Goal: Contribute content: Contribute content

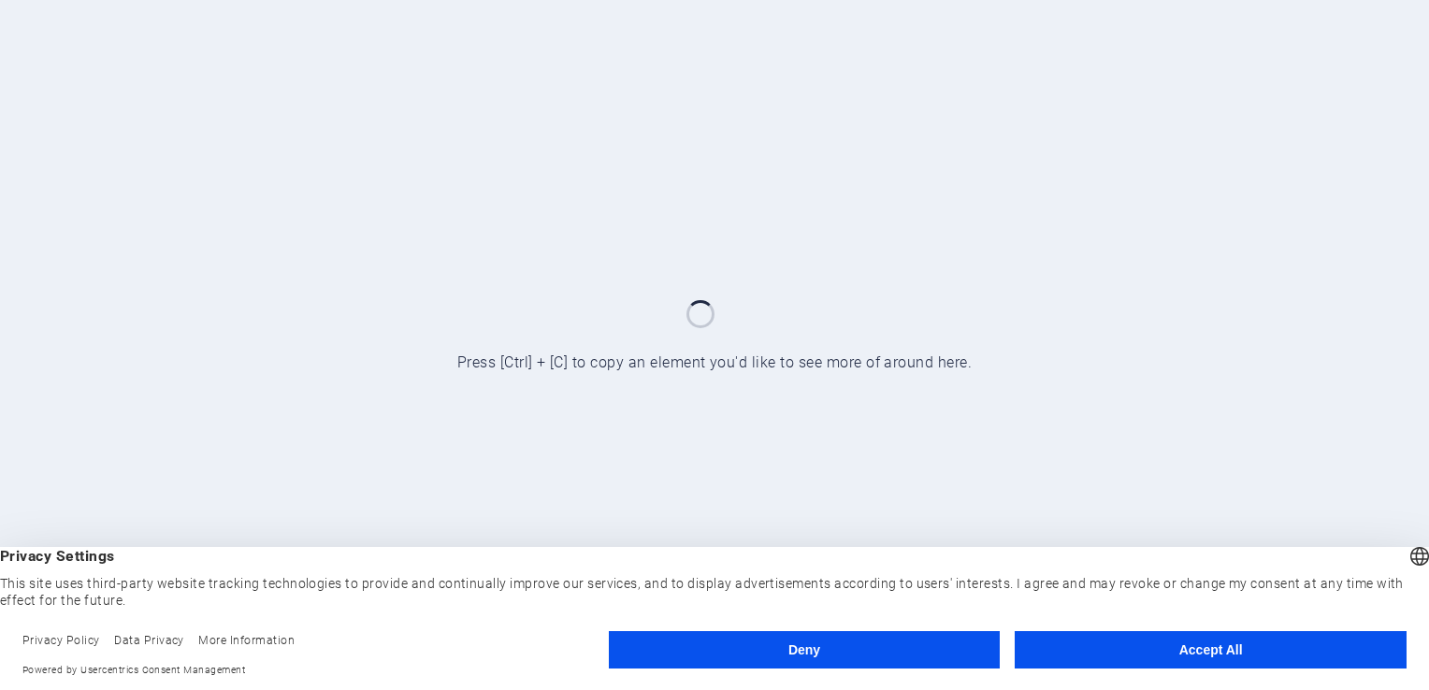
click at [1237, 642] on button "Accept All" at bounding box center [1211, 649] width 392 height 37
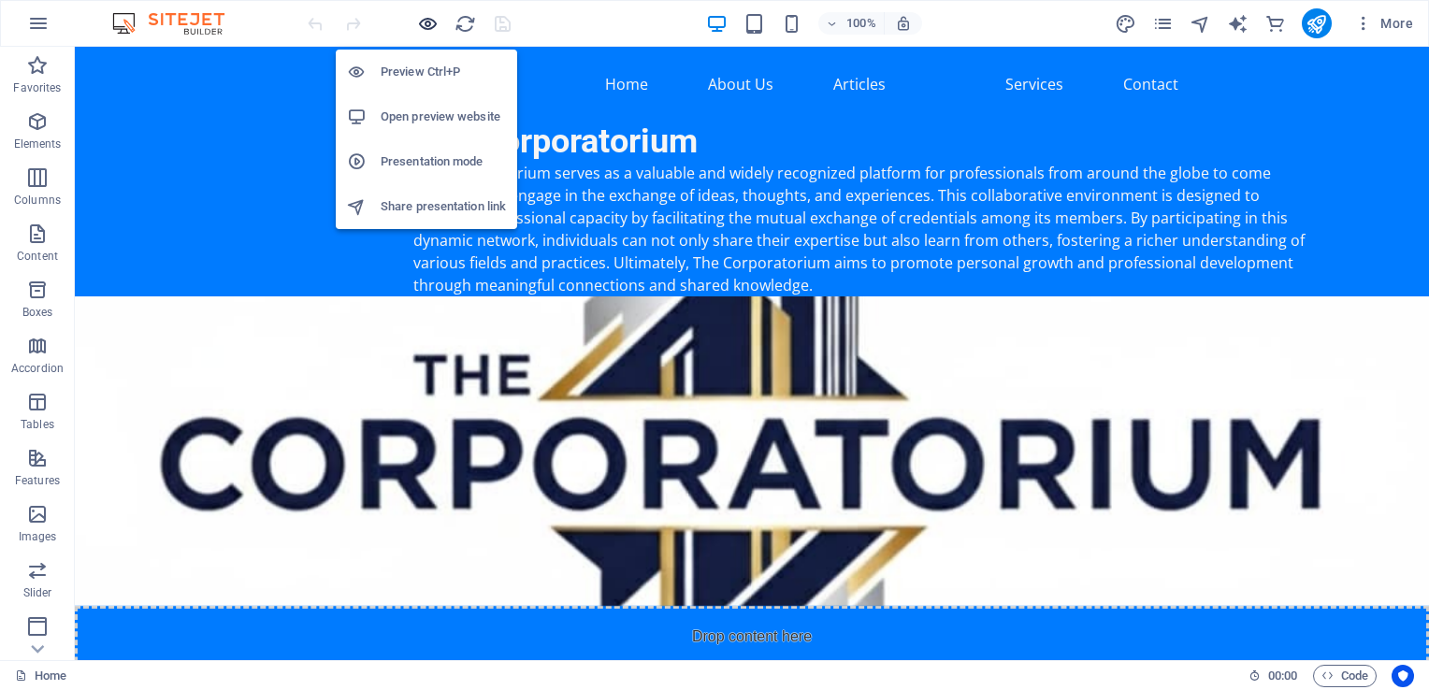
click at [426, 23] on icon "button" at bounding box center [428, 24] width 22 height 22
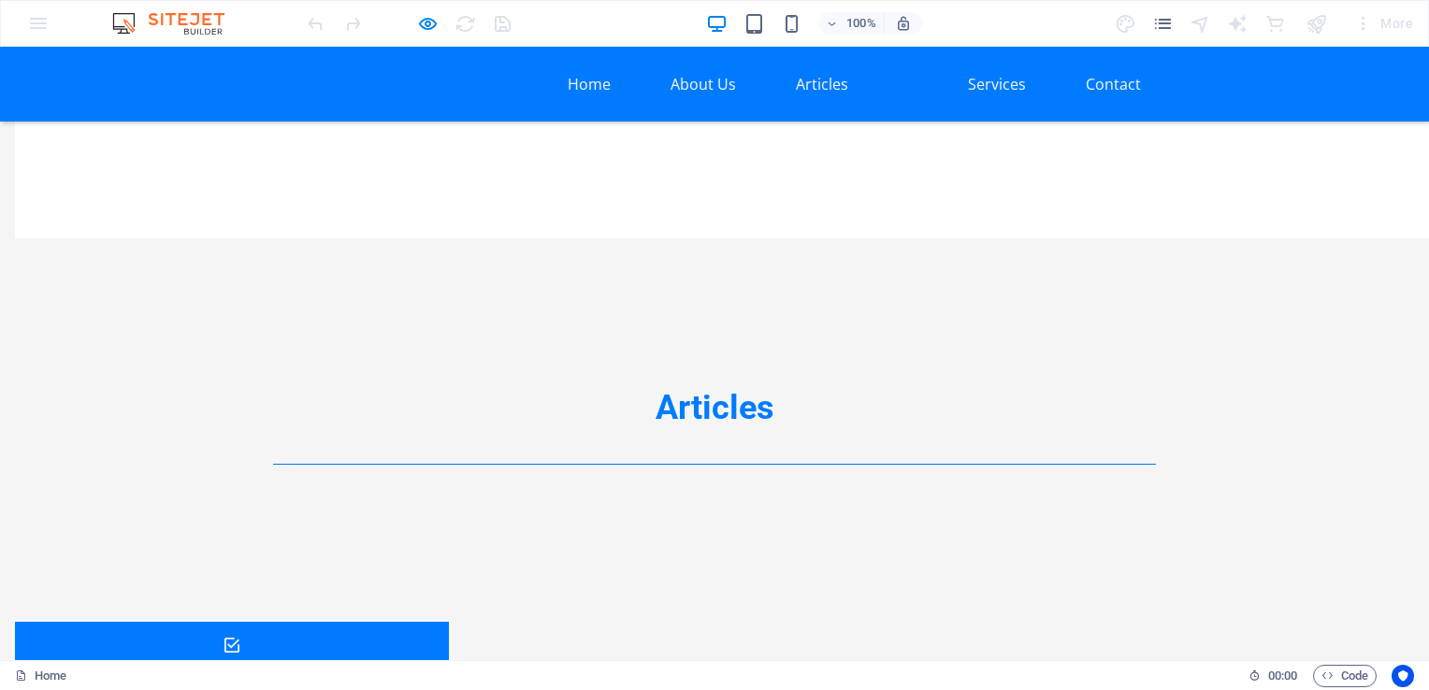
scroll to position [3520, 0]
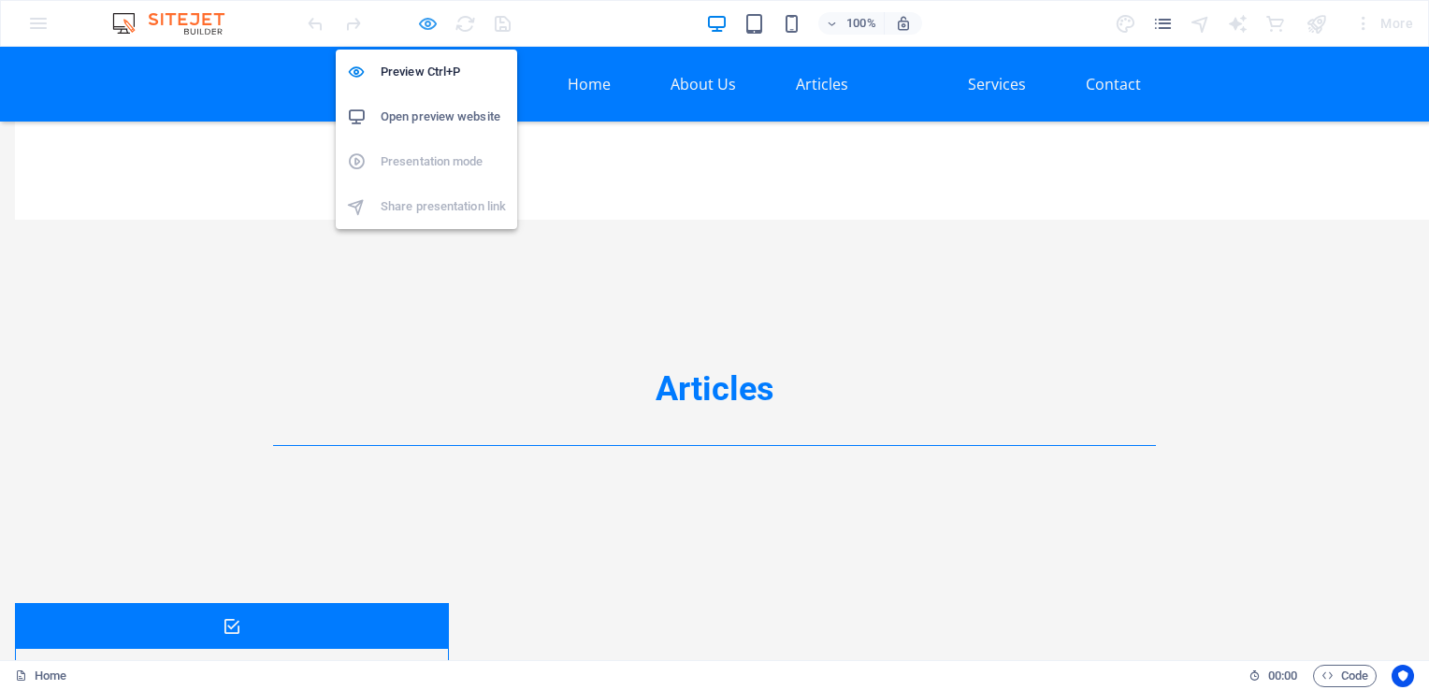
click at [422, 24] on icon "button" at bounding box center [428, 24] width 22 height 22
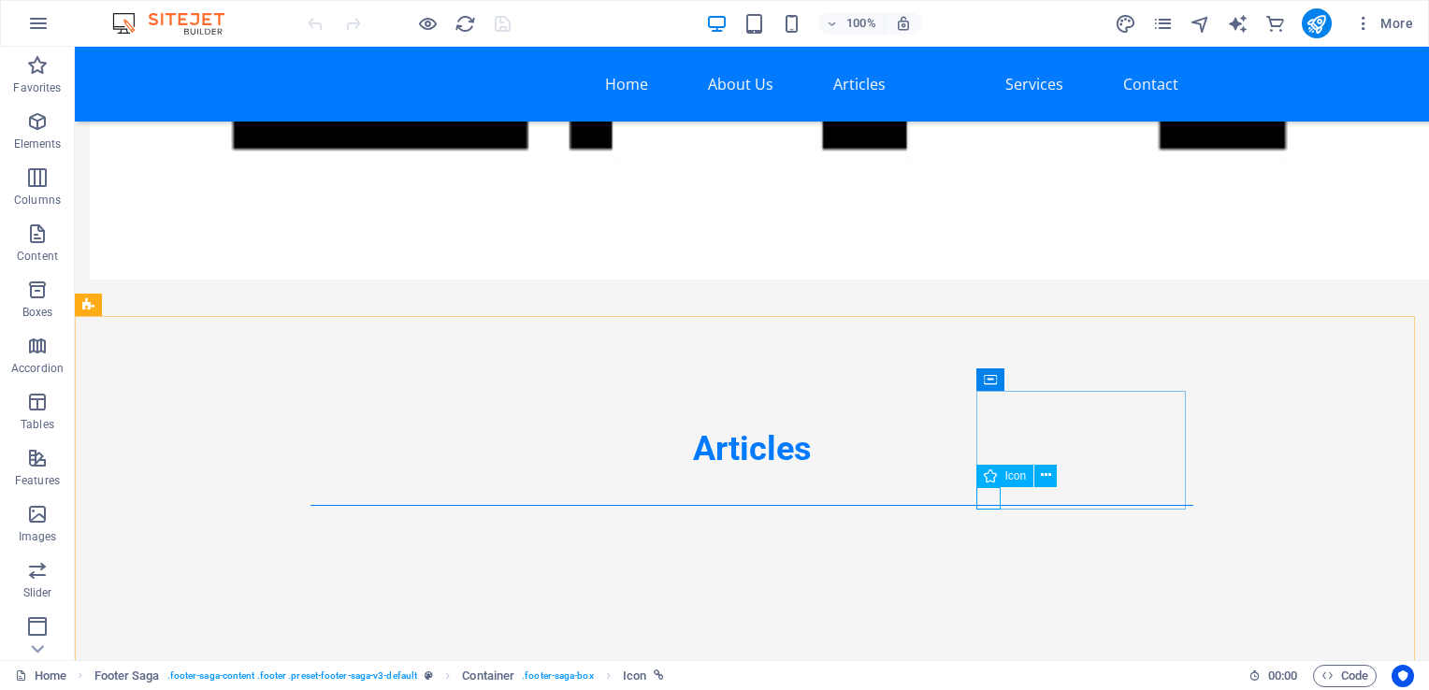
click at [1018, 478] on span "Icon" at bounding box center [1015, 475] width 22 height 11
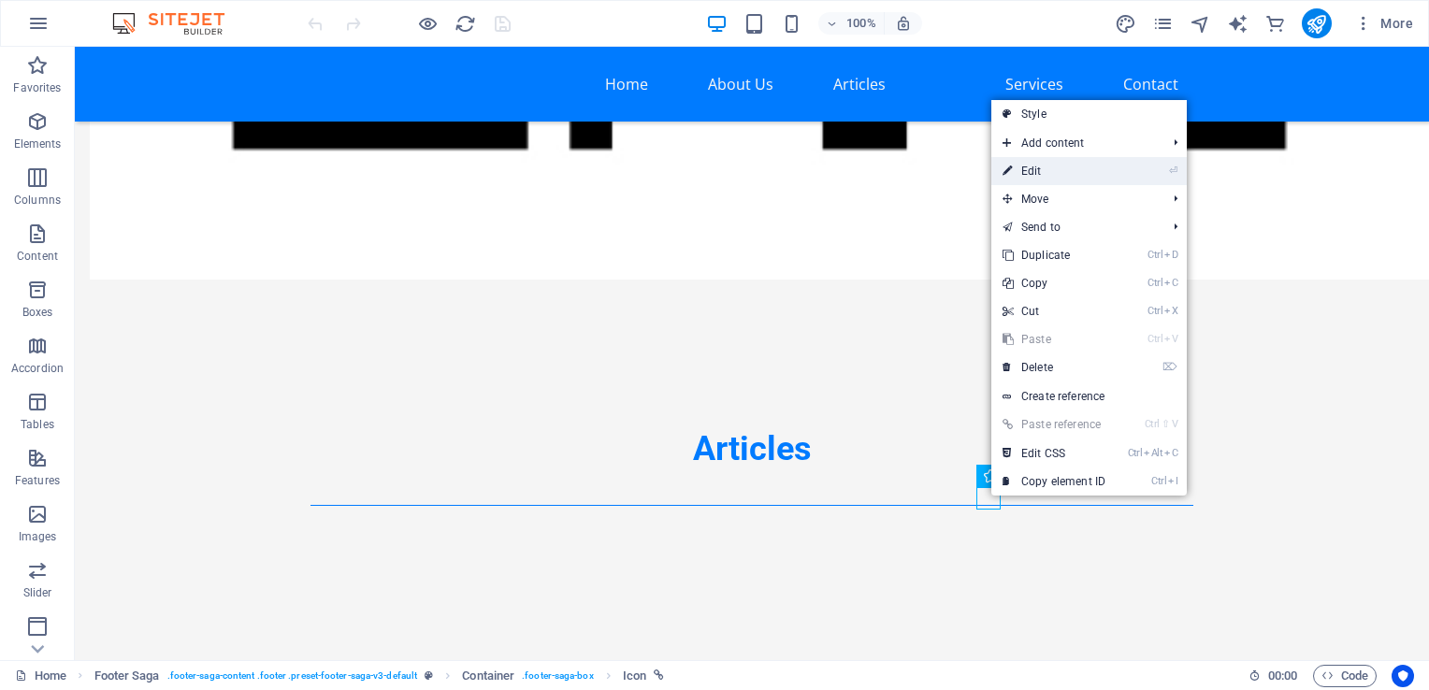
click at [1032, 176] on link "⏎ Edit" at bounding box center [1053, 171] width 125 height 28
select select "xMidYMid"
select select "px"
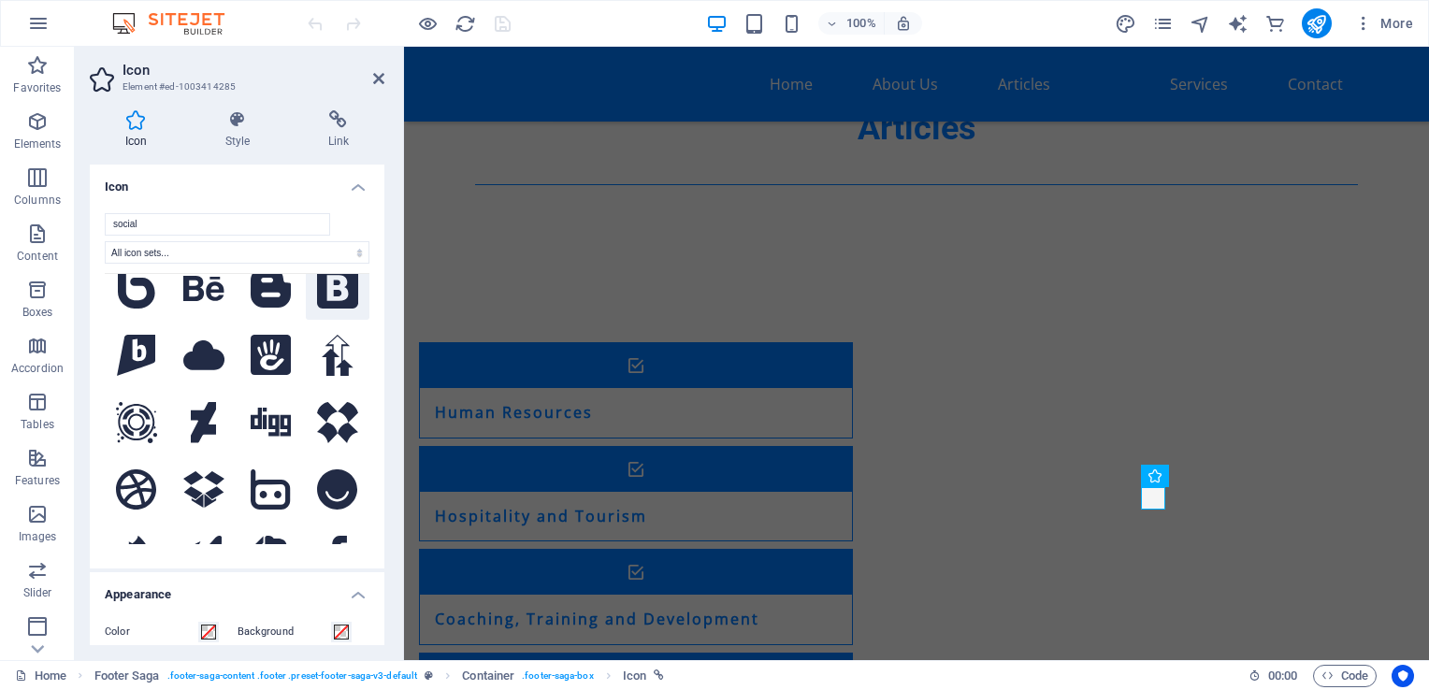
scroll to position [187, 0]
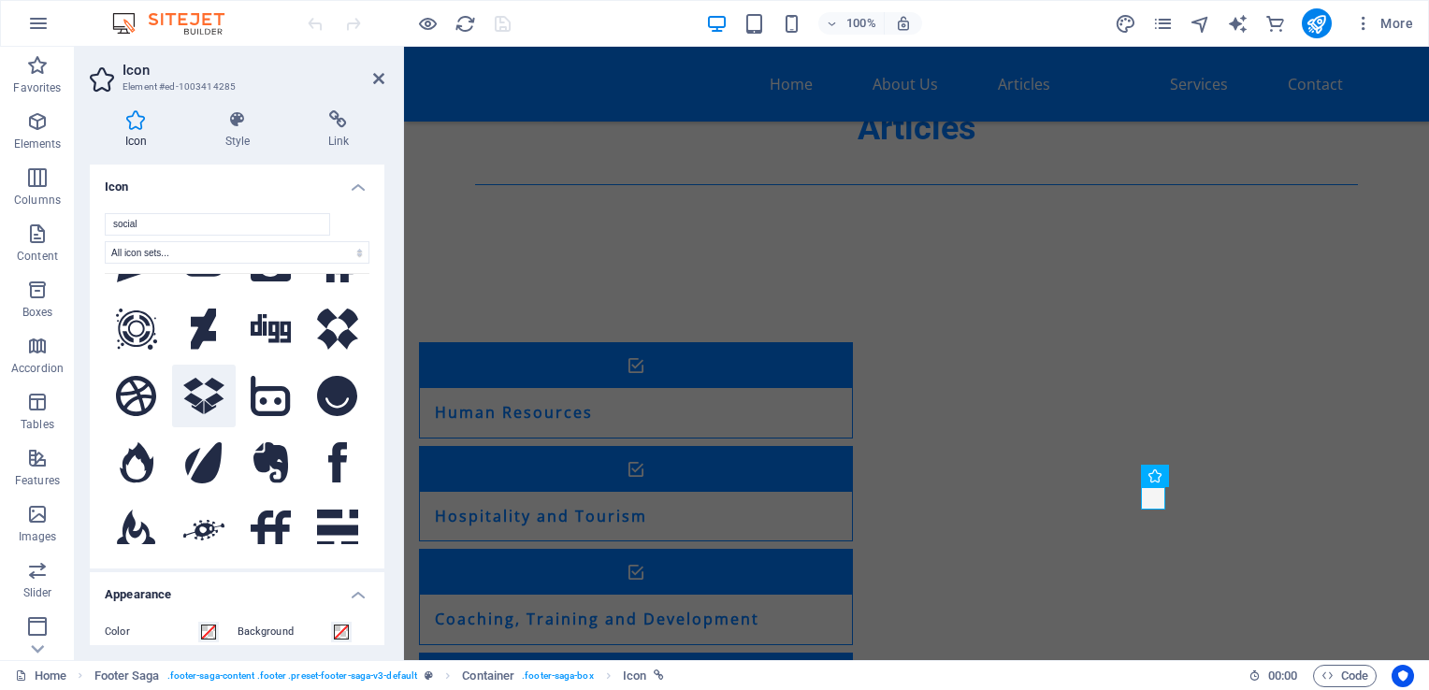
click at [210, 384] on icon at bounding box center [203, 396] width 41 height 36
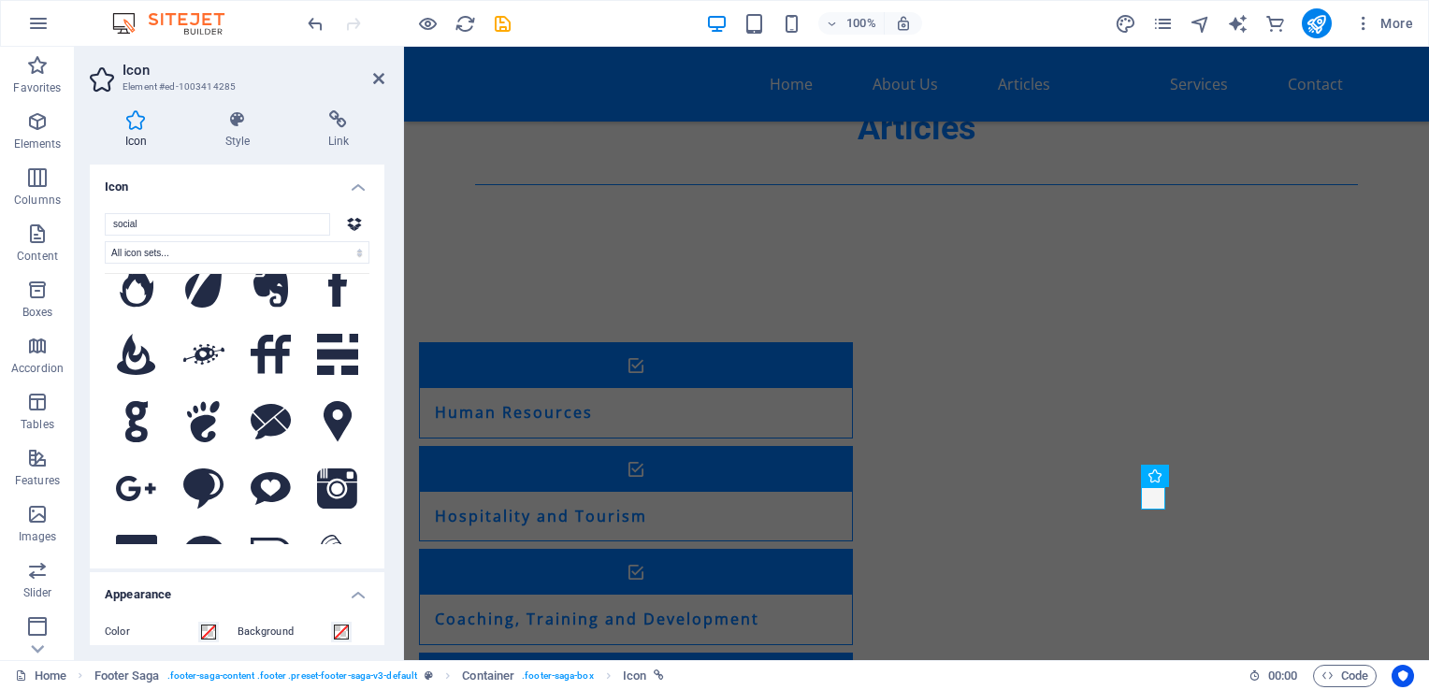
scroll to position [374, 0]
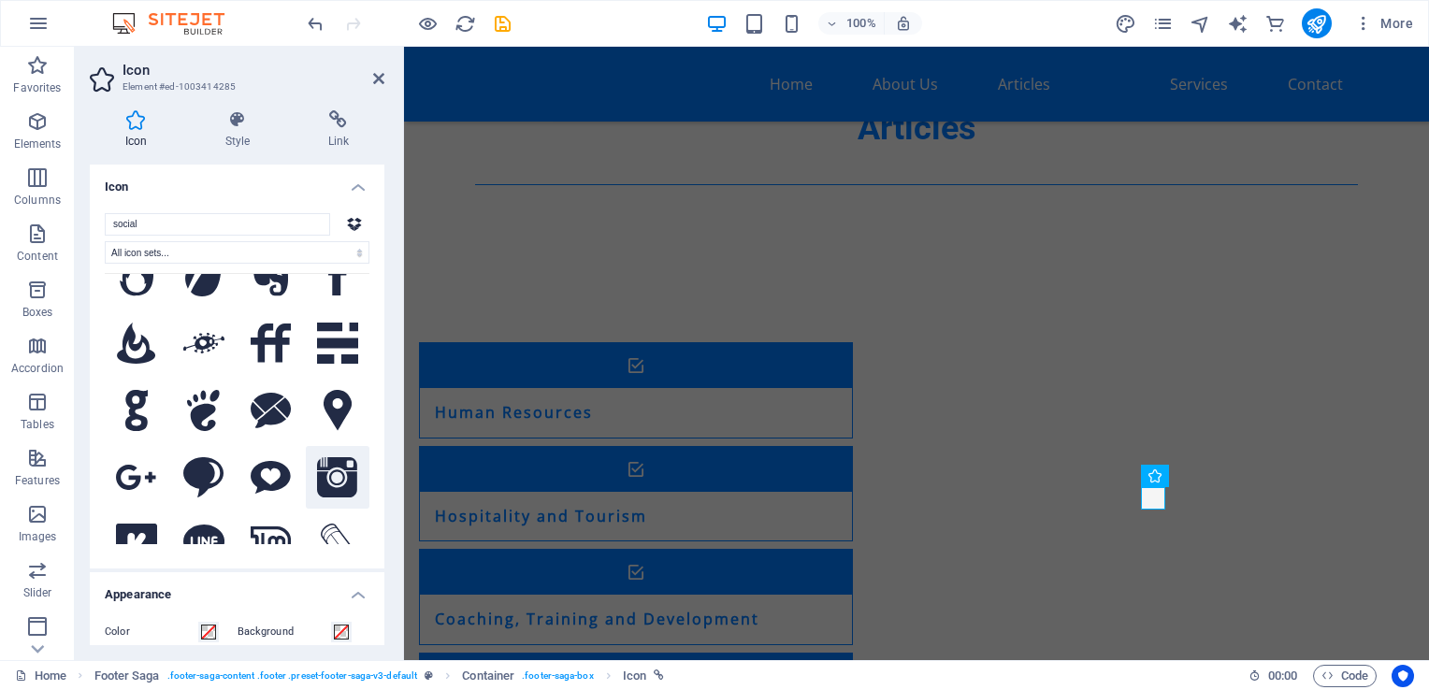
click at [336, 458] on icon at bounding box center [337, 477] width 41 height 41
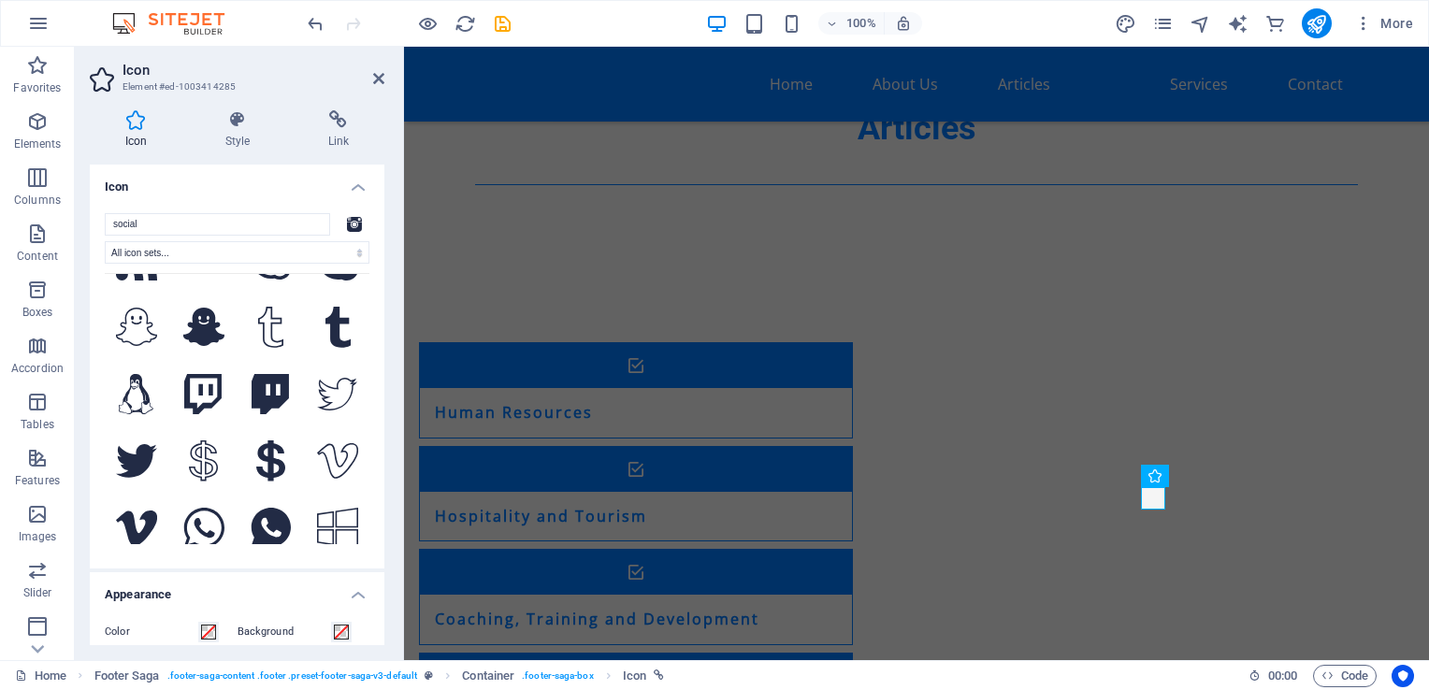
scroll to position [2905, 0]
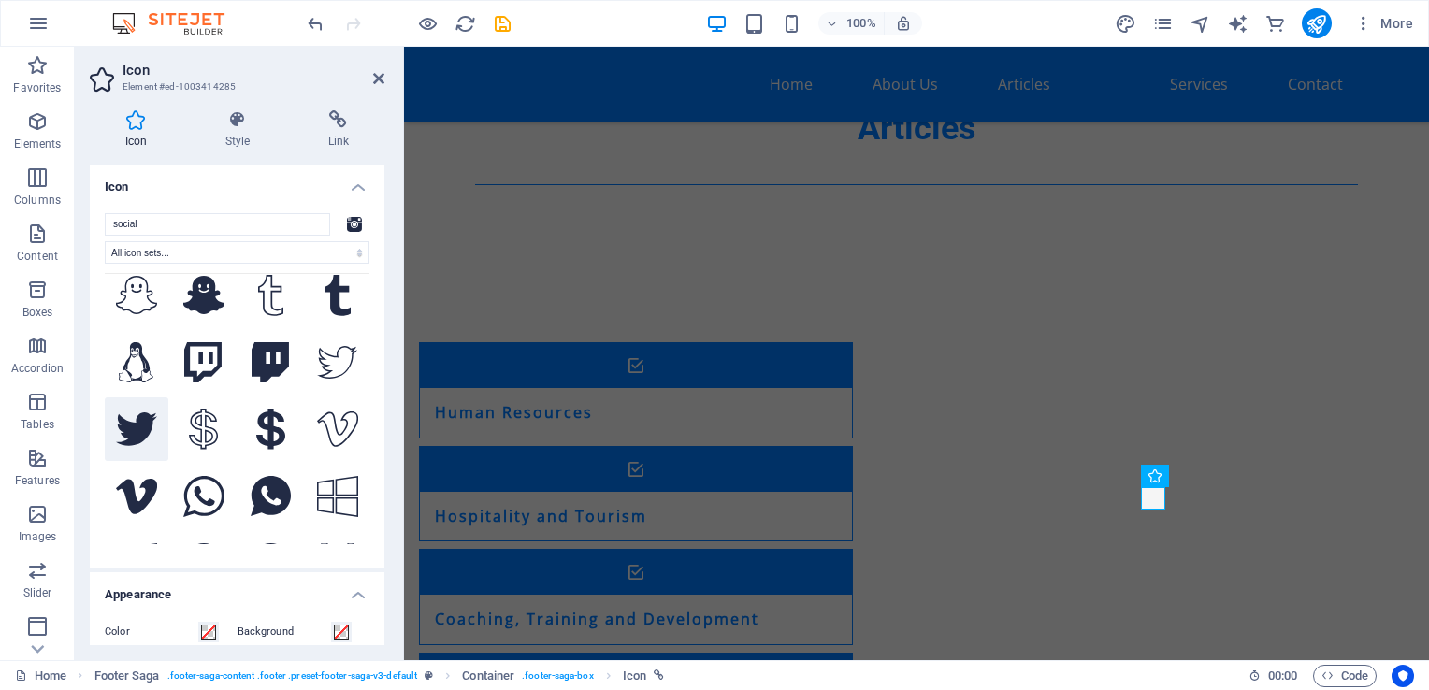
click at [142, 412] on icon at bounding box center [136, 429] width 41 height 34
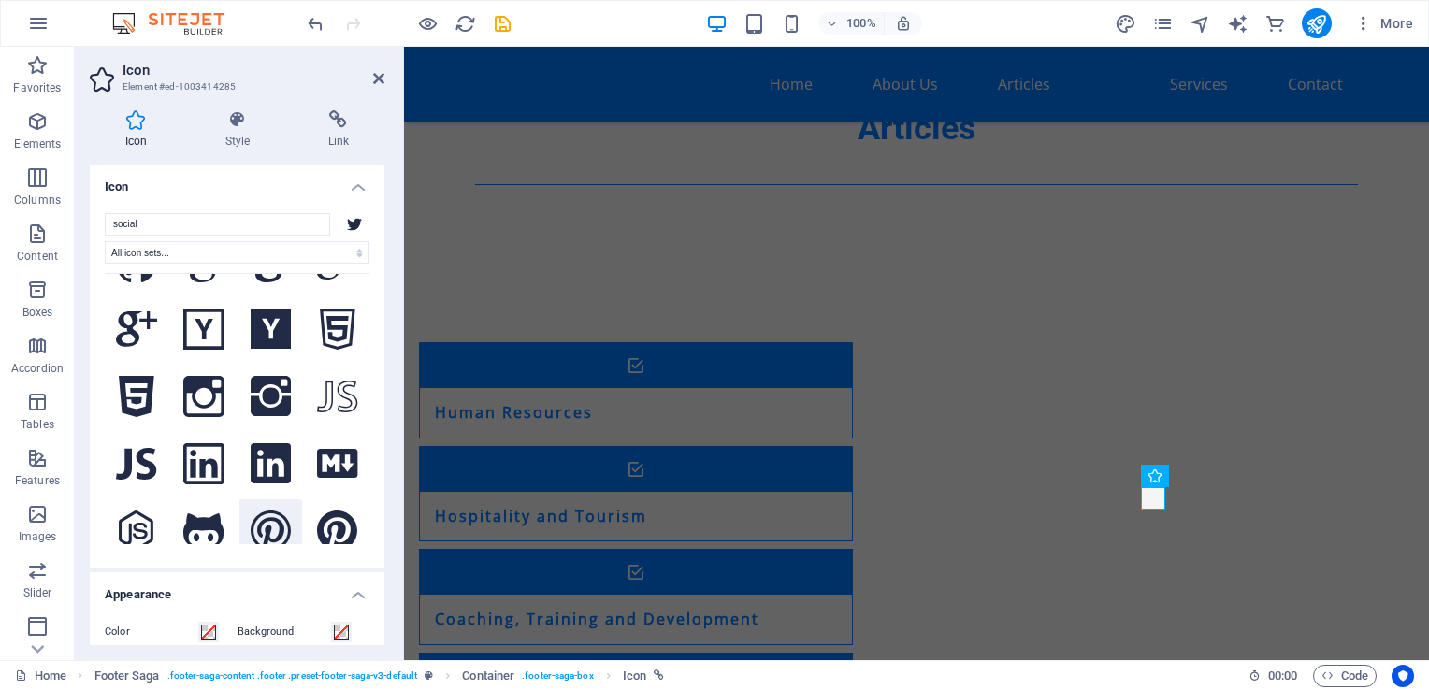
scroll to position [2437, 0]
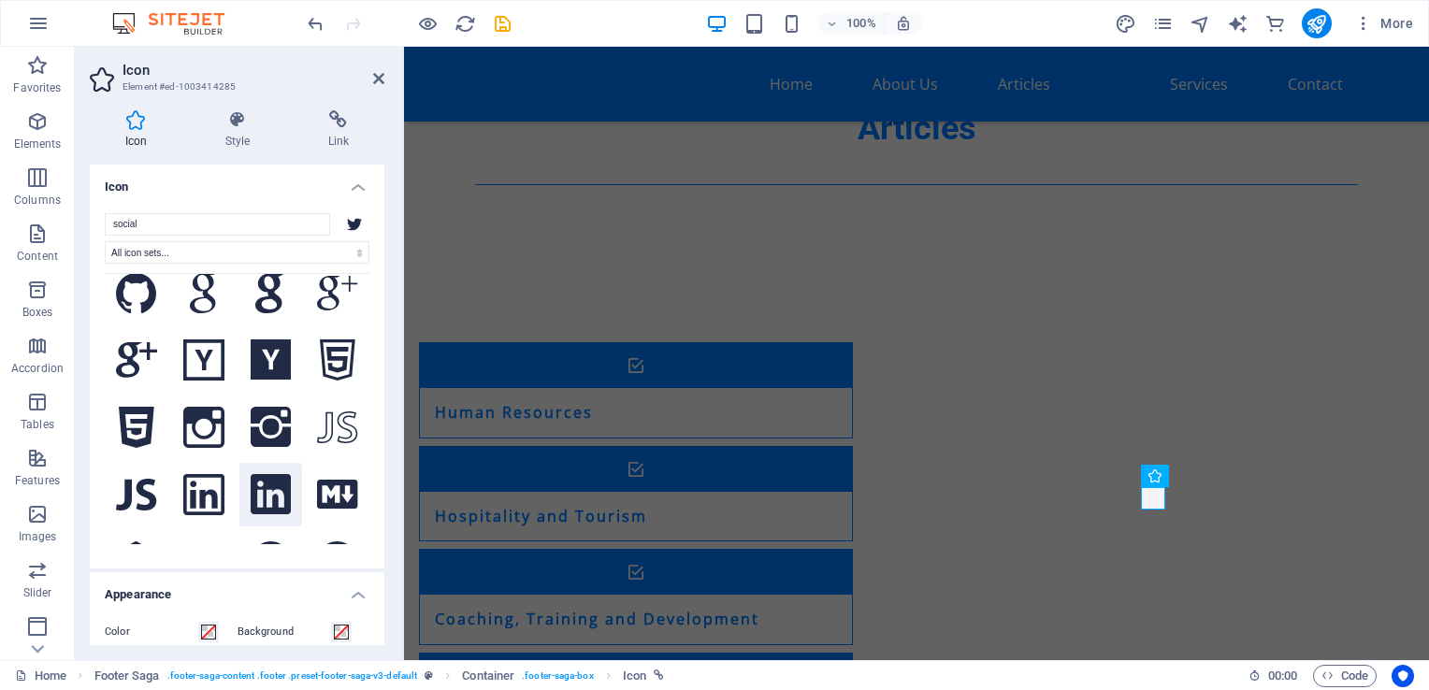
click at [277, 474] on icon at bounding box center [271, 494] width 41 height 41
click at [203, 474] on icon at bounding box center [203, 494] width 41 height 41
click at [281, 474] on icon at bounding box center [271, 494] width 41 height 41
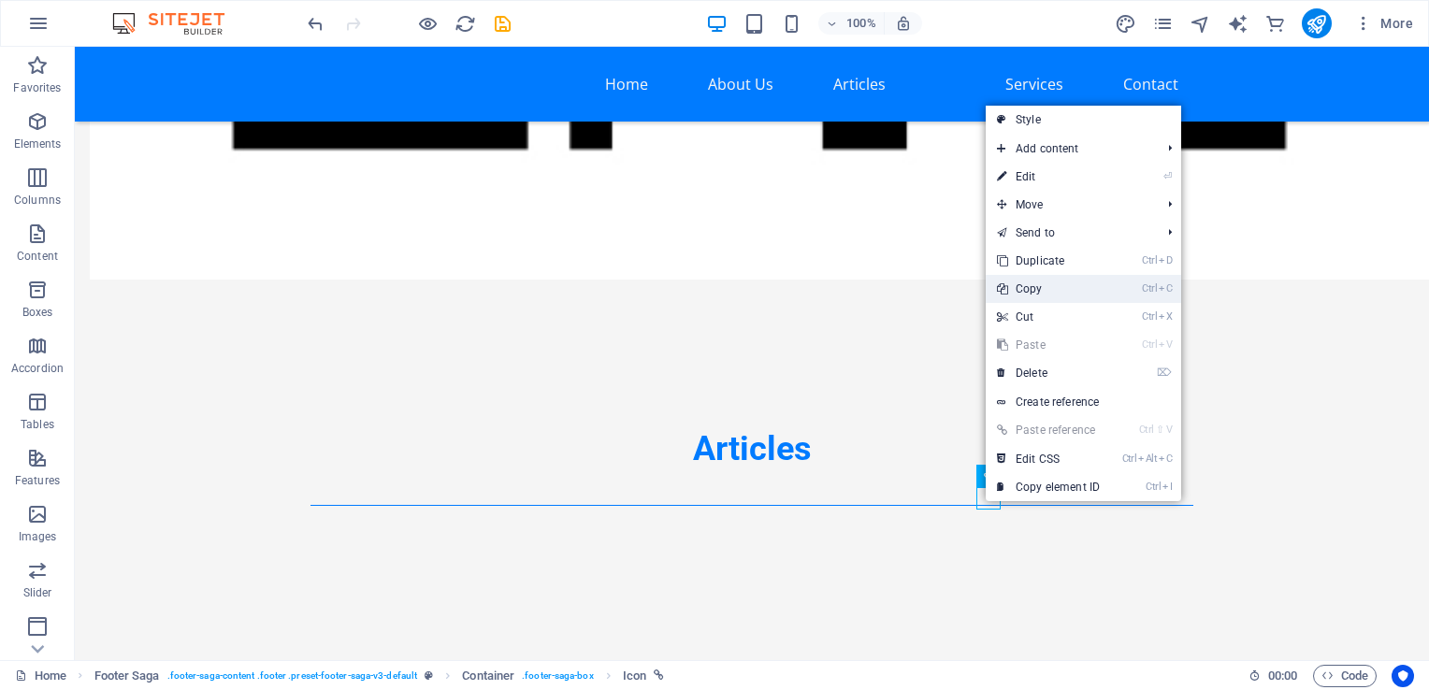
click at [1033, 284] on link "Ctrl C Copy" at bounding box center [1048, 289] width 125 height 28
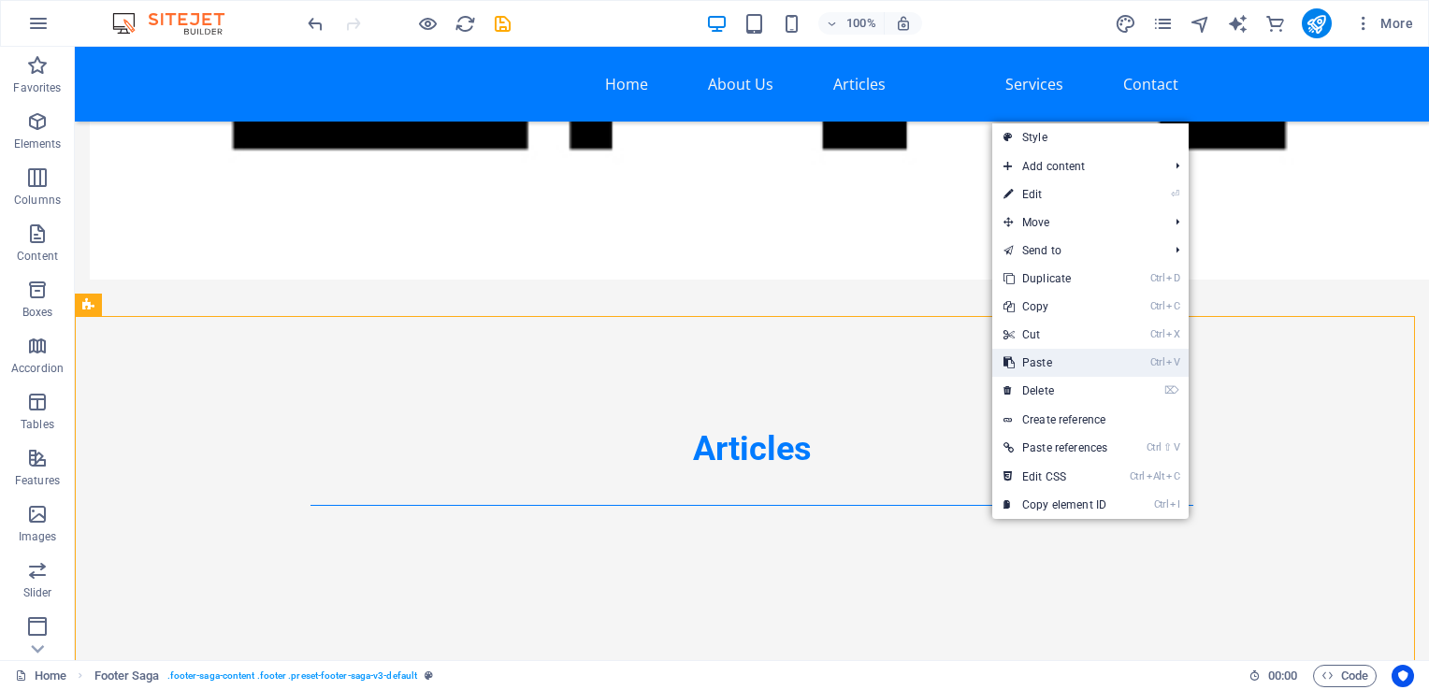
click at [1055, 358] on link "Ctrl V Paste" at bounding box center [1055, 363] width 126 height 28
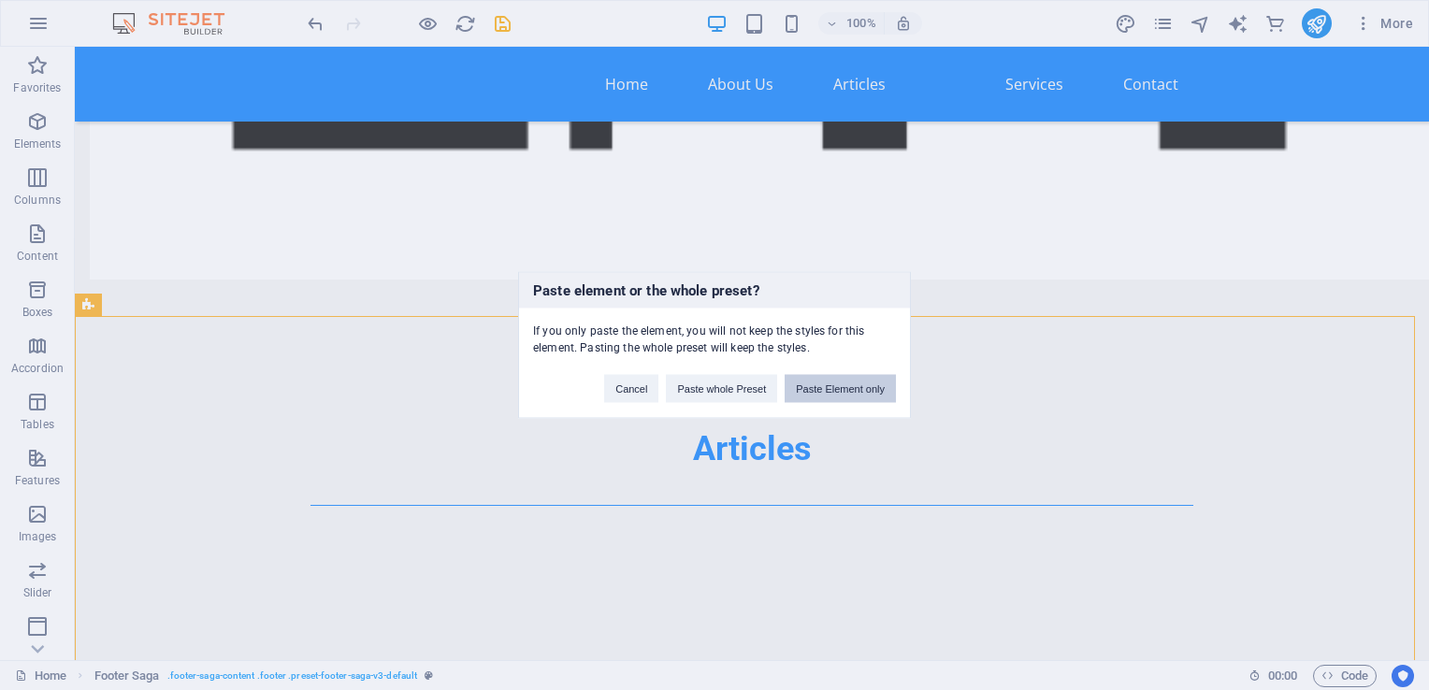
click at [855, 395] on button "Paste Element only" at bounding box center [840, 389] width 111 height 28
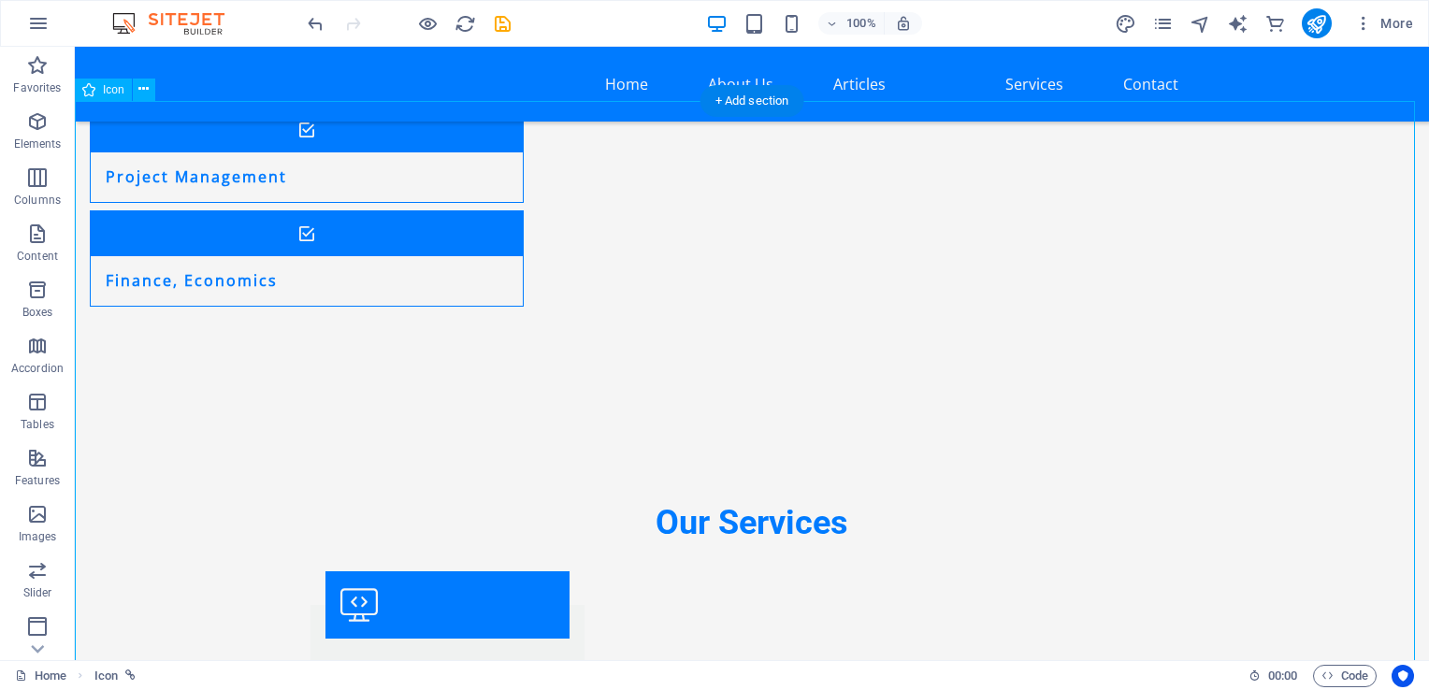
scroll to position [4497, 0]
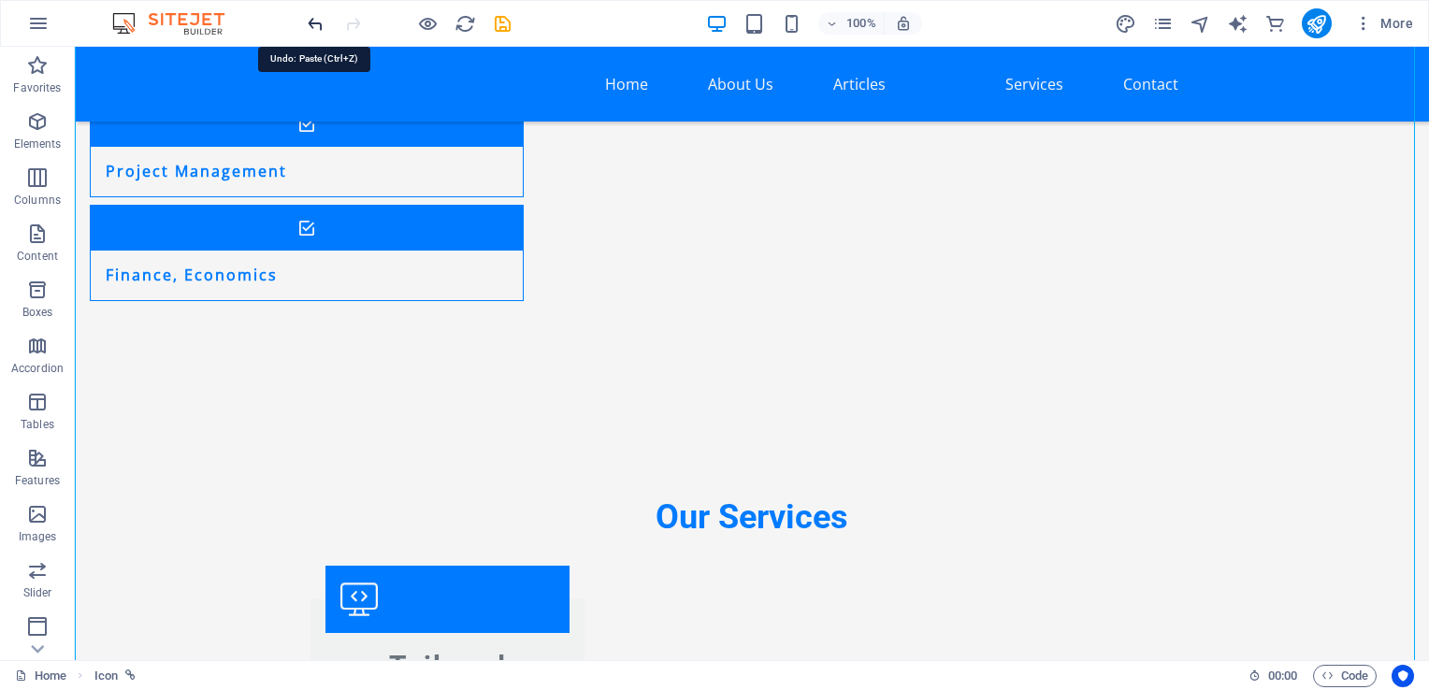
click at [319, 25] on icon "undo" at bounding box center [316, 24] width 22 height 22
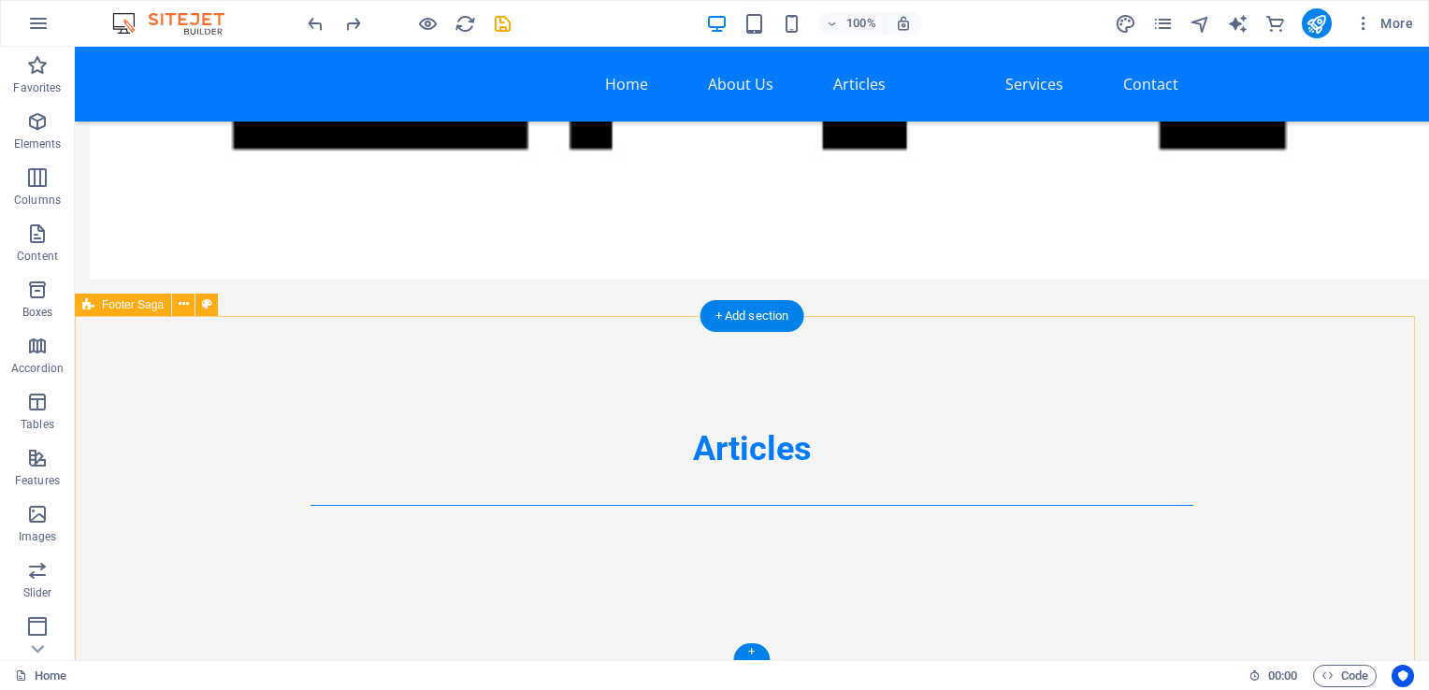
select select "footer"
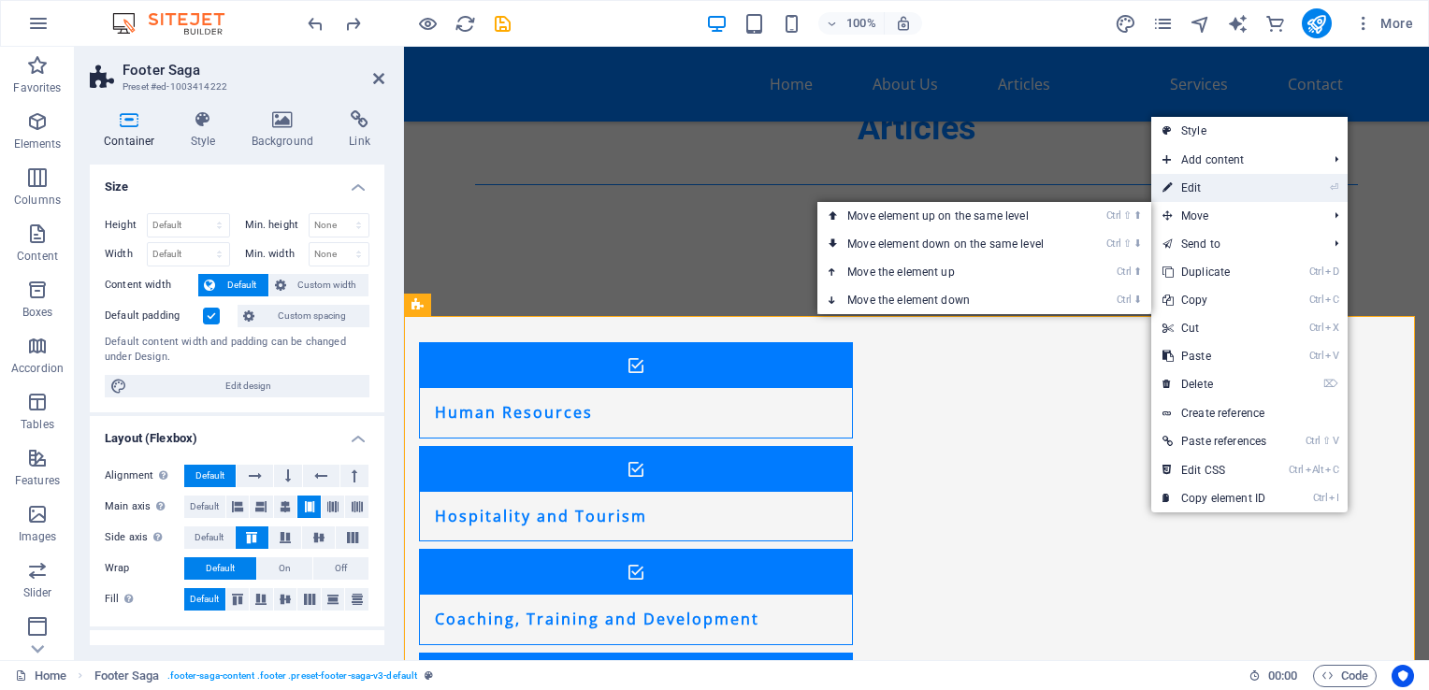
click at [1216, 190] on link "⏎ Edit" at bounding box center [1214, 188] width 126 height 28
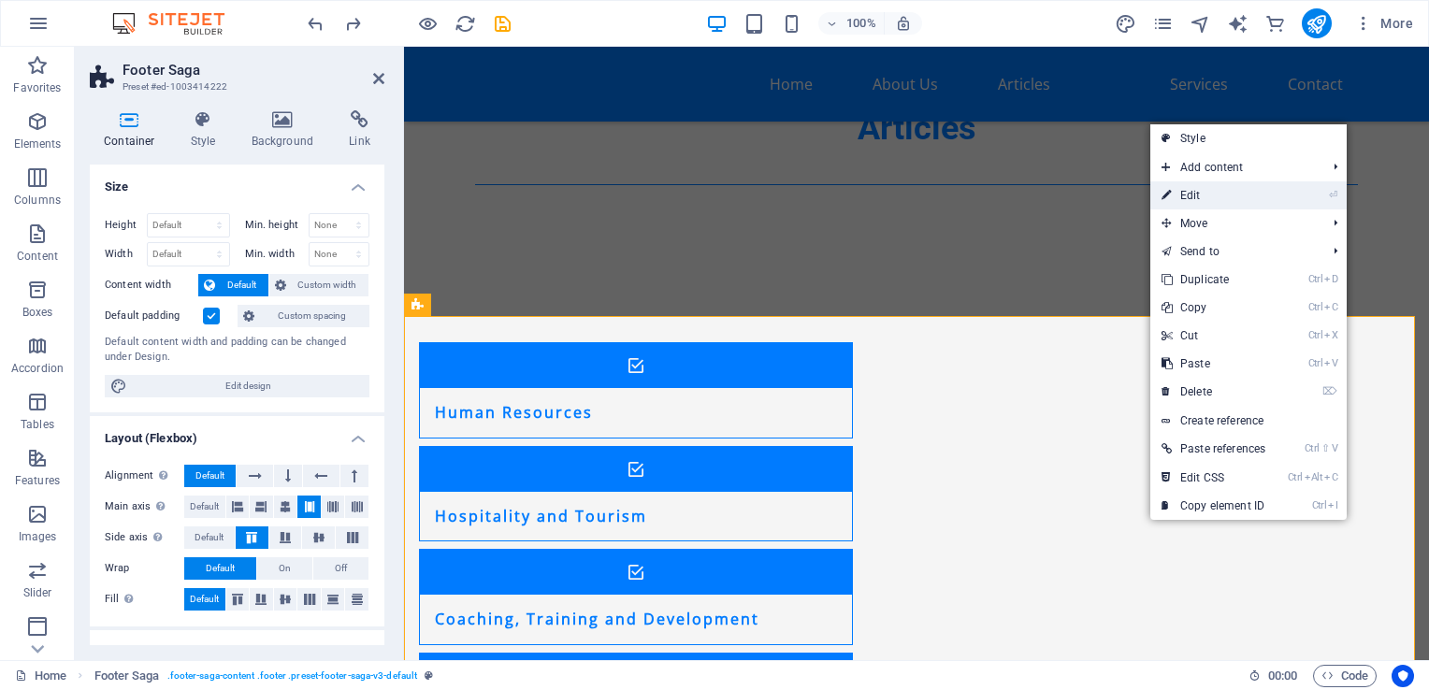
click at [1188, 204] on link "⏎ Edit" at bounding box center [1213, 195] width 126 height 28
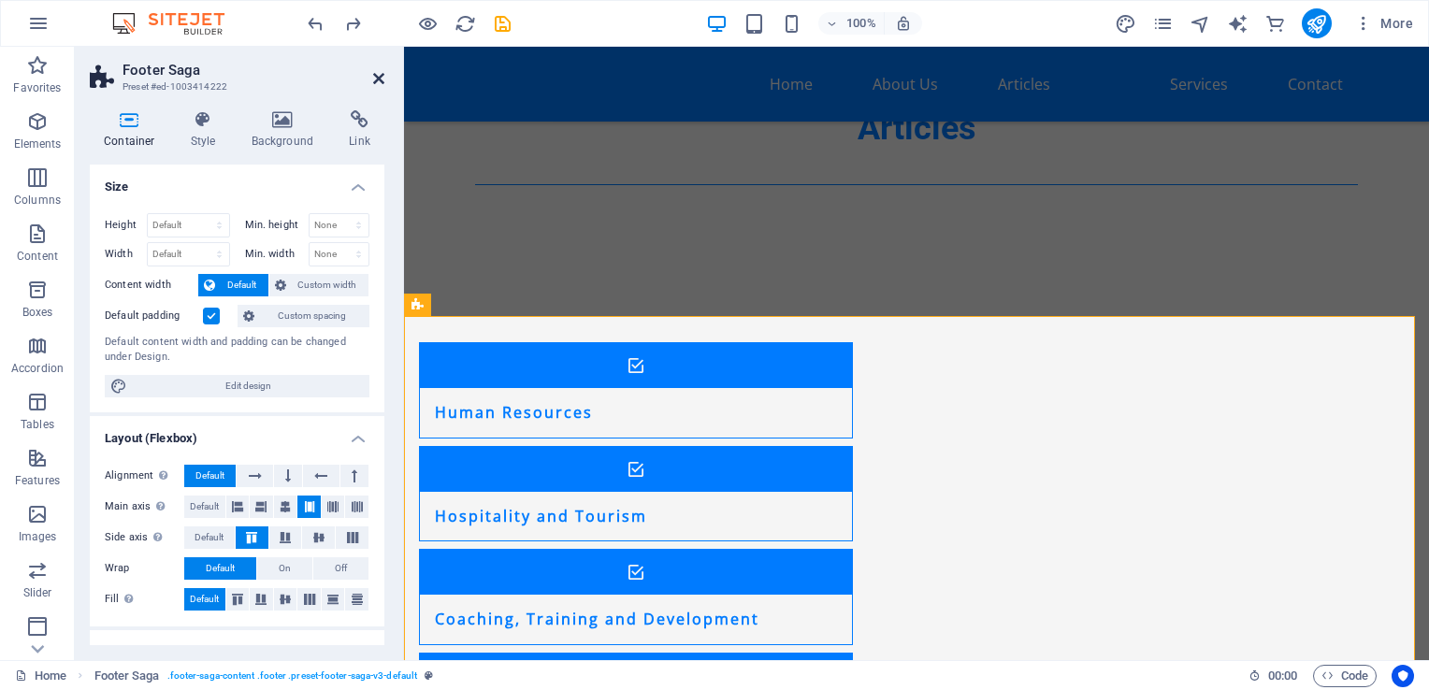
click at [373, 79] on icon at bounding box center [378, 78] width 11 height 15
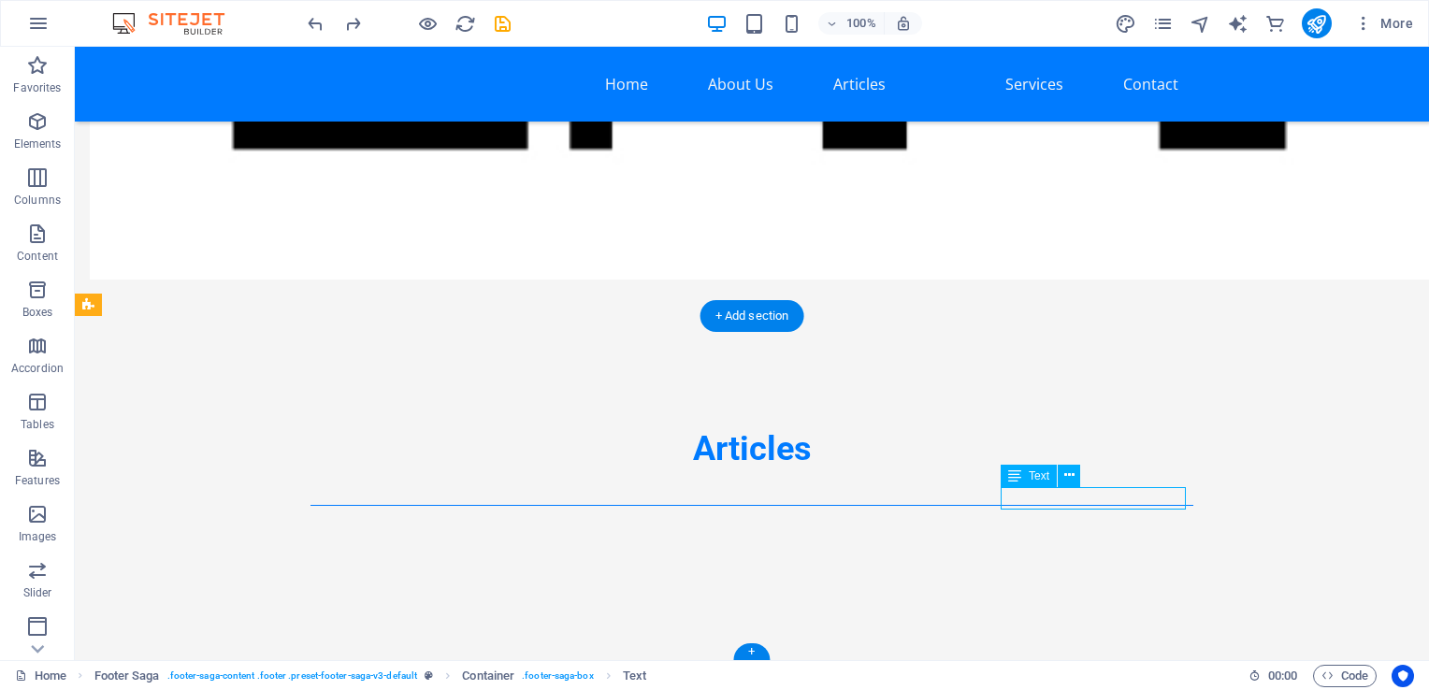
click at [1071, 481] on icon at bounding box center [1069, 476] width 10 height 20
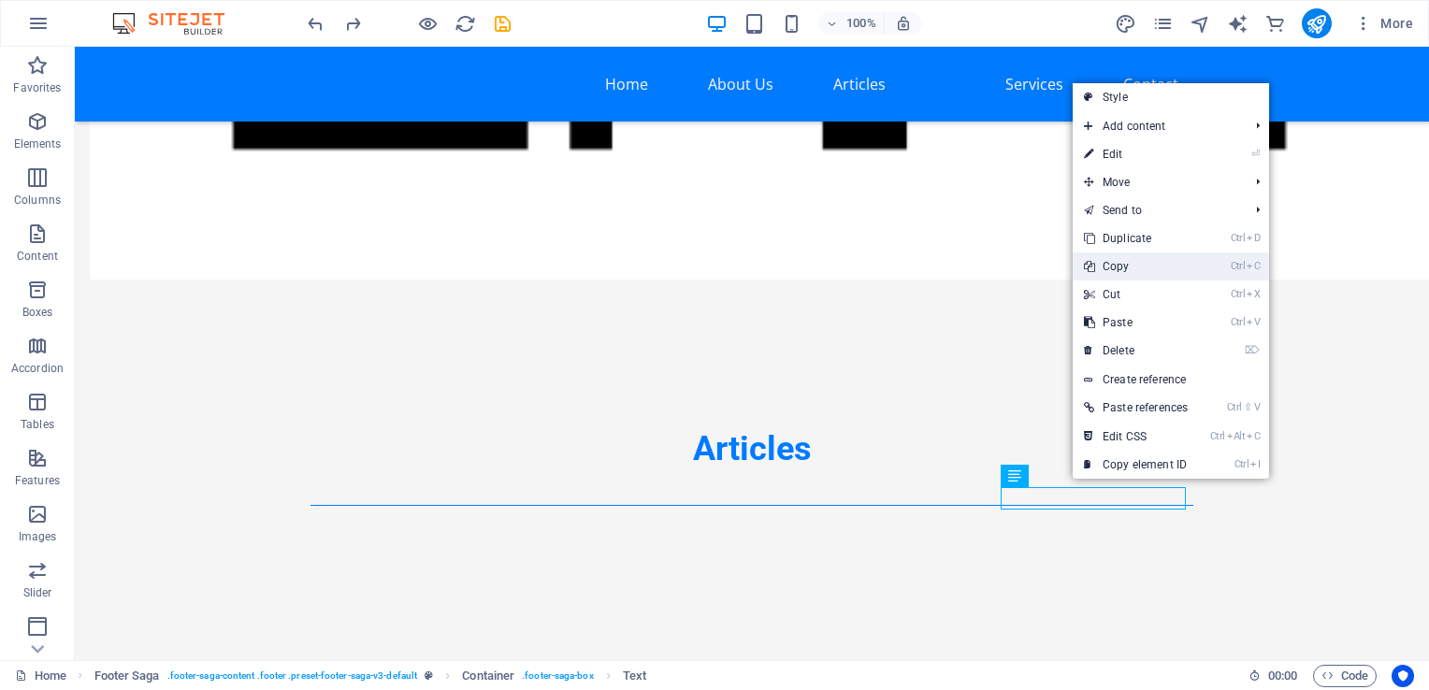
click at [1129, 271] on link "Ctrl C Copy" at bounding box center [1136, 267] width 126 height 28
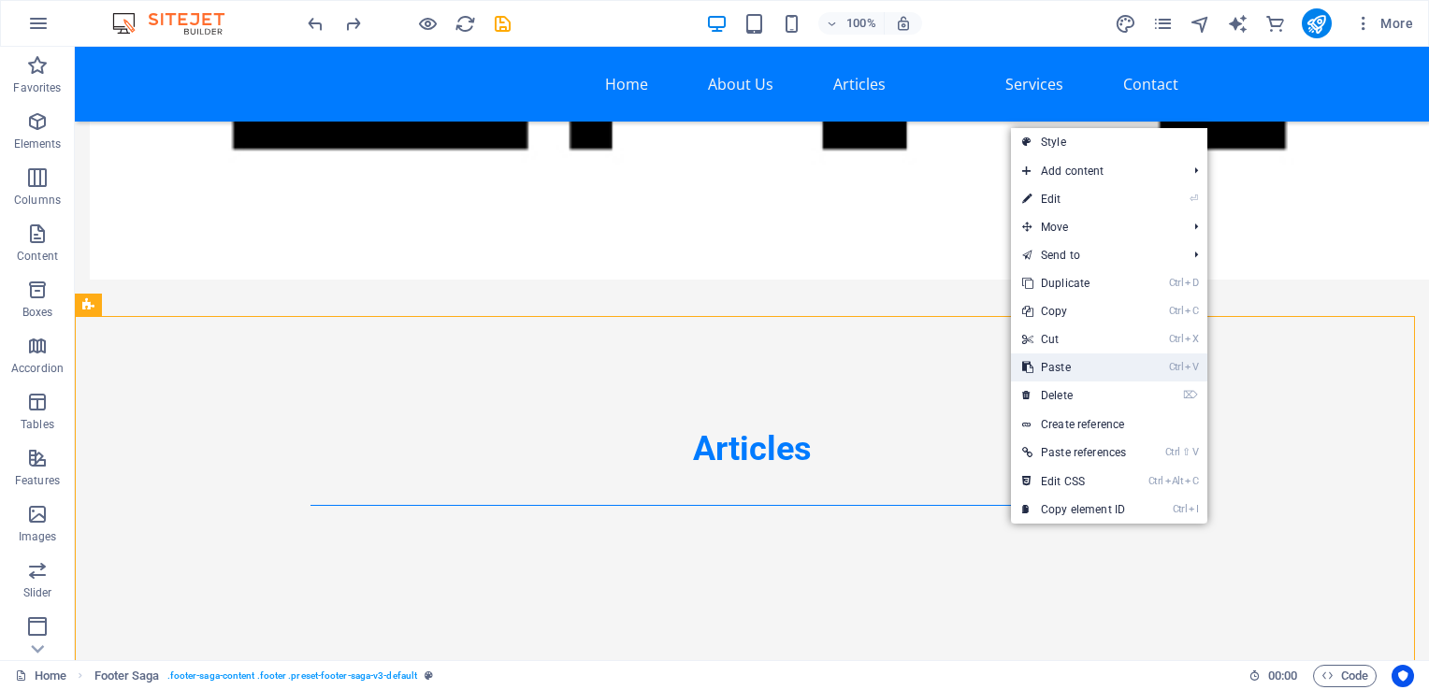
click at [1076, 368] on link "Ctrl V Paste" at bounding box center [1074, 368] width 126 height 28
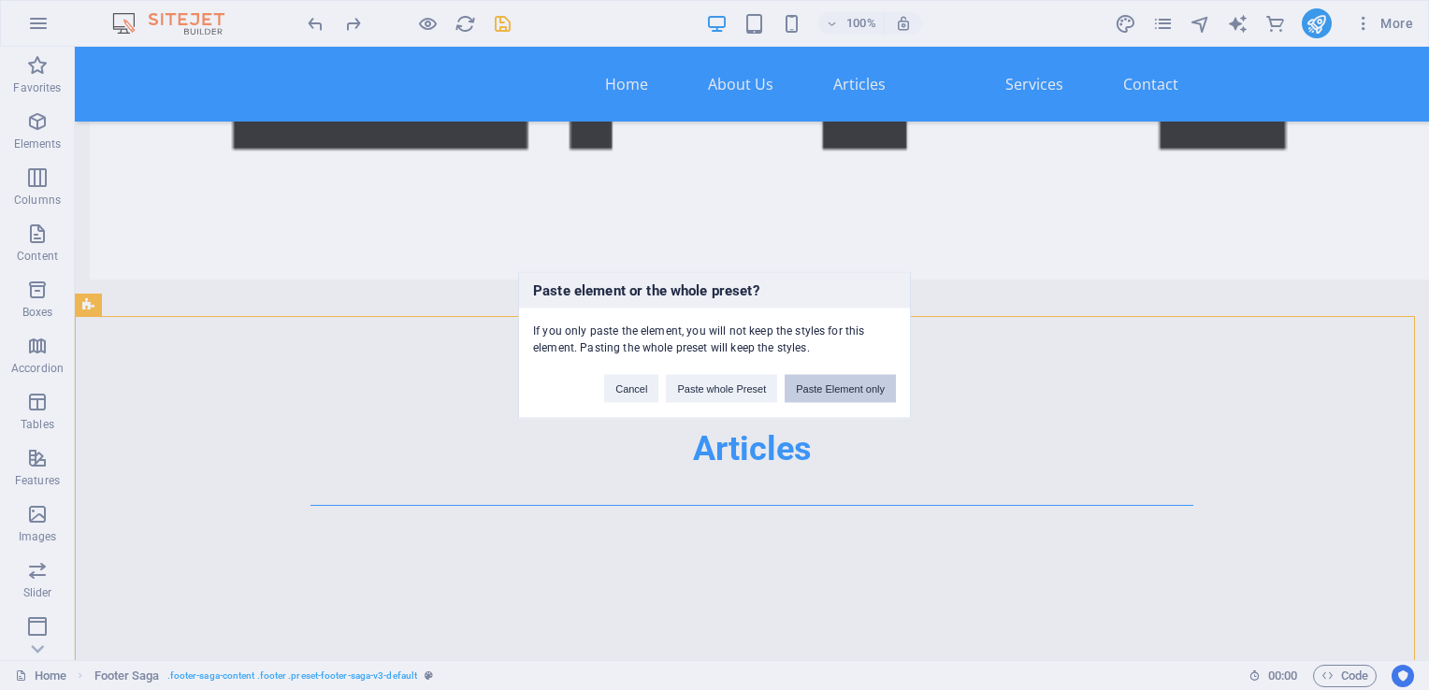
click at [834, 389] on button "Paste Element only" at bounding box center [840, 389] width 111 height 28
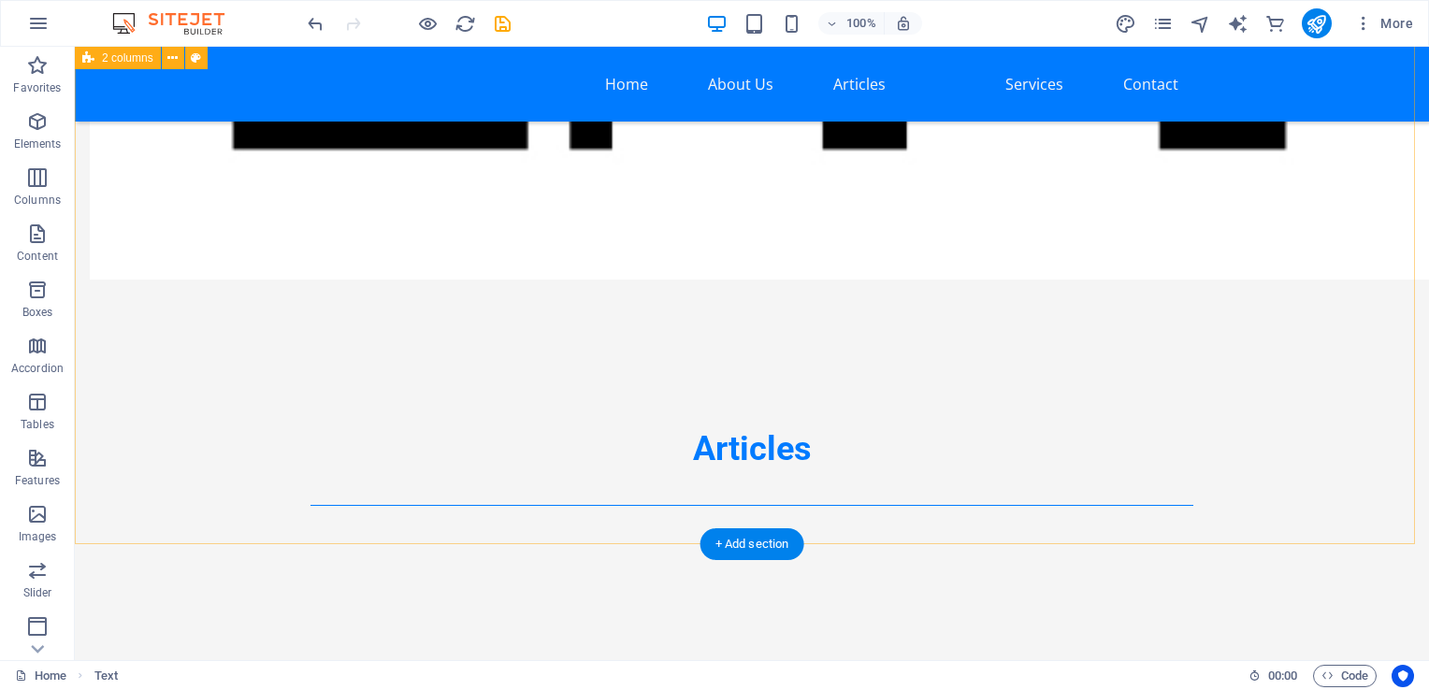
scroll to position [3543, 0]
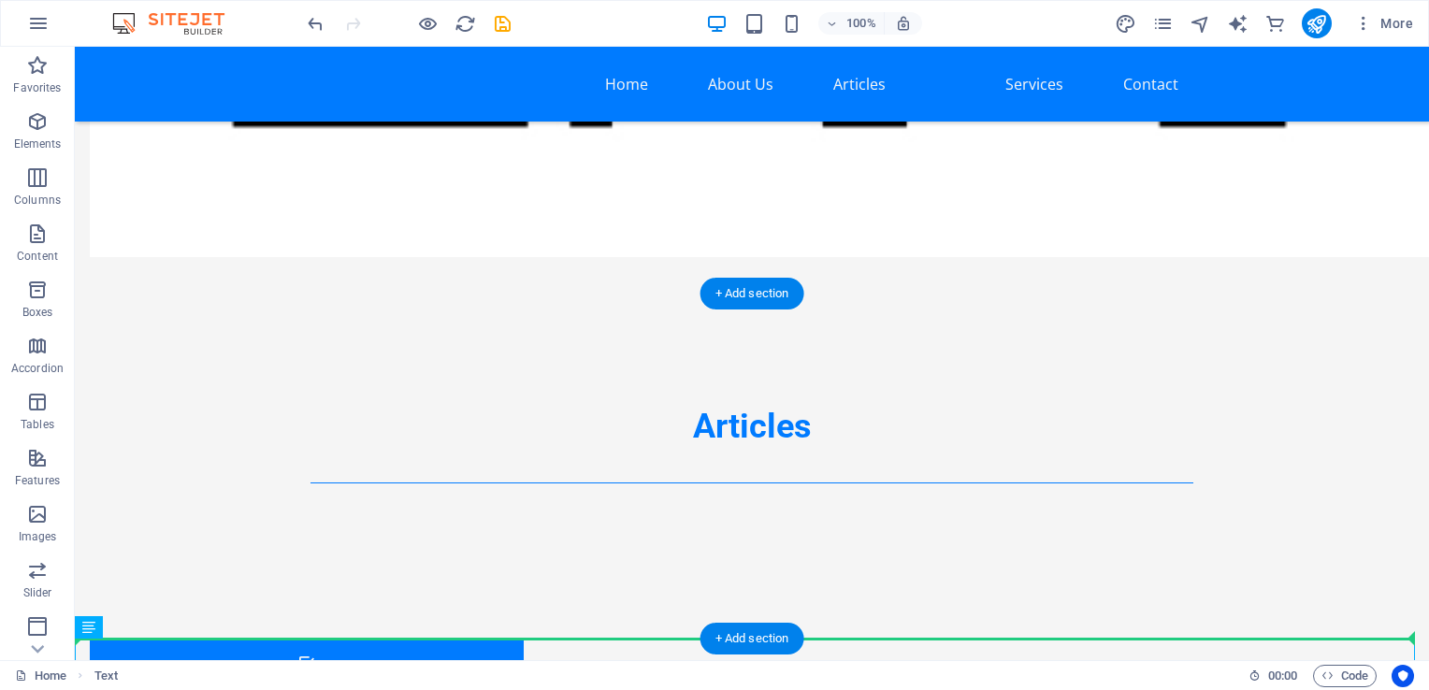
drag, startPoint x: 97, startPoint y: 654, endPoint x: 990, endPoint y: 496, distance: 906.2
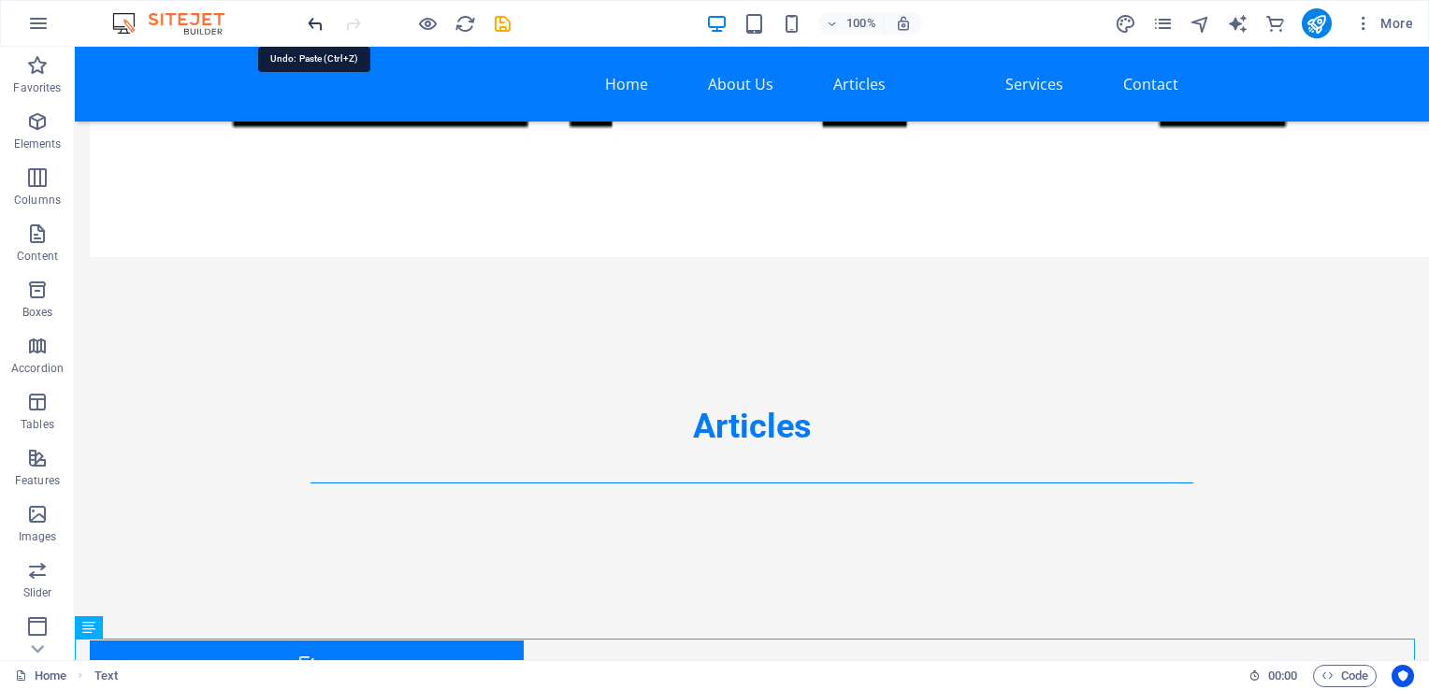
click at [310, 22] on icon "undo" at bounding box center [316, 24] width 22 height 22
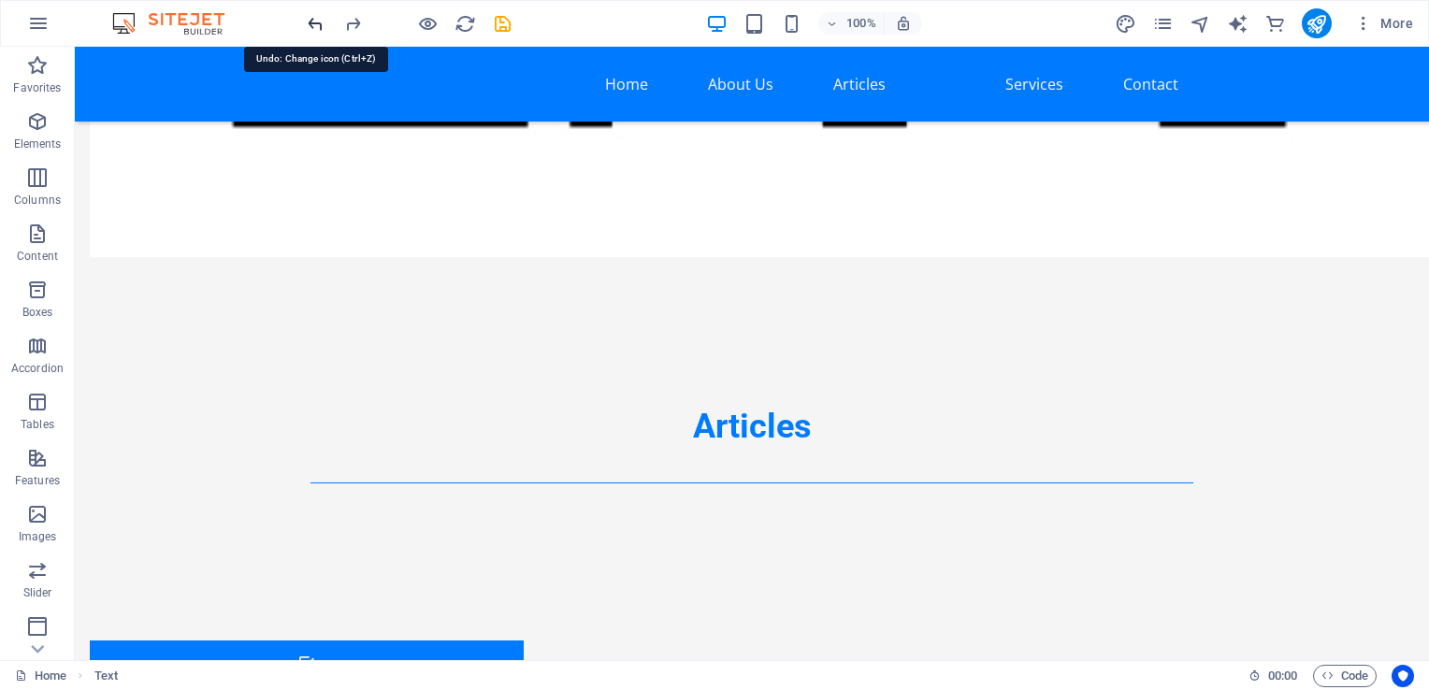
scroll to position [3520, 0]
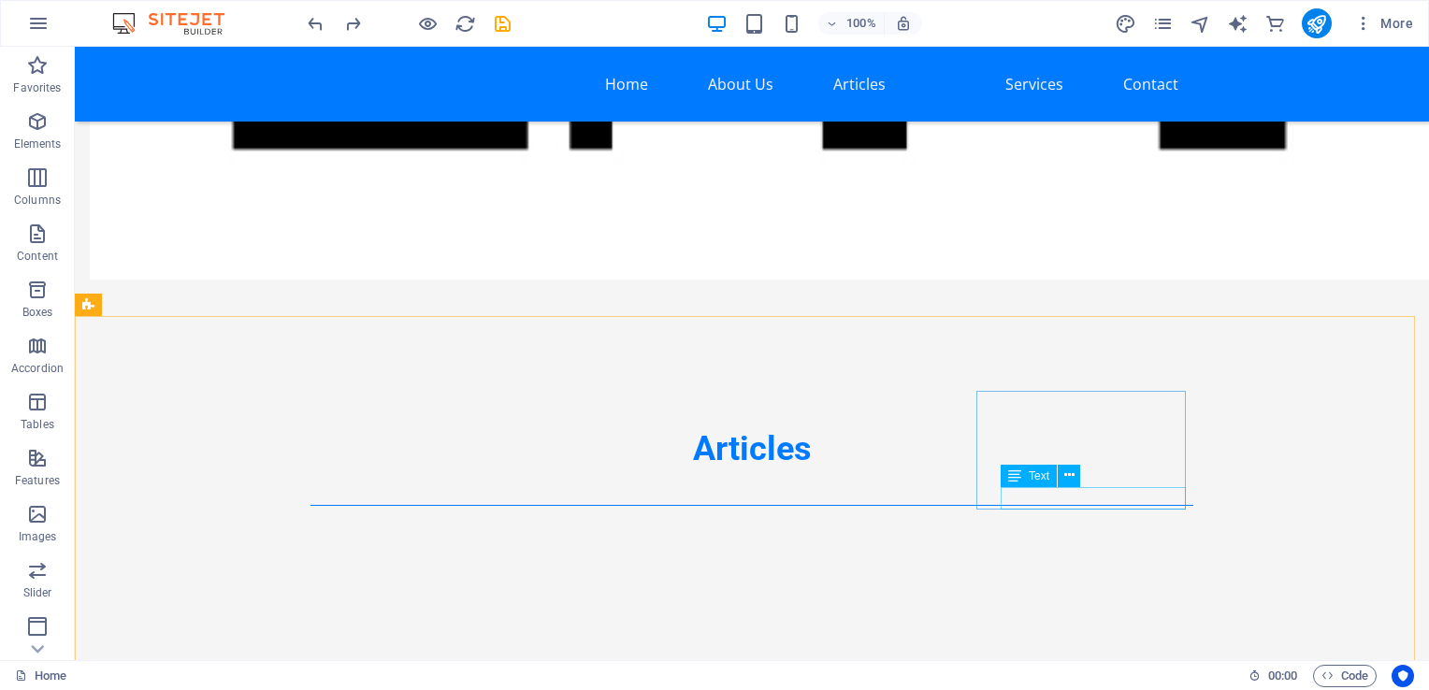
click at [1036, 480] on span "Text" at bounding box center [1039, 475] width 21 height 11
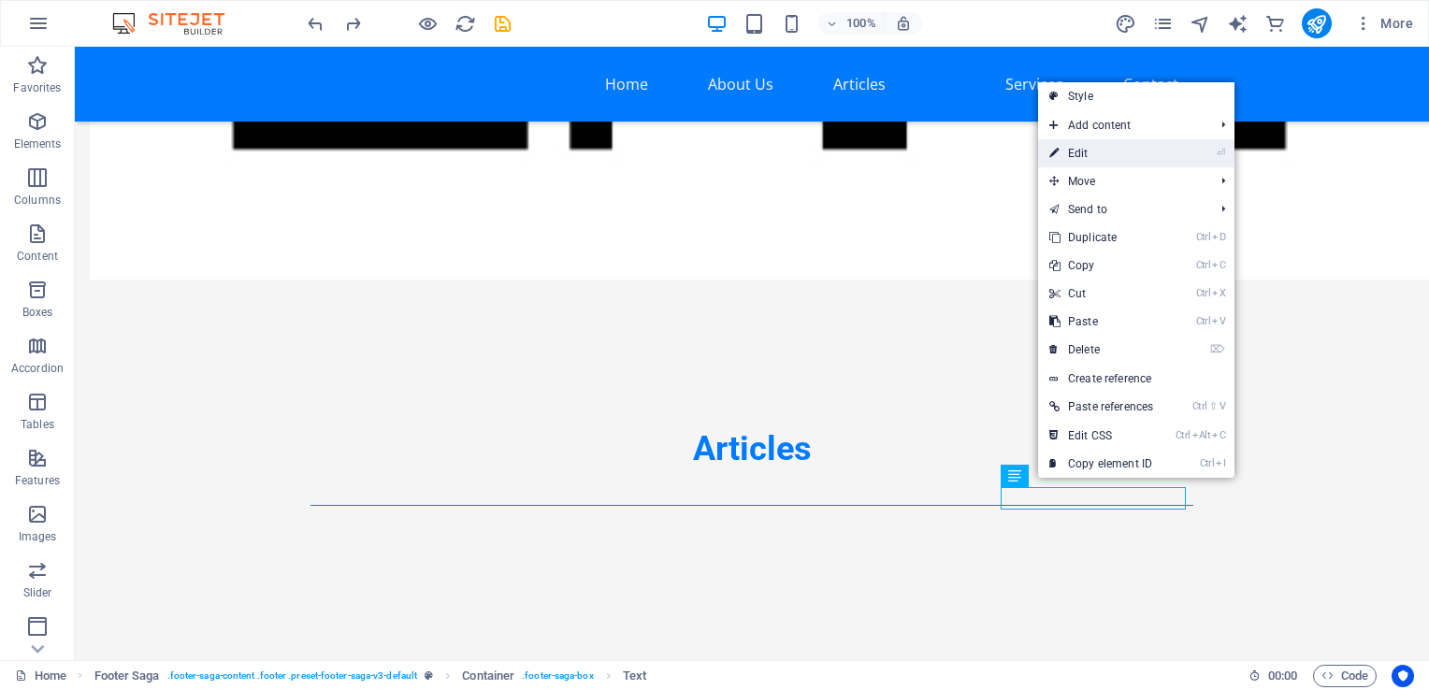
click at [1104, 159] on link "⏎ Edit" at bounding box center [1101, 153] width 126 height 28
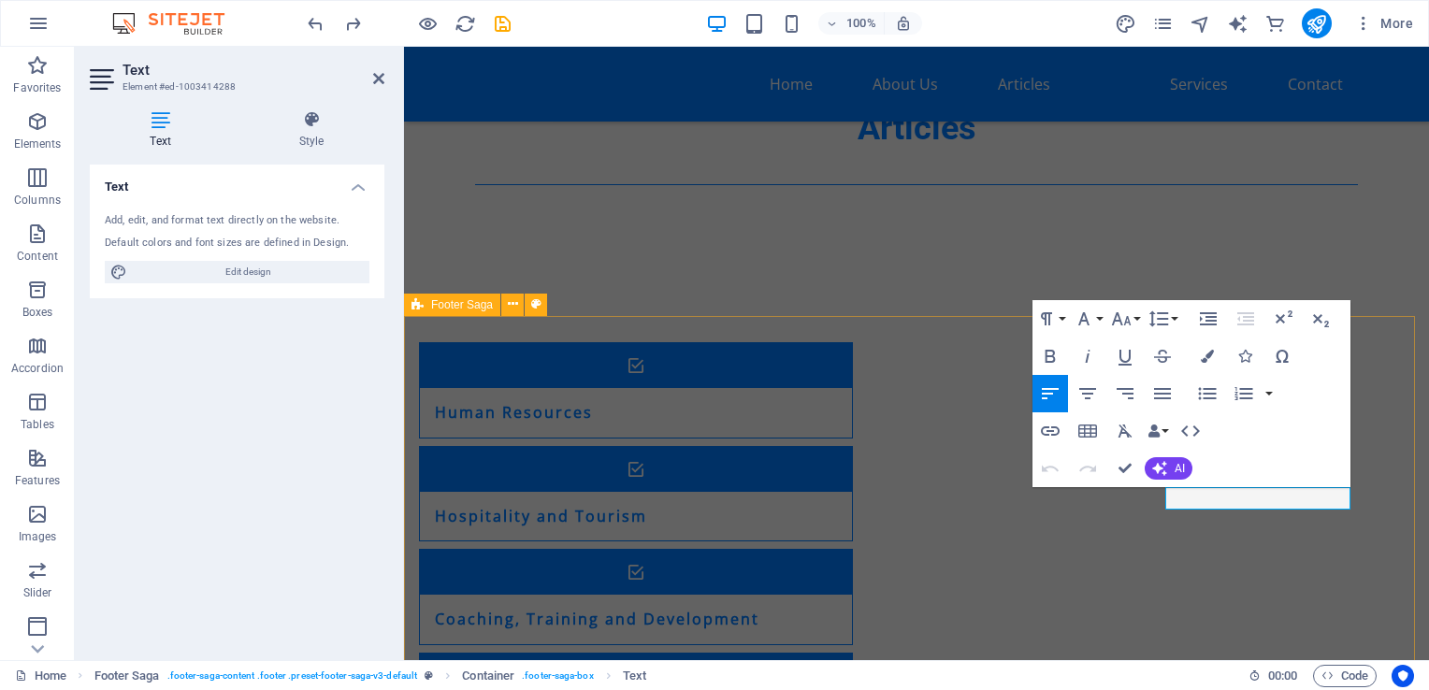
drag, startPoint x: 1117, startPoint y: 553, endPoint x: 1120, endPoint y: 535, distance: 18.0
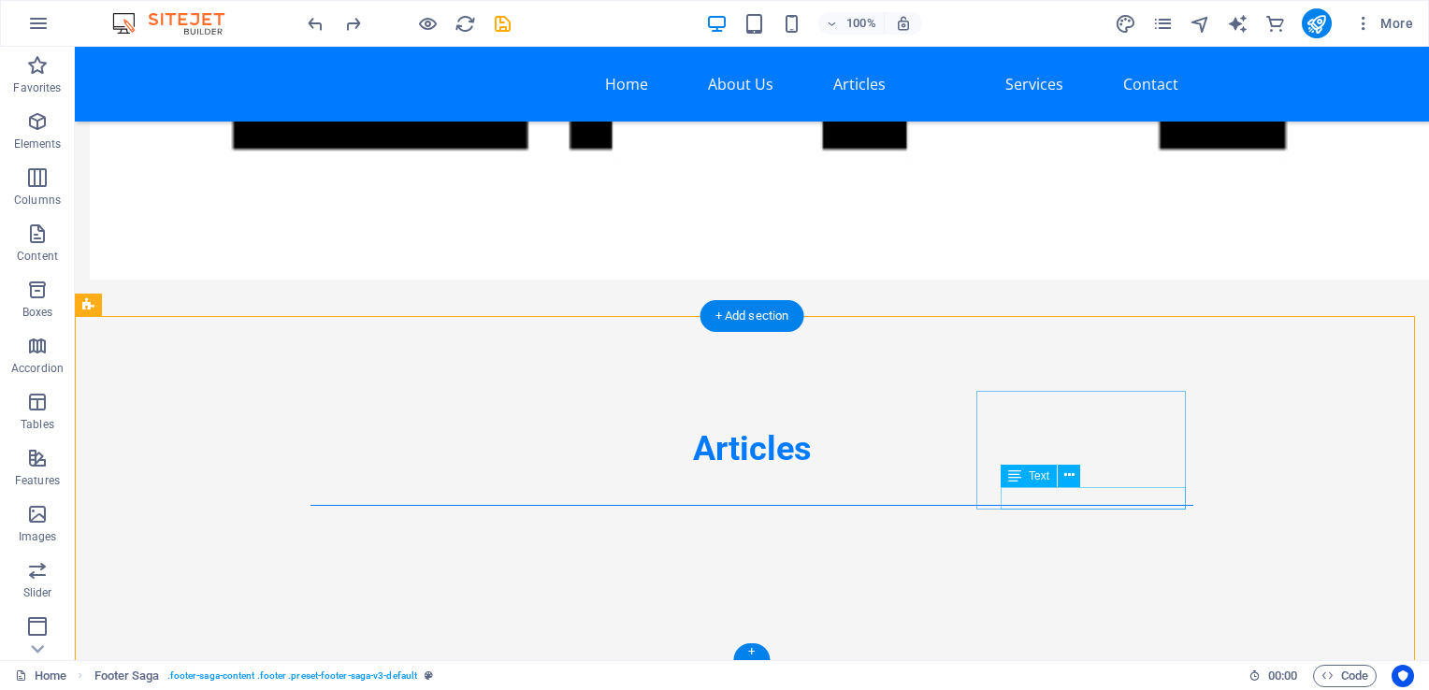
click at [1071, 477] on icon at bounding box center [1069, 476] width 10 height 20
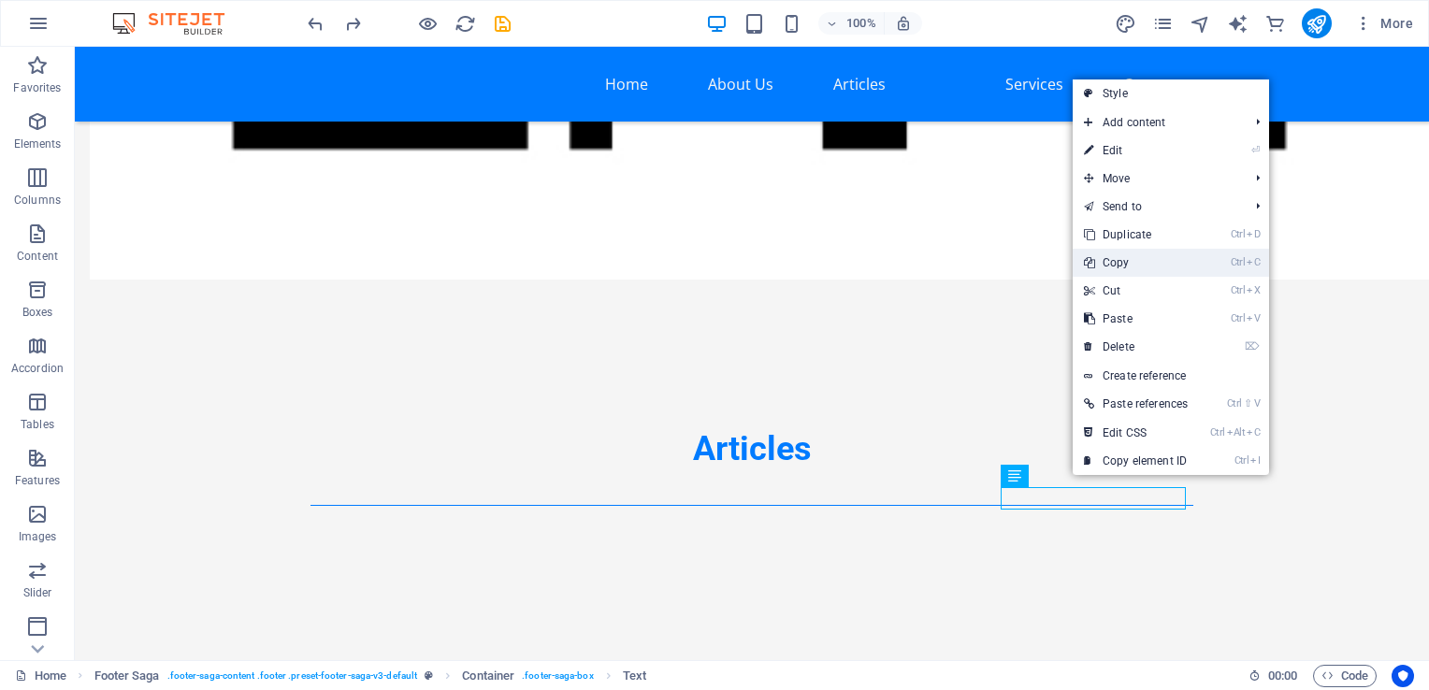
click at [1132, 264] on link "Ctrl C Copy" at bounding box center [1136, 263] width 126 height 28
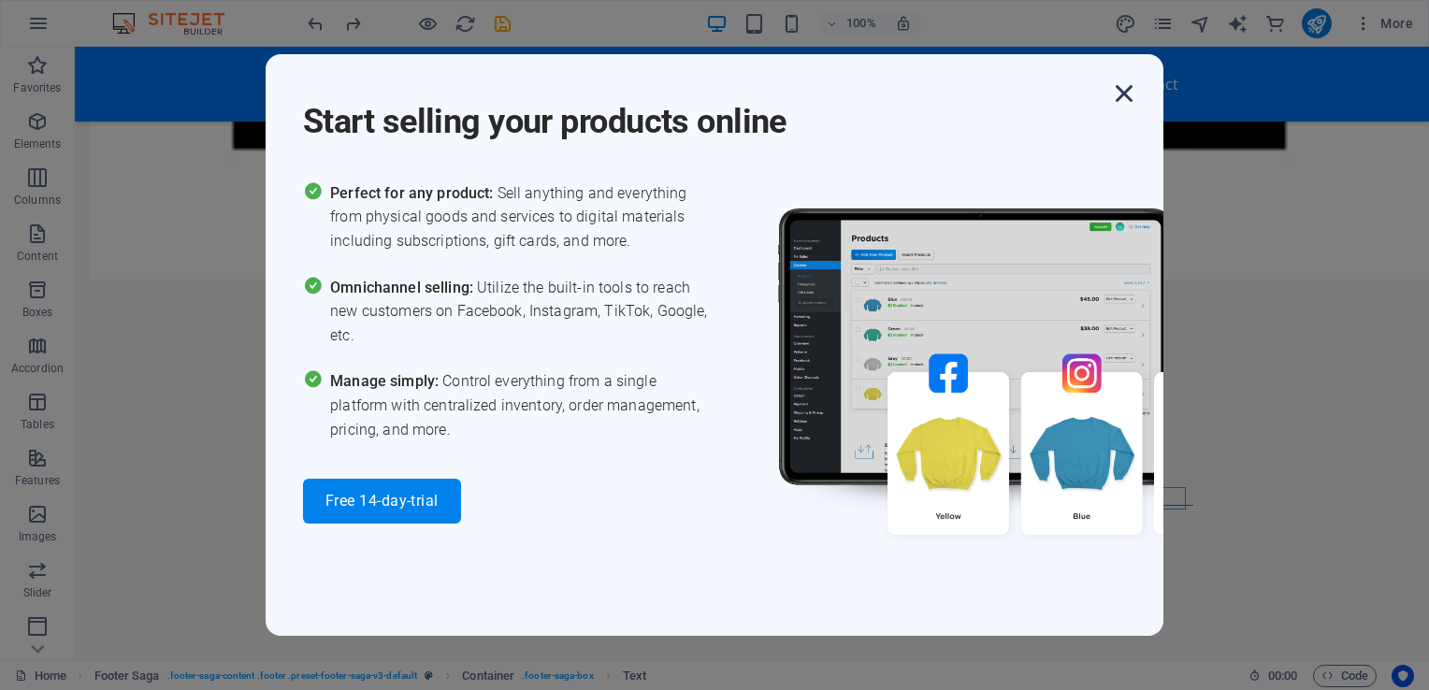
click at [1126, 103] on icon "button" at bounding box center [1124, 94] width 34 height 34
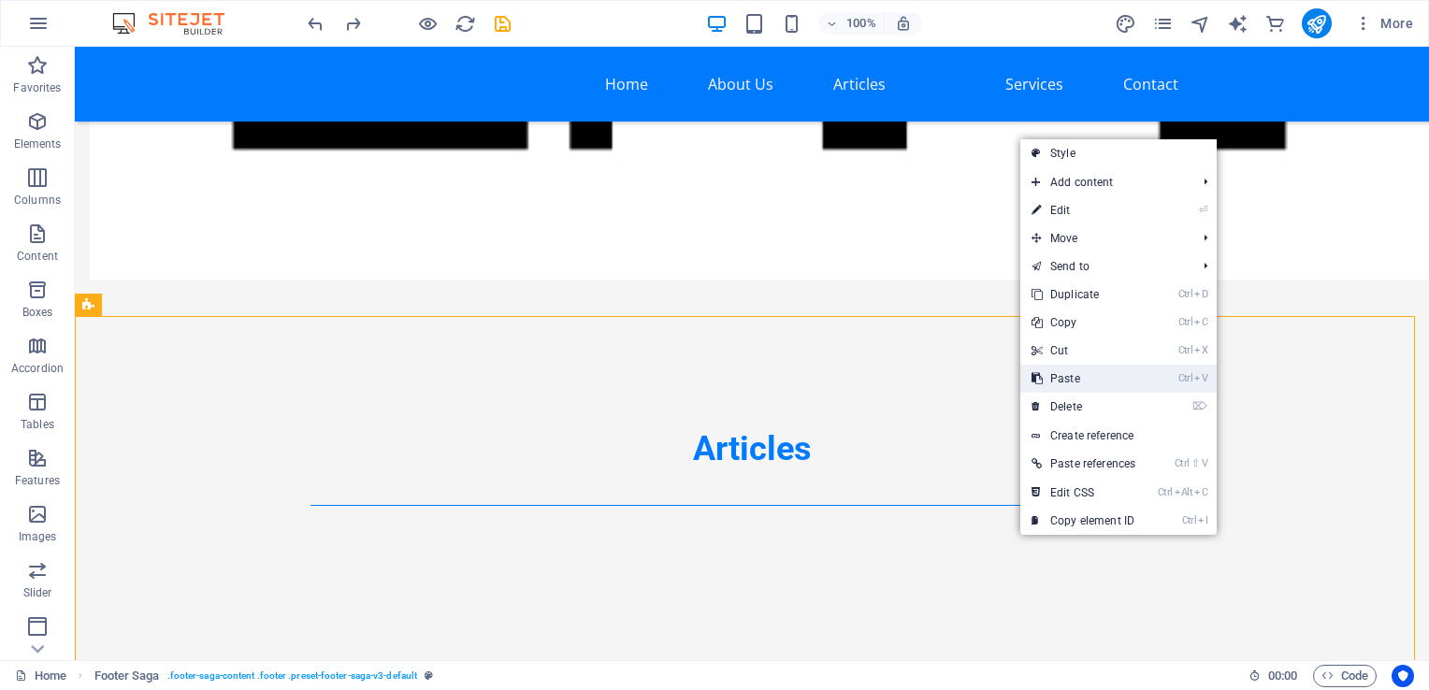
click at [1085, 377] on link "Ctrl V Paste" at bounding box center [1083, 379] width 126 height 28
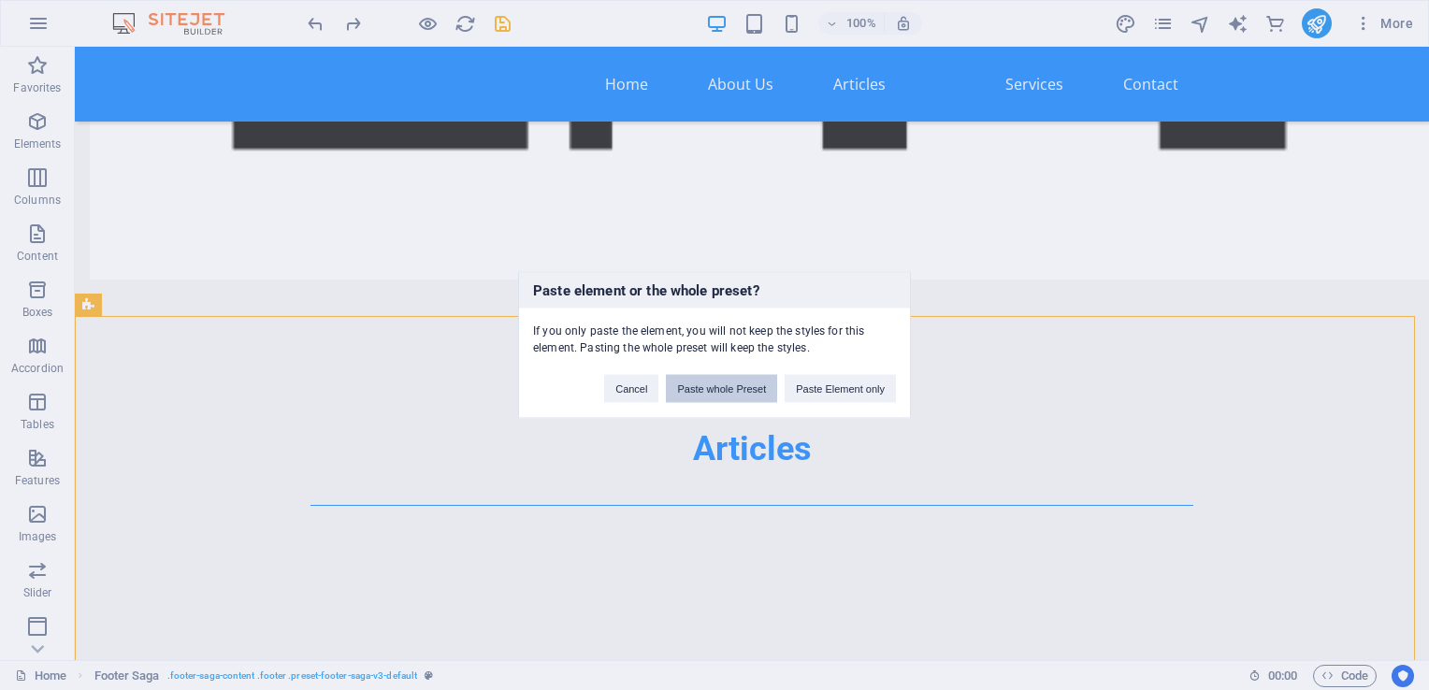
click at [741, 395] on button "Paste whole Preset" at bounding box center [721, 389] width 111 height 28
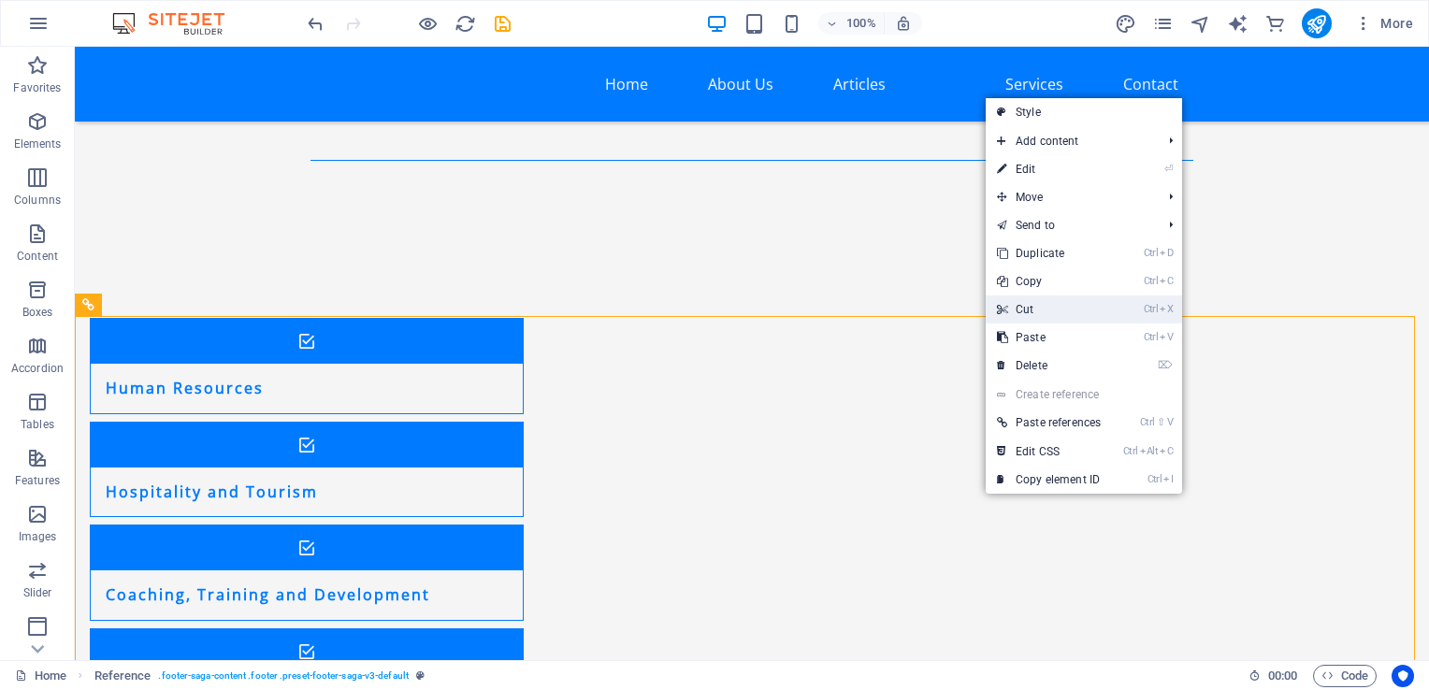
click at [1048, 311] on link "Ctrl X Cut" at bounding box center [1049, 310] width 126 height 28
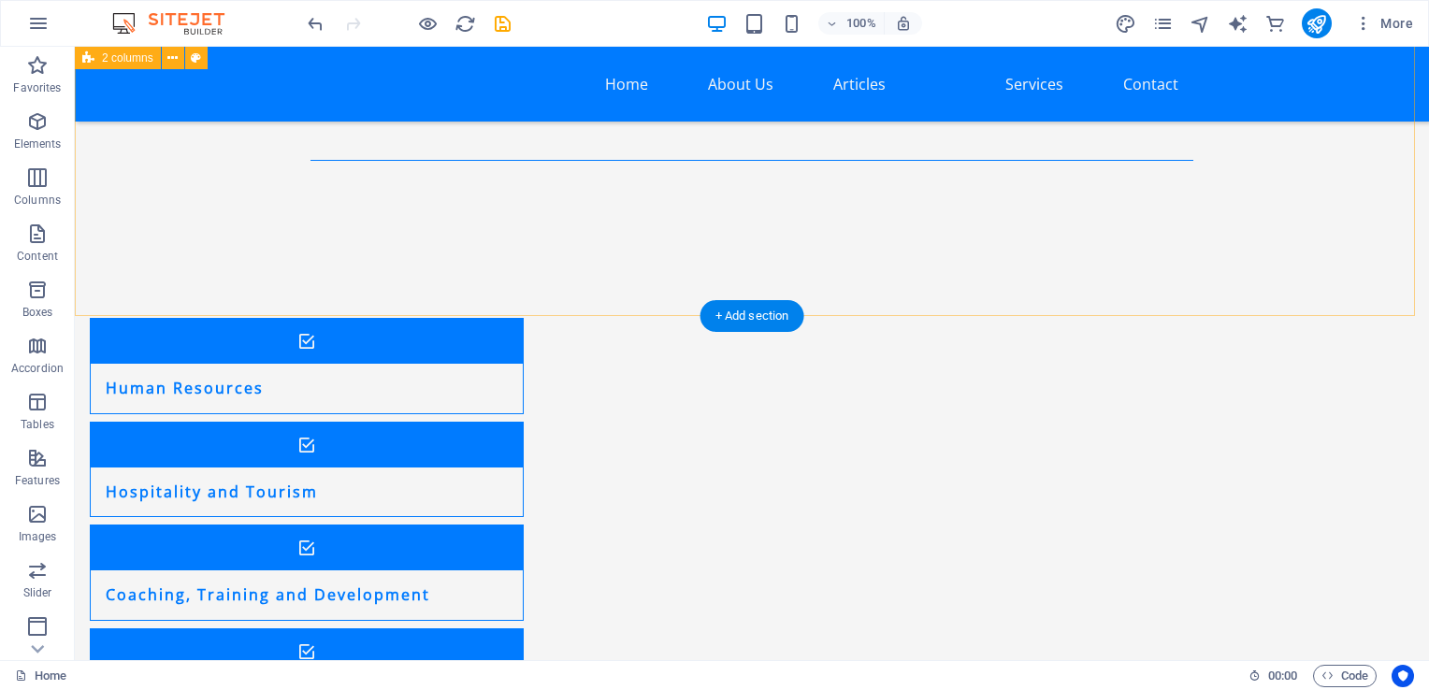
scroll to position [3520, 0]
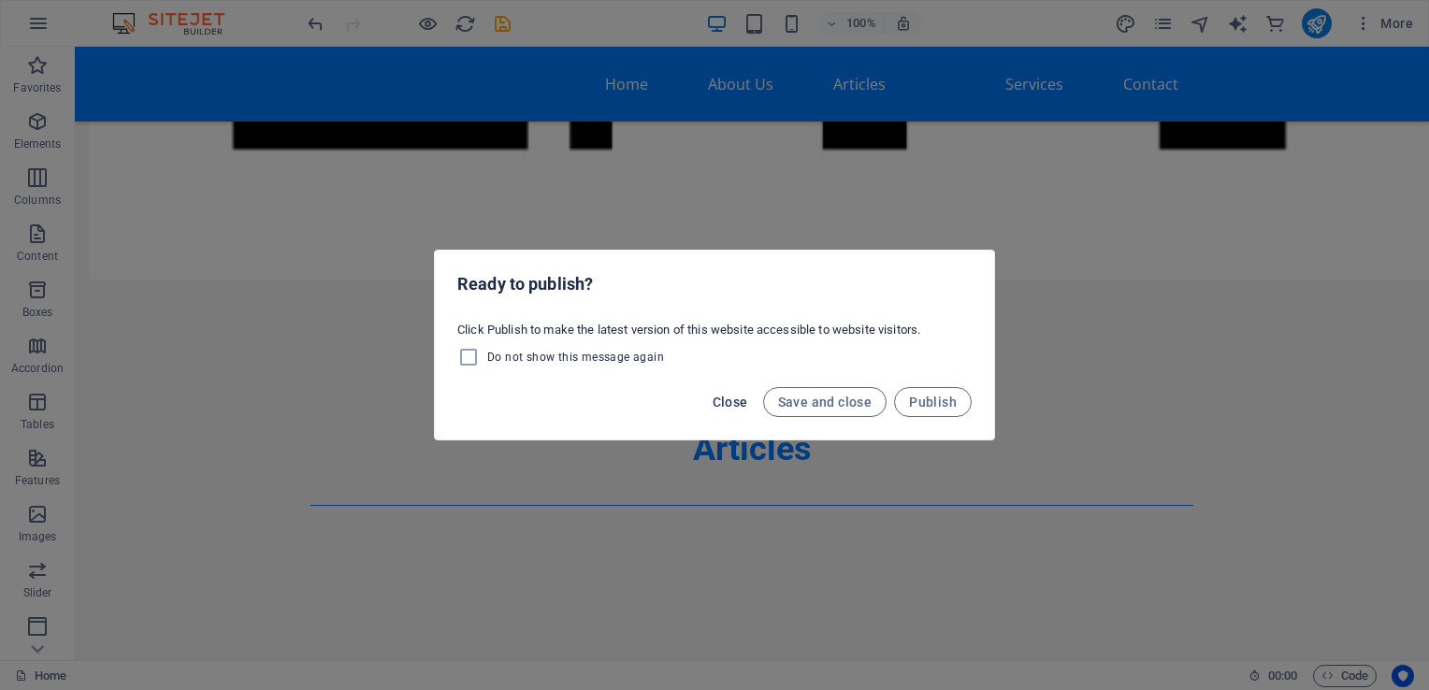
click at [744, 406] on span "Close" at bounding box center [731, 402] width 36 height 15
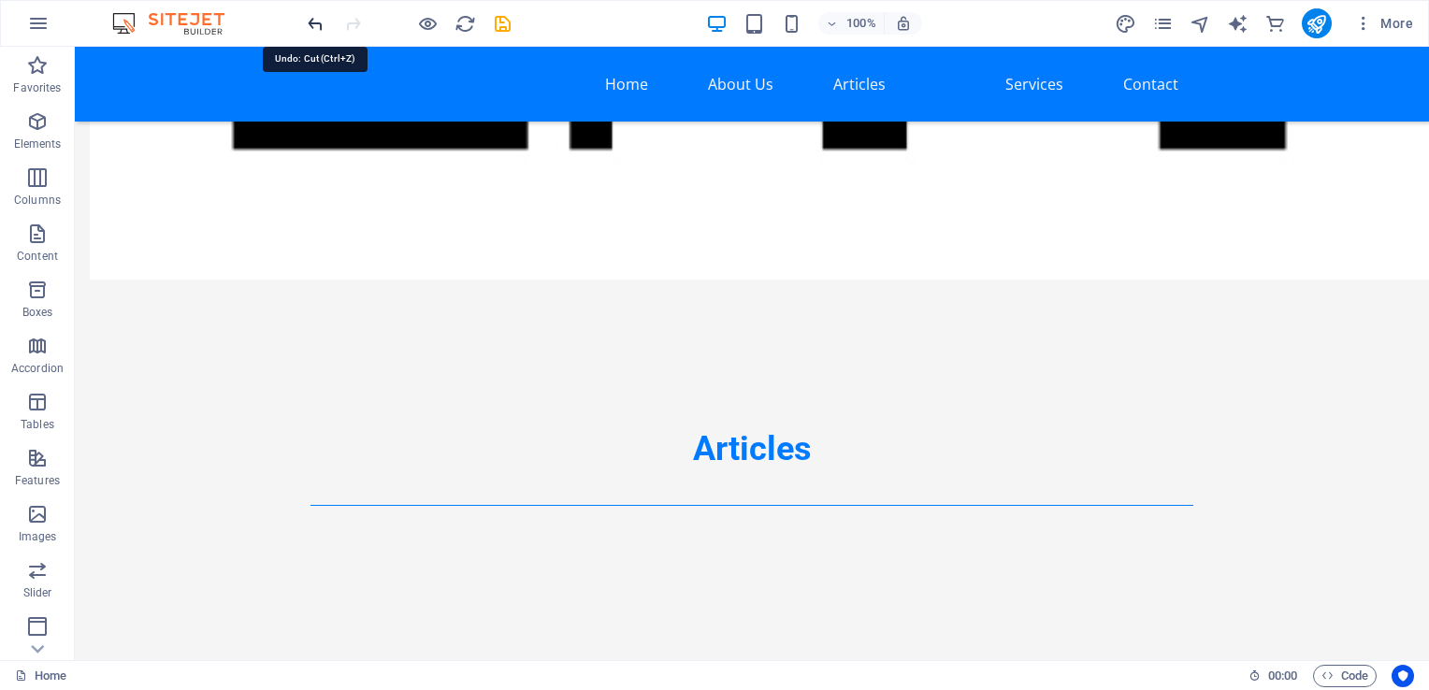
click at [322, 18] on icon "undo" at bounding box center [316, 24] width 22 height 22
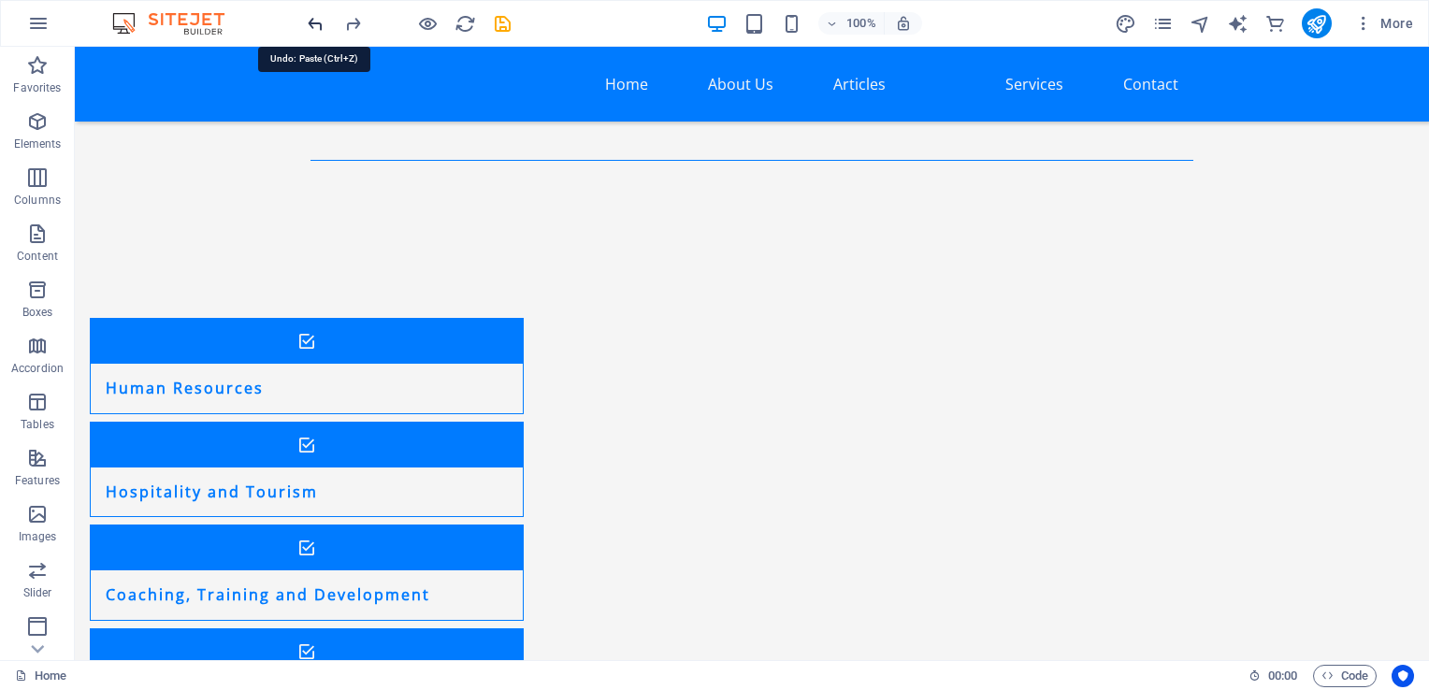
click at [313, 33] on icon "undo" at bounding box center [316, 24] width 22 height 22
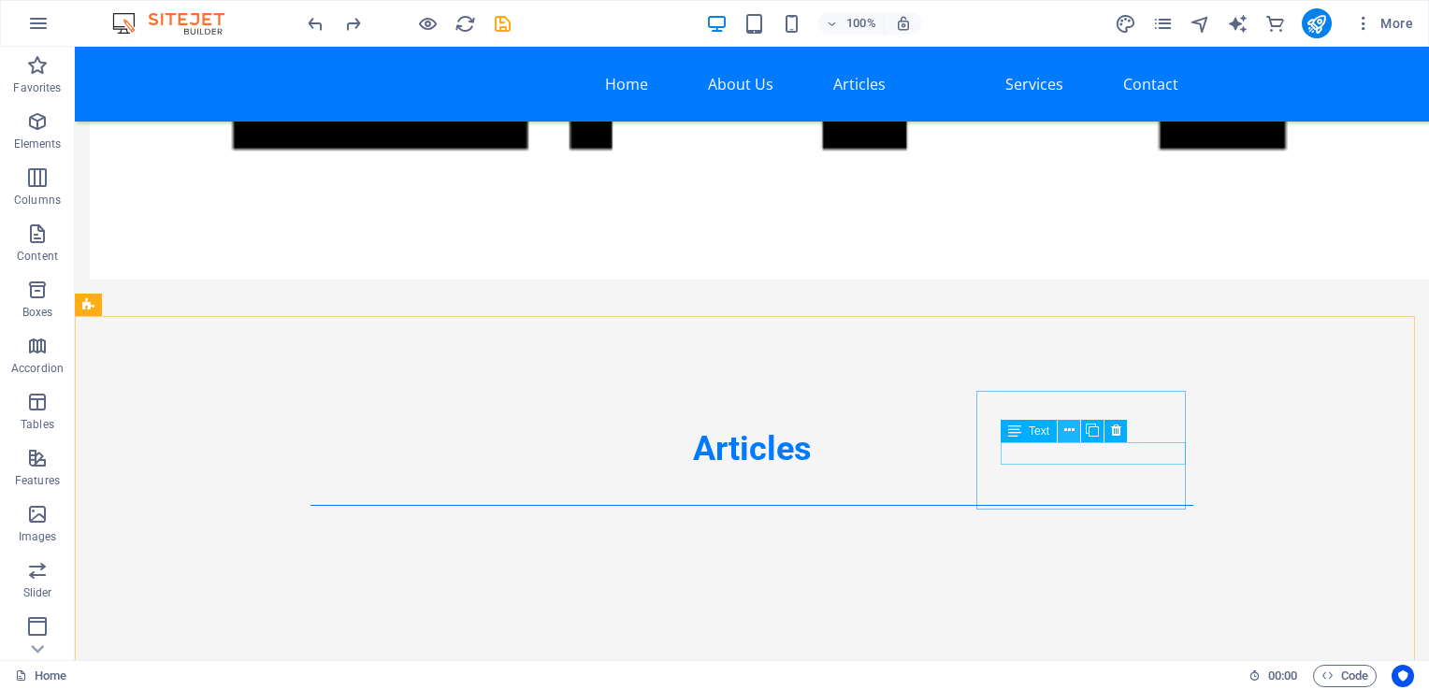
click at [1073, 429] on icon at bounding box center [1069, 431] width 10 height 20
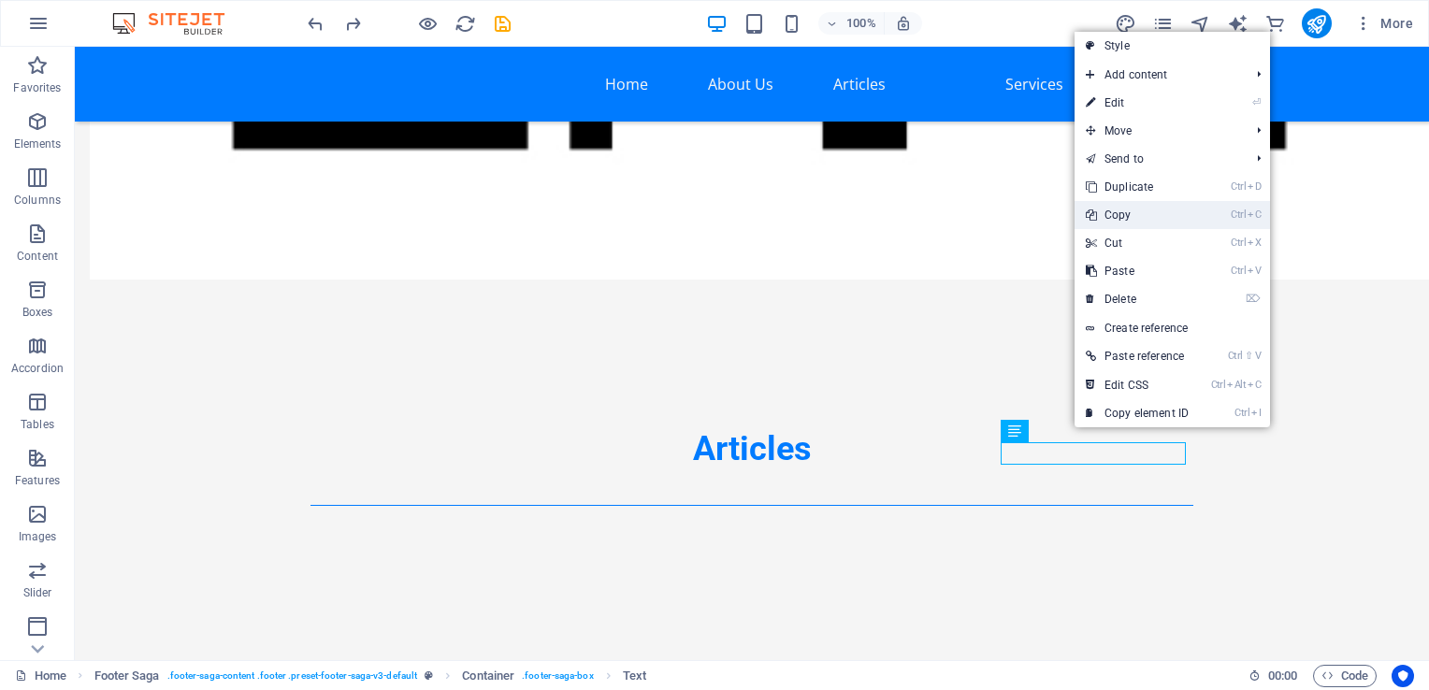
click at [1149, 219] on link "Ctrl C Copy" at bounding box center [1137, 215] width 125 height 28
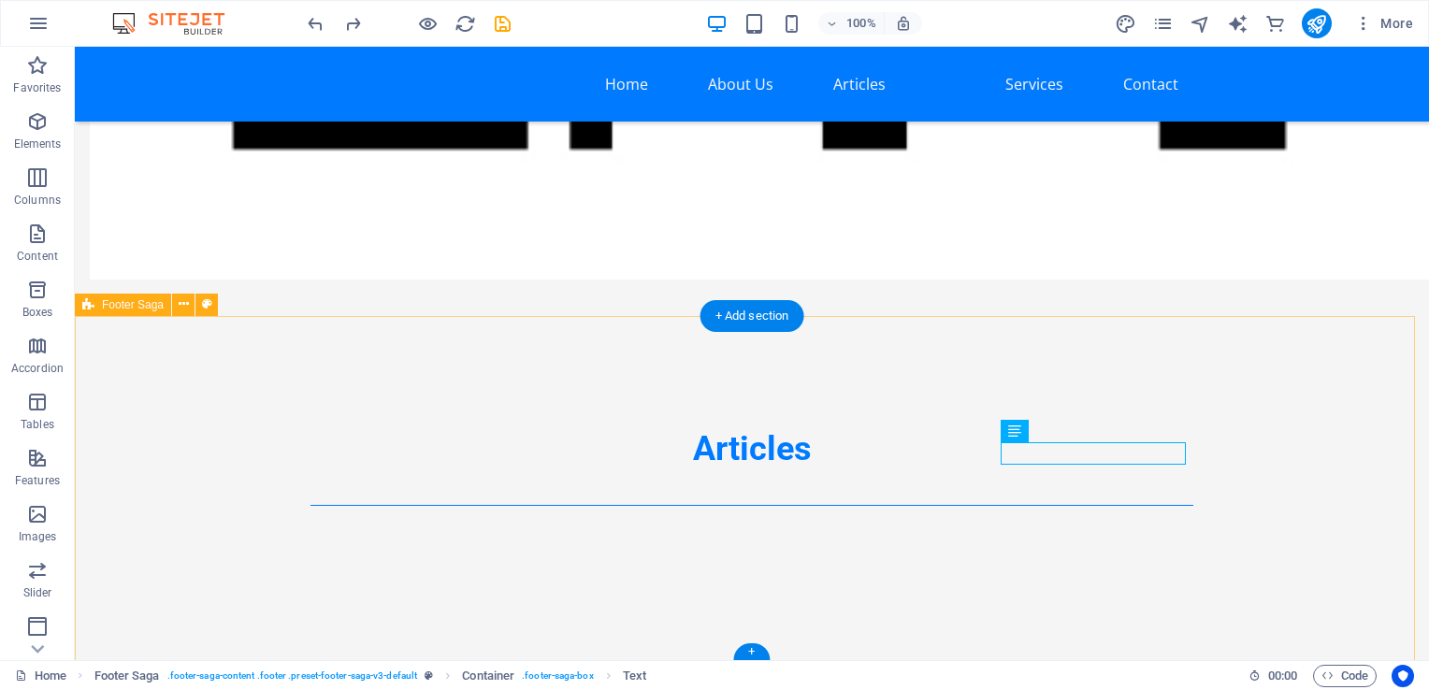
drag, startPoint x: 1003, startPoint y: 567, endPoint x: 1006, endPoint y: 557, distance: 10.1
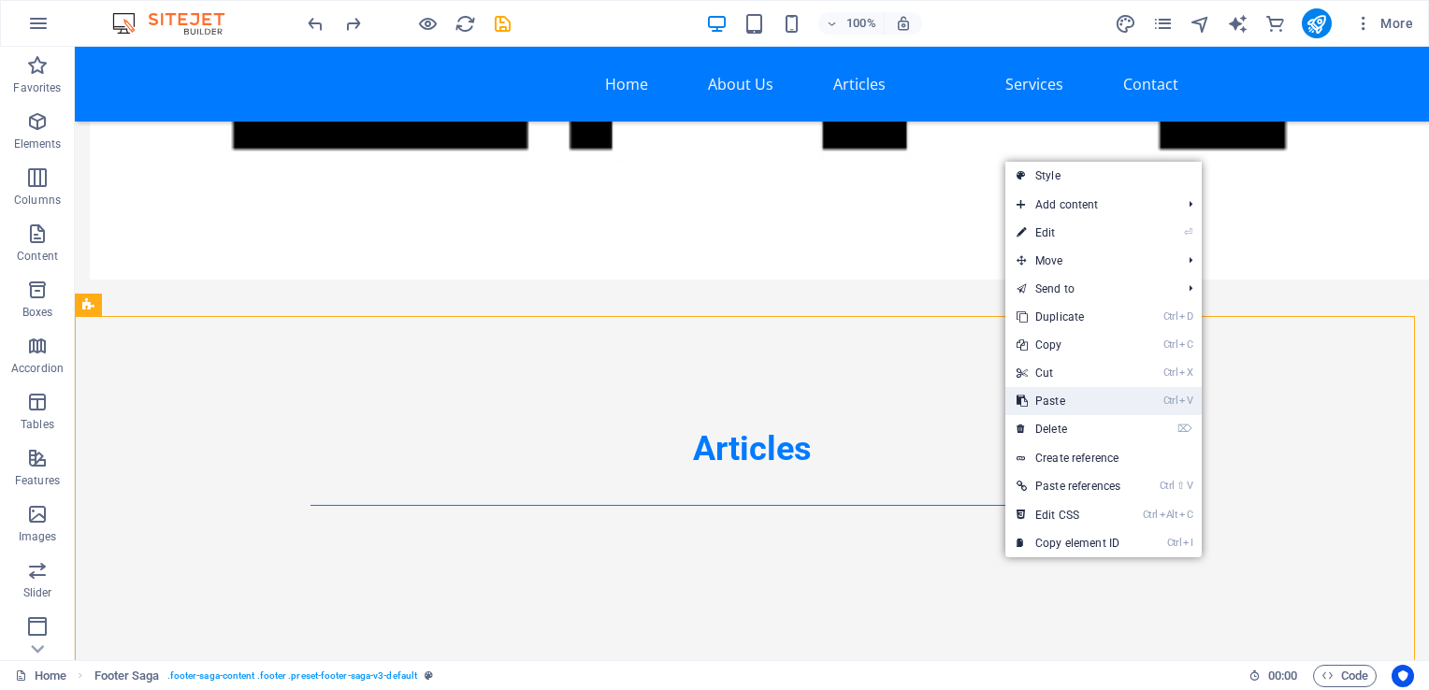
click at [1083, 402] on link "Ctrl V Paste" at bounding box center [1068, 401] width 126 height 28
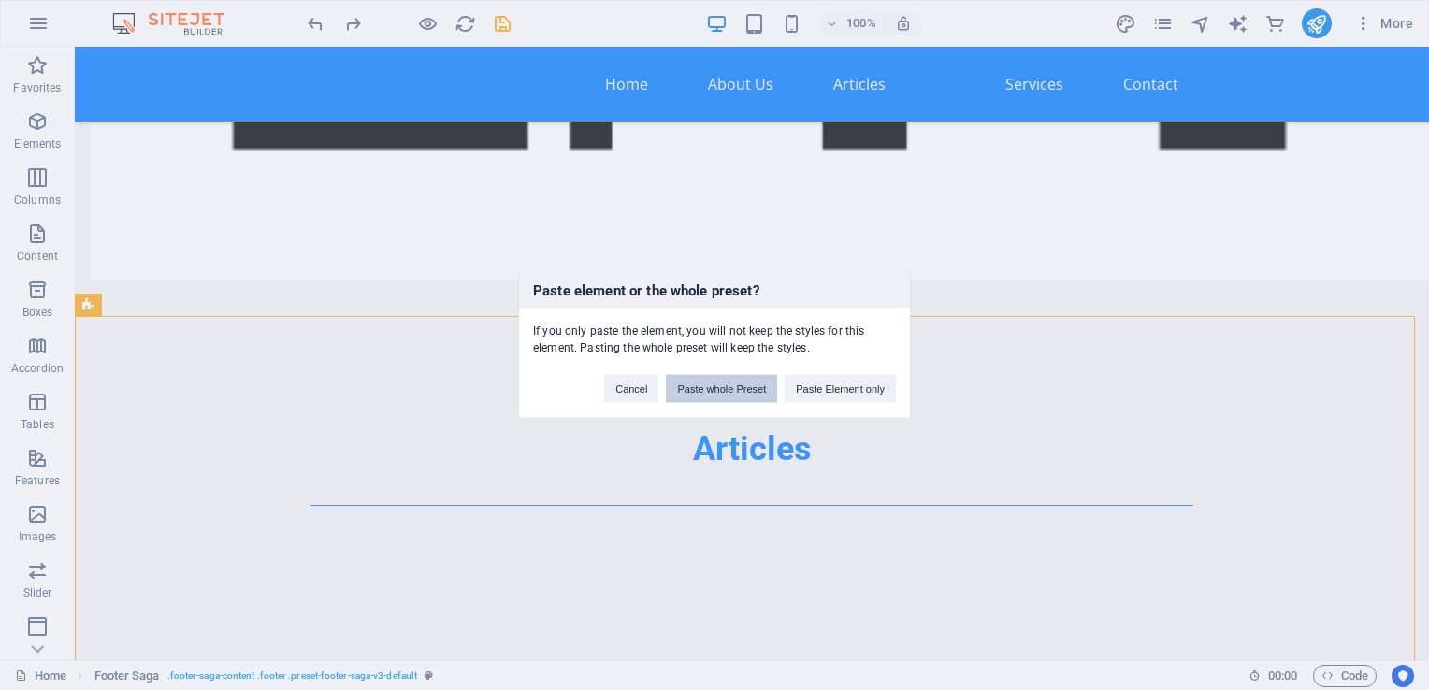
click at [759, 391] on button "Paste whole Preset" at bounding box center [721, 389] width 111 height 28
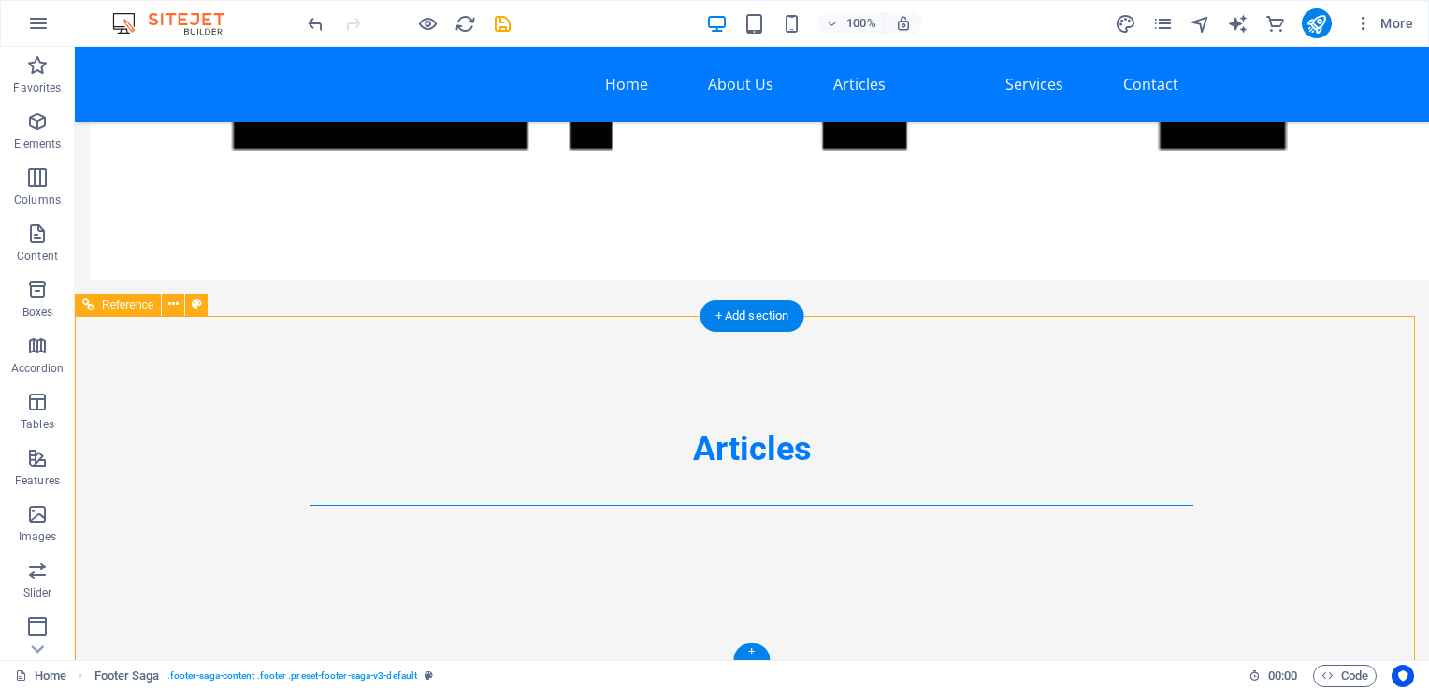
scroll to position [3866, 0]
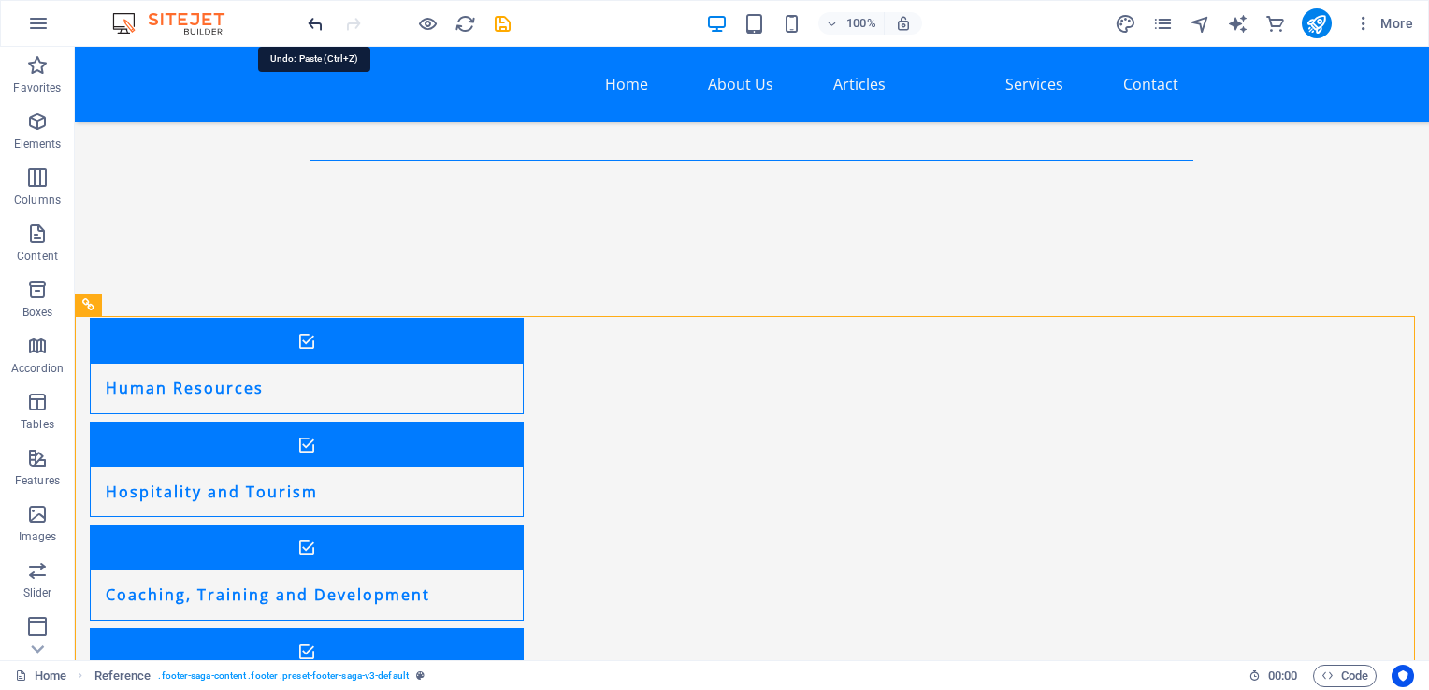
click at [315, 21] on icon "undo" at bounding box center [316, 24] width 22 height 22
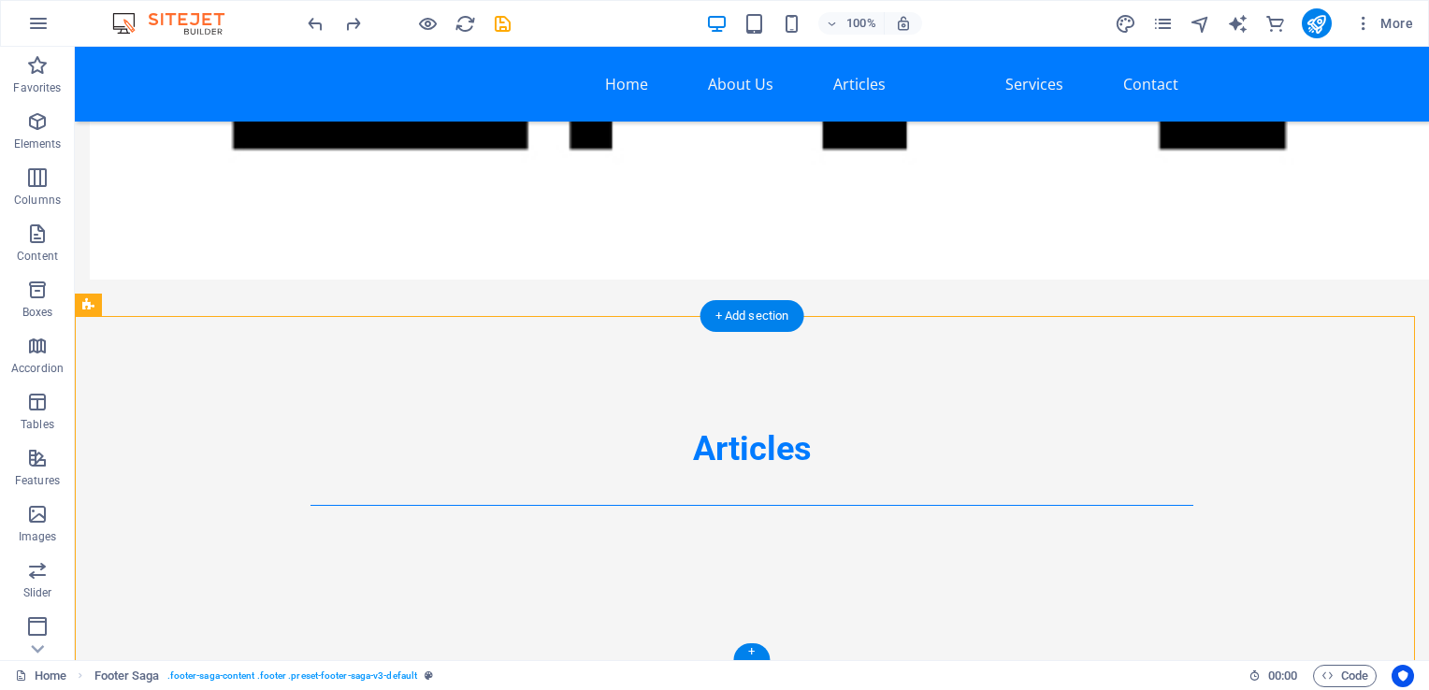
drag, startPoint x: 1113, startPoint y: 528, endPoint x: 984, endPoint y: 463, distance: 144.7
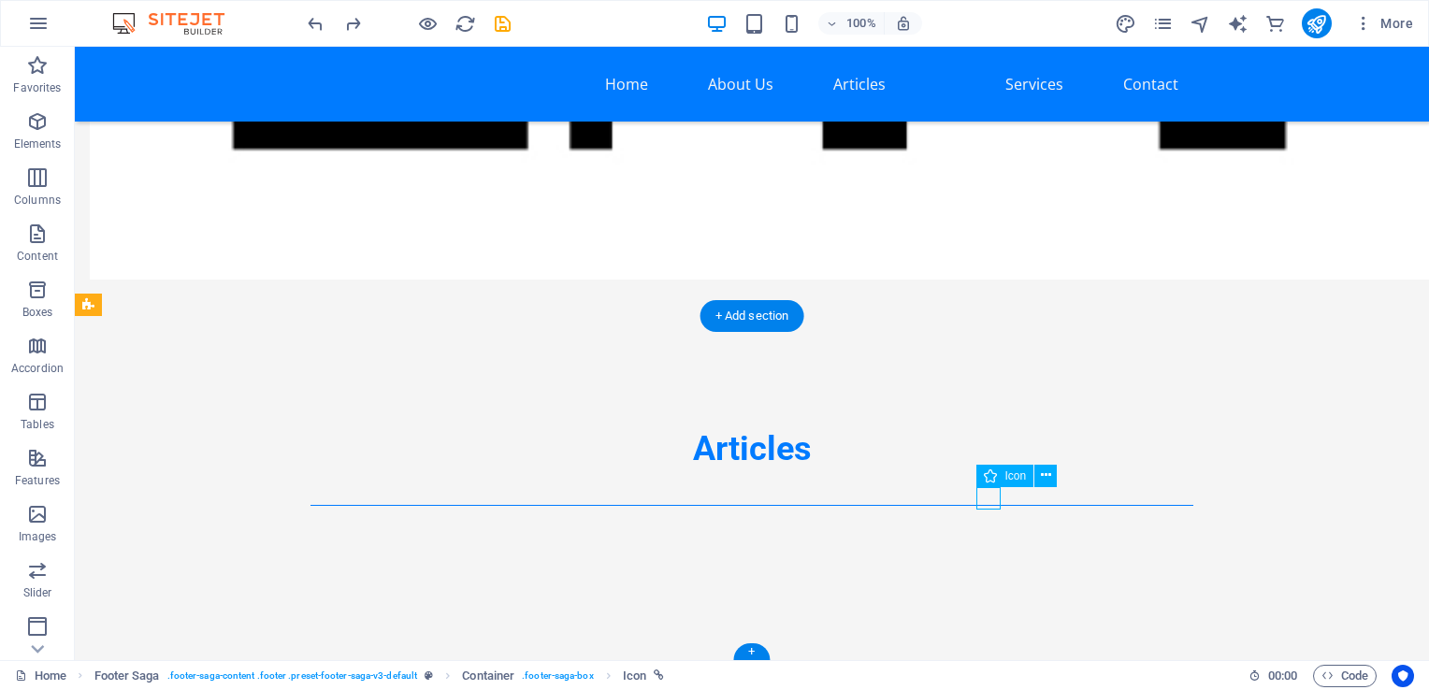
select select "xMidYMid"
select select "px"
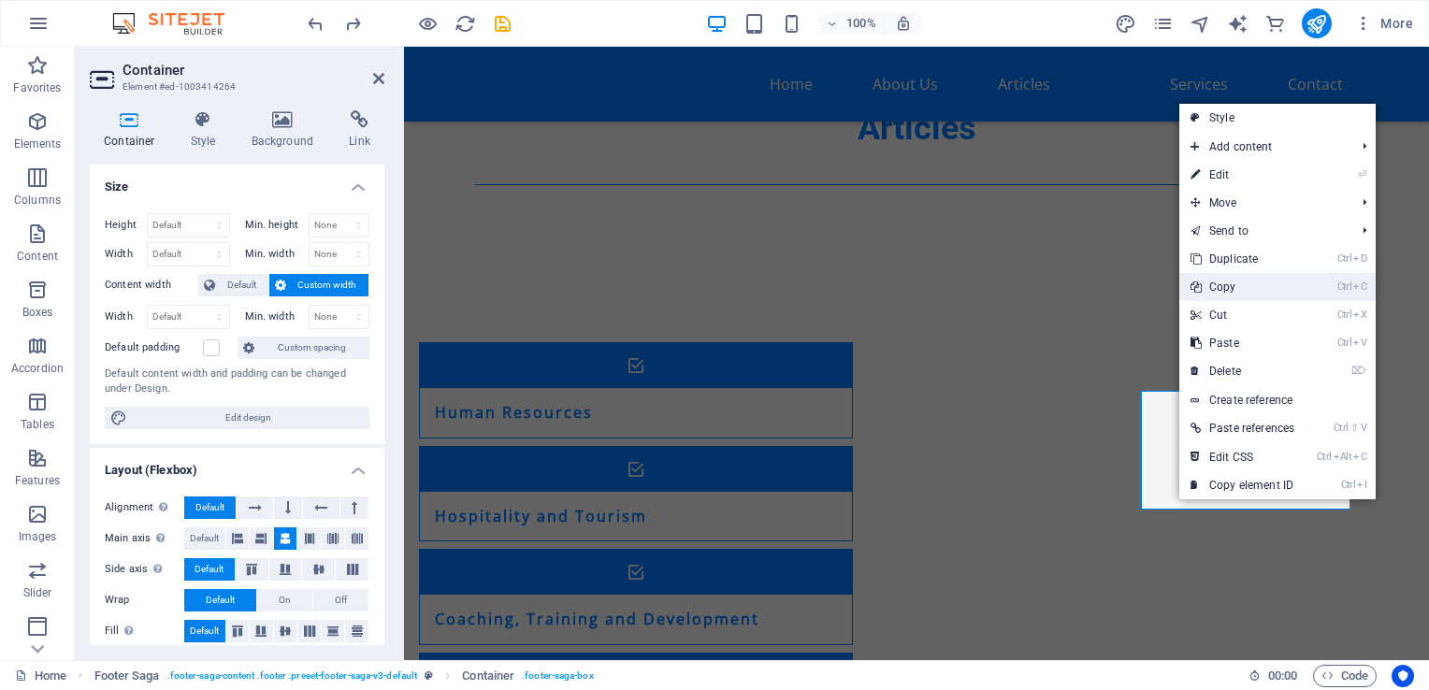
click at [1250, 285] on link "Ctrl C Copy" at bounding box center [1242, 287] width 126 height 28
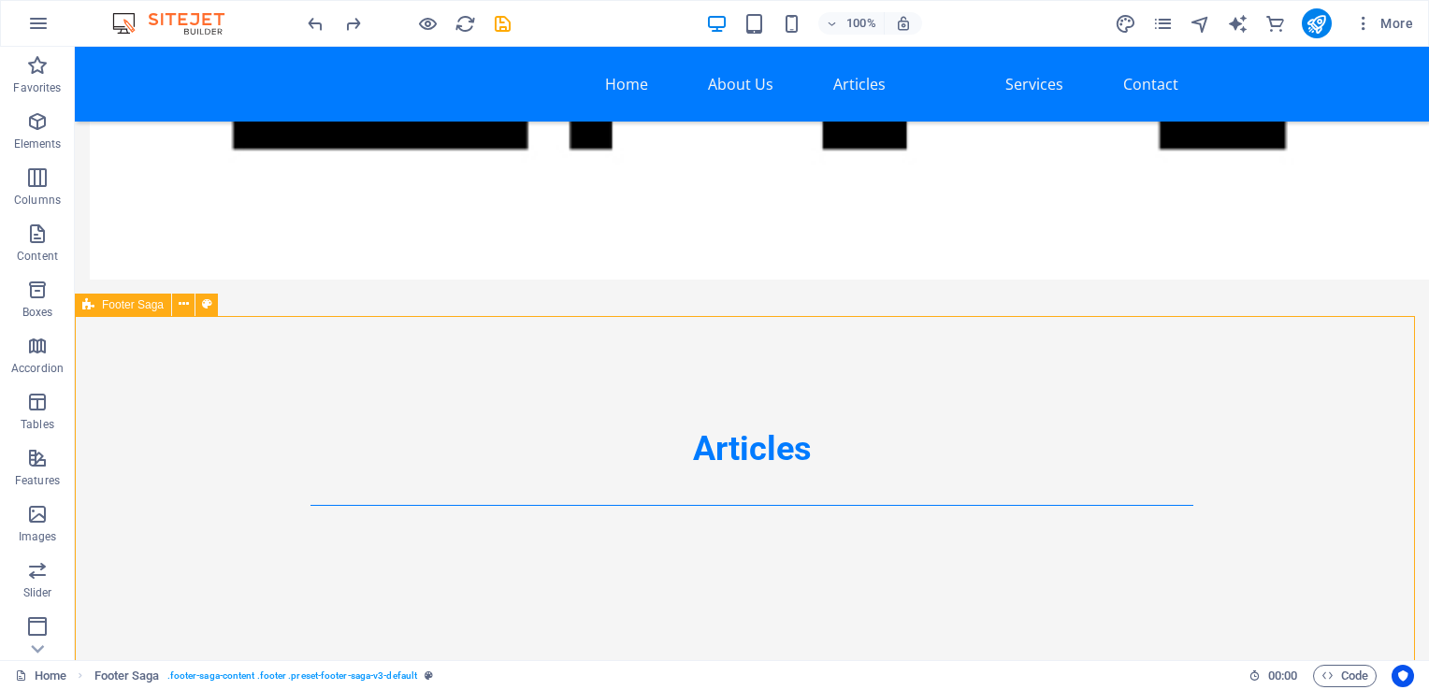
drag, startPoint x: 965, startPoint y: 533, endPoint x: 664, endPoint y: 534, distance: 301.2
select select "footer"
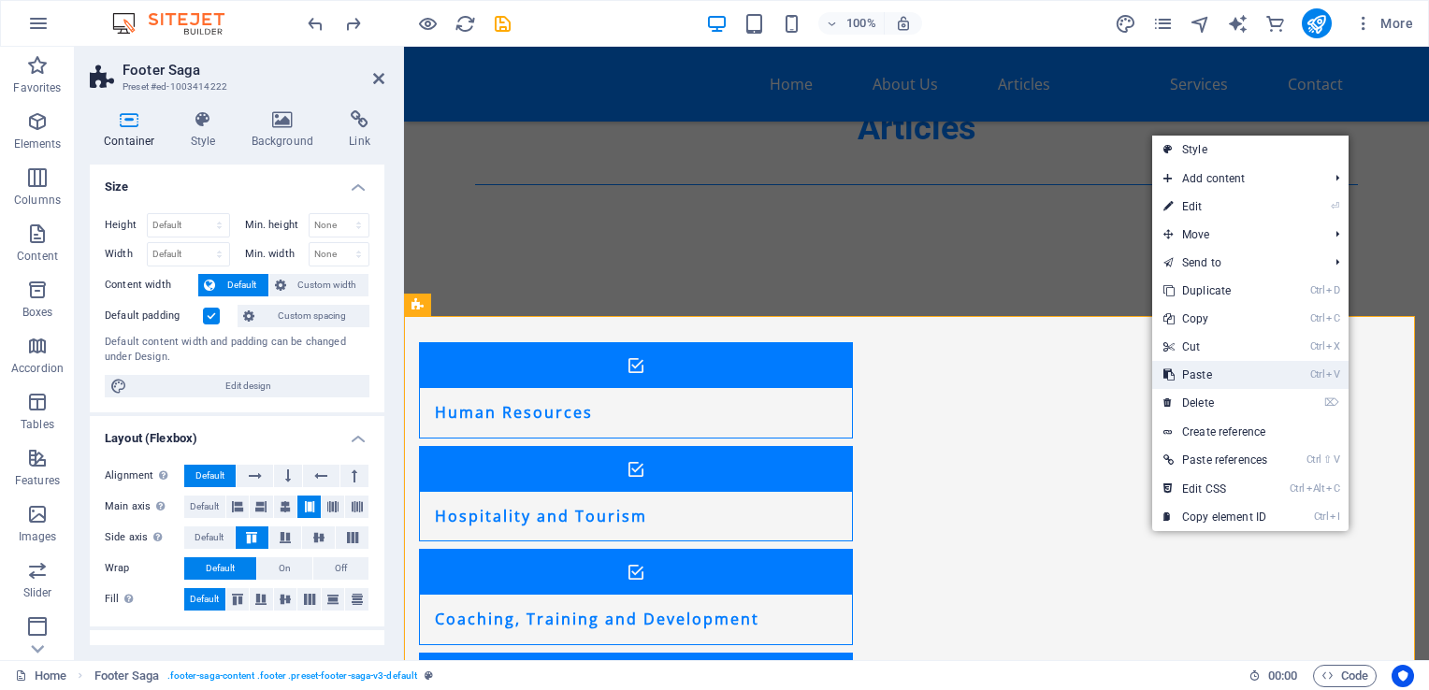
click at [1211, 380] on link "Ctrl V Paste" at bounding box center [1215, 375] width 126 height 28
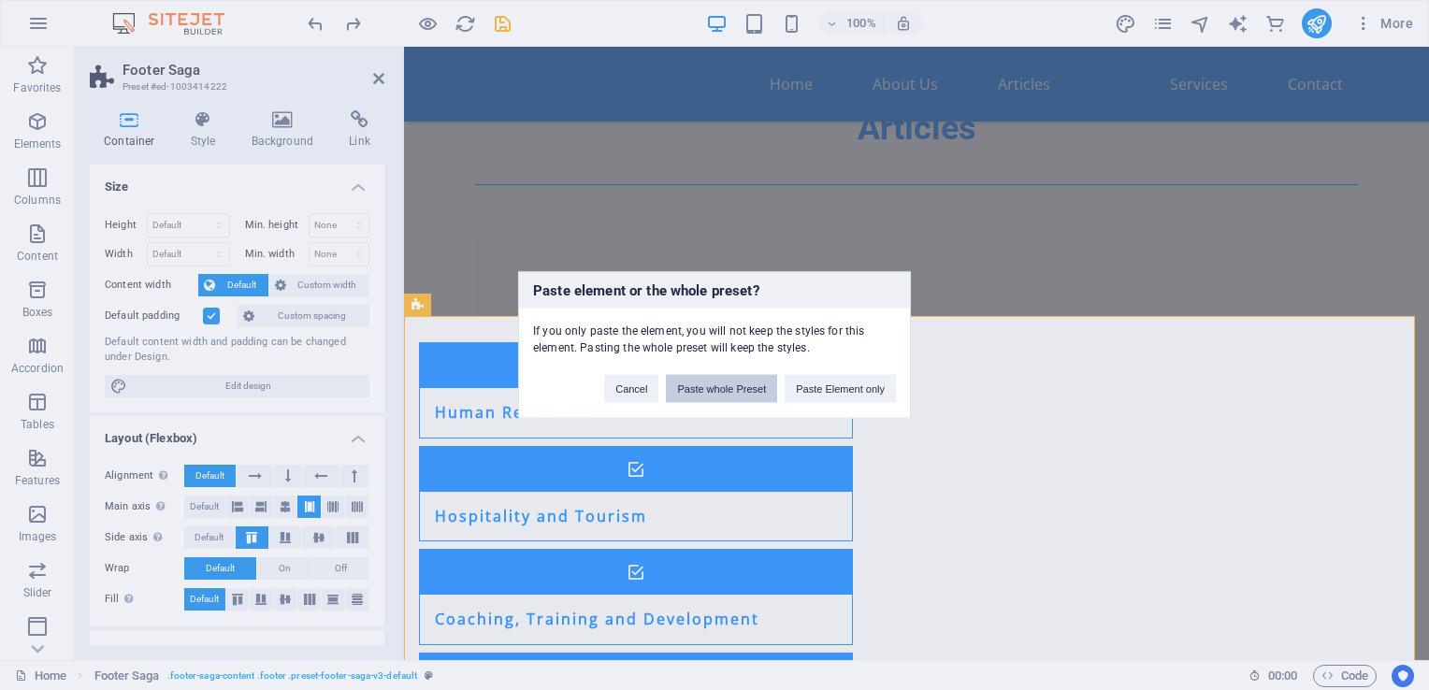
drag, startPoint x: 754, startPoint y: 387, endPoint x: 352, endPoint y: 340, distance: 404.9
click at [754, 387] on button "Paste whole Preset" at bounding box center [721, 389] width 111 height 28
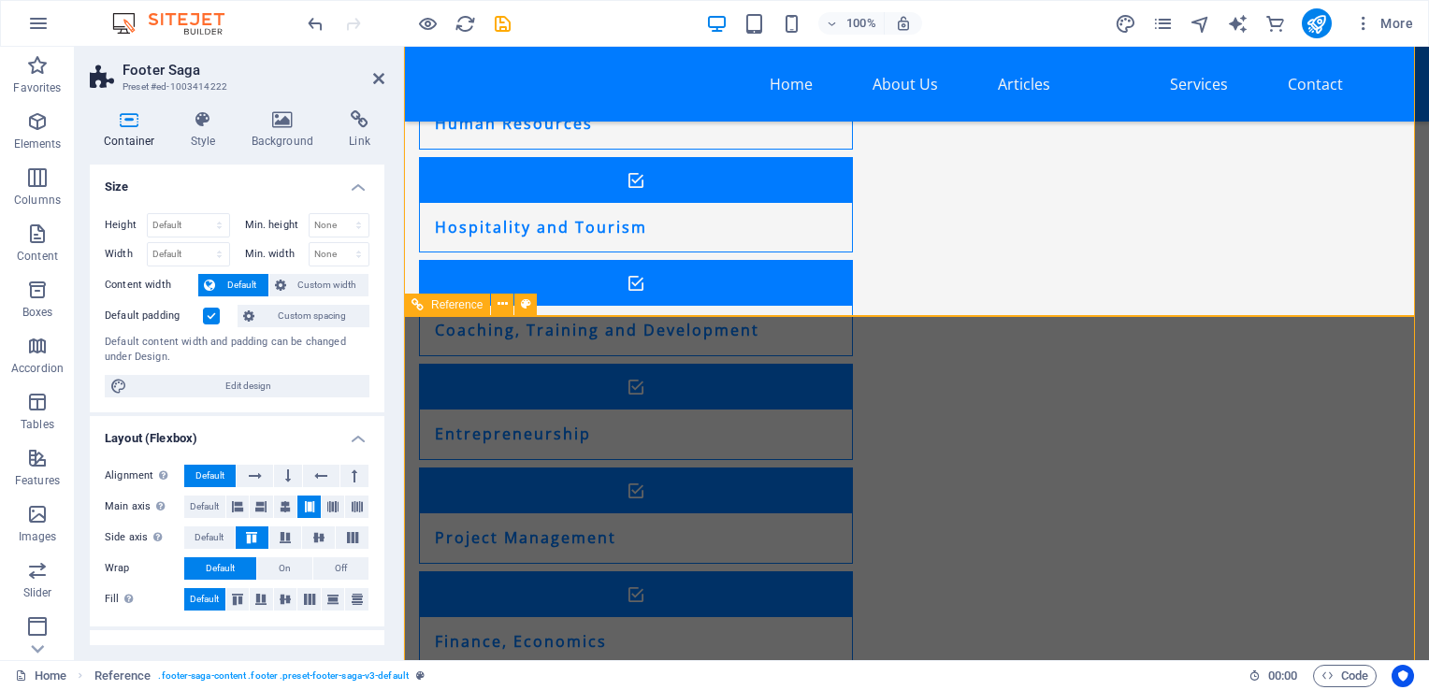
scroll to position [3866, 0]
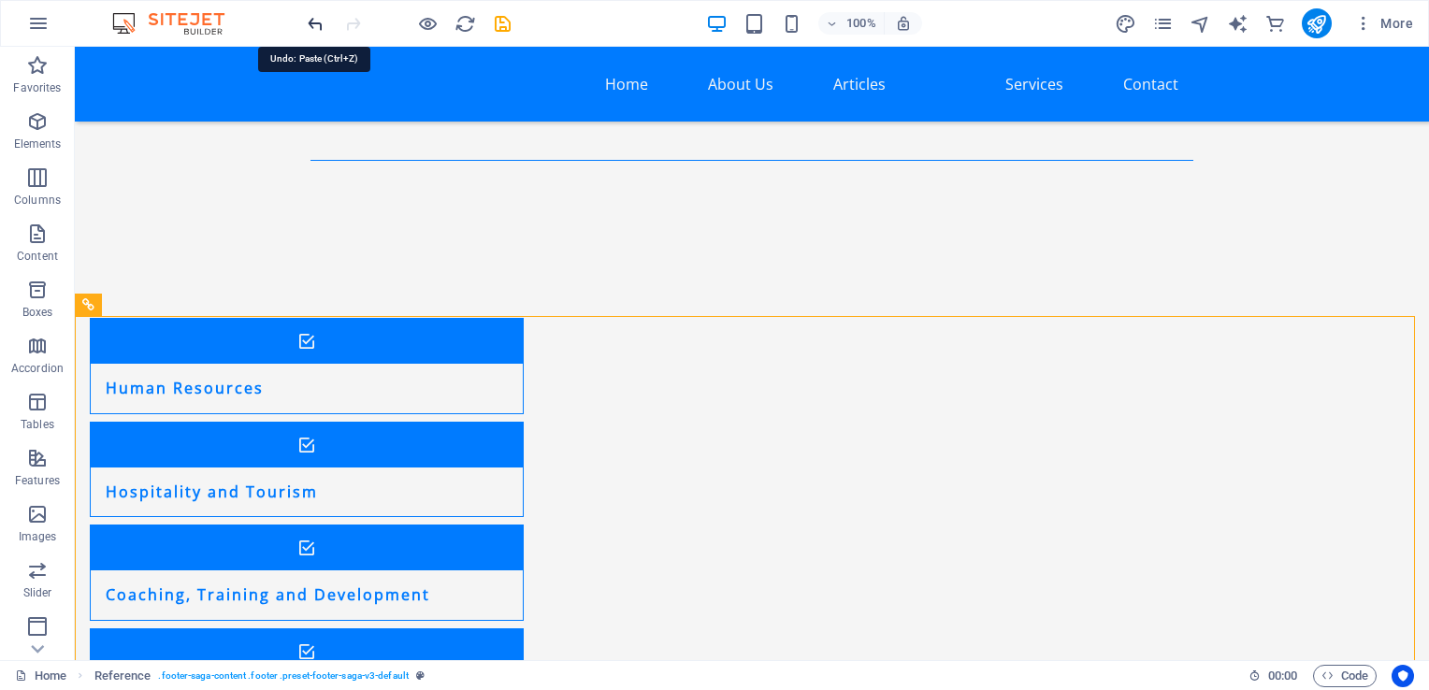
click at [305, 23] on icon "undo" at bounding box center [316, 24] width 22 height 22
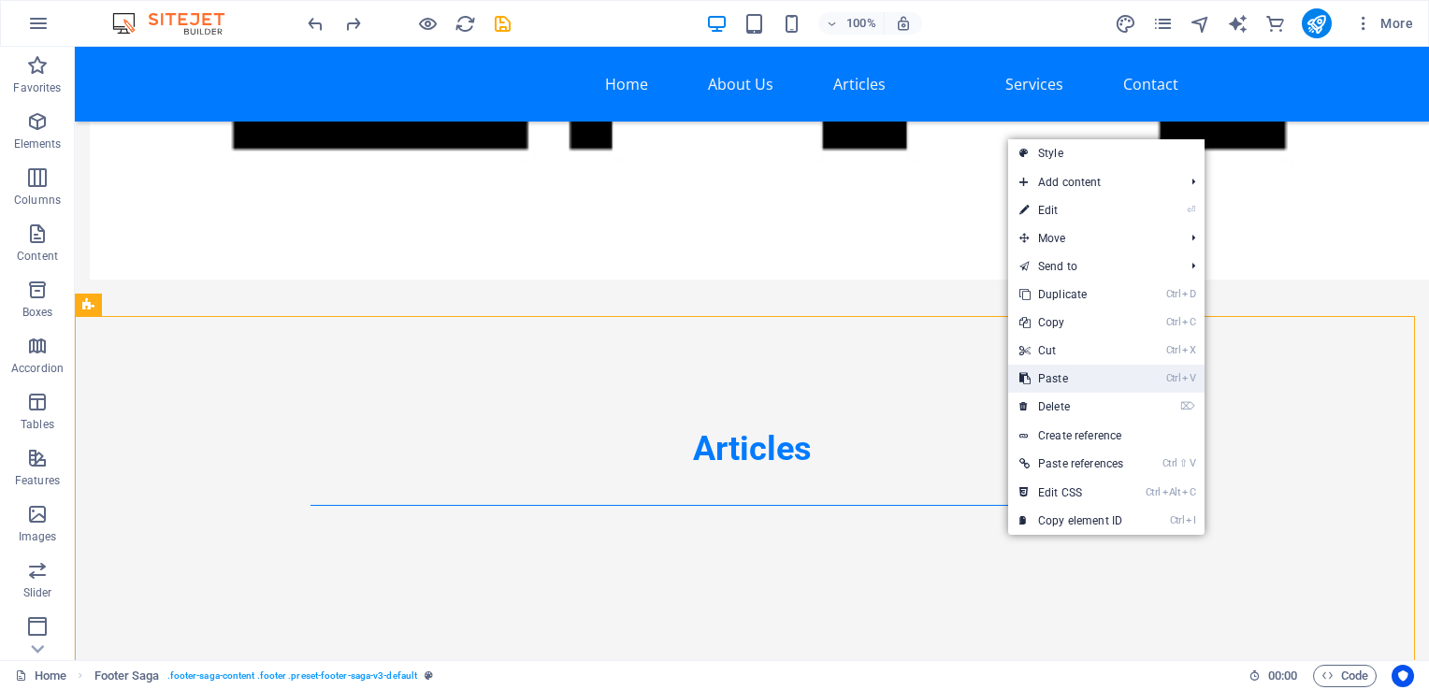
click at [1077, 373] on link "Ctrl V Paste" at bounding box center [1071, 379] width 126 height 28
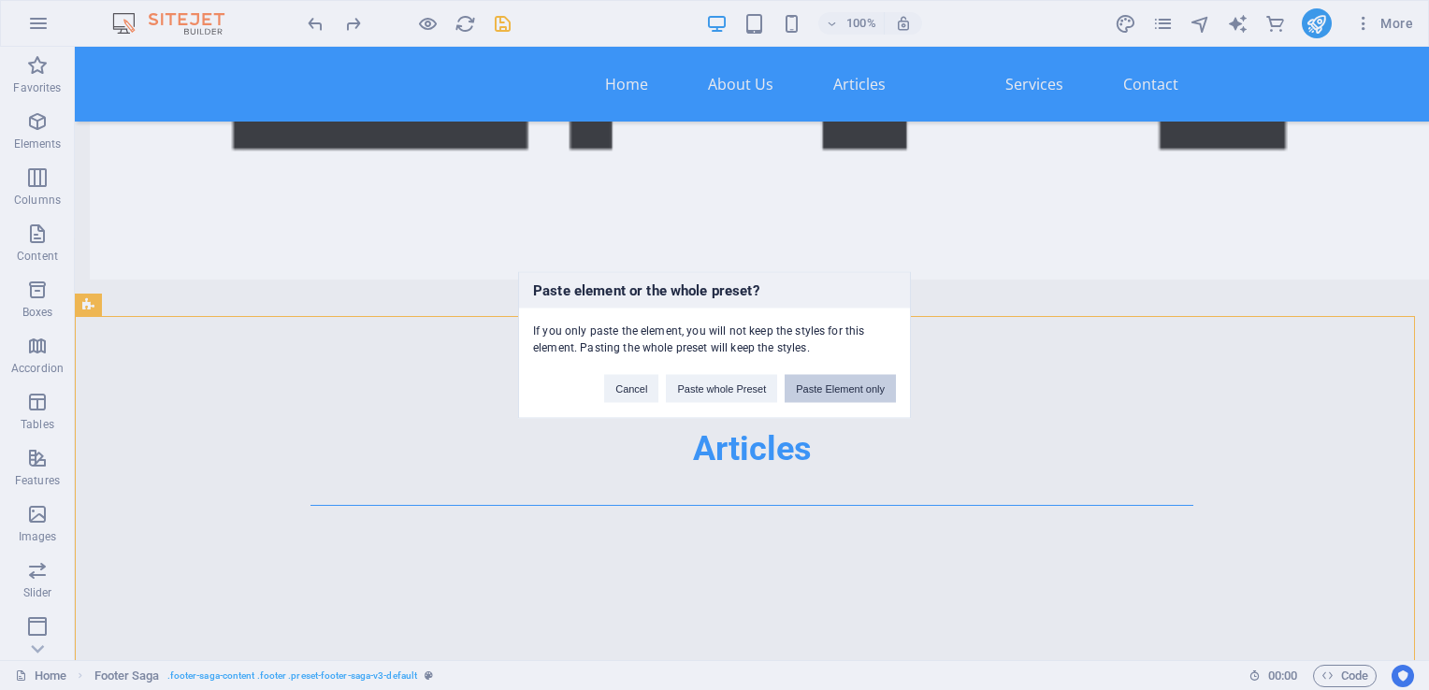
click at [853, 387] on button "Paste Element only" at bounding box center [840, 389] width 111 height 28
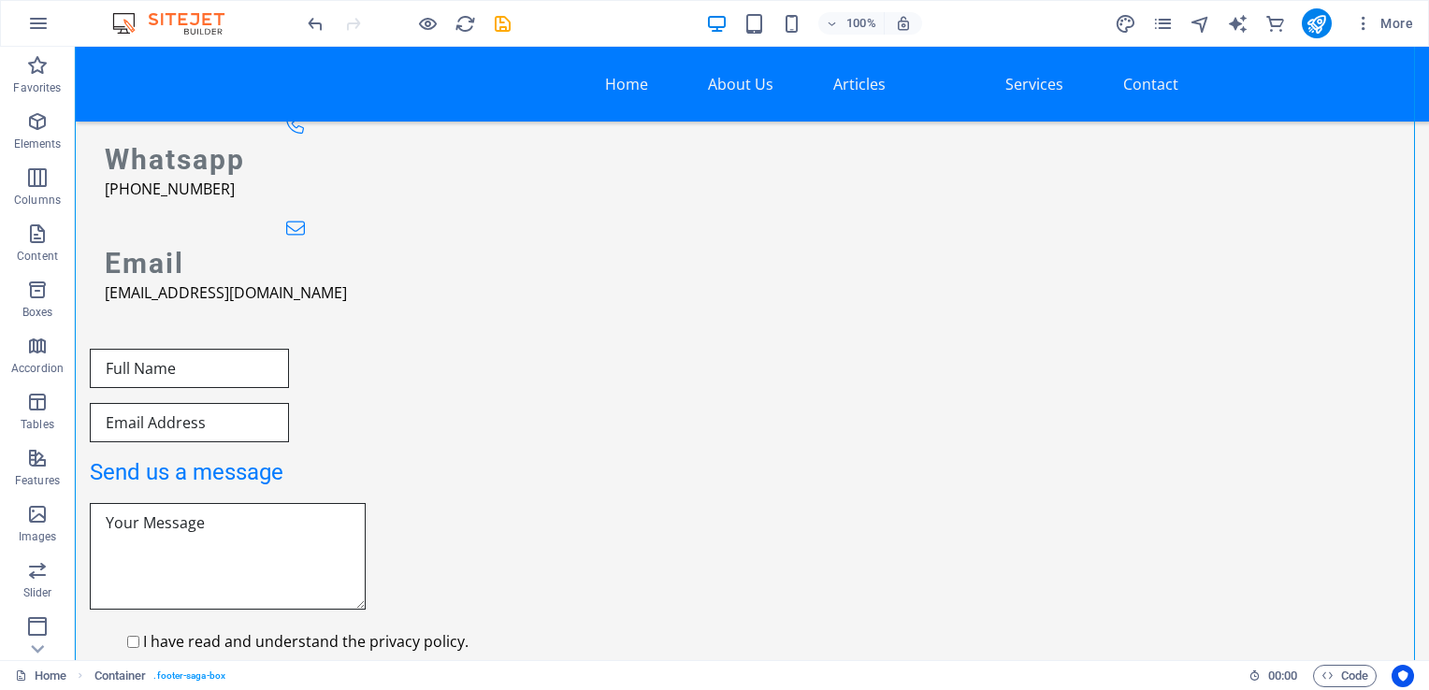
scroll to position [7659, 0]
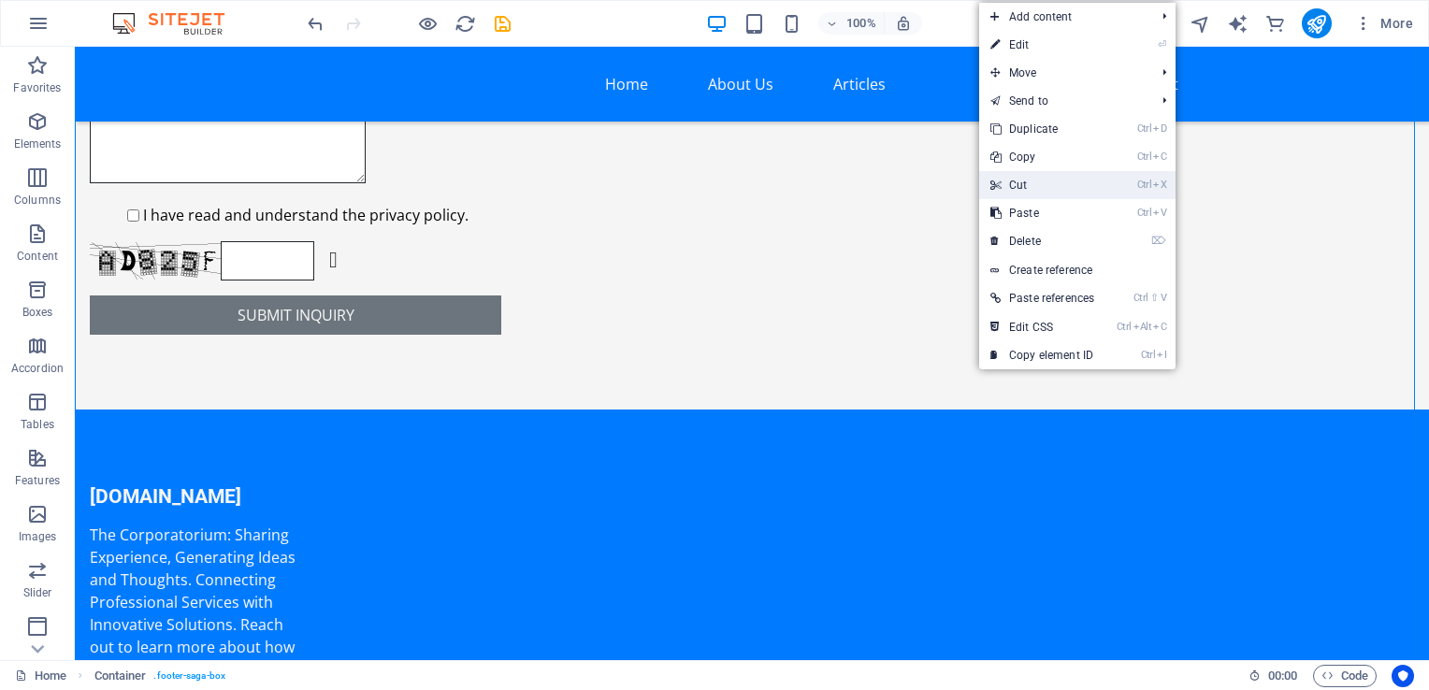
click at [1033, 195] on link "Ctrl X Cut" at bounding box center [1042, 185] width 126 height 28
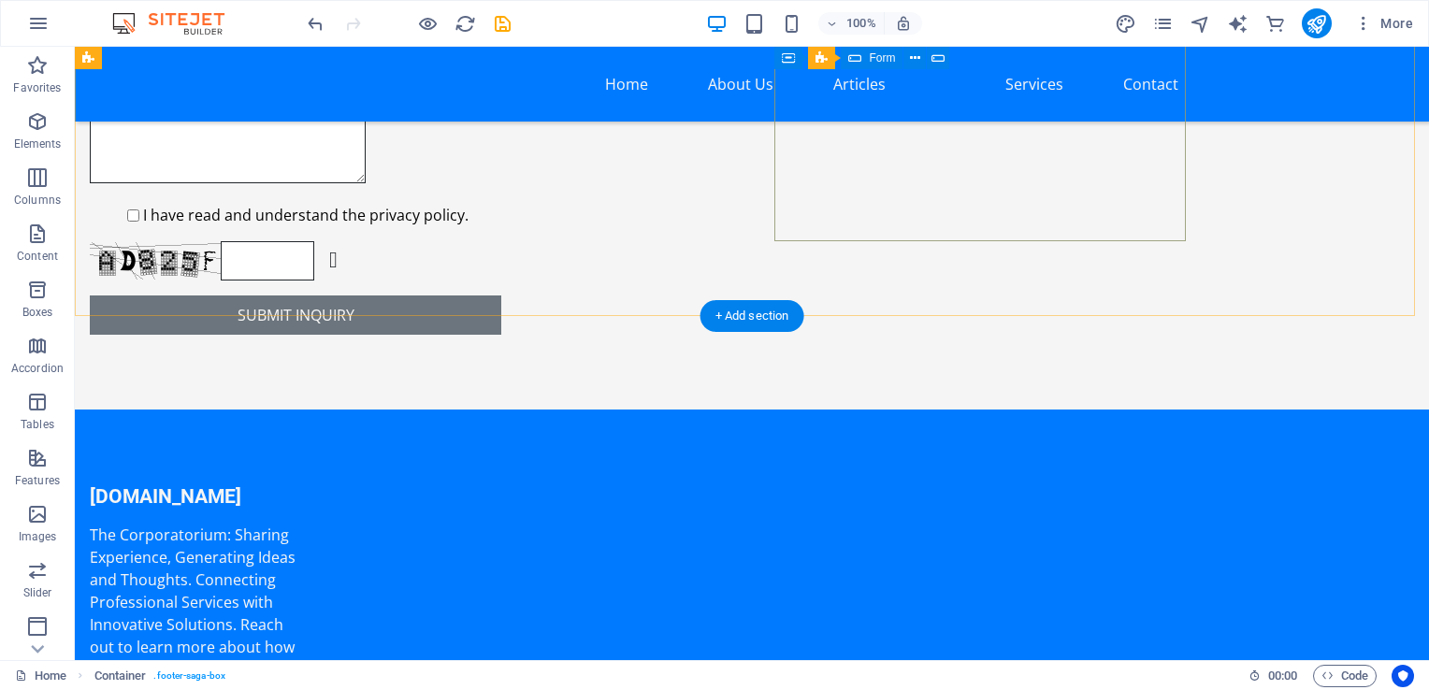
scroll to position [3520, 0]
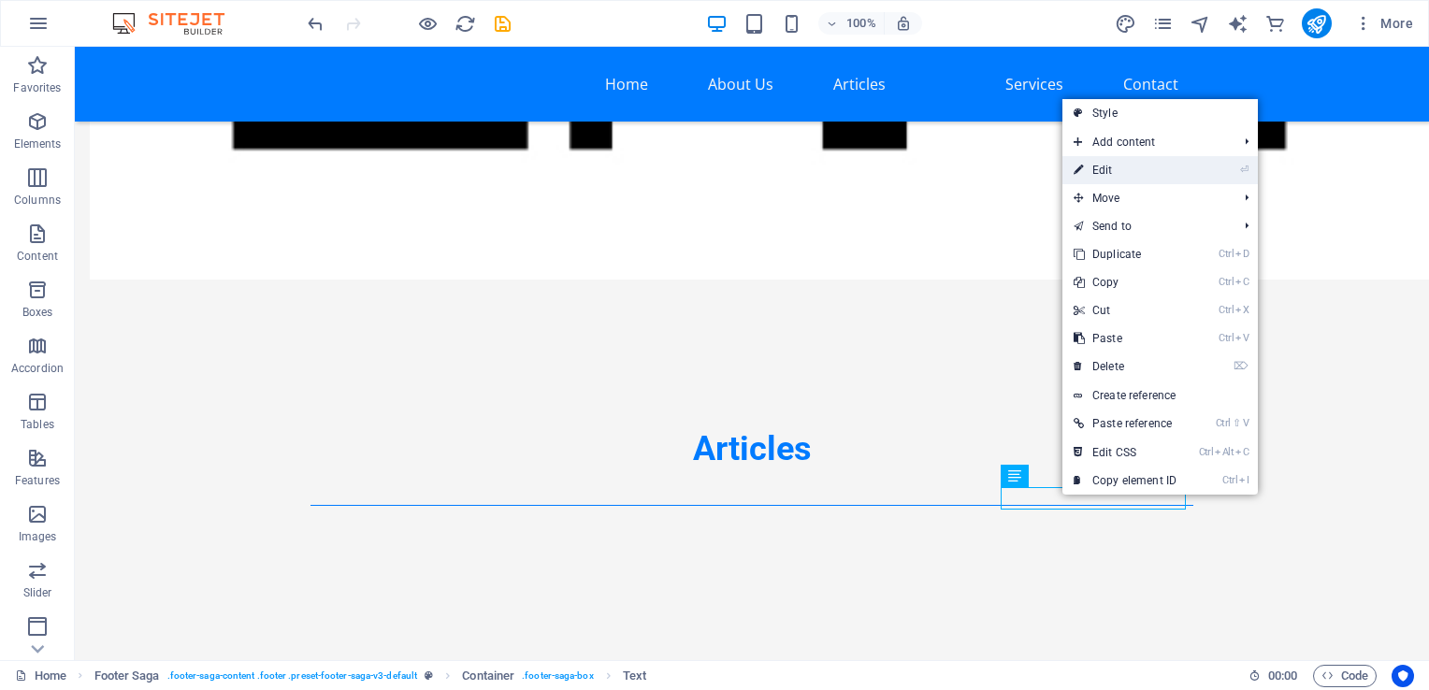
click at [1122, 178] on link "⏎ Edit" at bounding box center [1124, 170] width 125 height 28
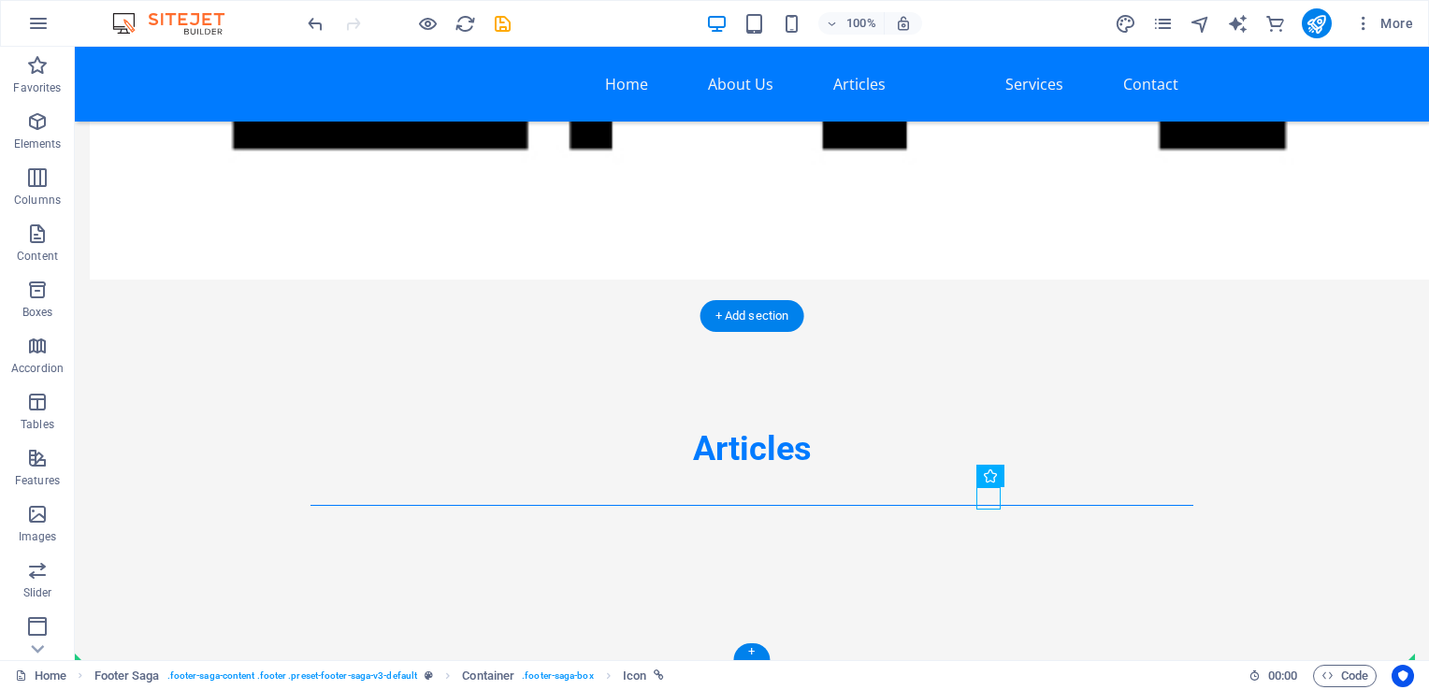
drag, startPoint x: 986, startPoint y: 503, endPoint x: 987, endPoint y: 529, distance: 26.2
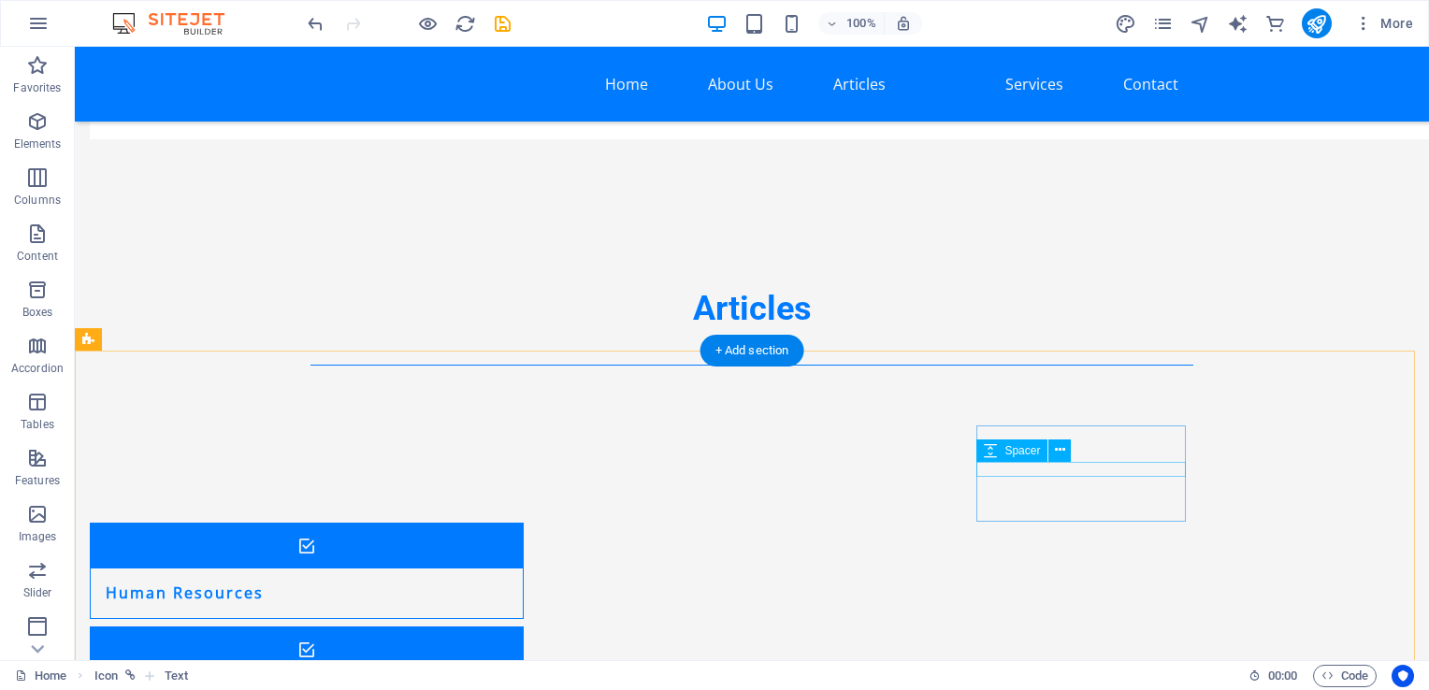
scroll to position [3801, 0]
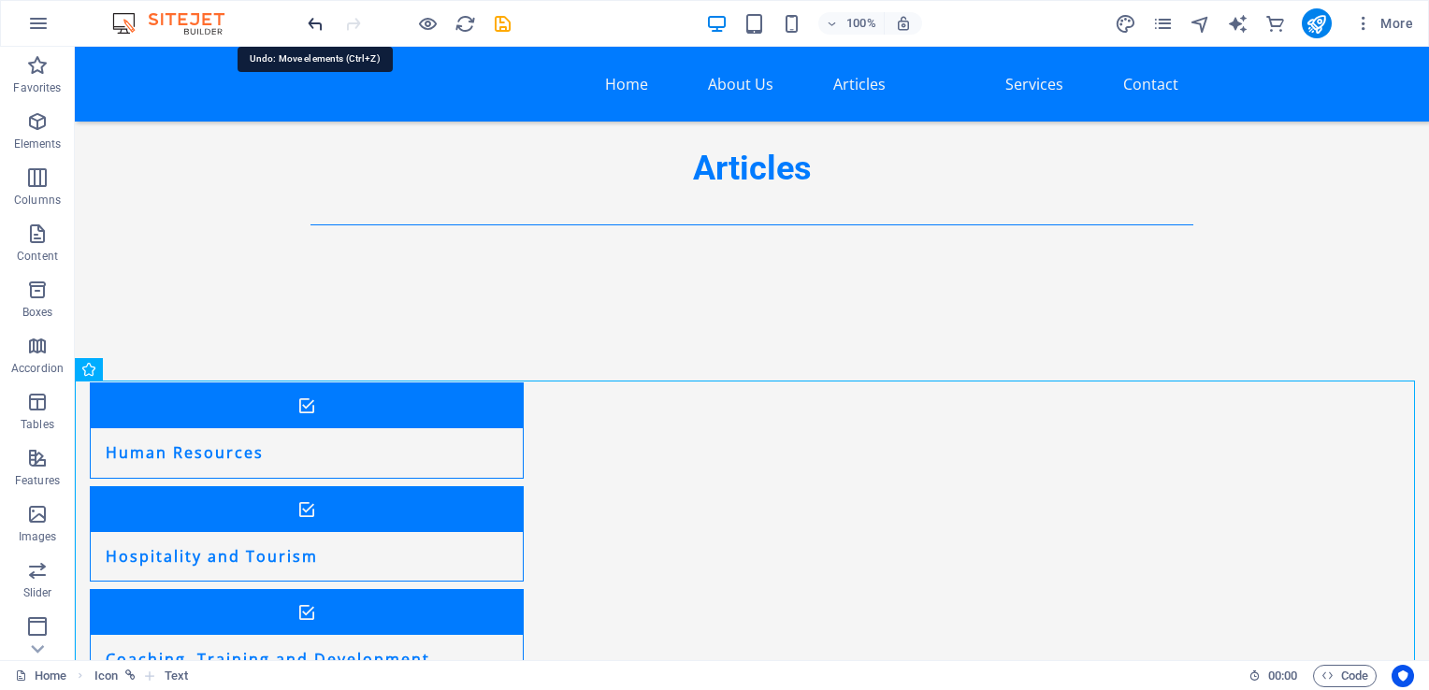
click at [310, 19] on icon "undo" at bounding box center [316, 24] width 22 height 22
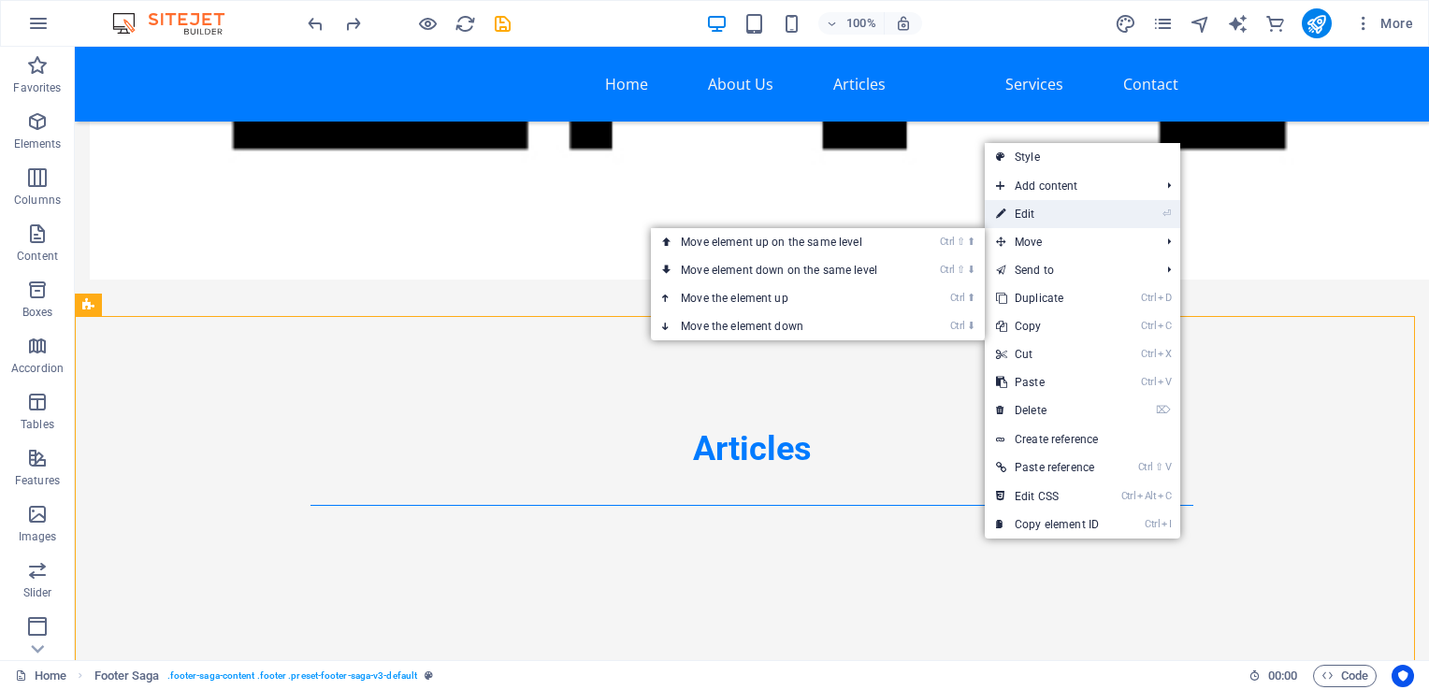
click at [1041, 213] on link "⏎ Edit" at bounding box center [1047, 214] width 125 height 28
select select "footer"
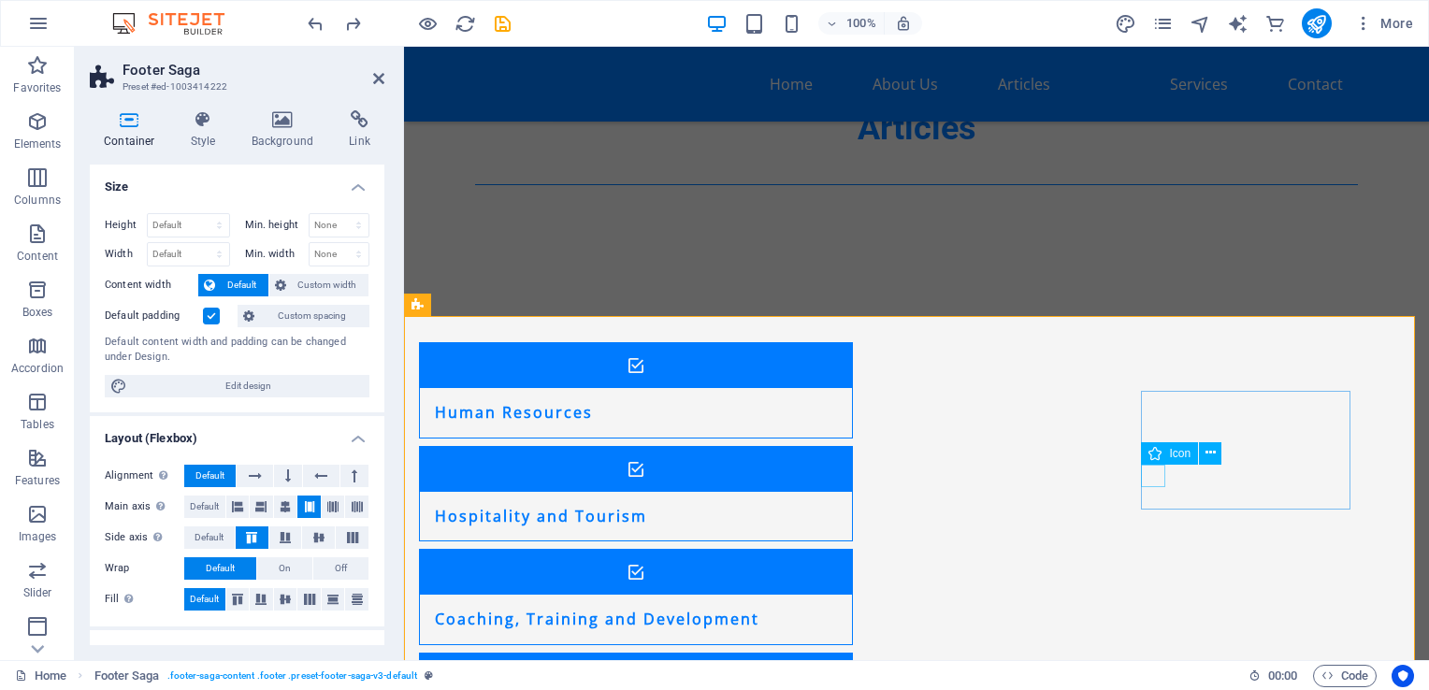
drag, startPoint x: 1160, startPoint y: 480, endPoint x: 1568, endPoint y: 530, distance: 411.8
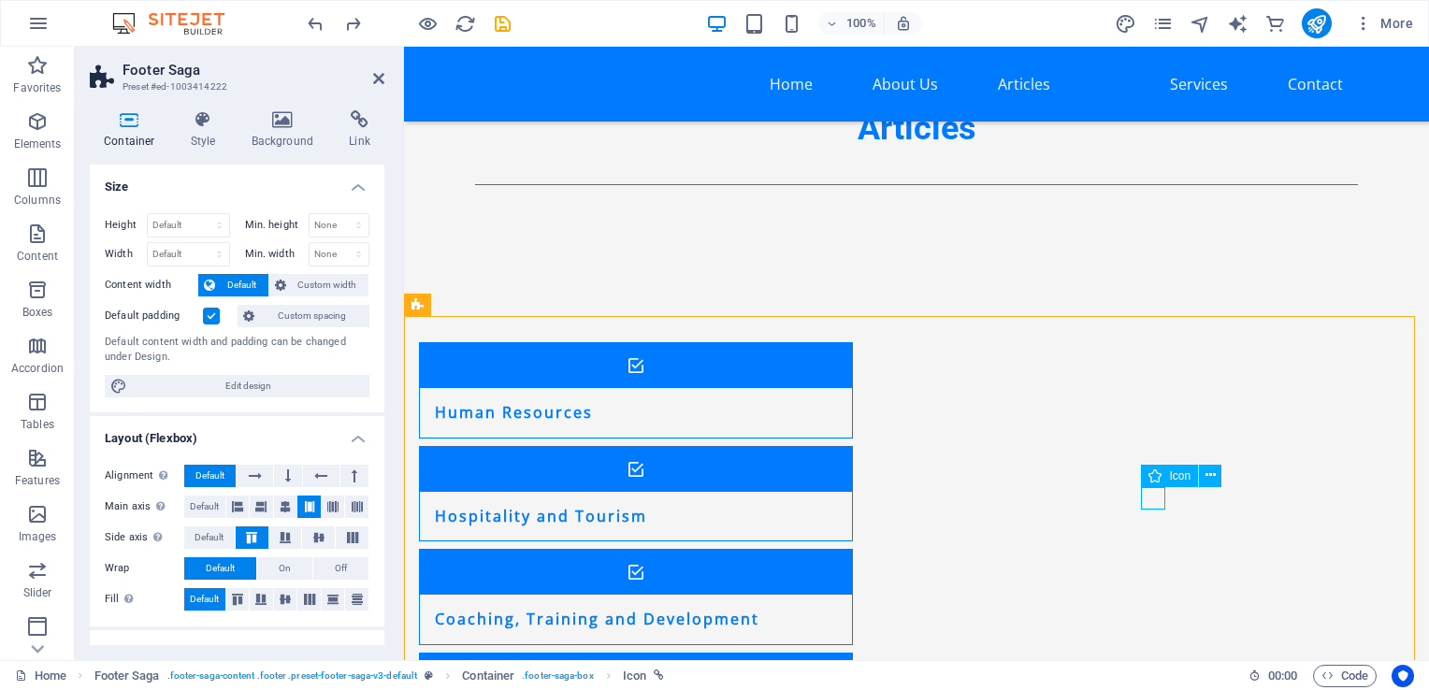
select select "xMidYMid"
select select "px"
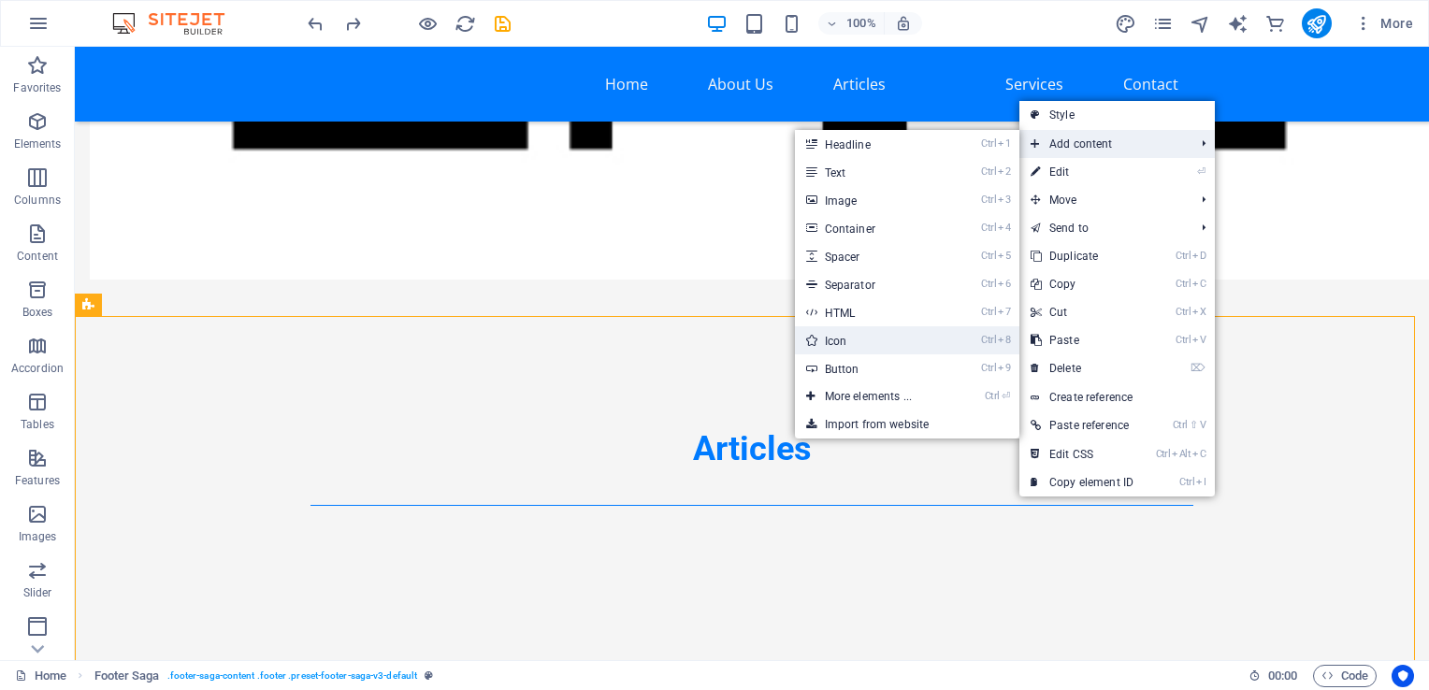
click at [877, 348] on link "Ctrl 8 Icon" at bounding box center [872, 340] width 154 height 28
select select "xMidYMid"
select select "px"
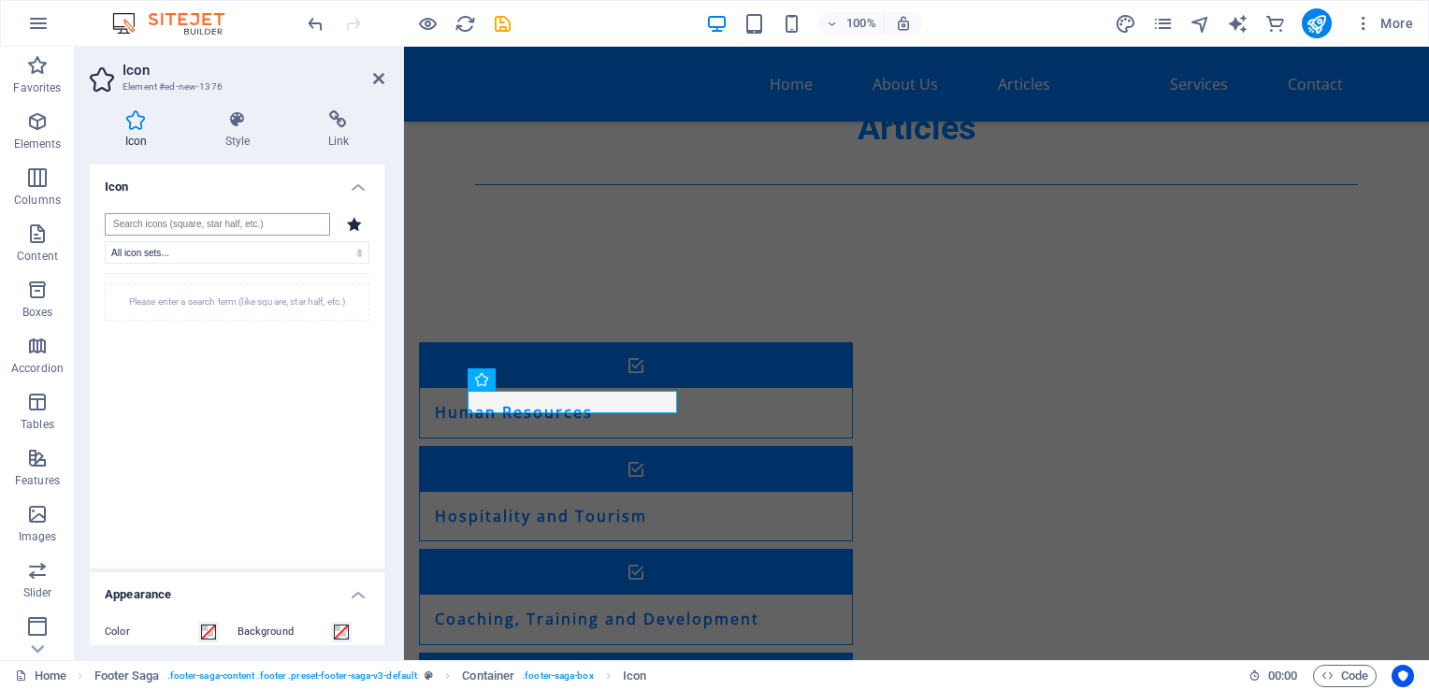
click at [243, 215] on input "search" at bounding box center [217, 224] width 225 height 22
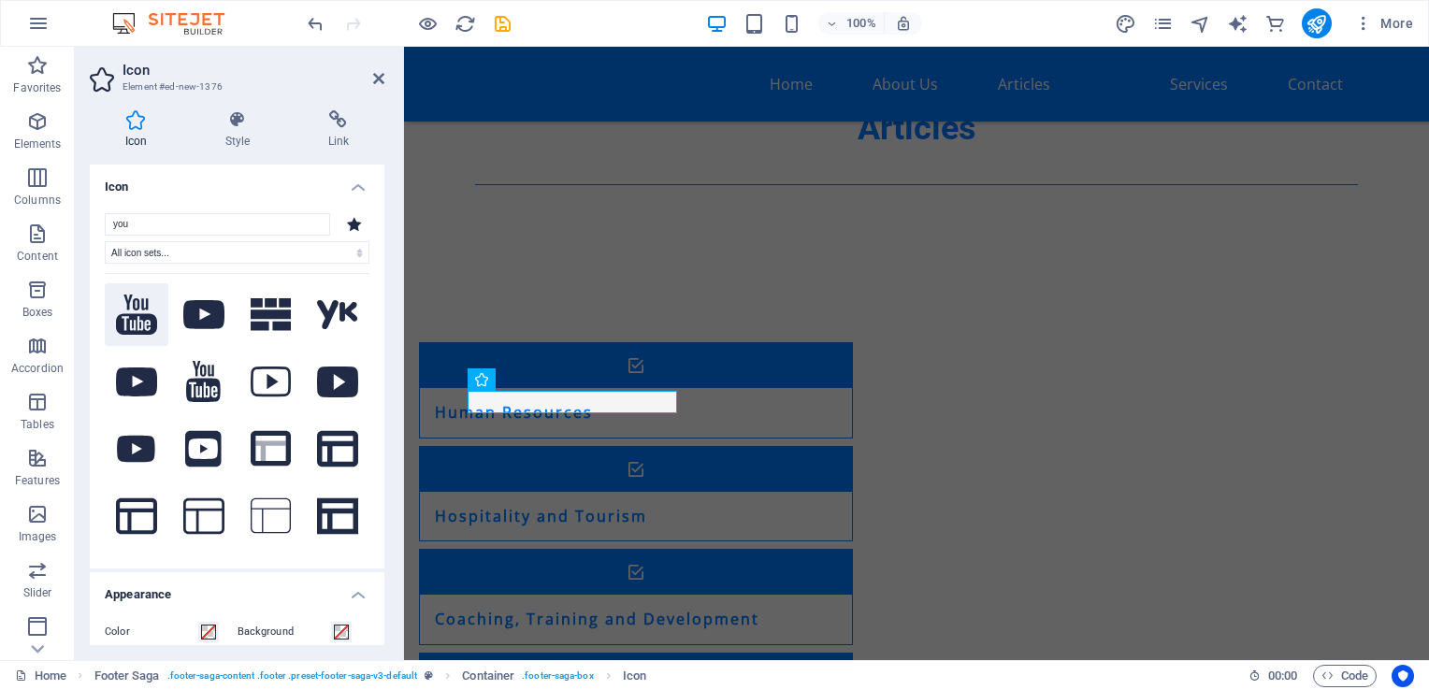
type input "you"
click at [137, 305] on icon at bounding box center [136, 315] width 41 height 40
drag, startPoint x: 1006, startPoint y: 449, endPoint x: 1160, endPoint y: 494, distance: 159.8
click at [1230, 428] on icon at bounding box center [1234, 431] width 10 height 20
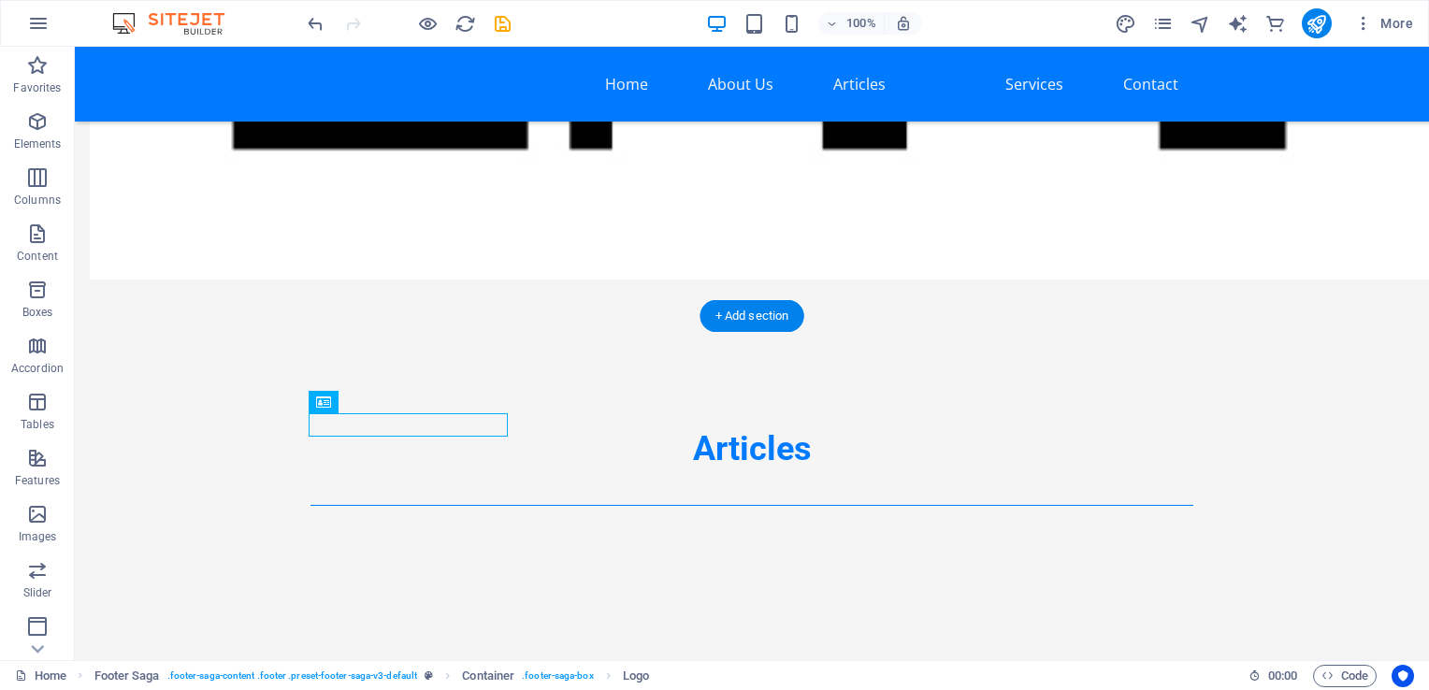
drag, startPoint x: 450, startPoint y: 448, endPoint x: 1008, endPoint y: 517, distance: 562.6
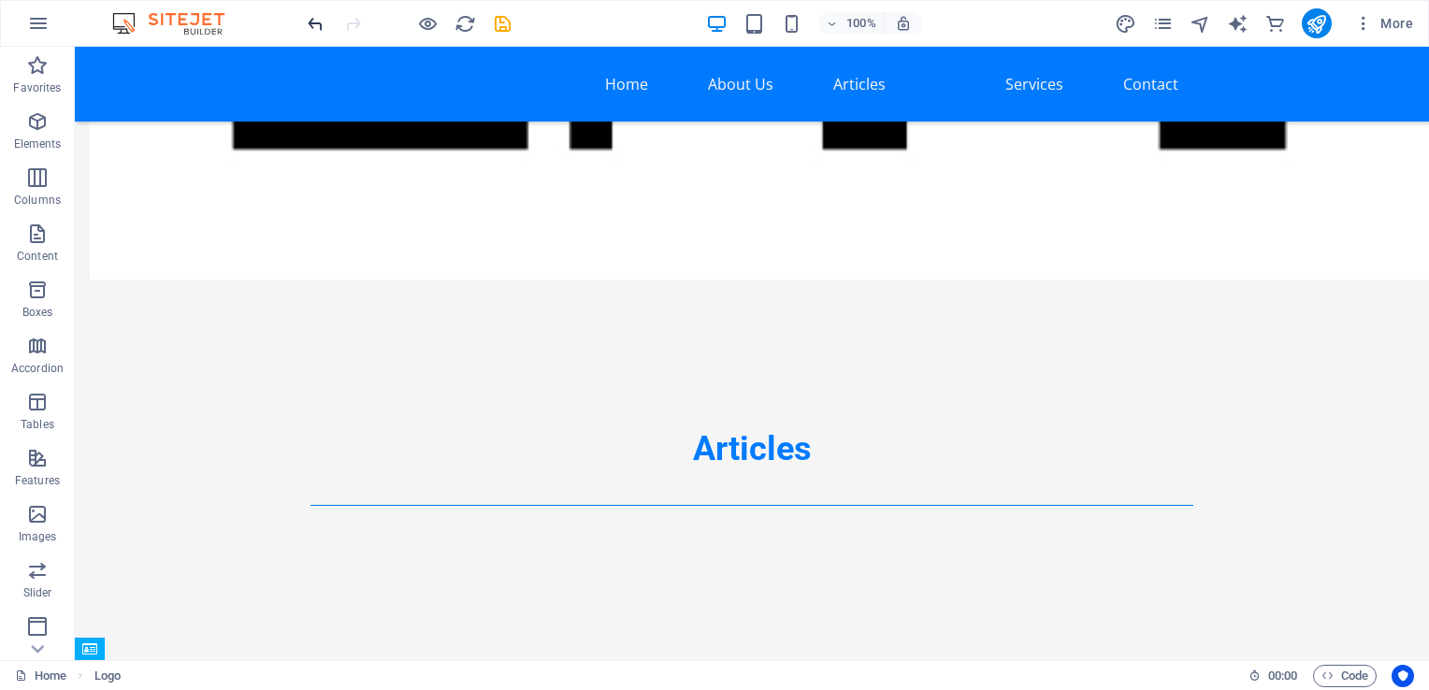
click at [303, 28] on div "100% More" at bounding box center [714, 23] width 1427 height 45
click at [314, 24] on icon "undo" at bounding box center [316, 24] width 22 height 22
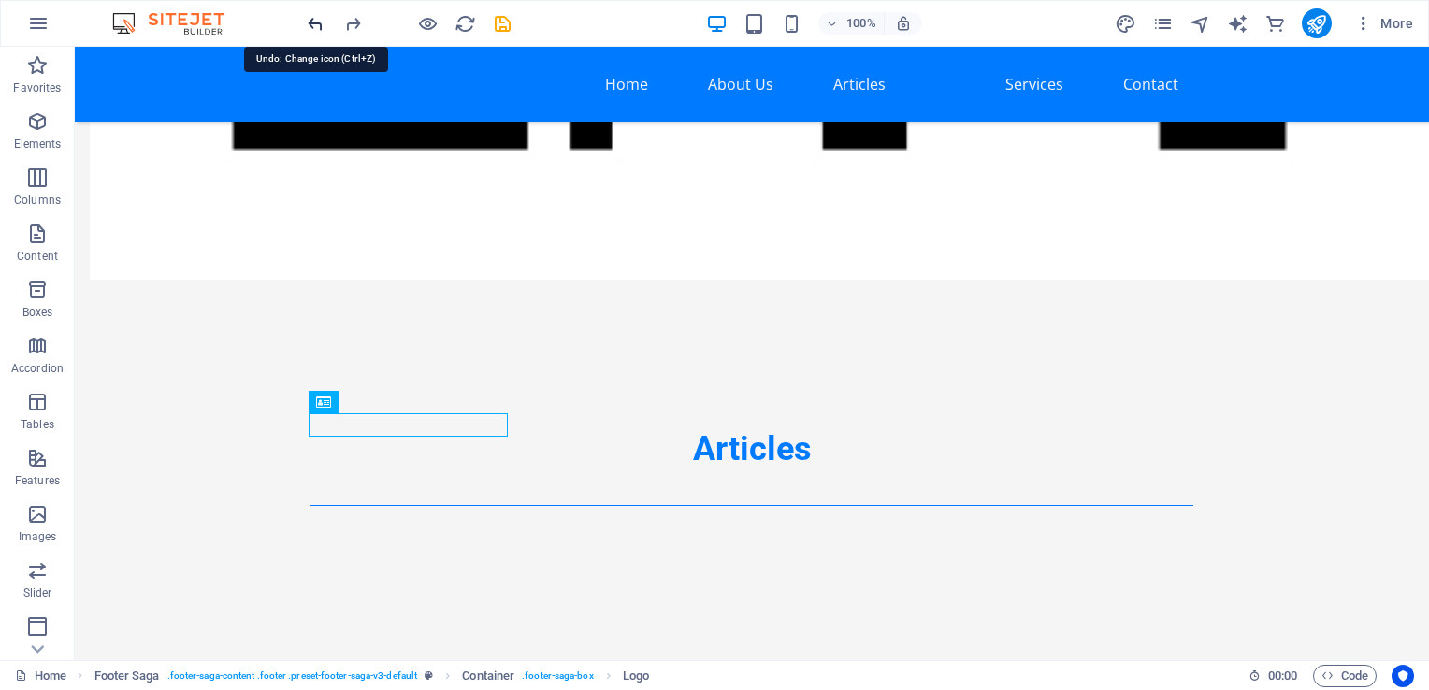
click at [314, 24] on icon "undo" at bounding box center [316, 24] width 22 height 22
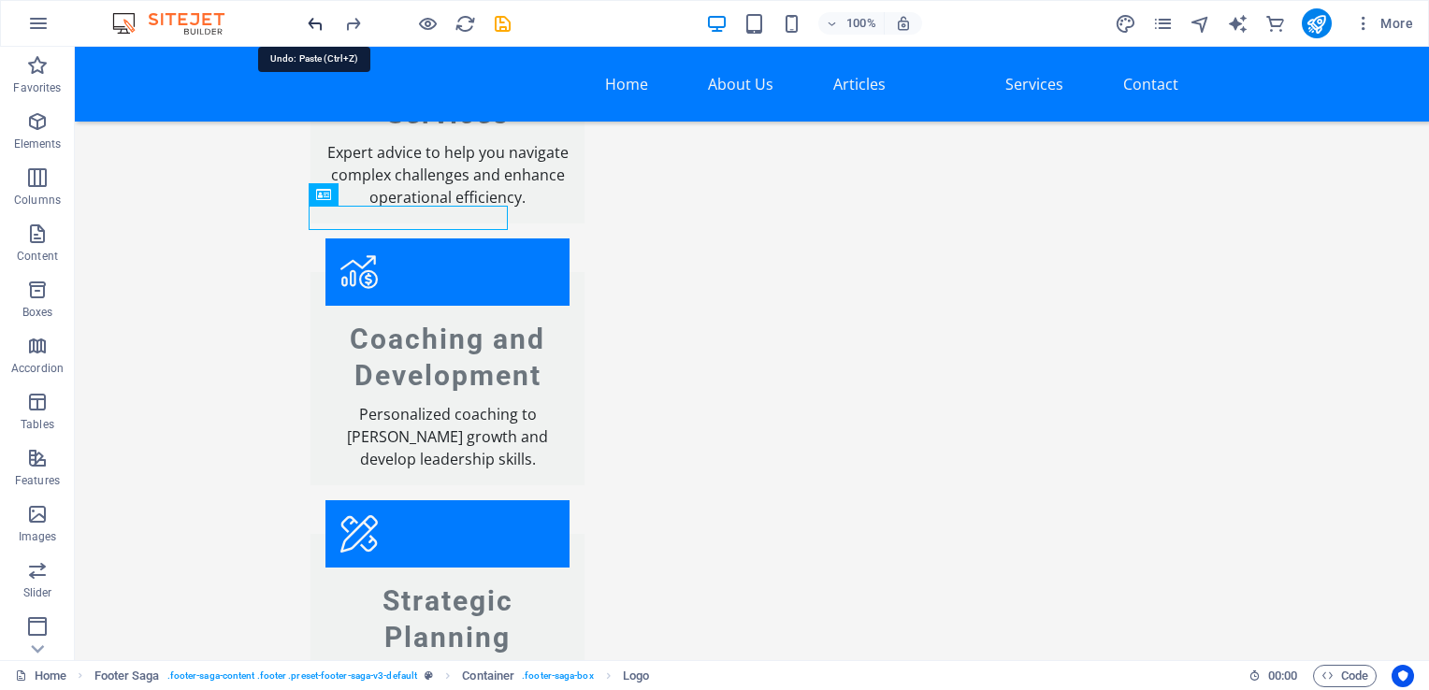
scroll to position [5896, 0]
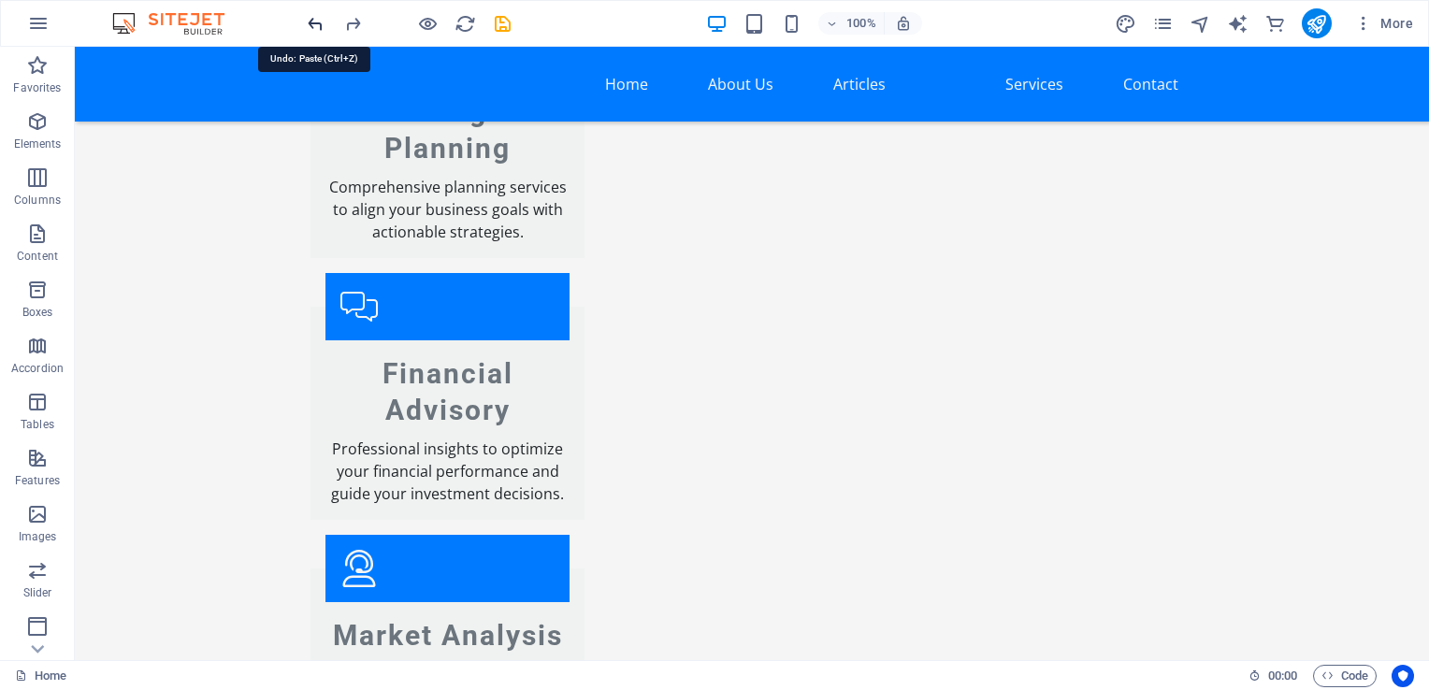
click at [314, 24] on icon "undo" at bounding box center [316, 24] width 22 height 22
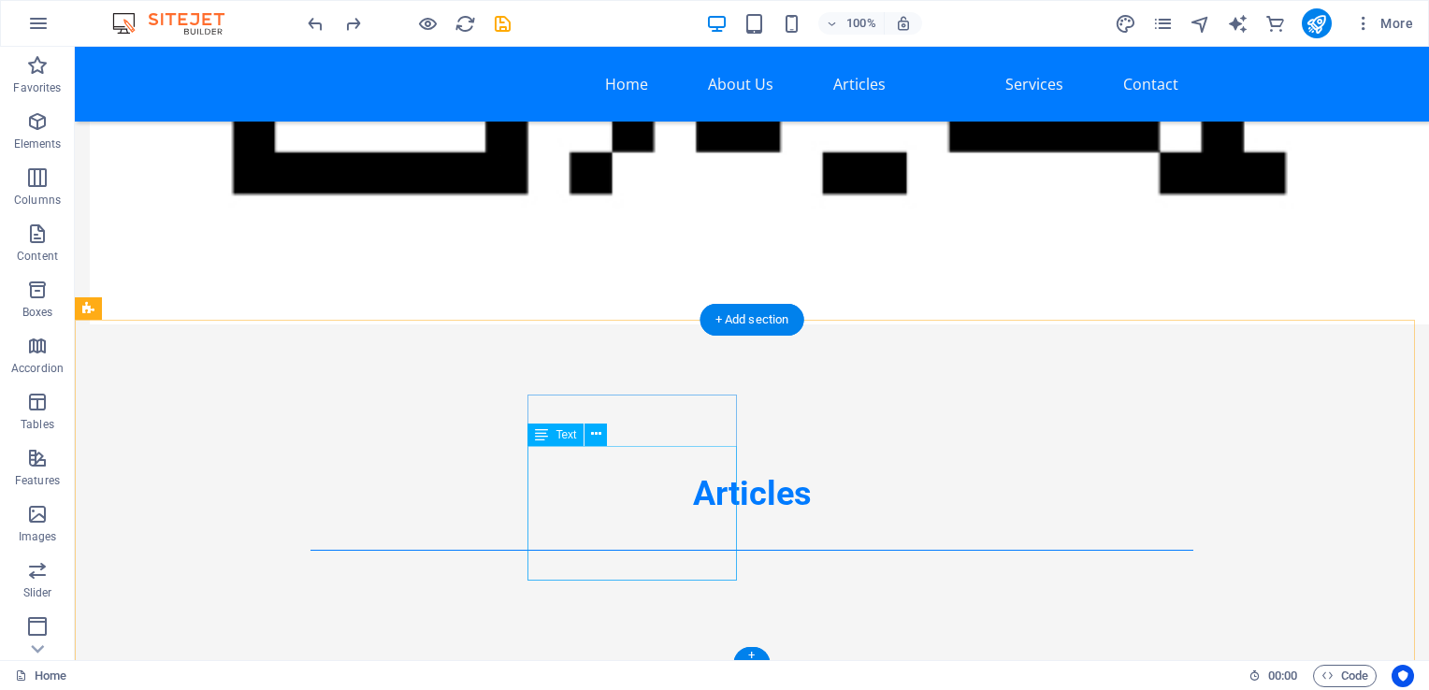
scroll to position [3520, 0]
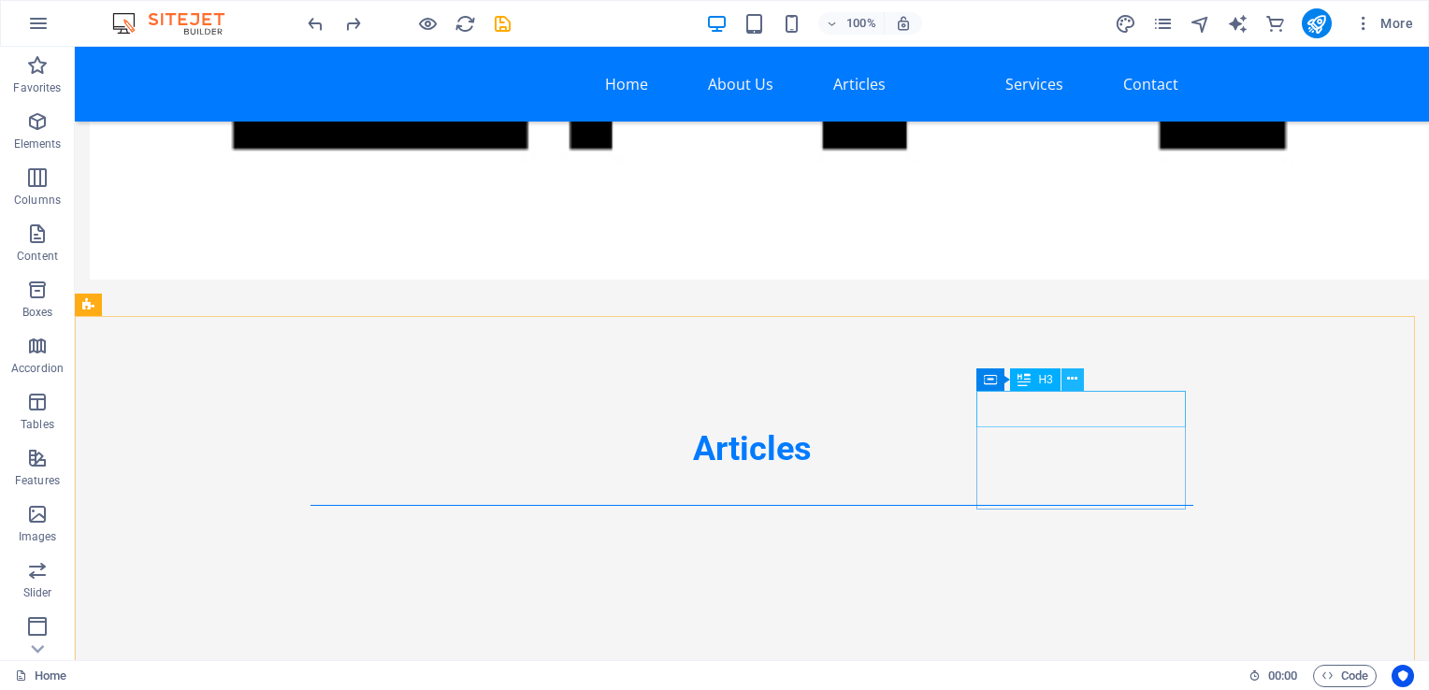
click at [1072, 376] on icon at bounding box center [1072, 379] width 10 height 20
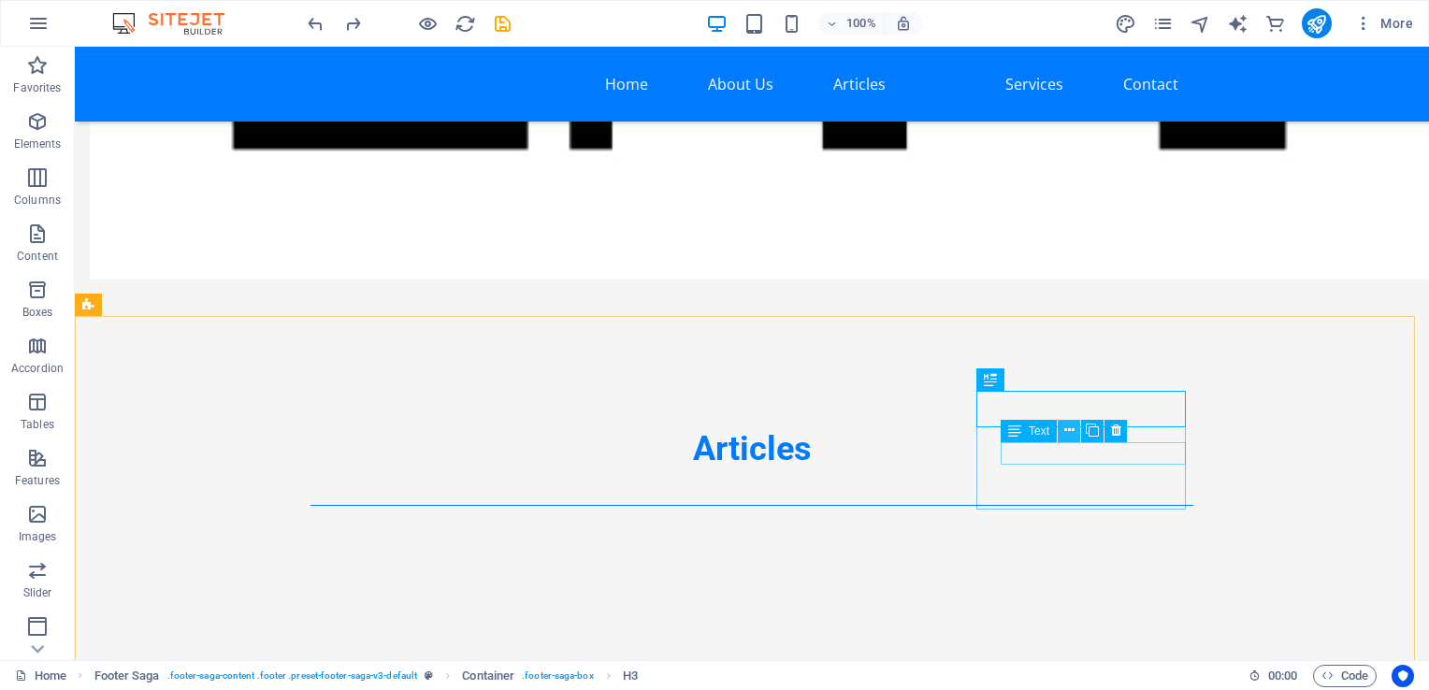
click at [1062, 428] on button at bounding box center [1069, 431] width 22 height 22
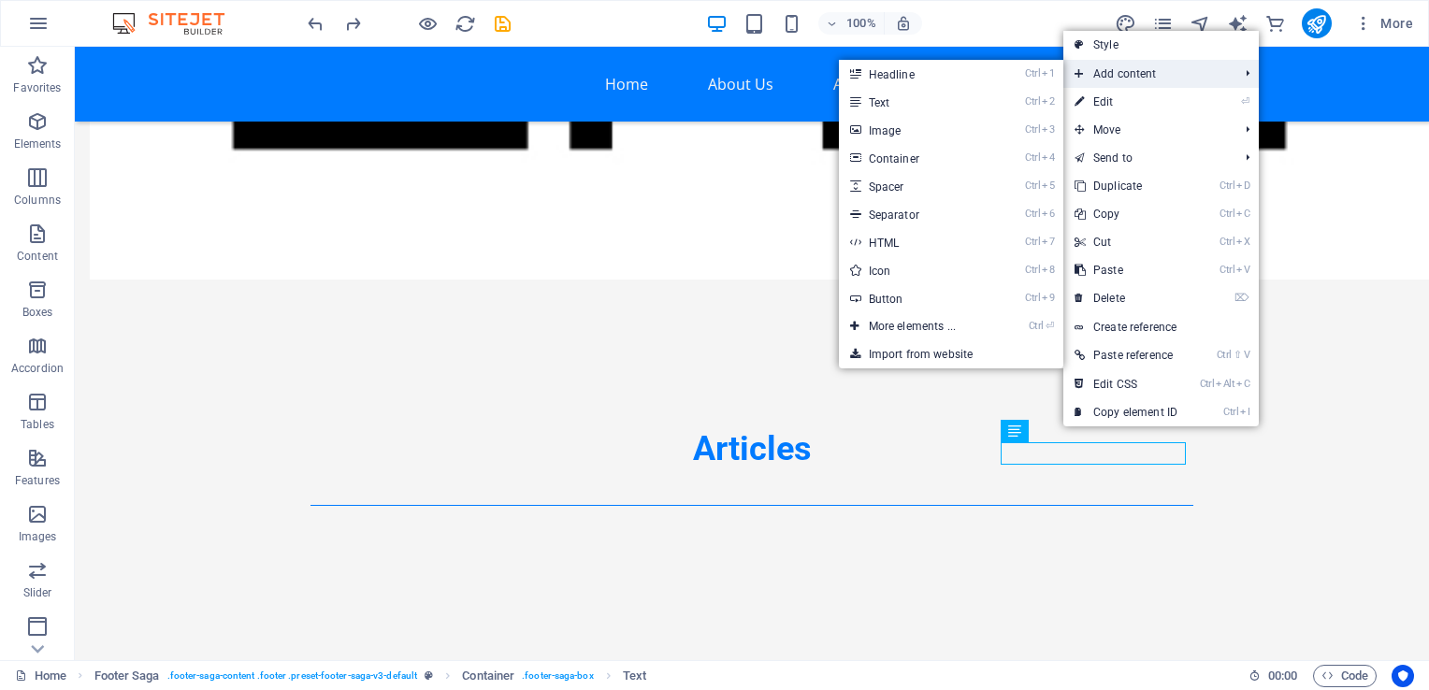
click at [1137, 72] on span "Add content" at bounding box center [1146, 74] width 167 height 28
click at [929, 272] on link "Ctrl 8 Icon" at bounding box center [916, 270] width 154 height 28
select select "xMidYMid"
select select "px"
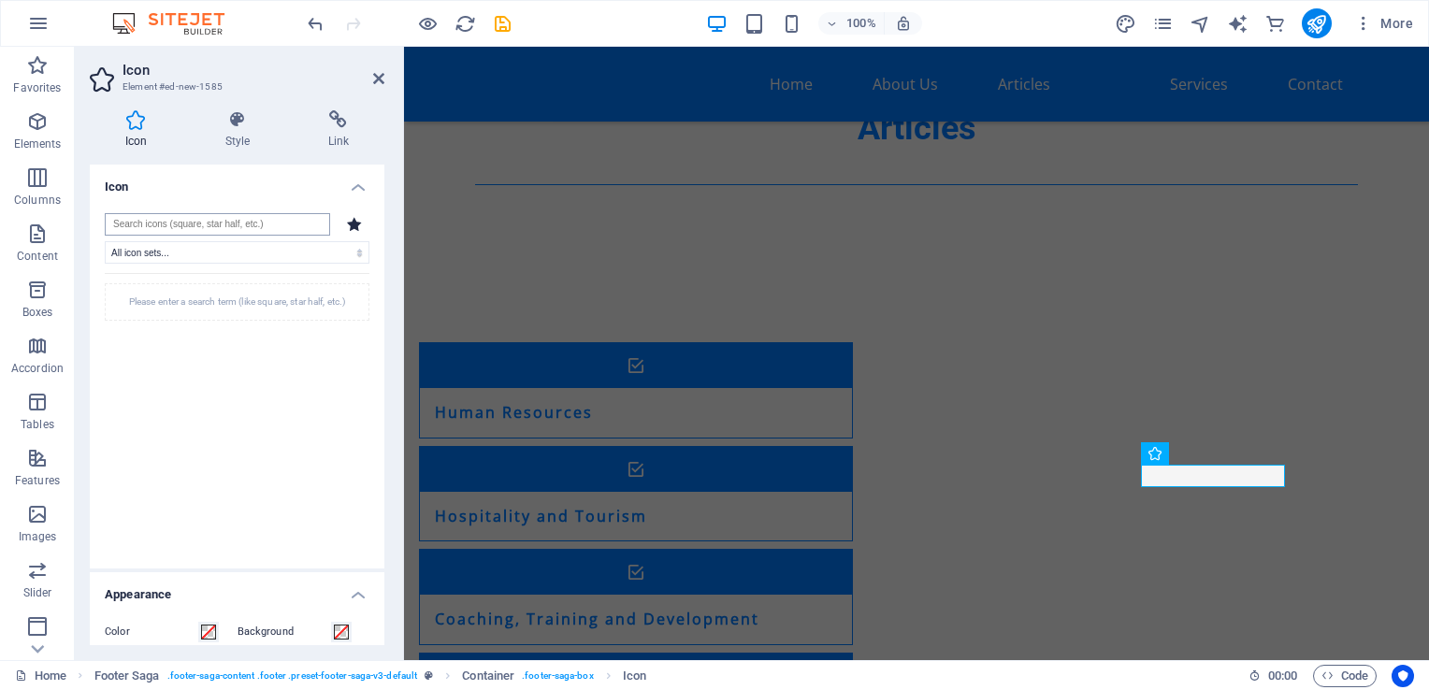
click at [243, 218] on input "search" at bounding box center [217, 224] width 225 height 22
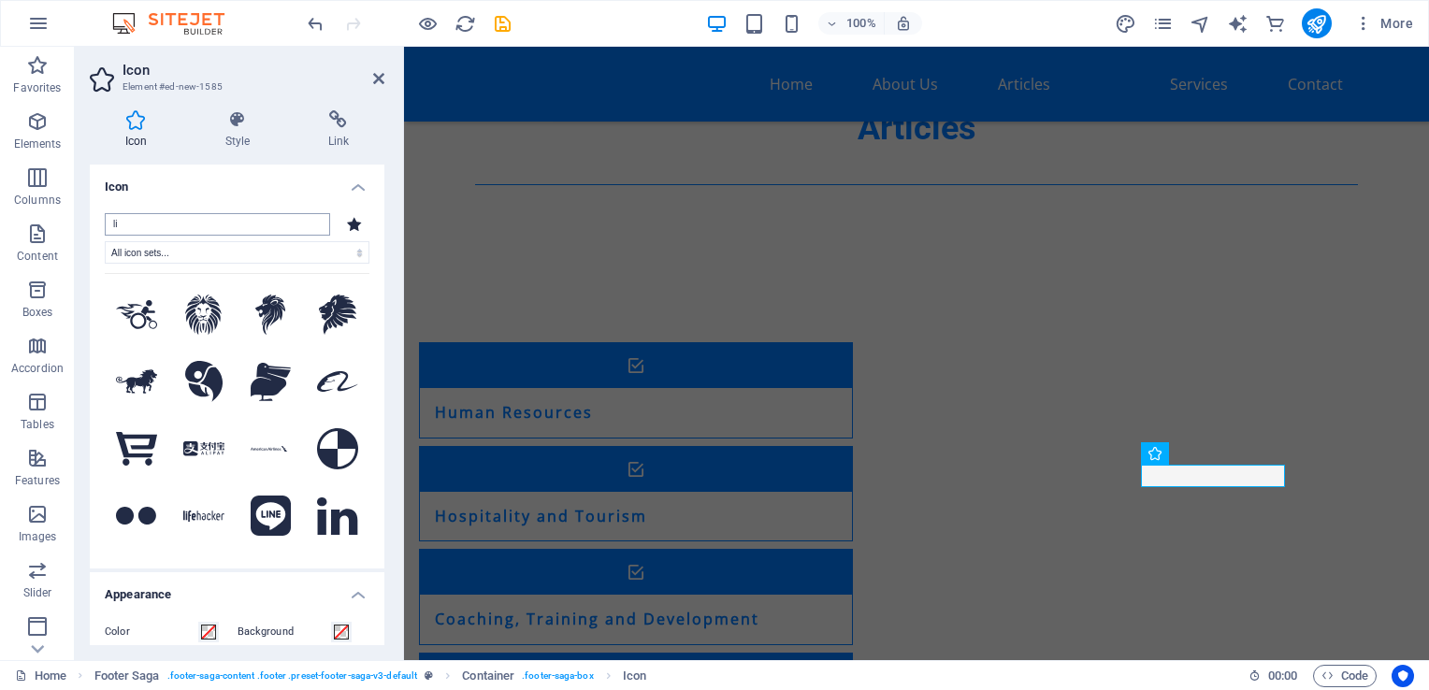
type input "l"
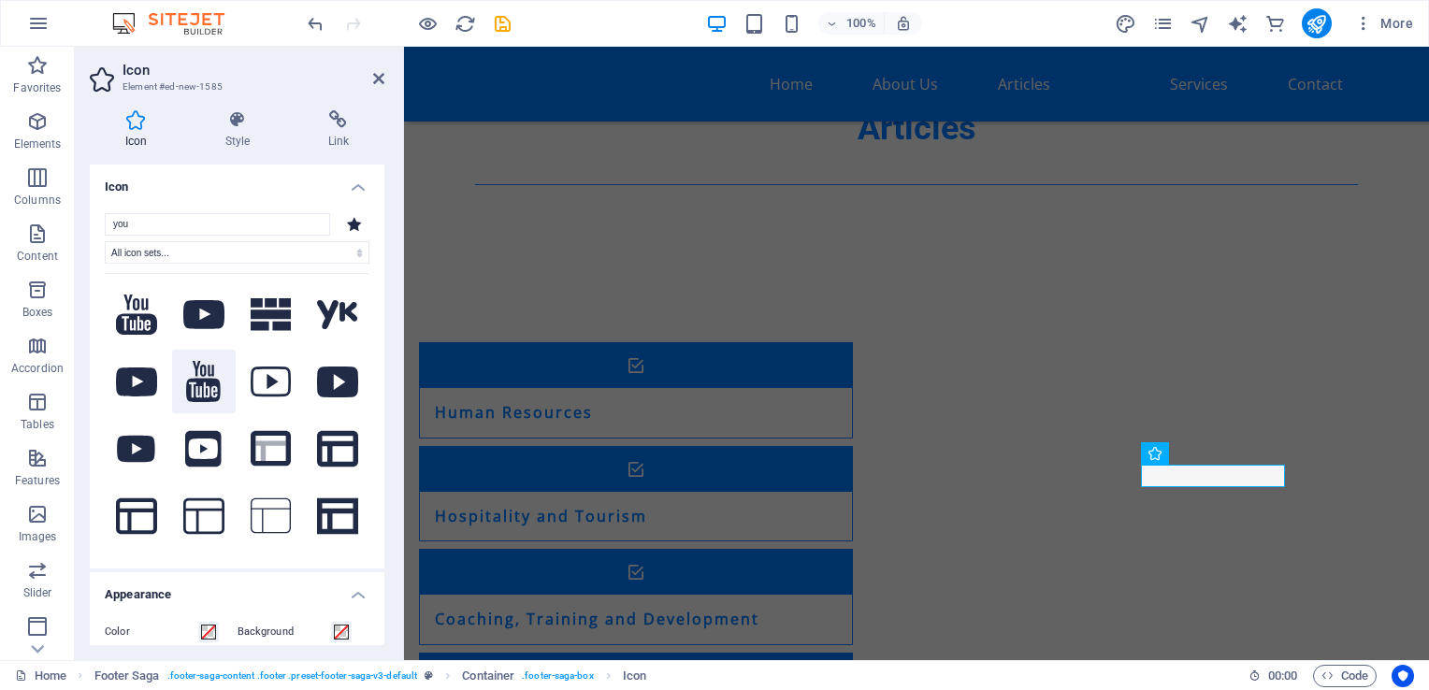
type input "you"
click at [201, 377] on icon at bounding box center [203, 381] width 34 height 41
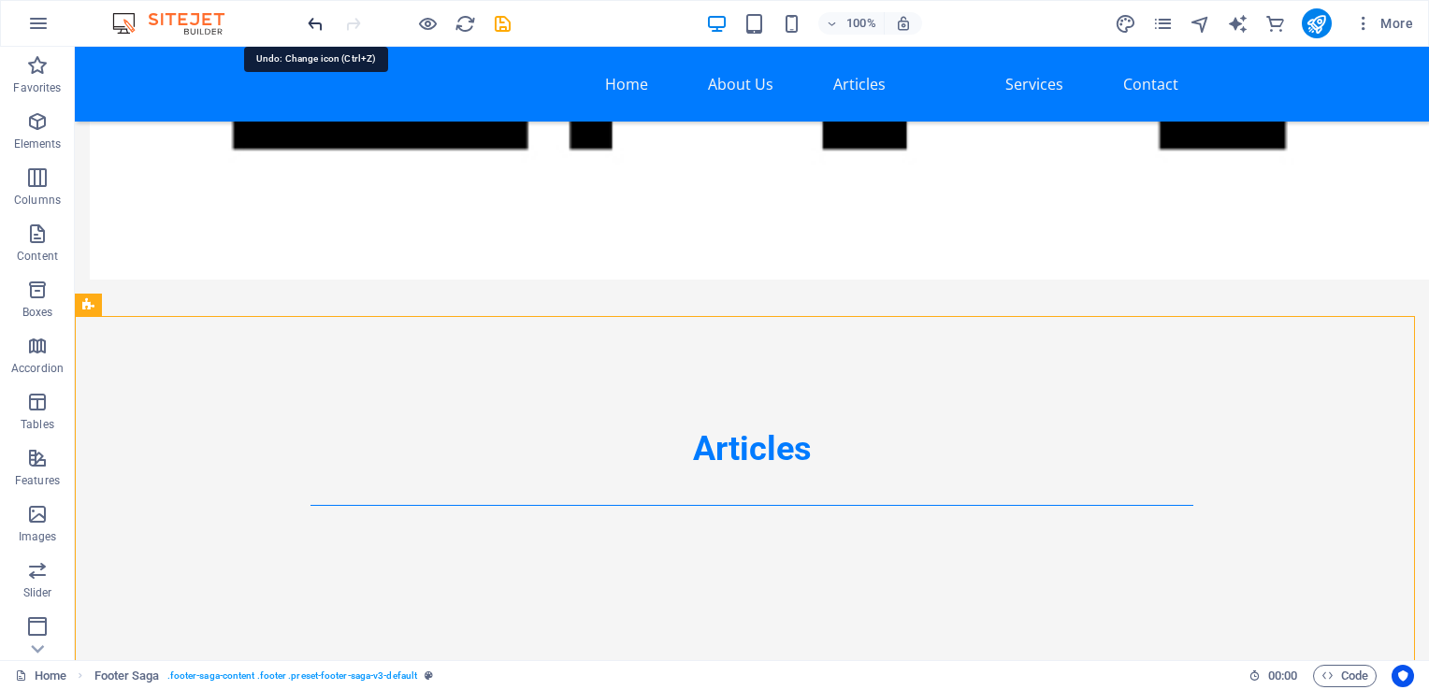
click at [318, 18] on icon "undo" at bounding box center [316, 24] width 22 height 22
click at [317, 21] on icon "undo" at bounding box center [316, 24] width 22 height 22
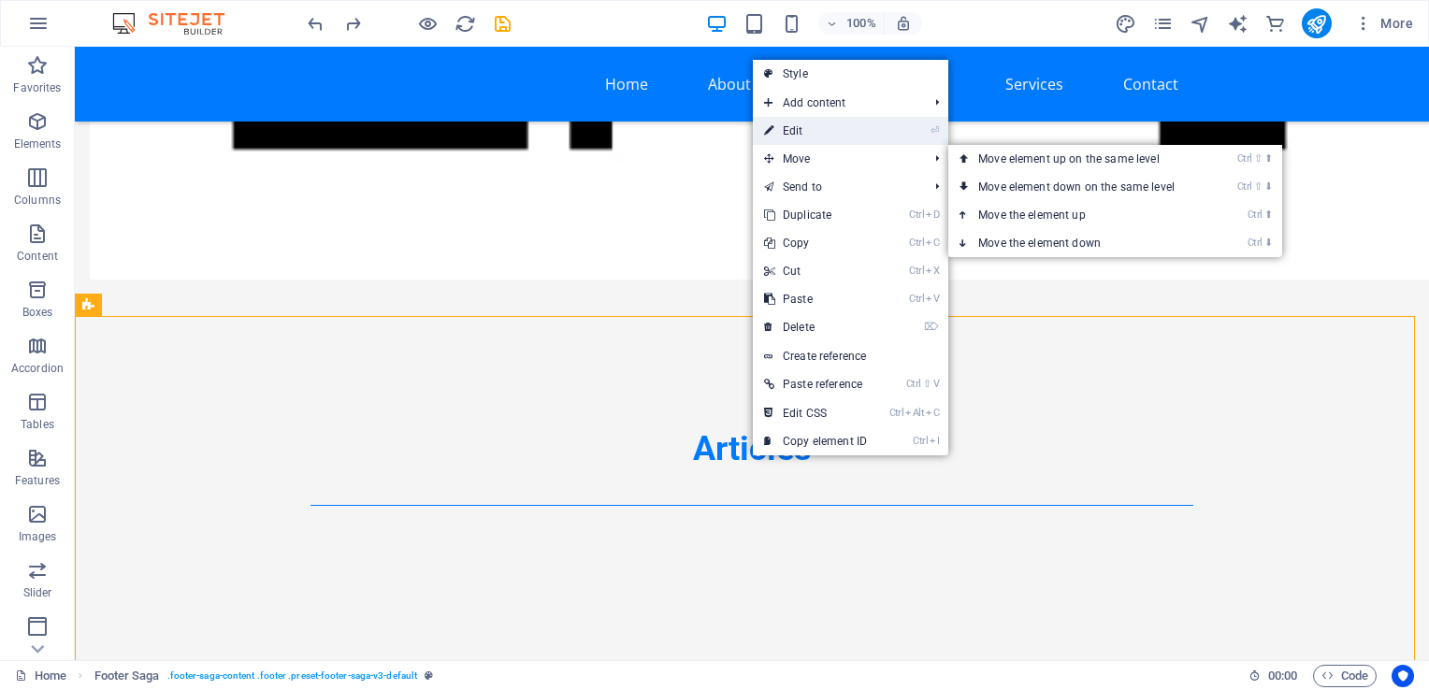
click at [802, 133] on link "⏎ Edit" at bounding box center [815, 131] width 125 height 28
select select "footer"
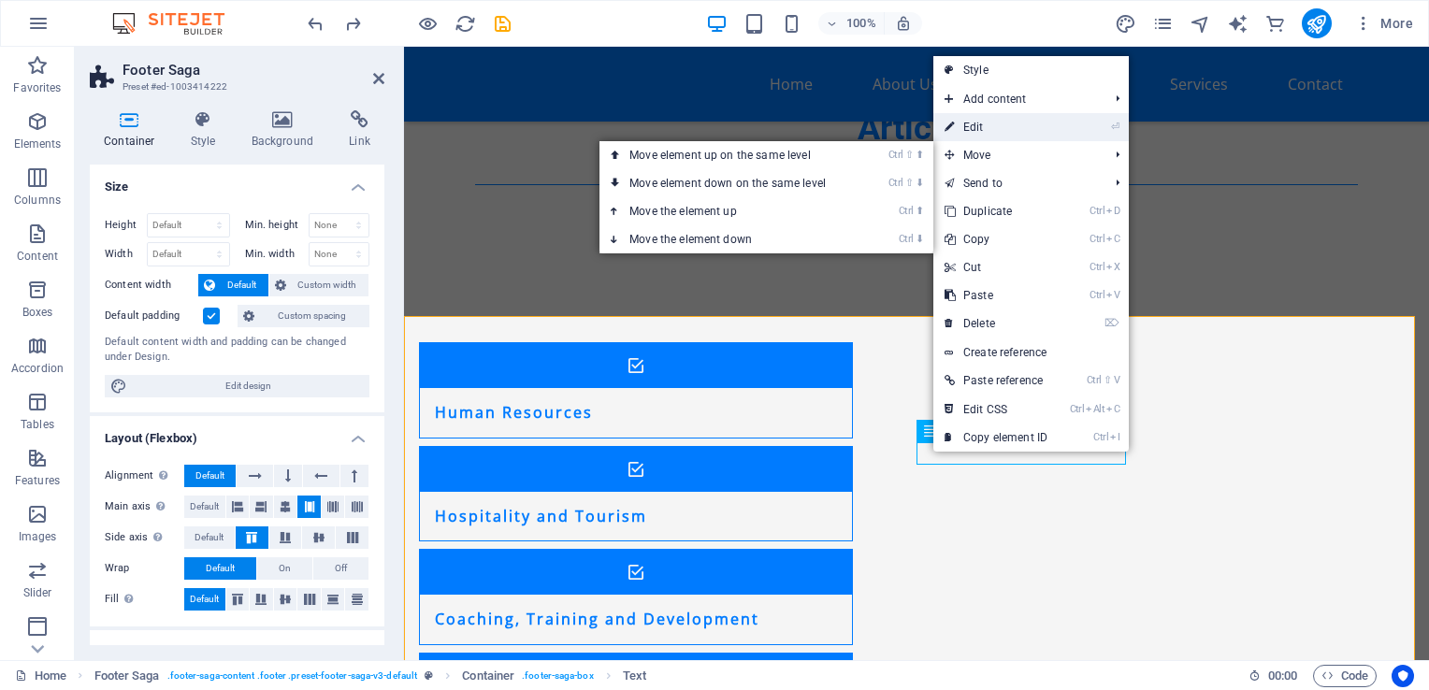
click at [989, 130] on link "⏎ Edit" at bounding box center [995, 127] width 125 height 28
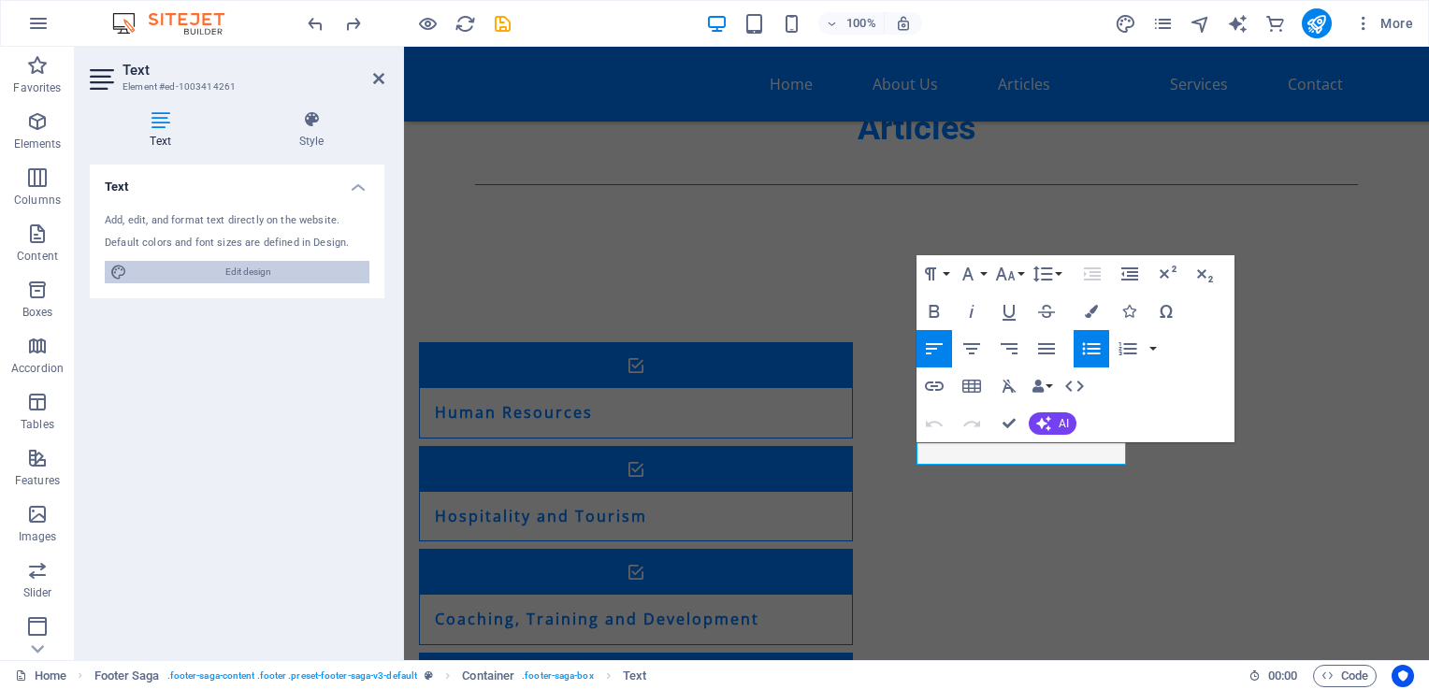
drag, startPoint x: 288, startPoint y: 275, endPoint x: 264, endPoint y: 232, distance: 49.4
click at [288, 275] on span "Edit design" at bounding box center [248, 272] width 231 height 22
select select "px"
select select "200"
select select "px"
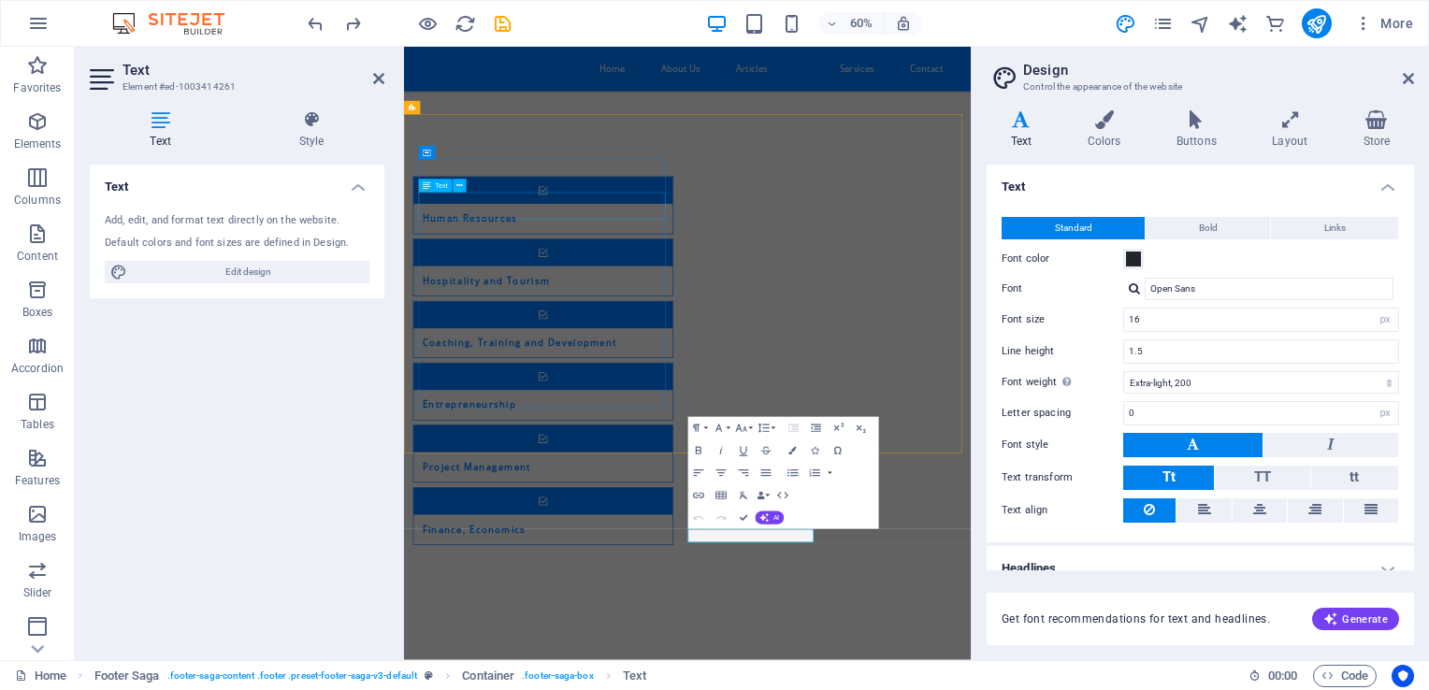
scroll to position [3111, 0]
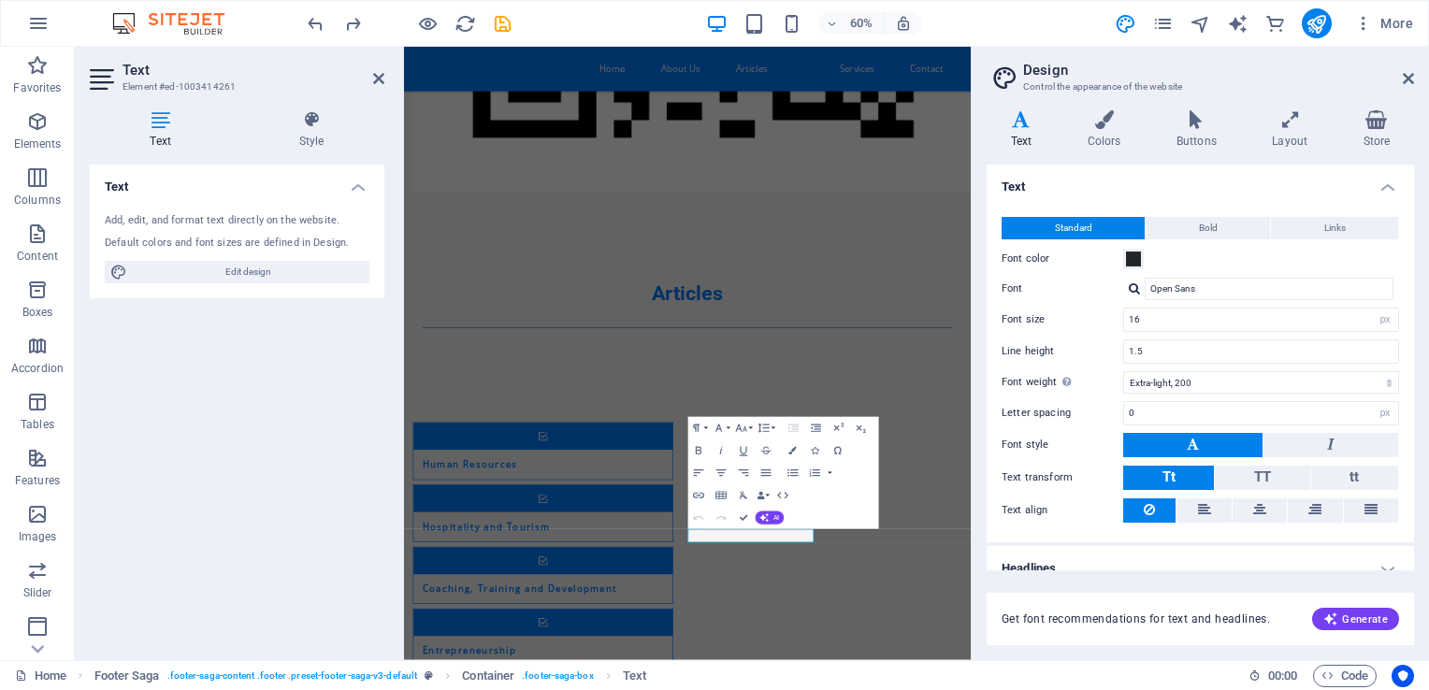
click at [1405, 86] on header "Design Control the appearance of the website" at bounding box center [1202, 71] width 424 height 49
click at [1405, 84] on icon at bounding box center [1408, 78] width 11 height 15
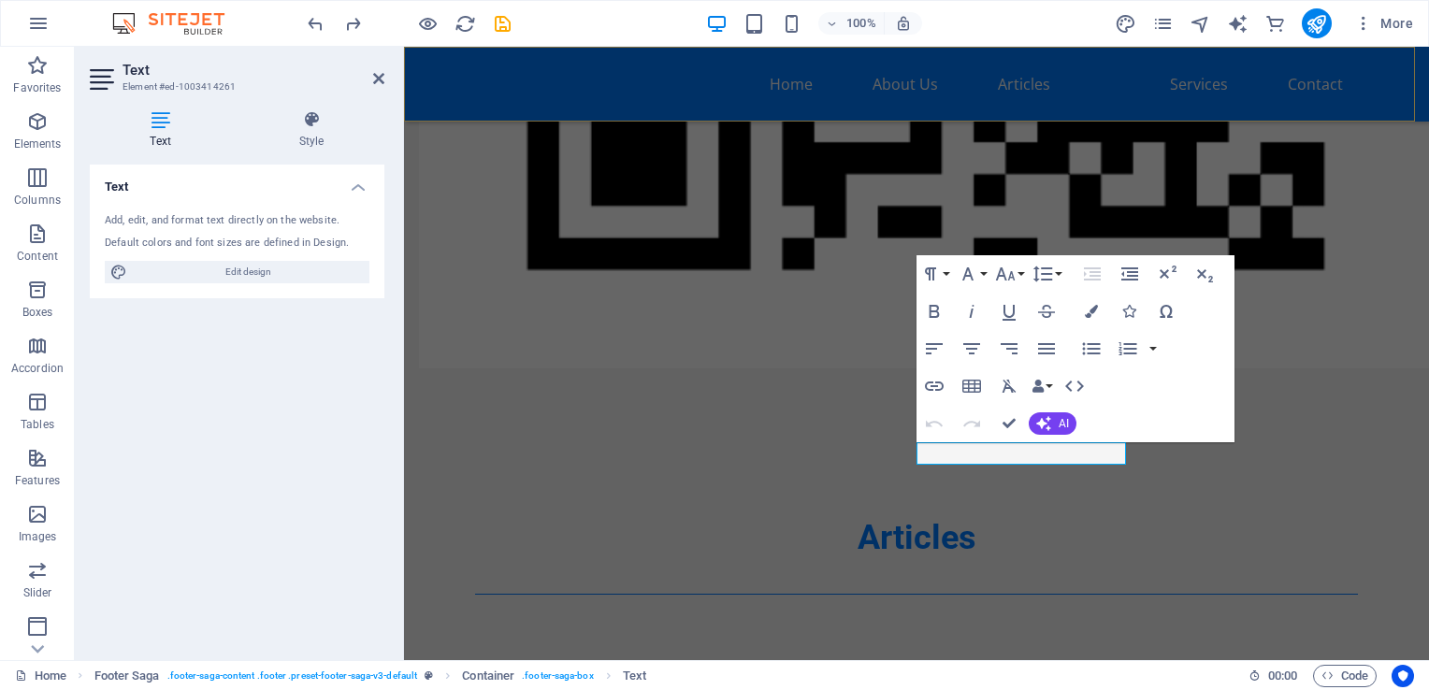
scroll to position [3520, 0]
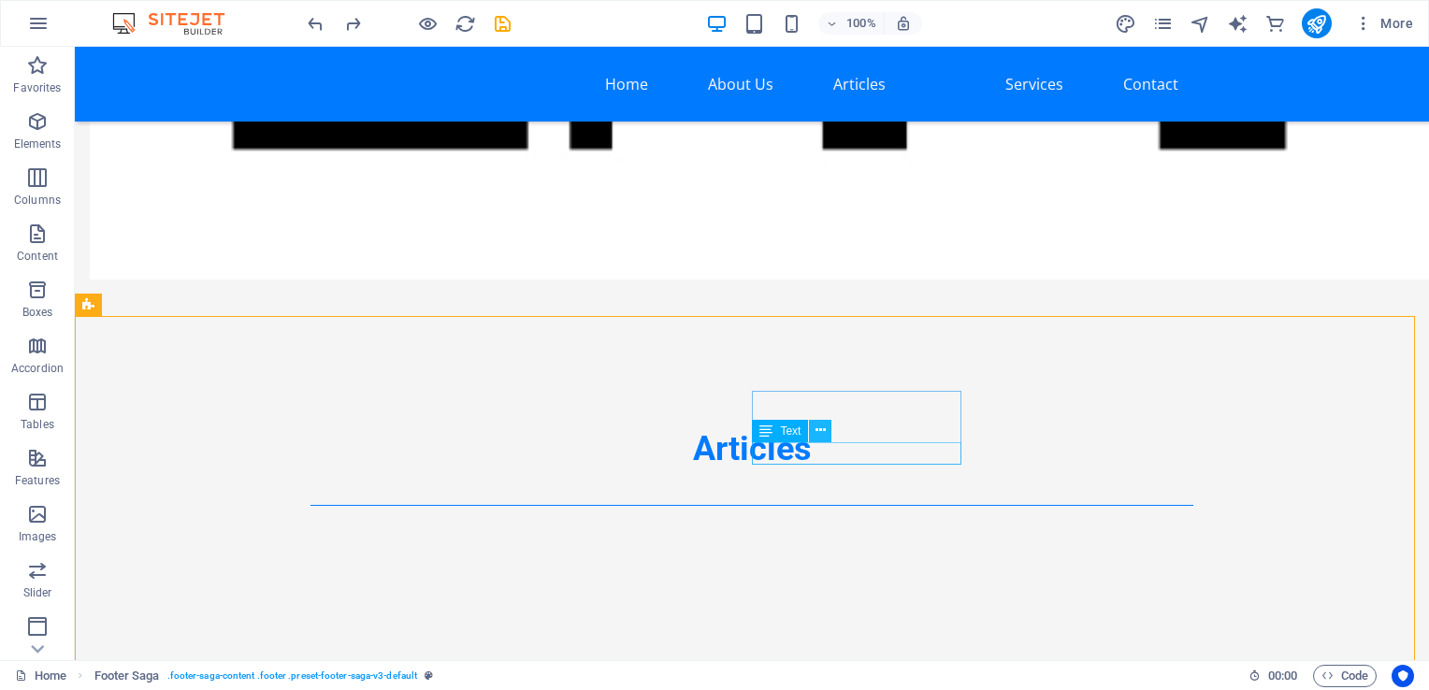
click at [825, 433] on icon at bounding box center [821, 431] width 10 height 20
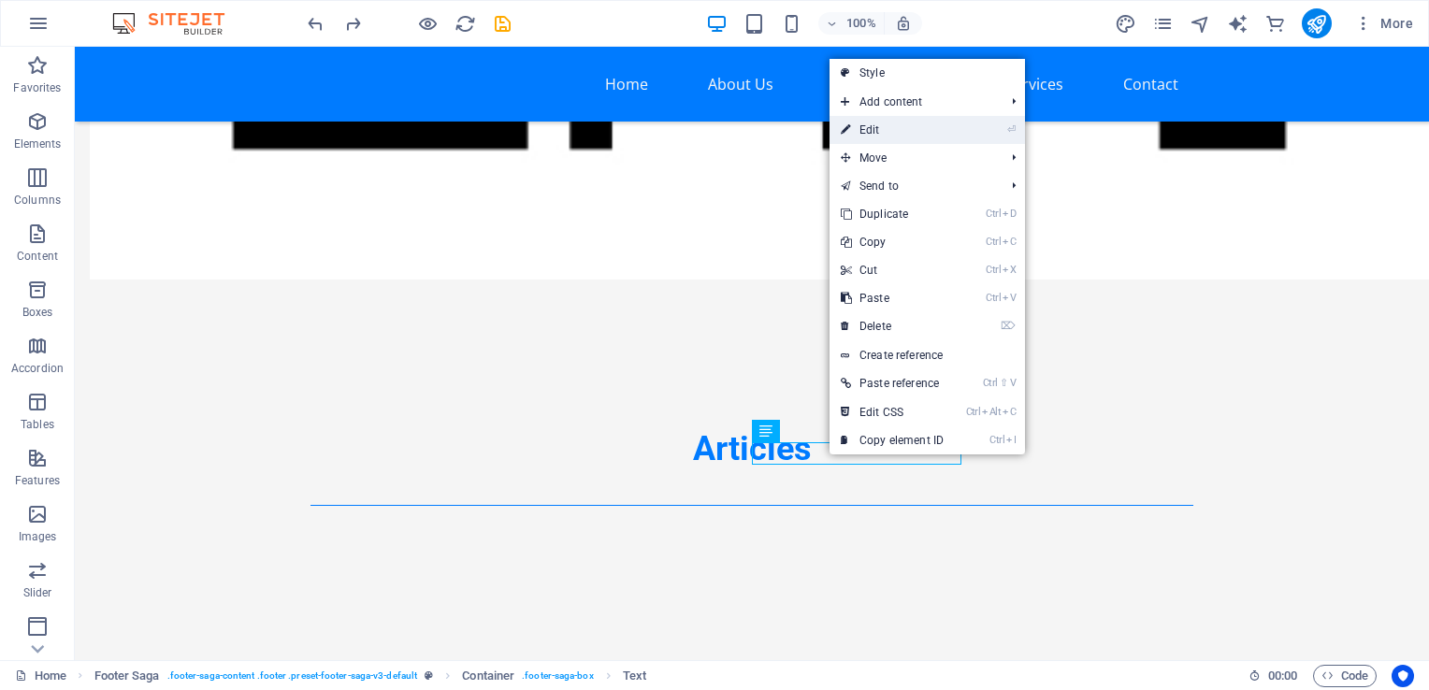
click at [910, 125] on link "⏎ Edit" at bounding box center [892, 130] width 125 height 28
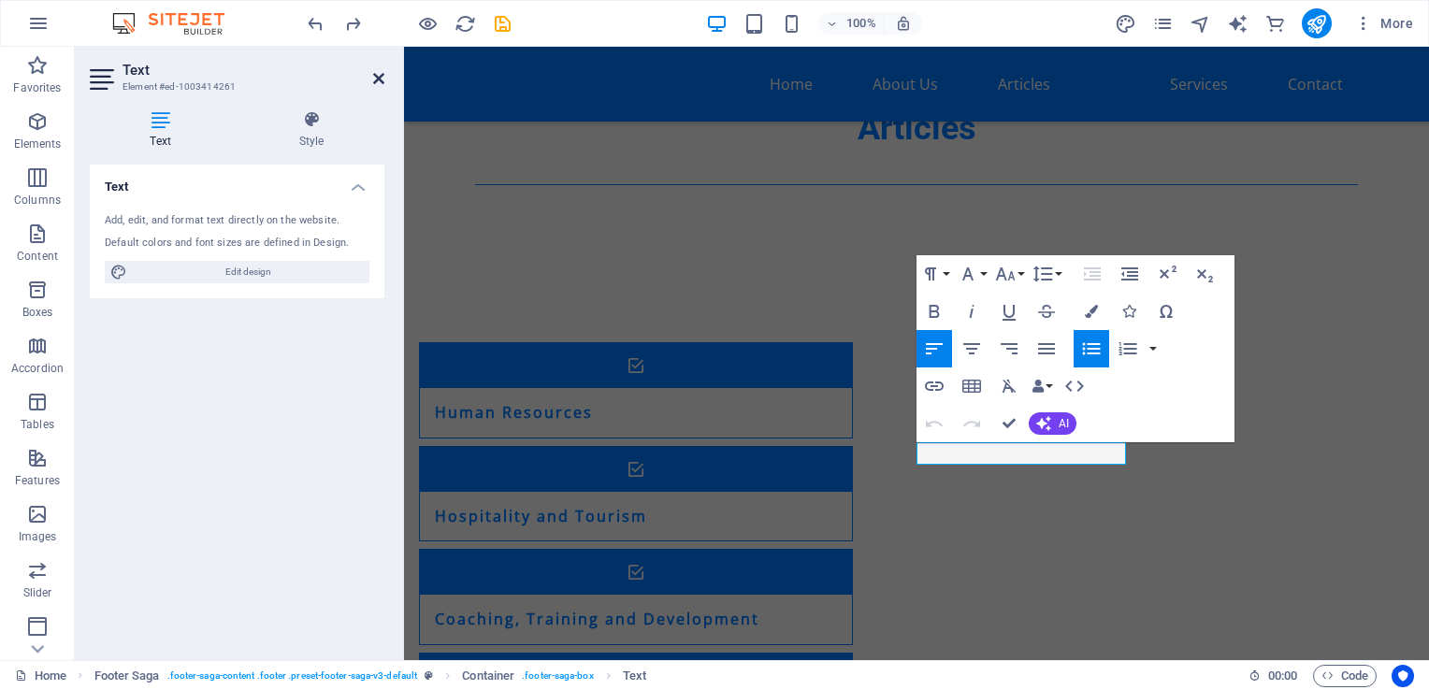
click at [382, 80] on icon at bounding box center [378, 78] width 11 height 15
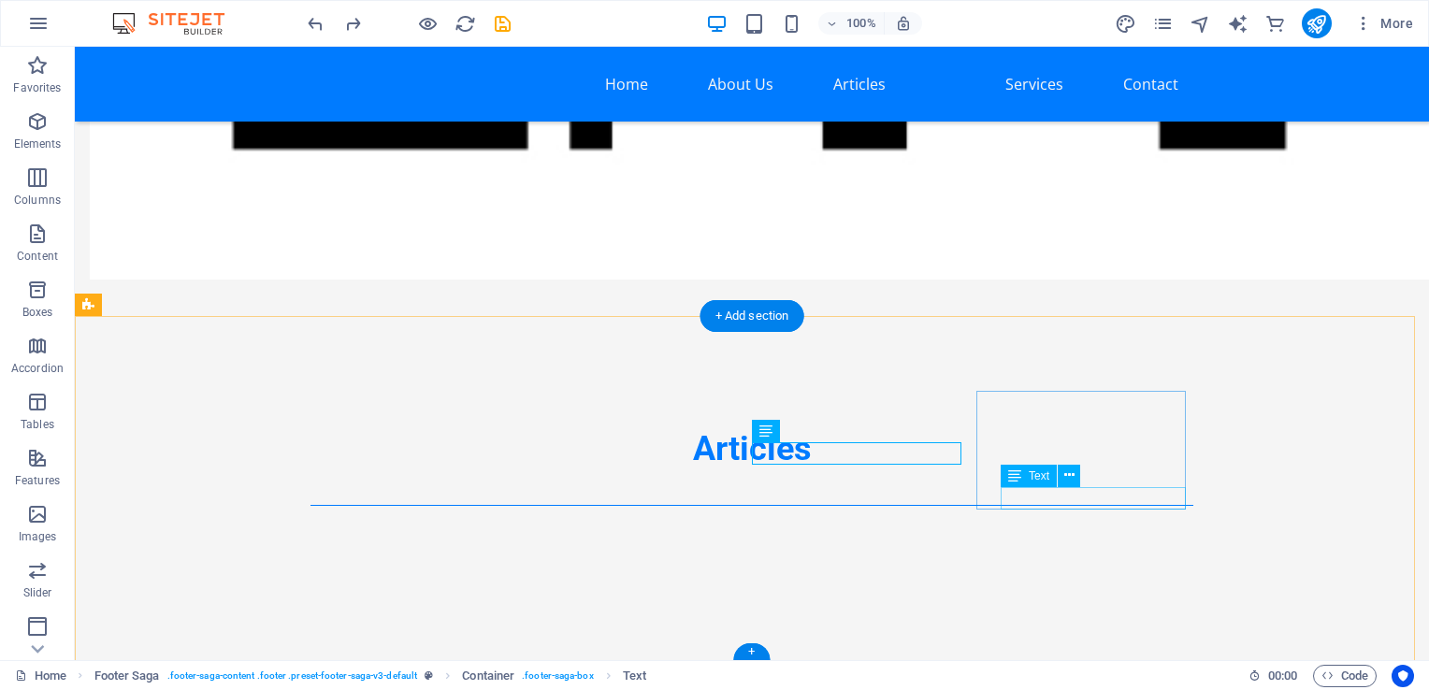
drag, startPoint x: 1084, startPoint y: 501, endPoint x: 1085, endPoint y: 531, distance: 29.9
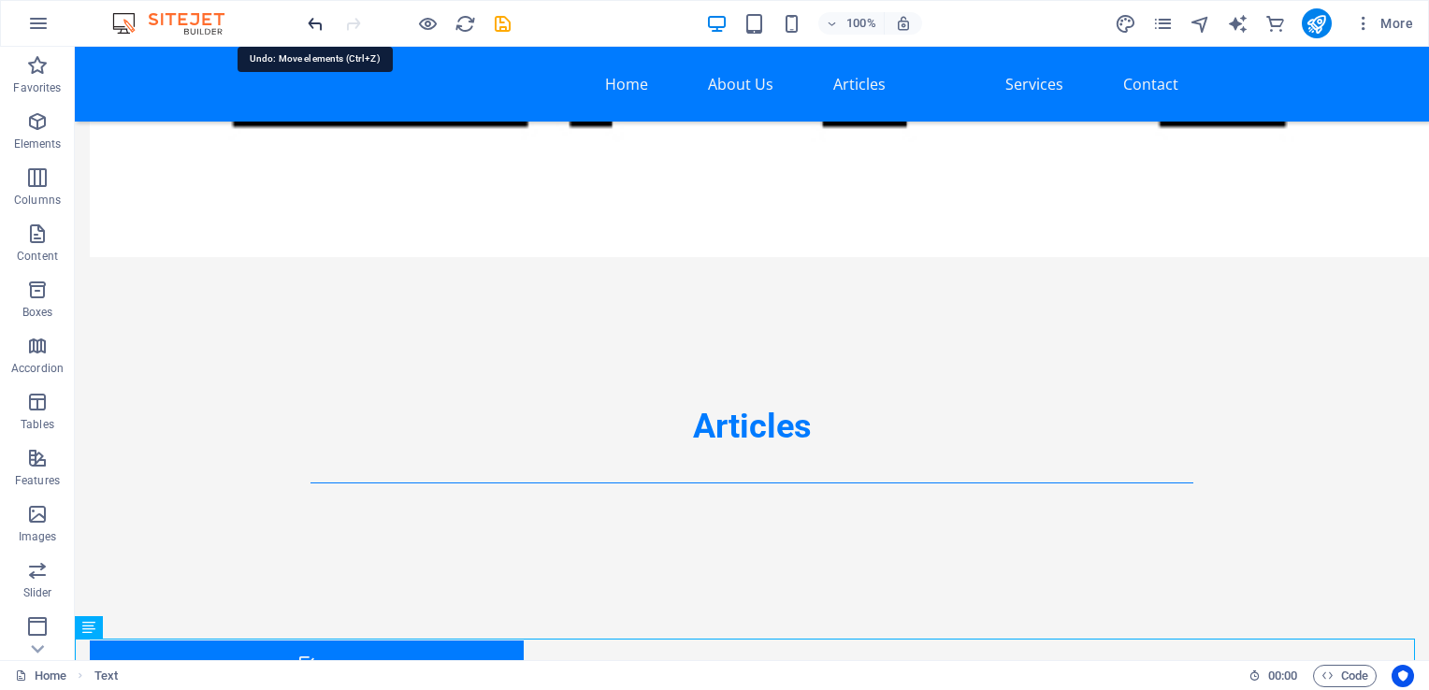
click at [308, 15] on icon "undo" at bounding box center [316, 24] width 22 height 22
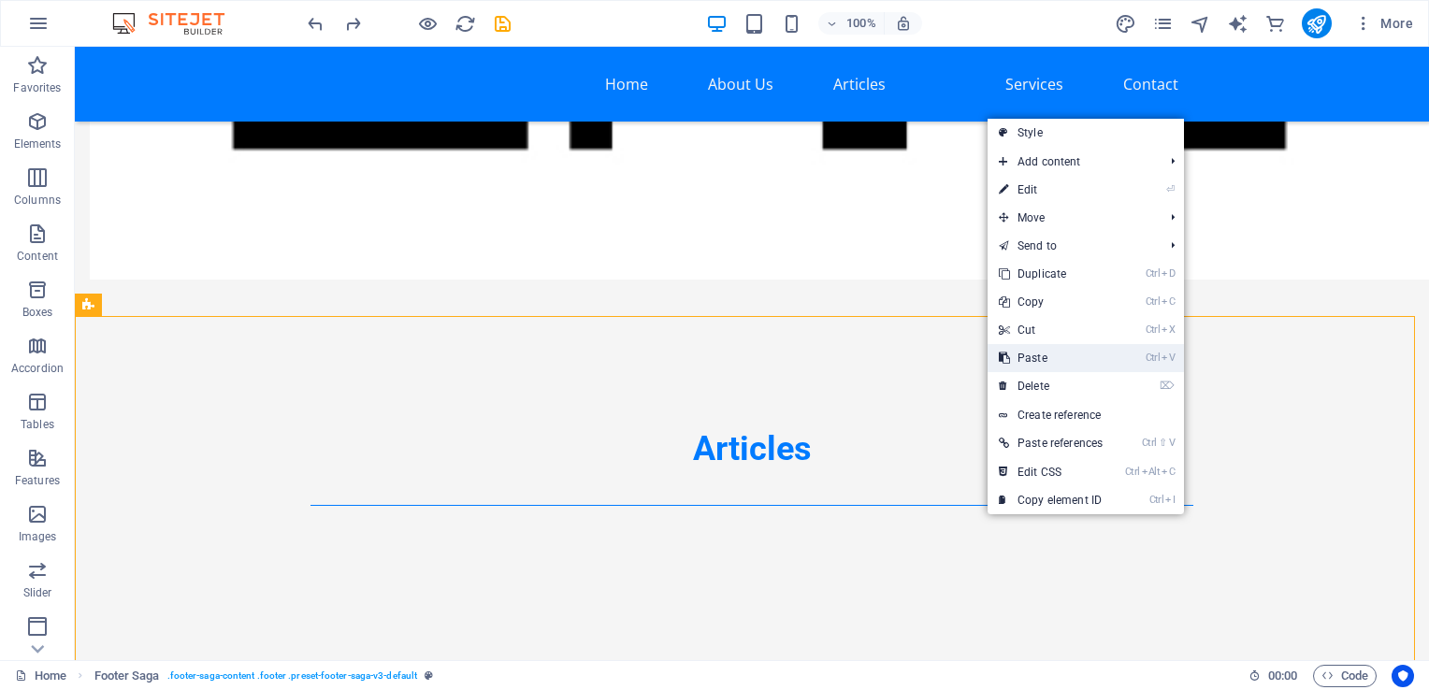
click at [1029, 361] on link "Ctrl V Paste" at bounding box center [1051, 358] width 126 height 28
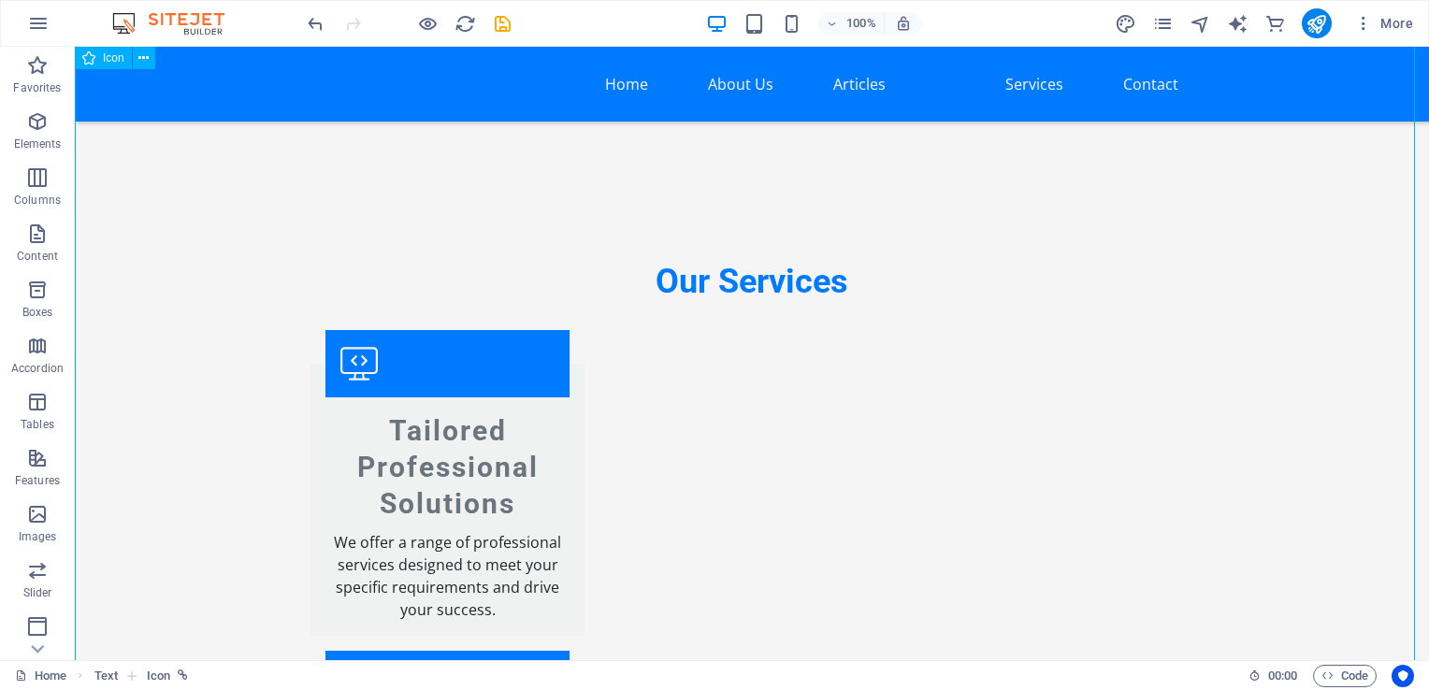
scroll to position [4882, 0]
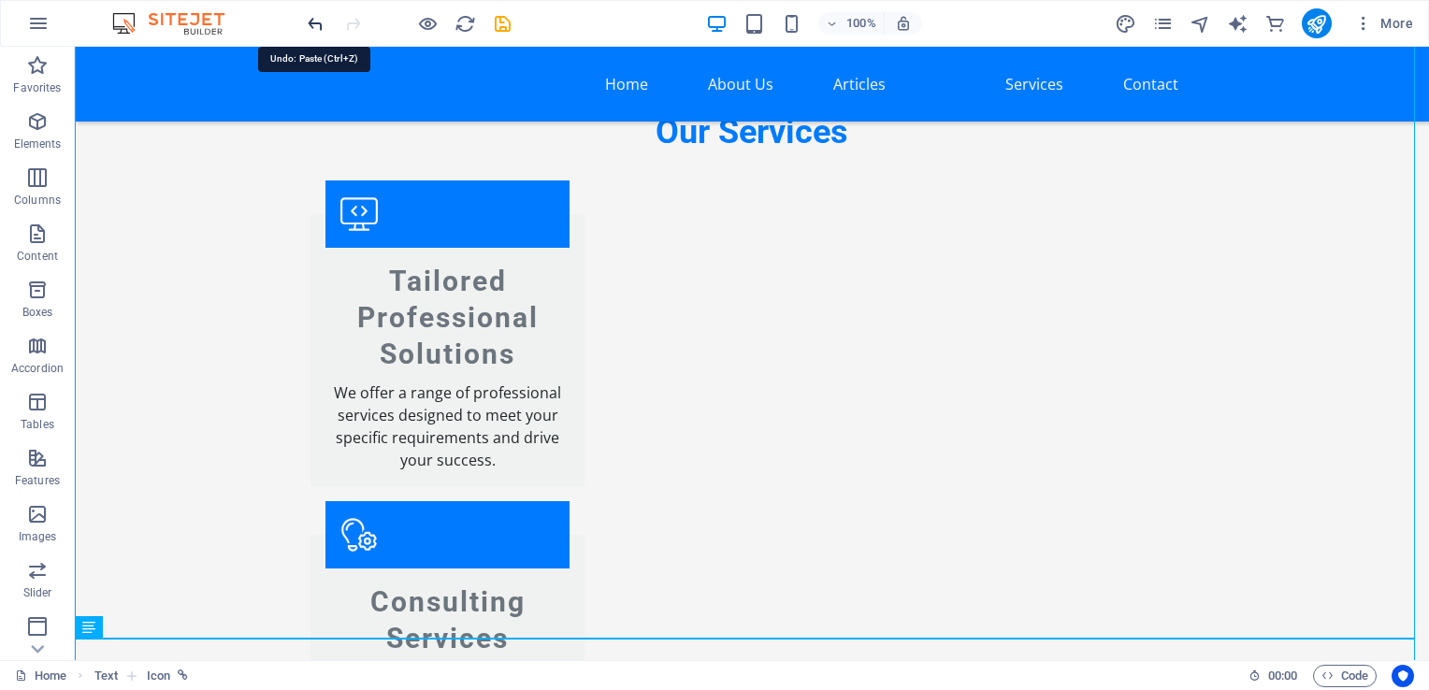
click at [318, 26] on icon "undo" at bounding box center [316, 24] width 22 height 22
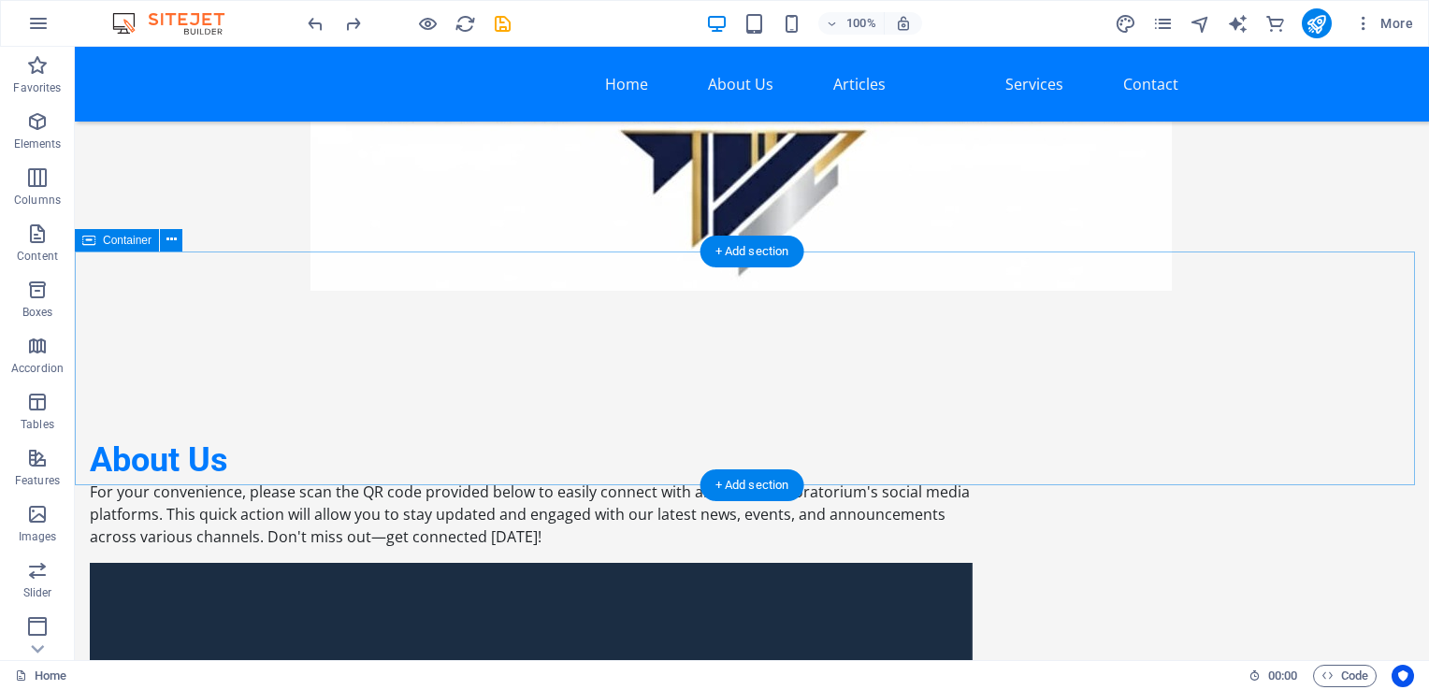
scroll to position [1684, 0]
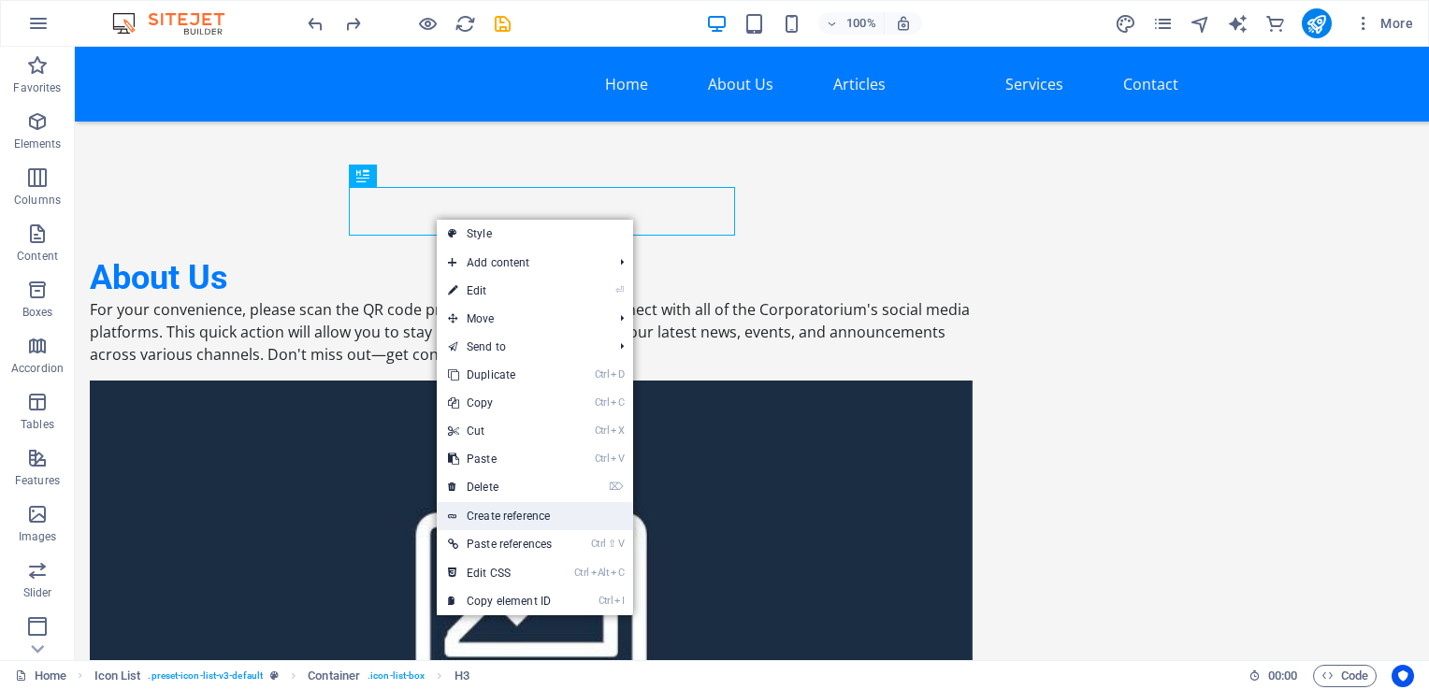
click at [499, 511] on link "Create reference" at bounding box center [535, 516] width 196 height 28
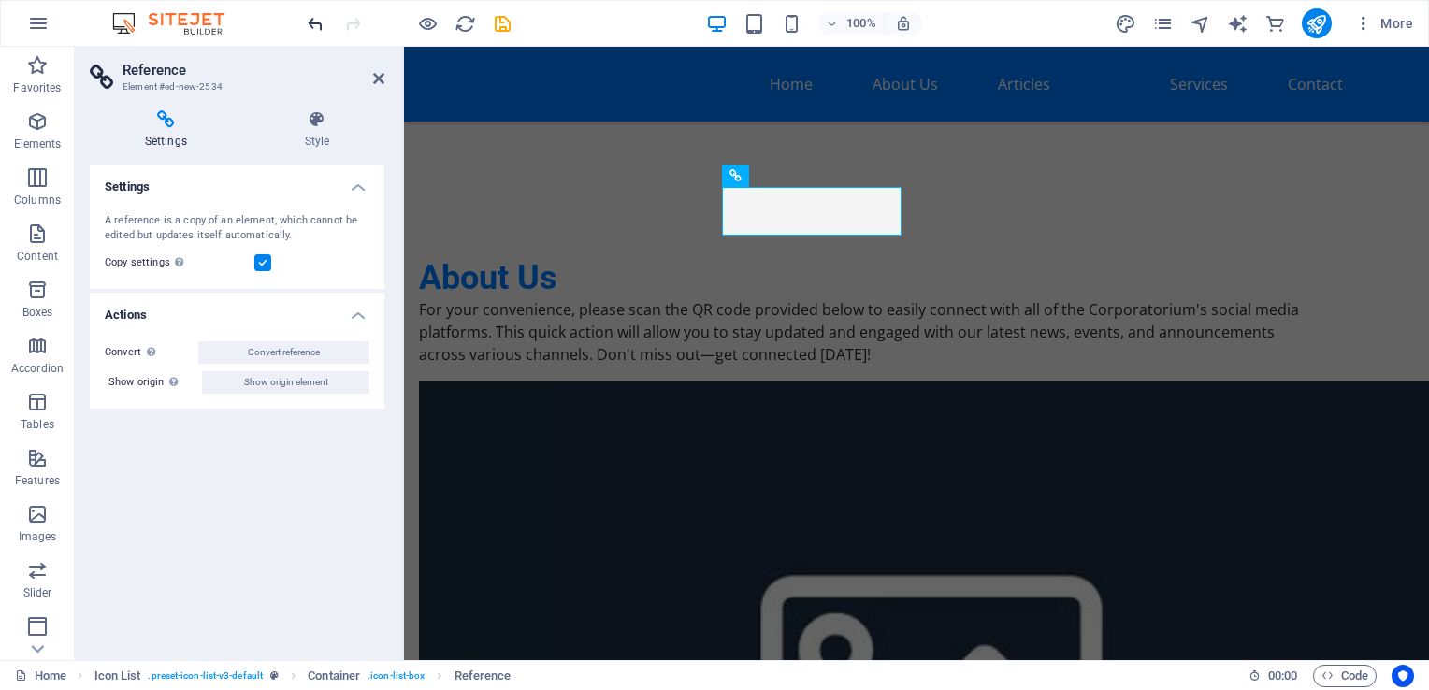
click at [305, 28] on icon "undo" at bounding box center [316, 24] width 22 height 22
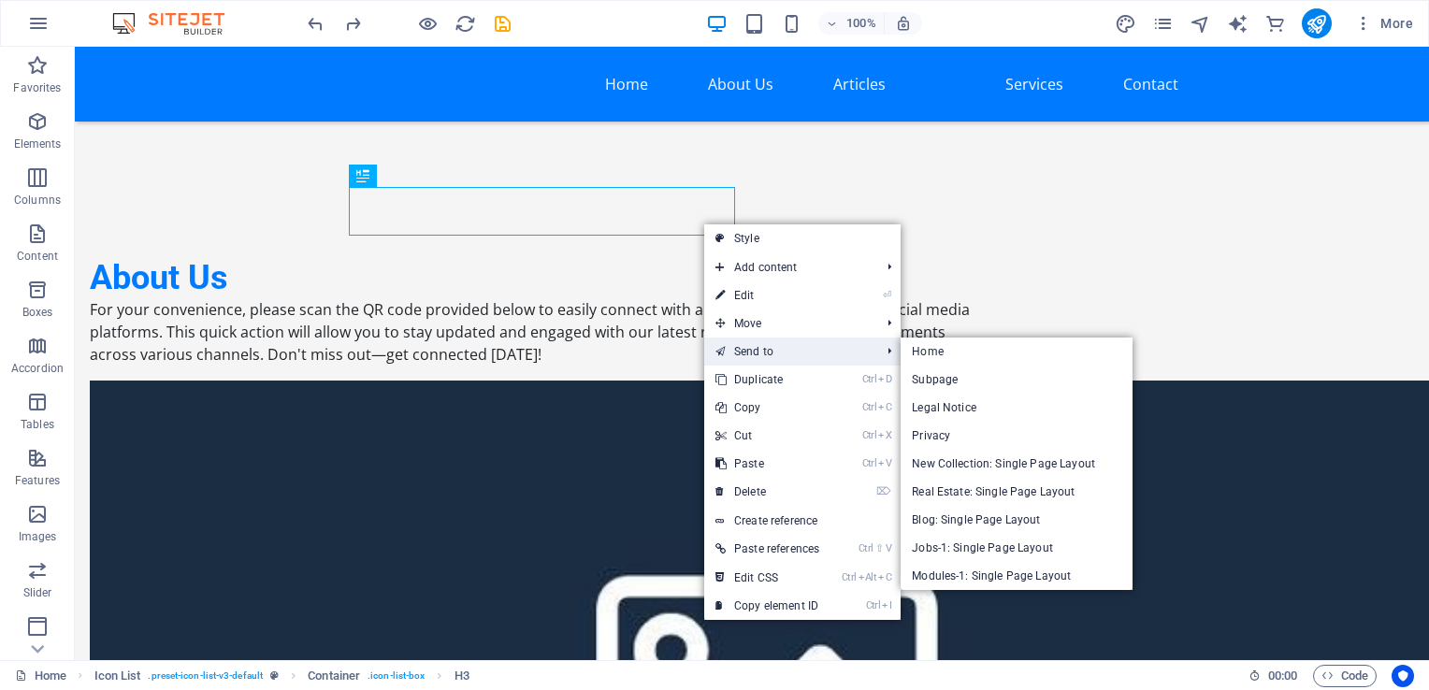
drag, startPoint x: 789, startPoint y: 358, endPoint x: 770, endPoint y: 356, distance: 19.7
click at [770, 356] on link "Send to" at bounding box center [788, 352] width 168 height 28
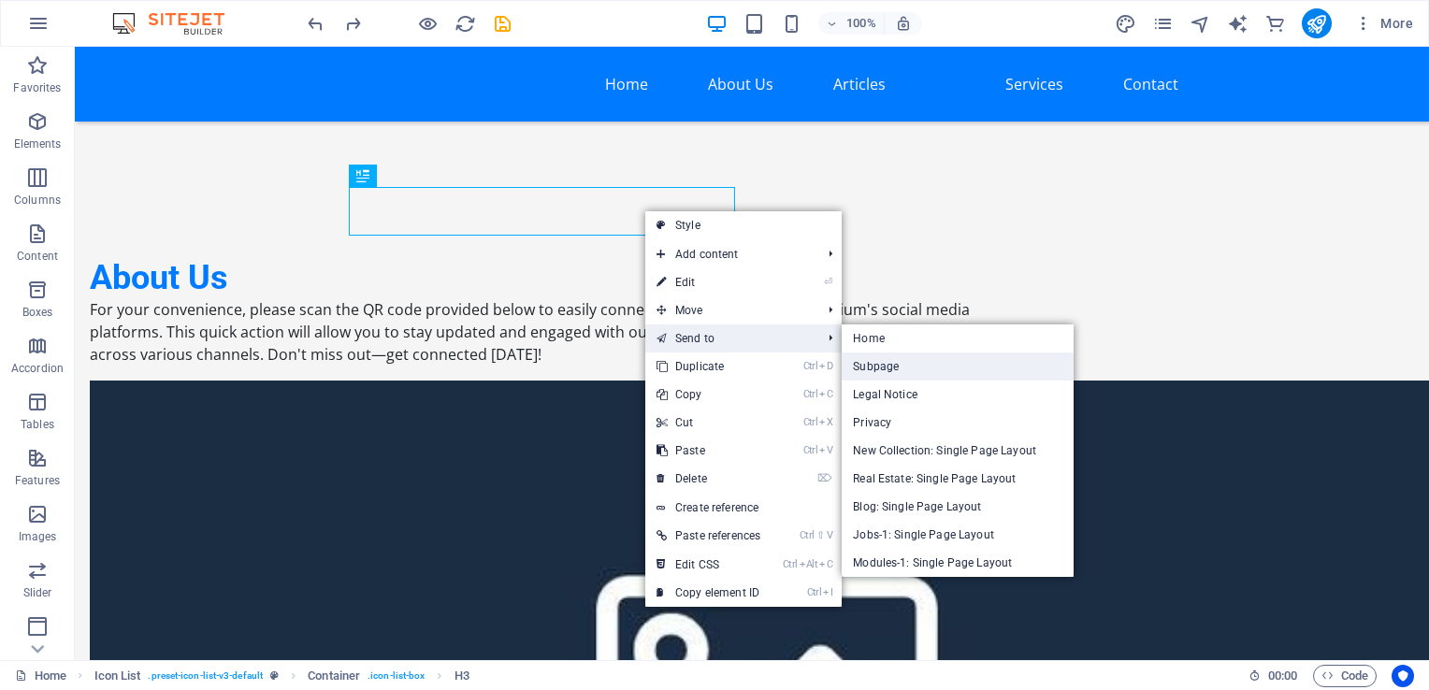
click at [910, 369] on link "Subpage" at bounding box center [958, 367] width 232 height 28
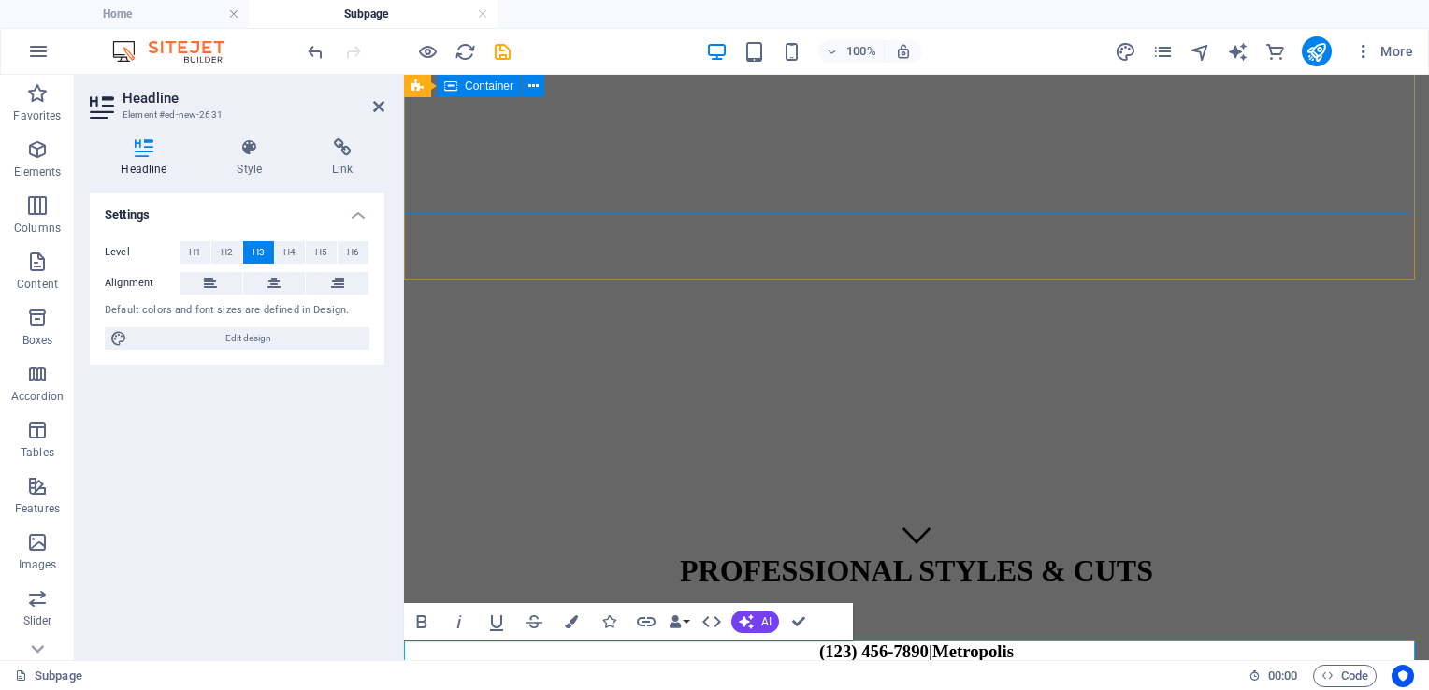
scroll to position [0, 0]
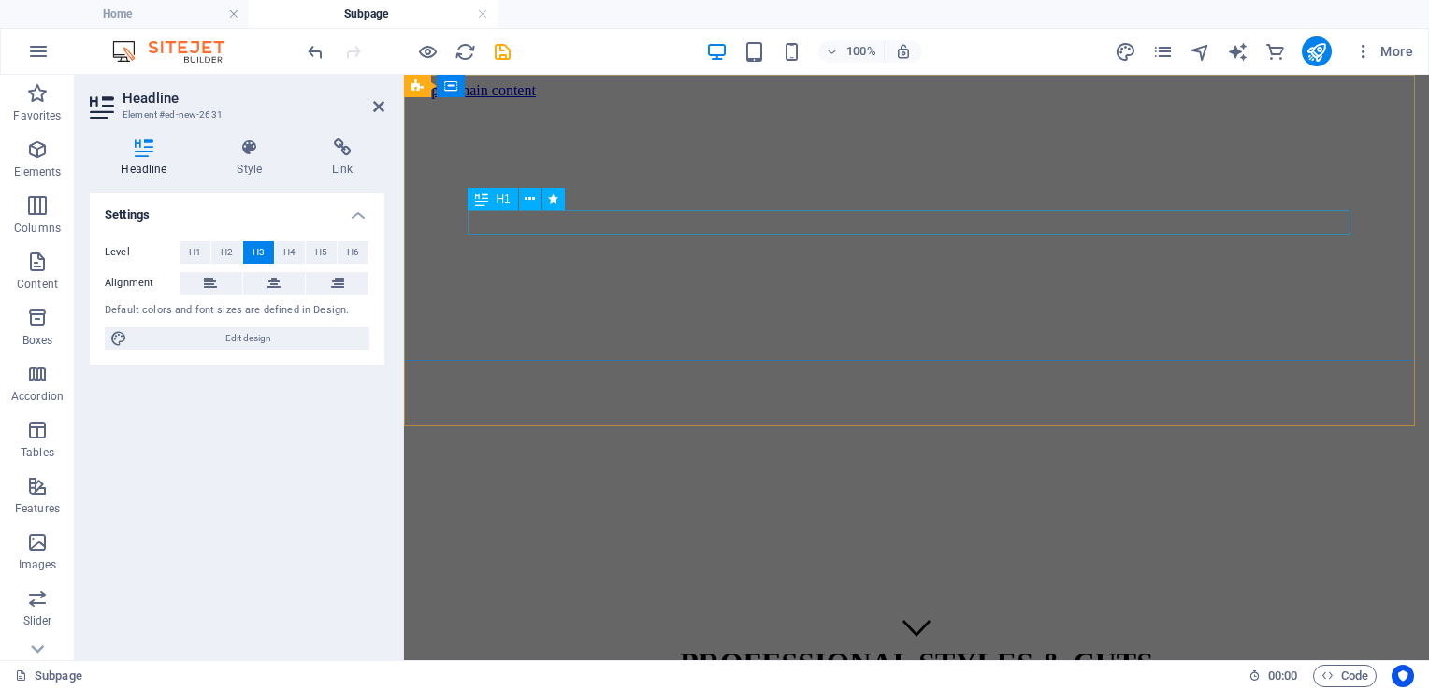
click at [844, 646] on div "PROFESSIONAL STYLES & CUTS" at bounding box center [917, 663] width 1010 height 35
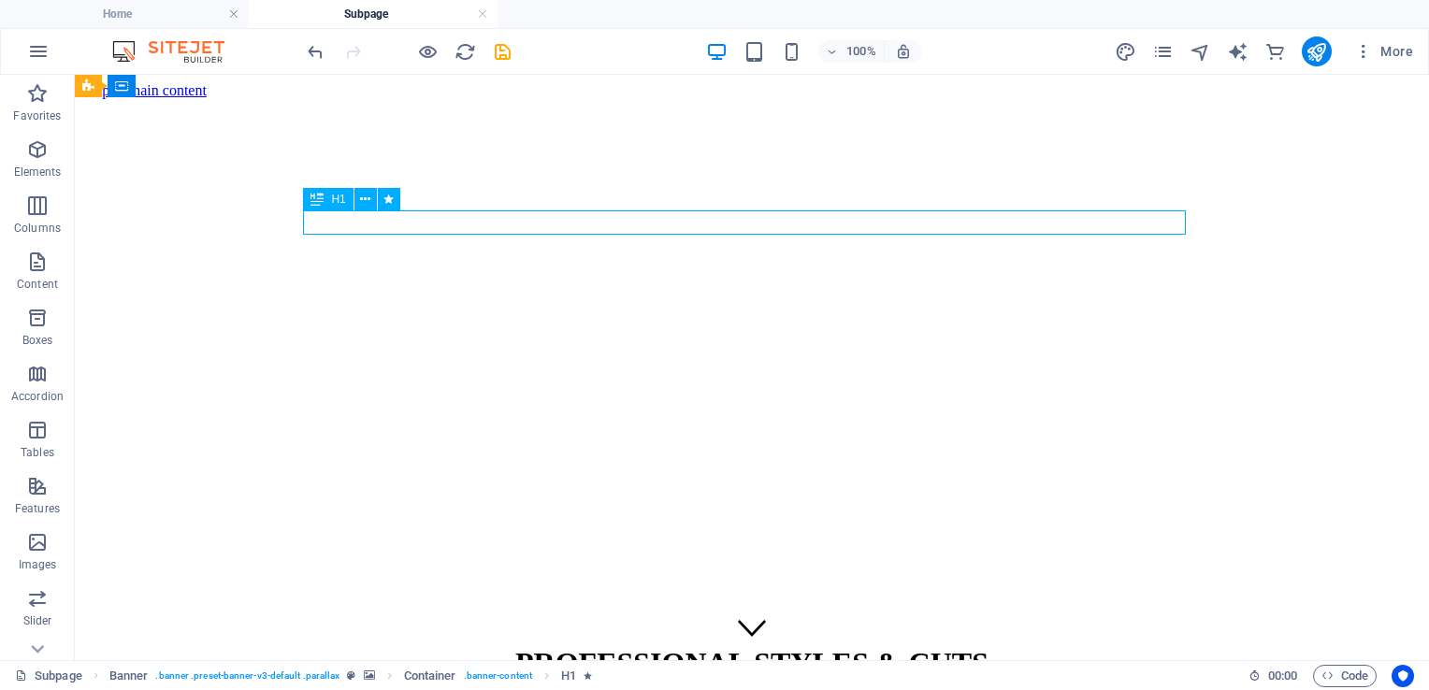
click at [769, 646] on div "PROFESSIONAL STYLES & CUTS" at bounding box center [751, 663] width 1339 height 35
click at [897, 646] on div "PROFESSIONAL STYLES & CUTS" at bounding box center [751, 663] width 1339 height 35
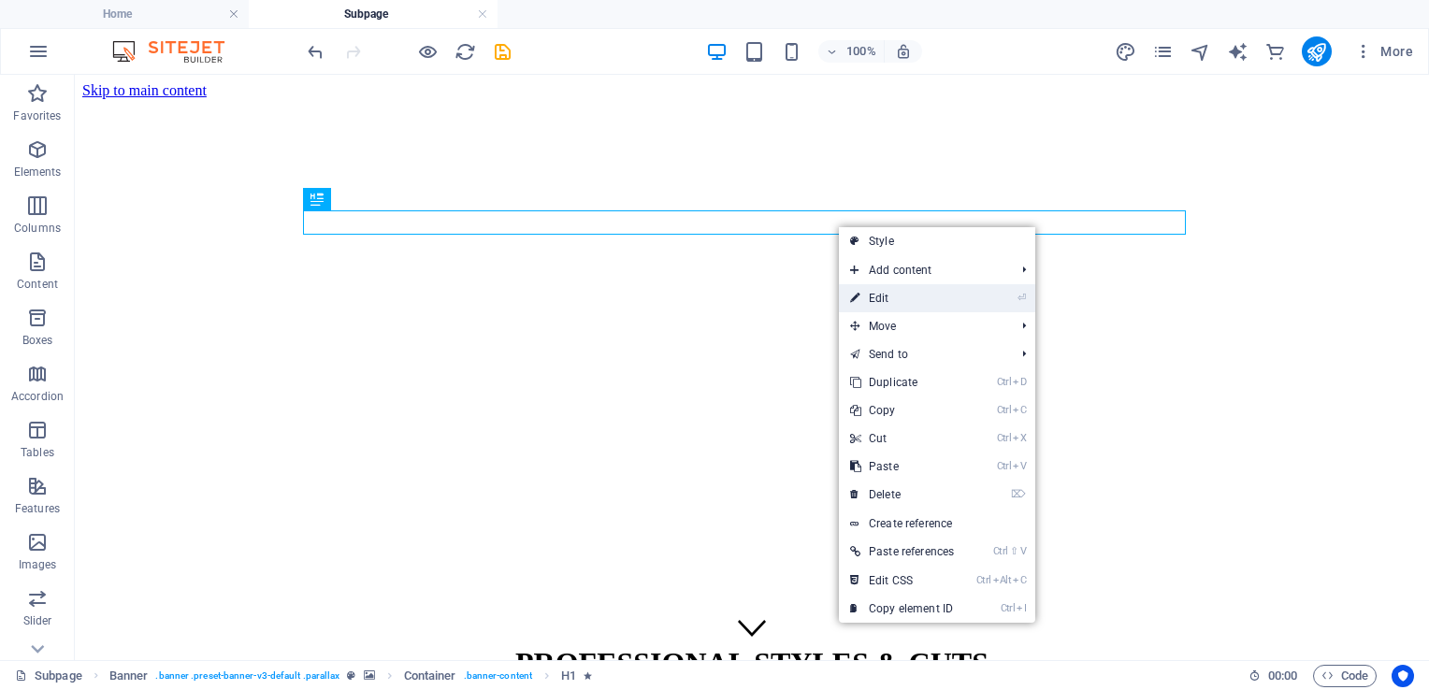
click at [888, 296] on link "⏎ Edit" at bounding box center [902, 298] width 126 height 28
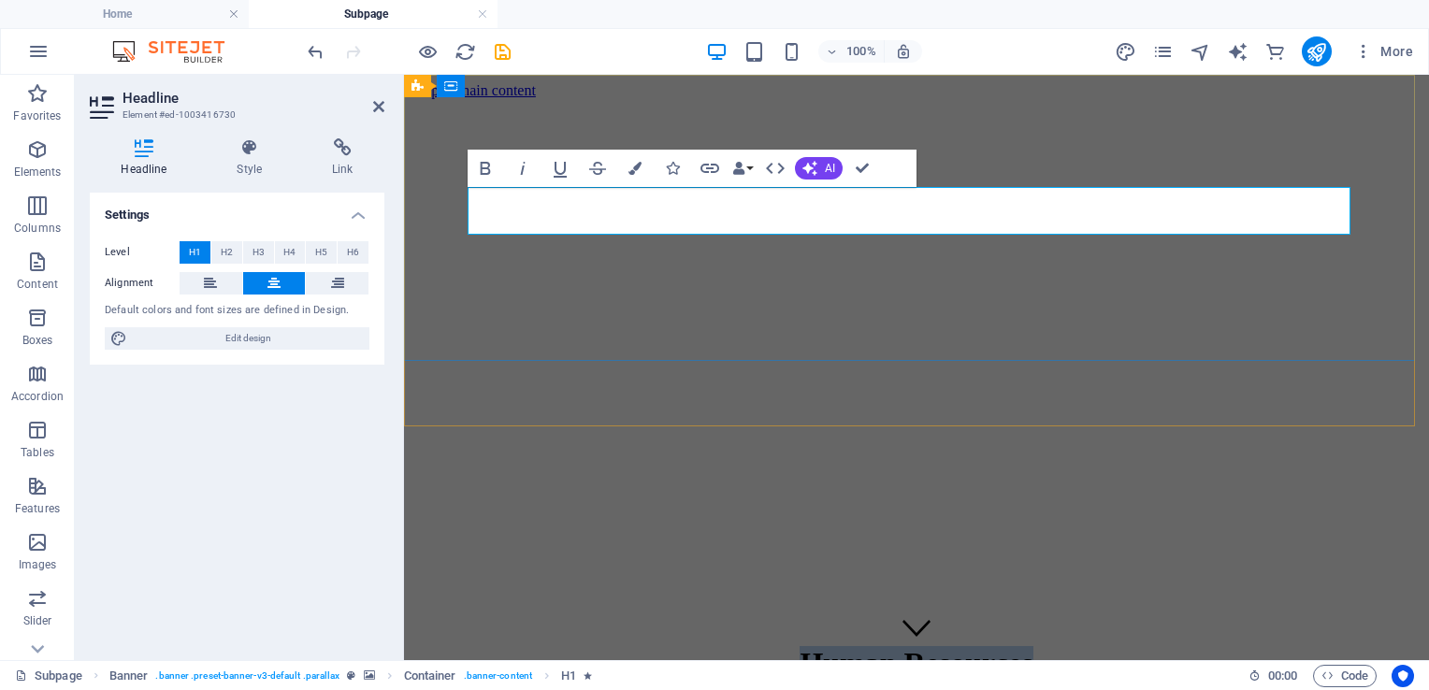
drag, startPoint x: 991, startPoint y: 200, endPoint x: 803, endPoint y: 193, distance: 188.1
click at [803, 646] on h1 "Human Resources ‌" at bounding box center [917, 680] width 1010 height 69
click at [355, 252] on span "H6" at bounding box center [353, 252] width 12 height 22
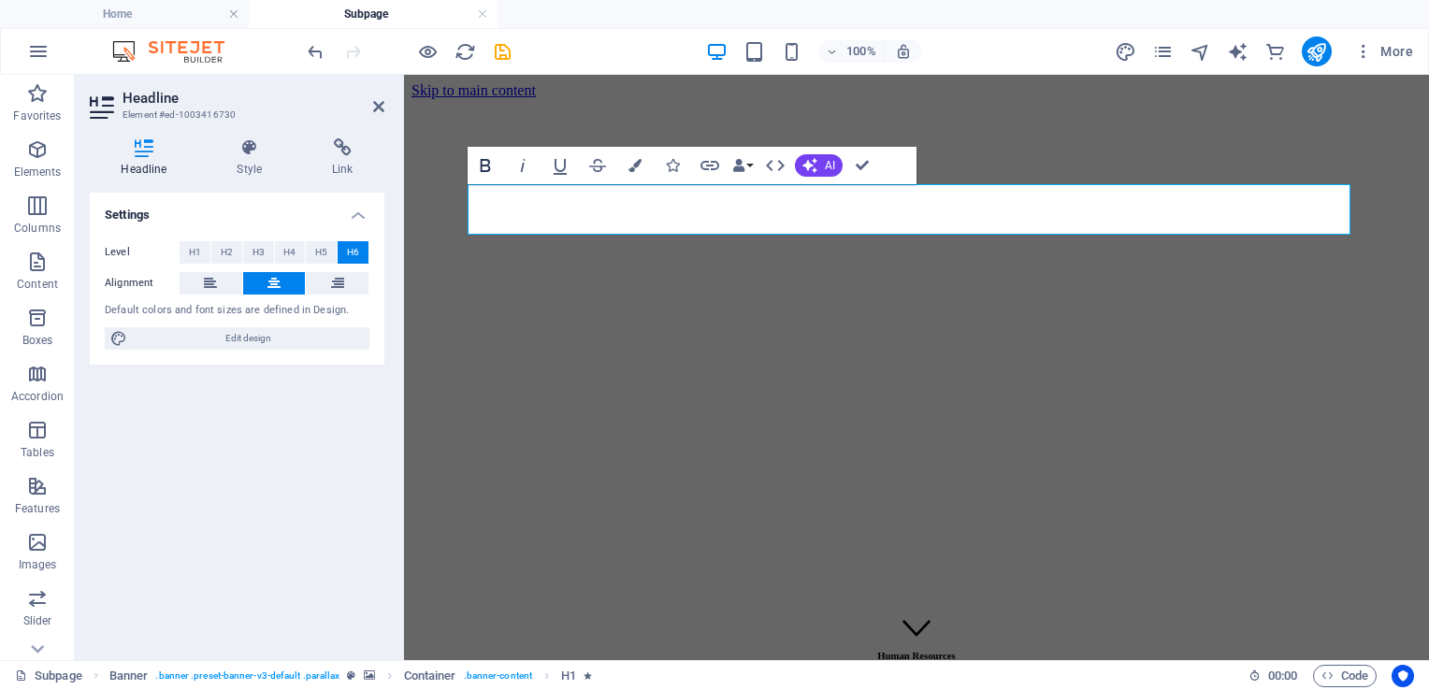
click at [486, 167] on icon "button" at bounding box center [485, 165] width 22 height 22
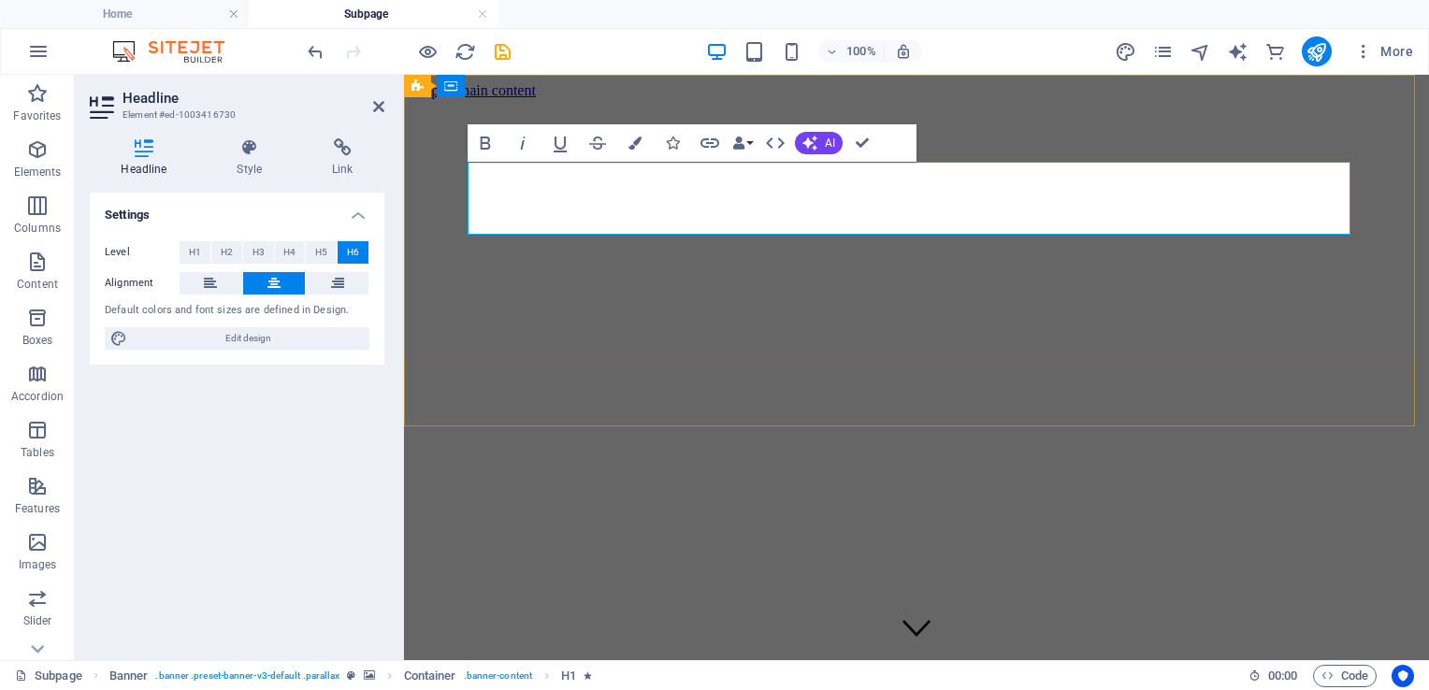
drag, startPoint x: 1005, startPoint y: 188, endPoint x: 760, endPoint y: 211, distance: 246.2
click at [760, 667] on h6 "Human Resources ‌" at bounding box center [917, 678] width 1010 height 22
drag, startPoint x: 875, startPoint y: 204, endPoint x: 838, endPoint y: 200, distance: 37.6
click at [838, 667] on h6 "Human Resources ‌" at bounding box center [917, 678] width 1010 height 22
drag, startPoint x: 838, startPoint y: 188, endPoint x: 968, endPoint y: 196, distance: 130.3
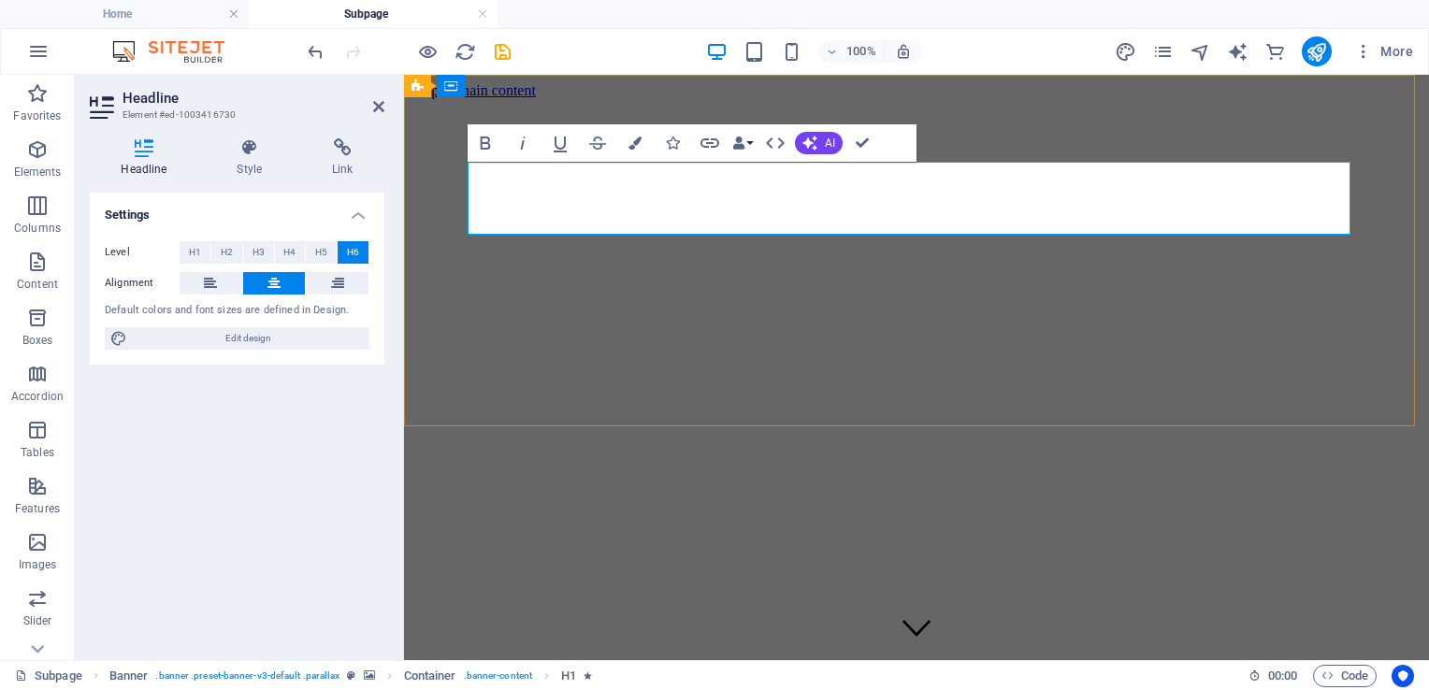
click at [979, 667] on h6 "Human Resources ‌" at bounding box center [917, 678] width 1010 height 22
drag, startPoint x: 928, startPoint y: 201, endPoint x: 1332, endPoint y: 116, distance: 412.9
click at [1332, 627] on div "Human Resources (123) 456-7890 | [GEOGRAPHIC_DATA]" at bounding box center [917, 691] width 1010 height 128
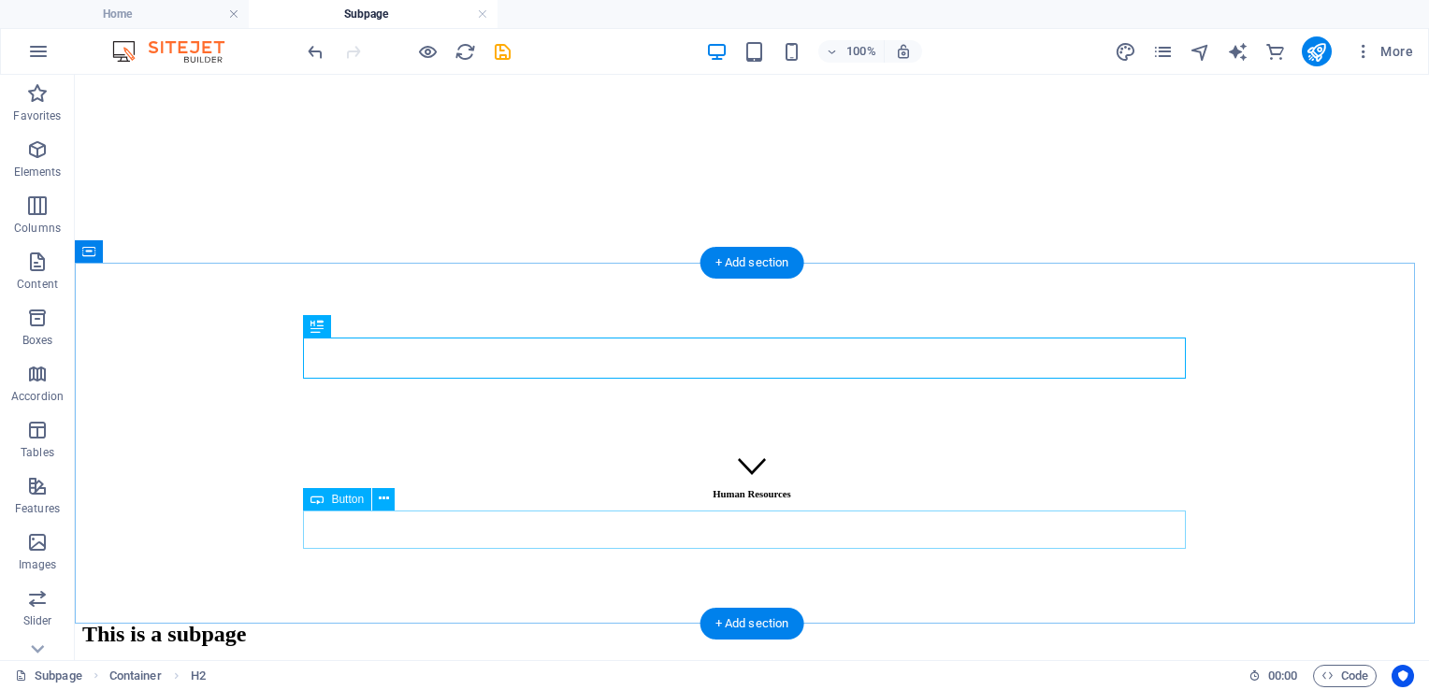
scroll to position [163, 0]
click at [689, 621] on div "This is a subpage" at bounding box center [751, 633] width 1339 height 25
click at [608, 621] on div "This is a subpage" at bounding box center [751, 633] width 1339 height 25
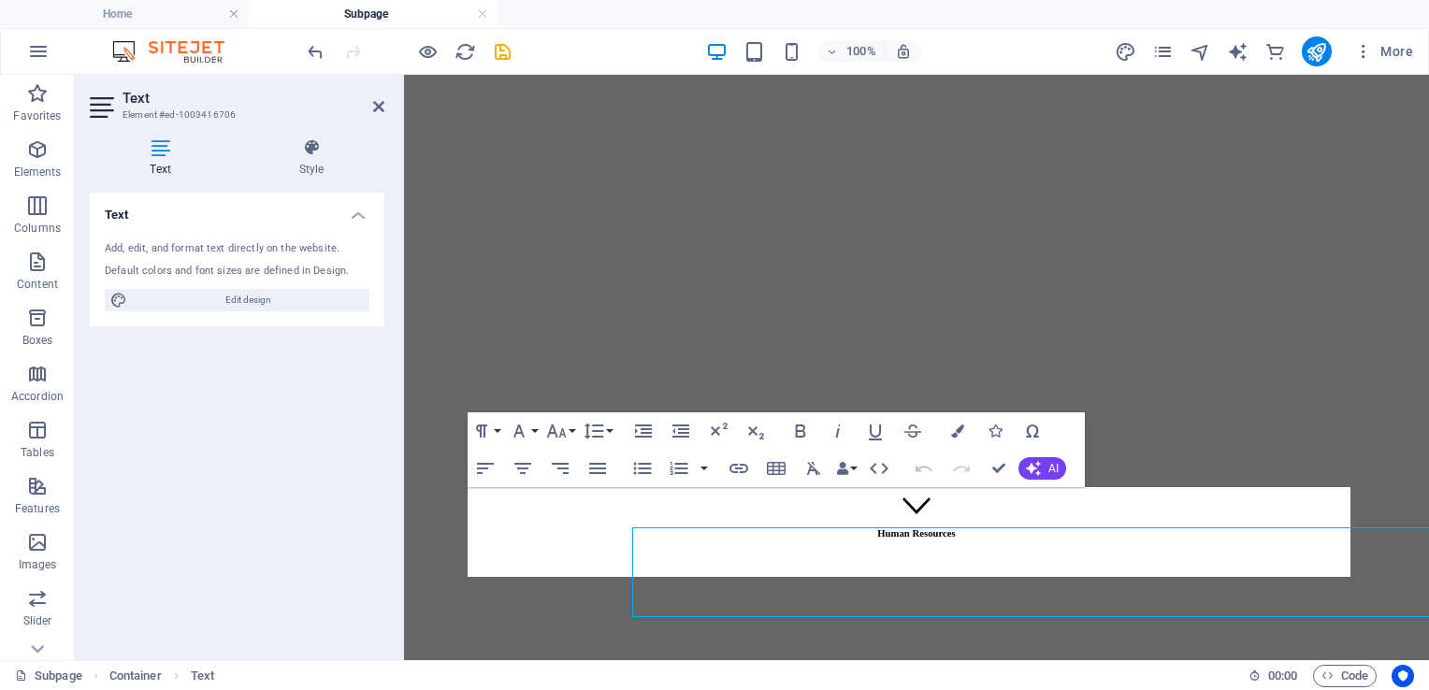
scroll to position [33, 0]
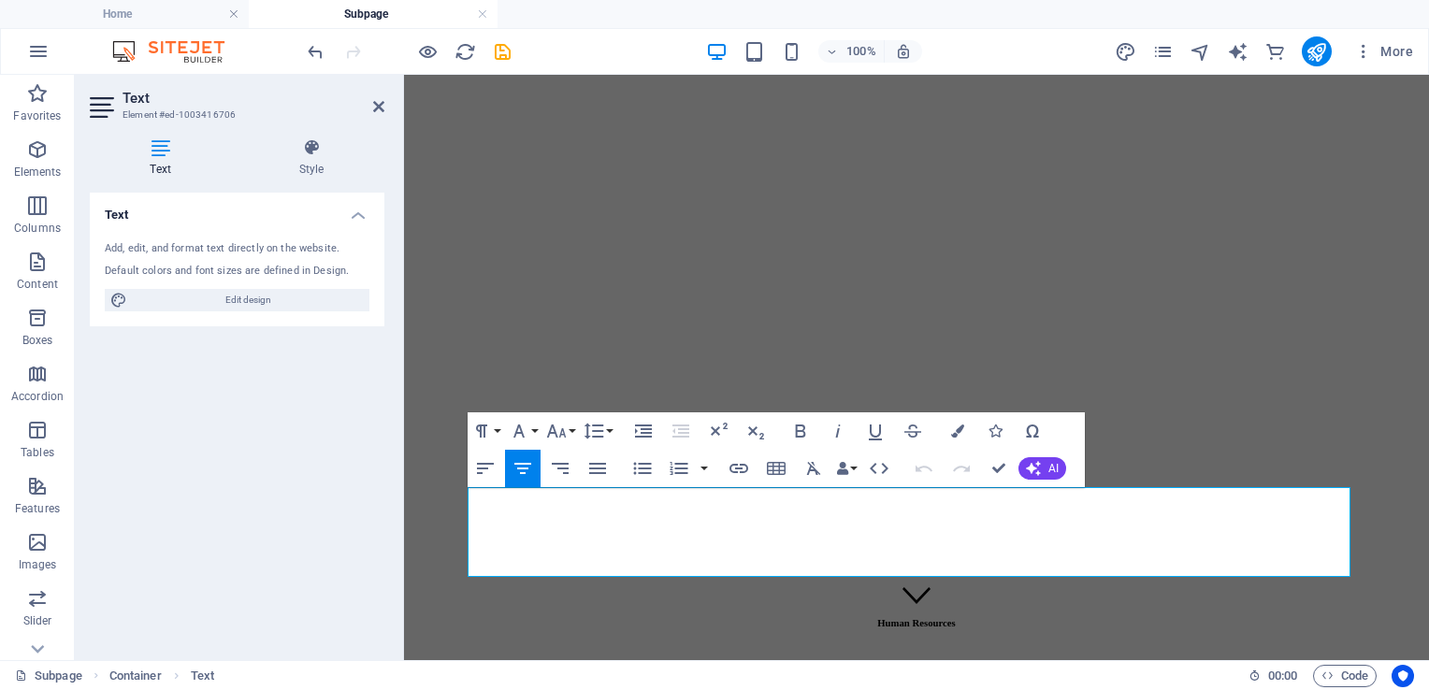
drag, startPoint x: 1114, startPoint y: 572, endPoint x: 370, endPoint y: 481, distance: 749.2
click at [404, 481] on html "Skip to main content Human Resources This subpage can be used as a base for add…" at bounding box center [916, 484] width 1025 height 885
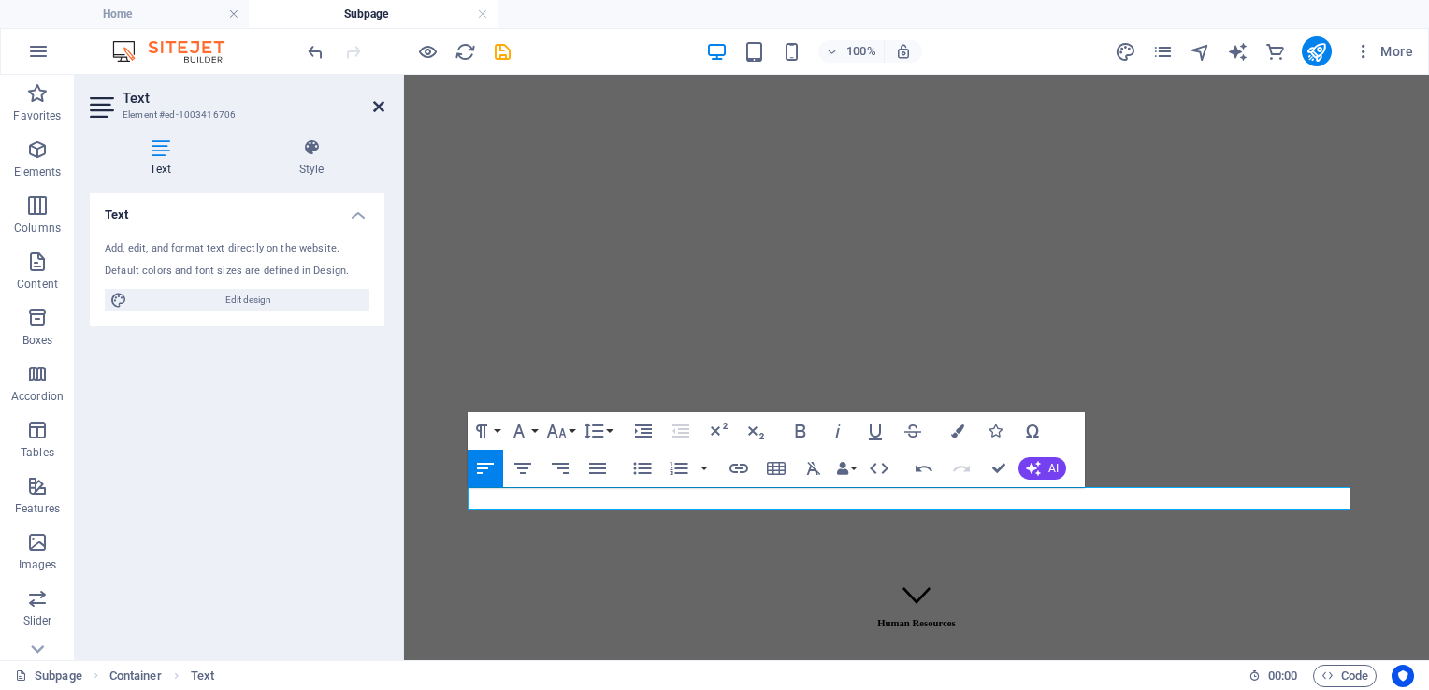
drag, startPoint x: 380, startPoint y: 108, endPoint x: 302, endPoint y: 34, distance: 107.2
click at [379, 108] on icon at bounding box center [378, 106] width 11 height 15
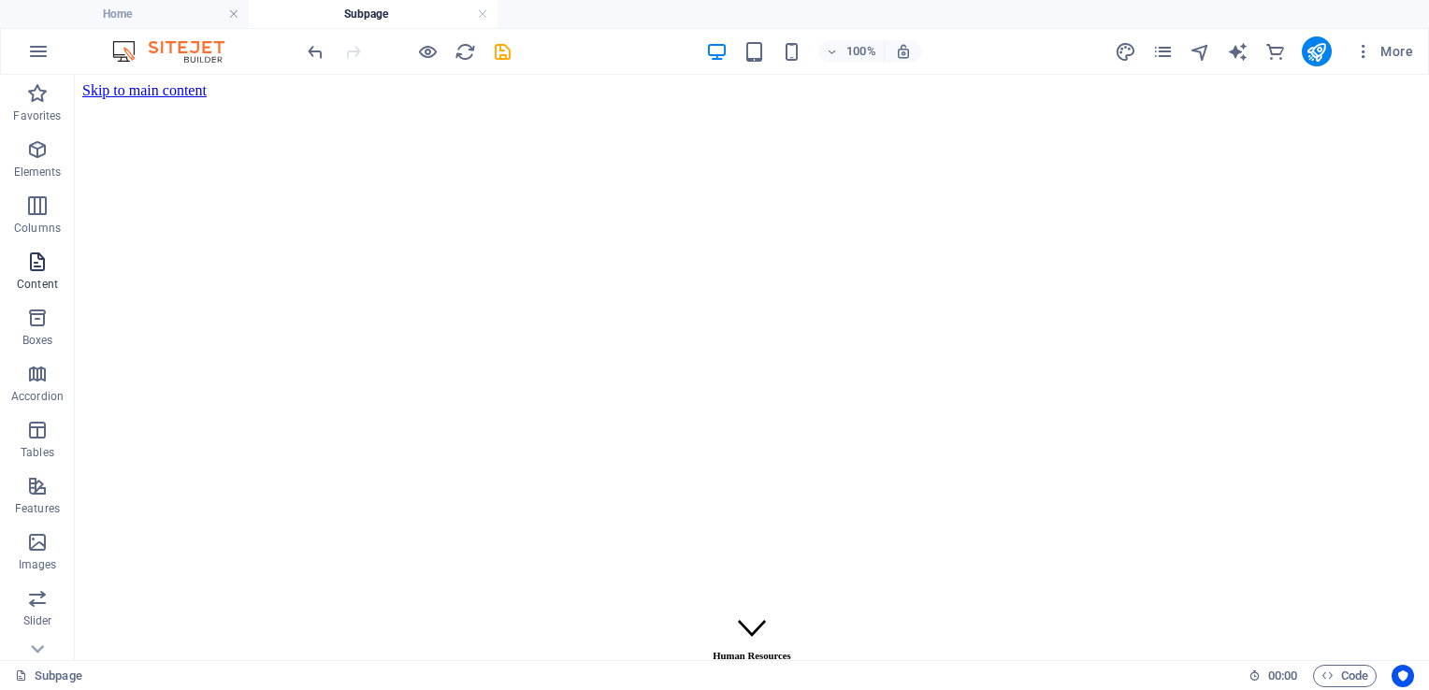
click at [32, 286] on p "Content" at bounding box center [37, 284] width 41 height 15
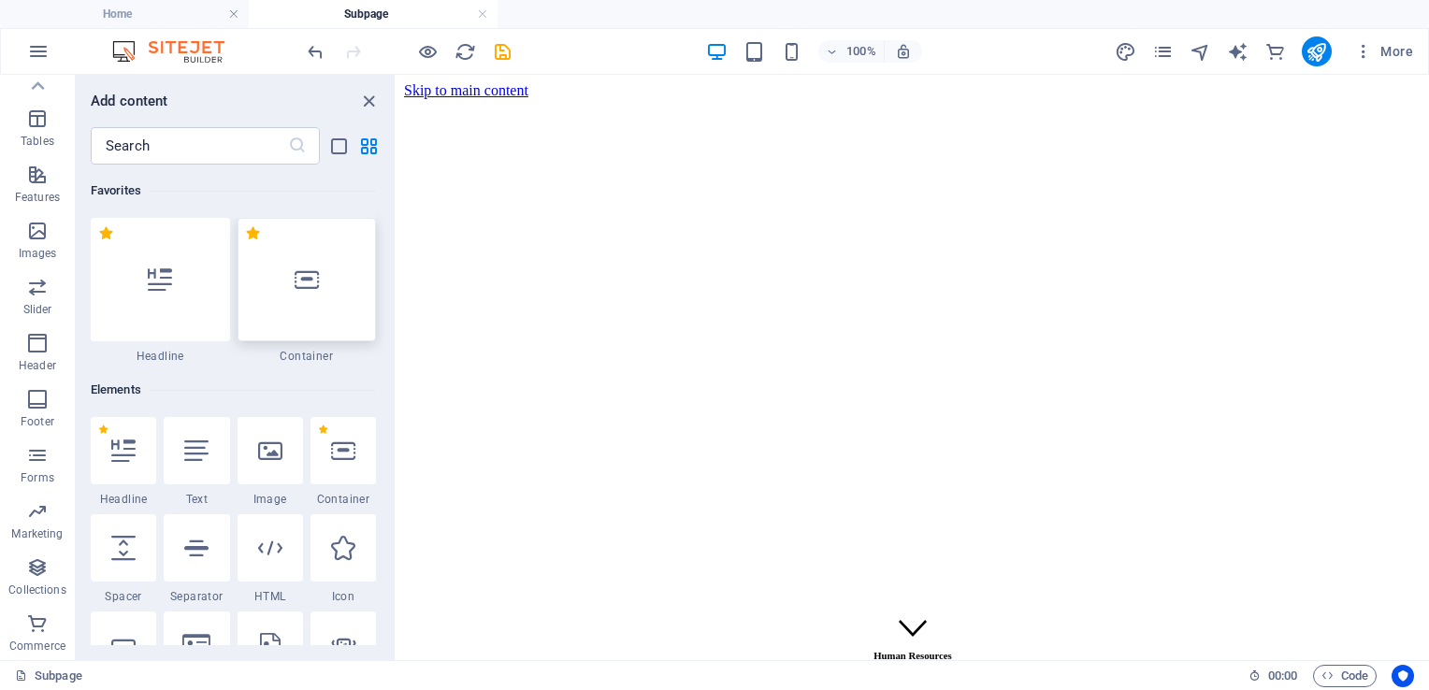
click at [296, 329] on div at bounding box center [307, 279] width 139 height 123
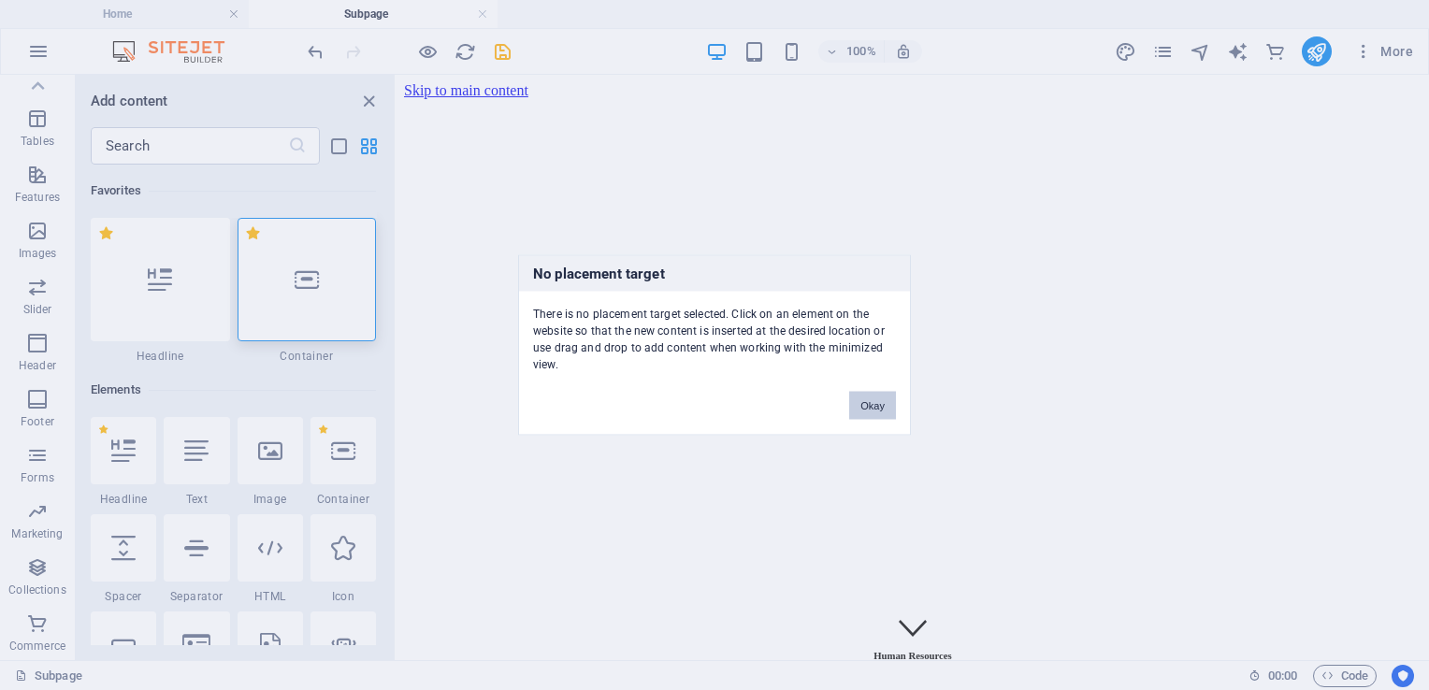
click at [872, 406] on button "Okay" at bounding box center [872, 406] width 47 height 28
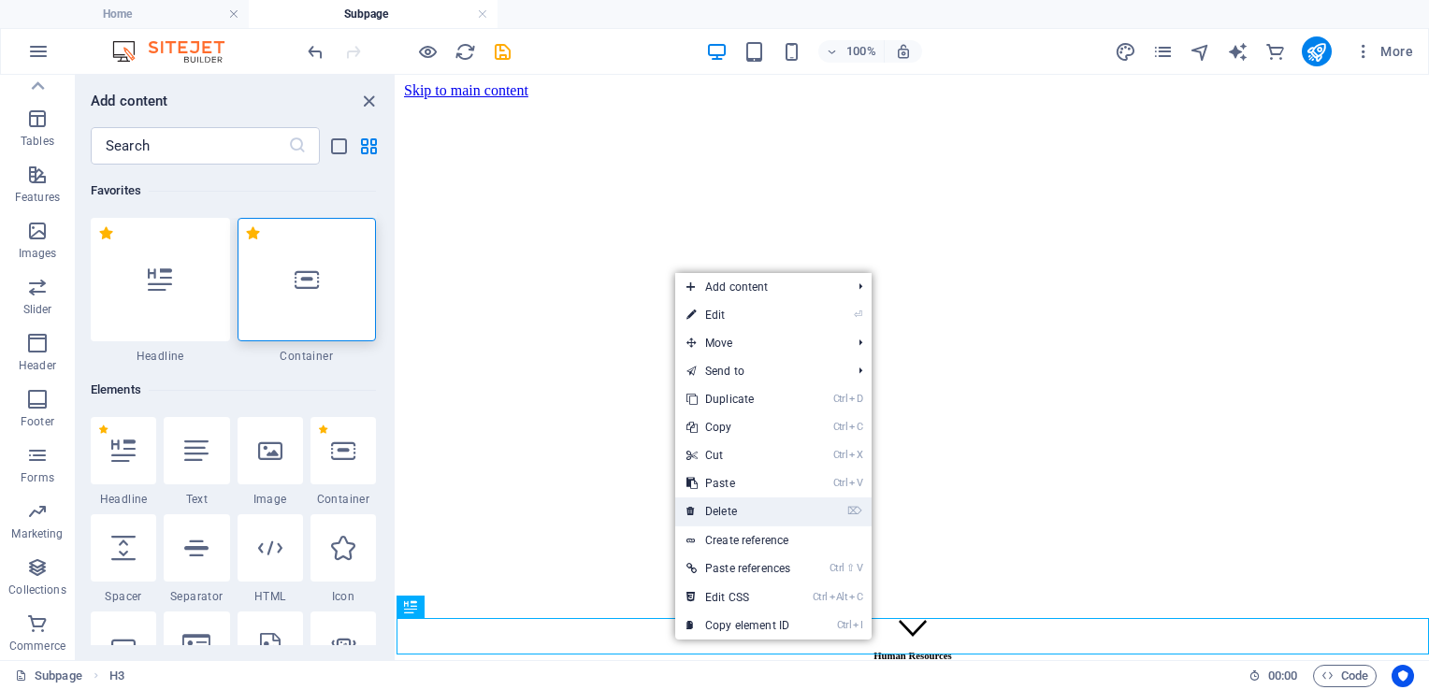
click at [738, 509] on link "⌦ Delete" at bounding box center [738, 512] width 126 height 28
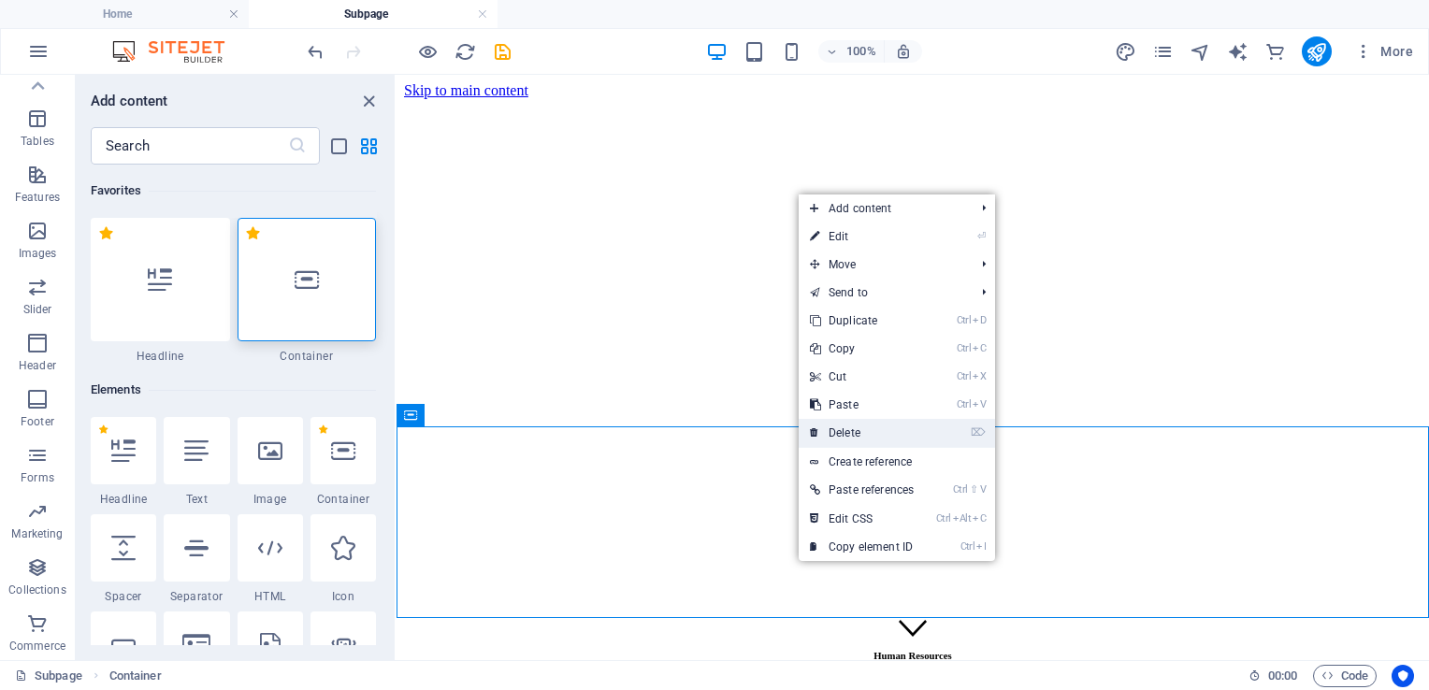
click at [883, 441] on link "⌦ Delete" at bounding box center [862, 433] width 126 height 28
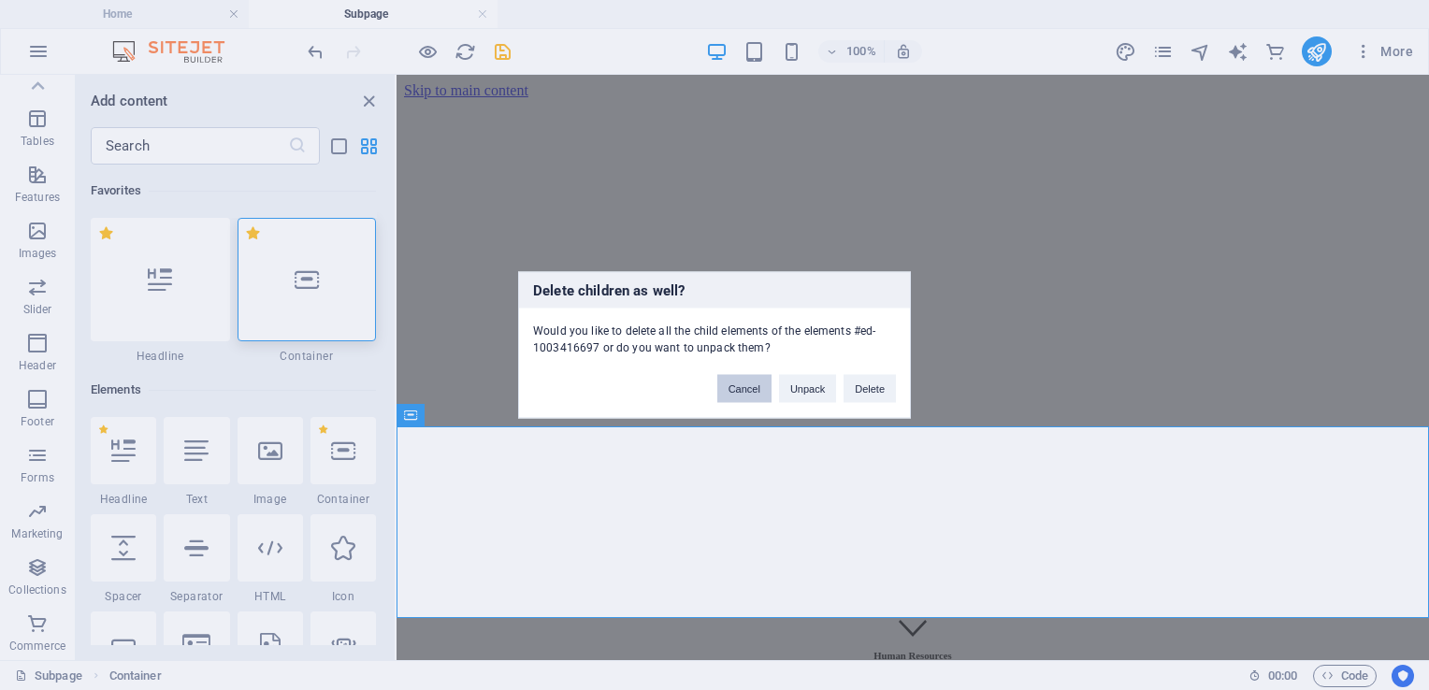
drag, startPoint x: 752, startPoint y: 390, endPoint x: 340, endPoint y: 346, distance: 414.8
click at [752, 390] on button "Cancel" at bounding box center [744, 389] width 54 height 28
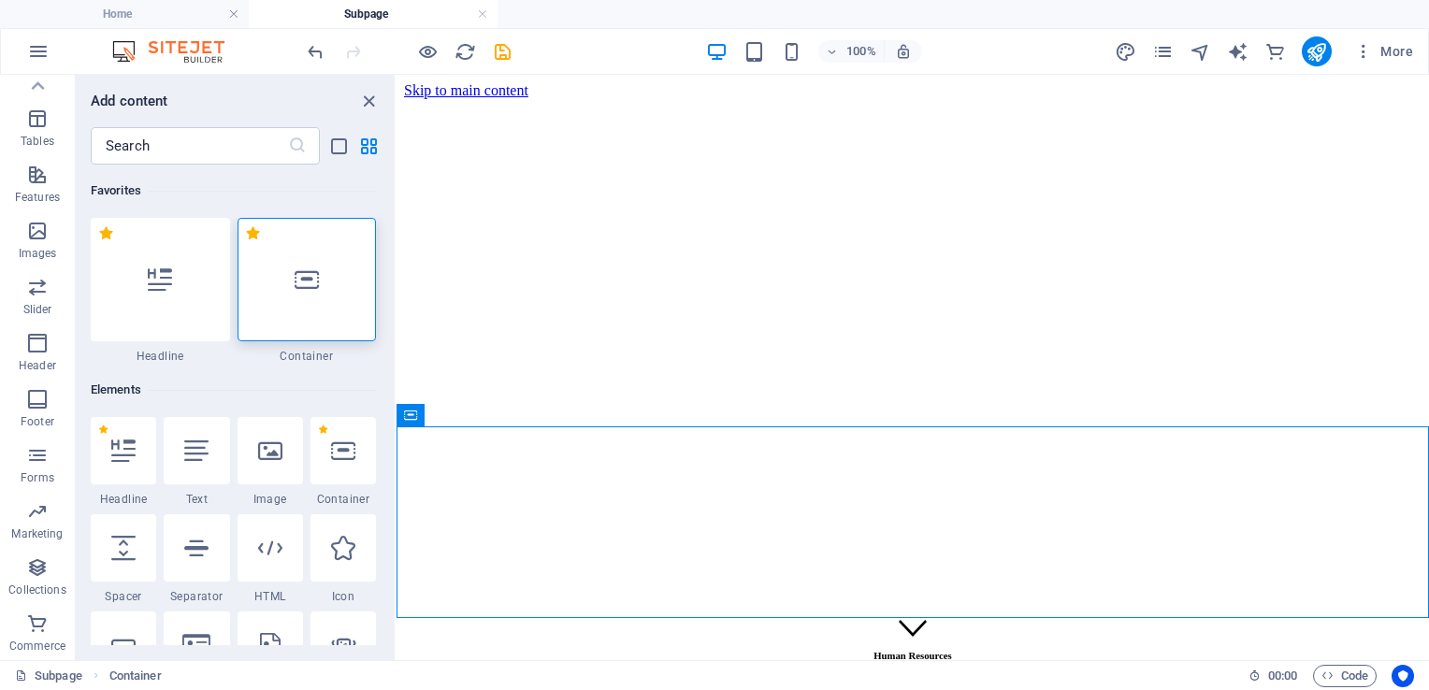
drag, startPoint x: 599, startPoint y: 641, endPoint x: 535, endPoint y: 636, distance: 63.8
click at [535, 635] on html "Skip to main content Human Resources" at bounding box center [913, 445] width 1033 height 740
click at [535, 638] on html "Skip to main content Human Resources" at bounding box center [913, 445] width 1033 height 740
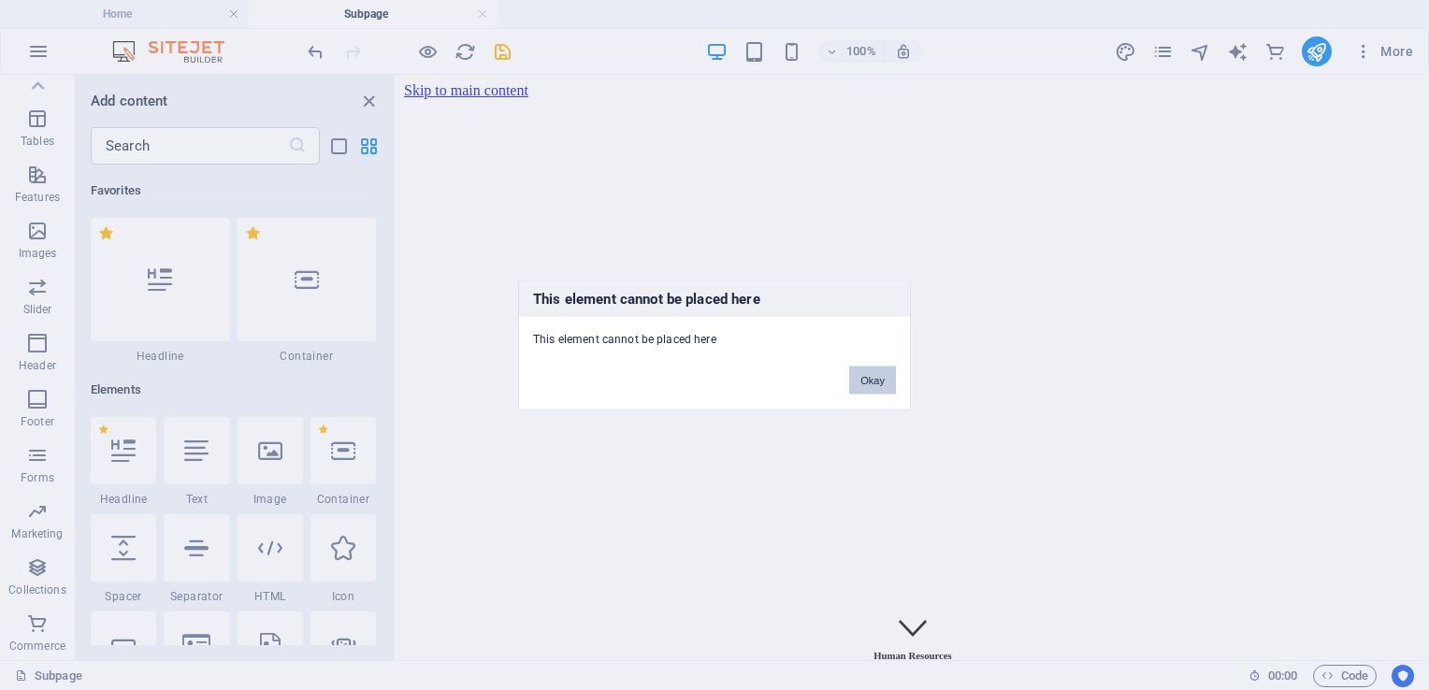
drag, startPoint x: 884, startPoint y: 371, endPoint x: 425, endPoint y: 330, distance: 461.1
click at [884, 371] on button "Okay" at bounding box center [872, 381] width 47 height 28
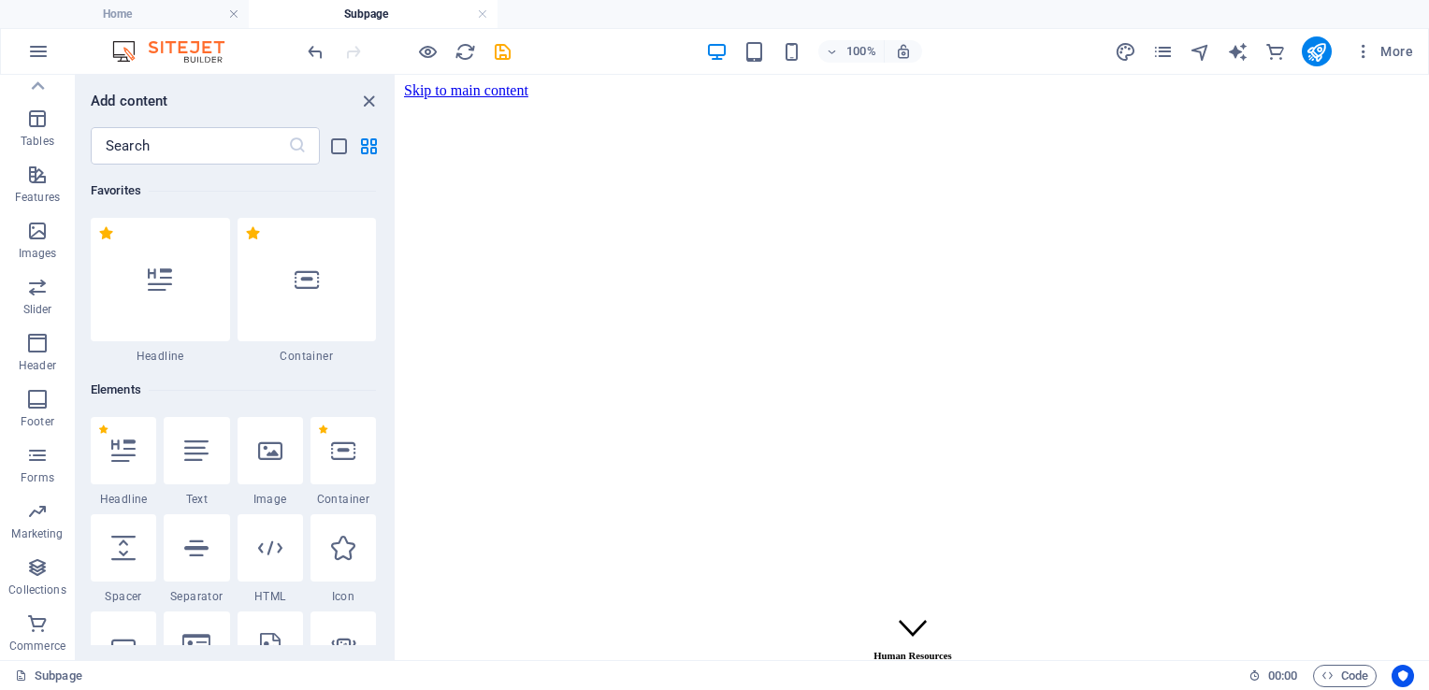
drag, startPoint x: 546, startPoint y: 627, endPoint x: 499, endPoint y: 639, distance: 49.2
drag, startPoint x: 102, startPoint y: 564, endPoint x: 363, endPoint y: 148, distance: 491.2
click at [363, 148] on icon "grid-view" at bounding box center [369, 147] width 22 height 22
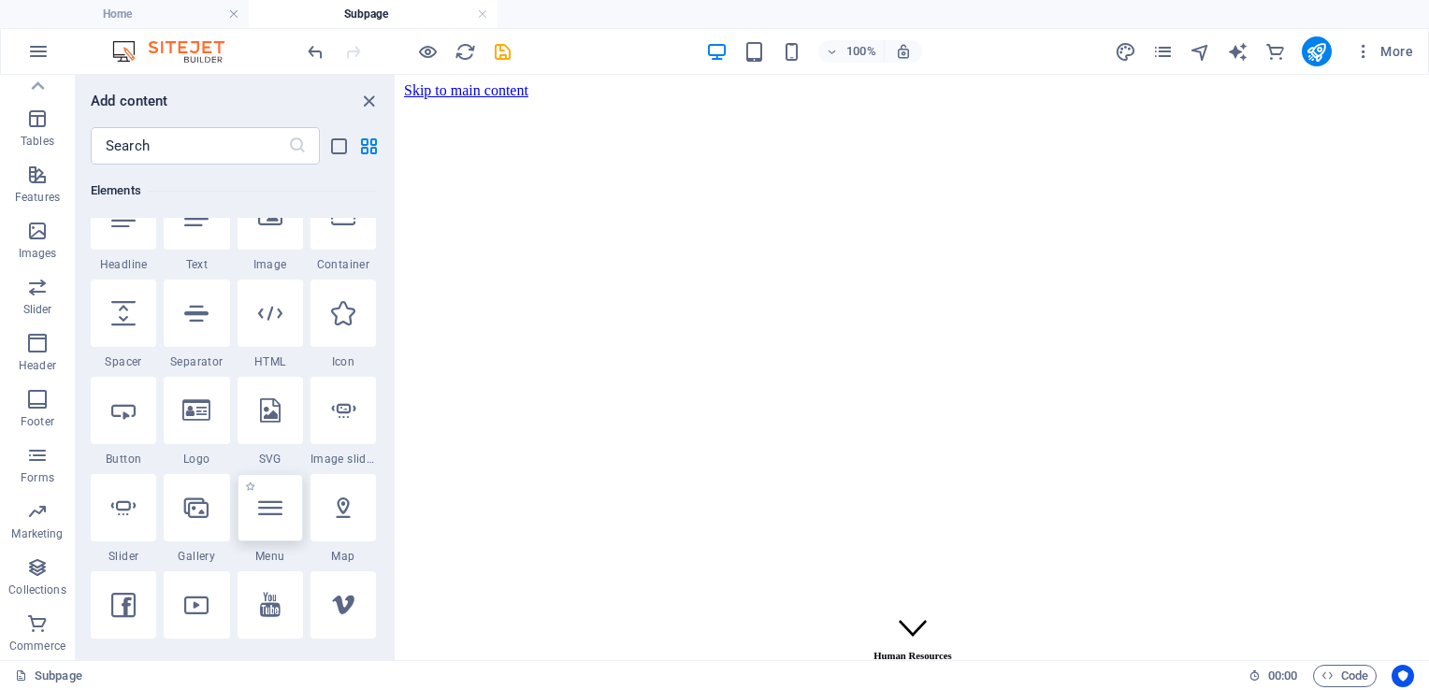
scroll to position [374, 0]
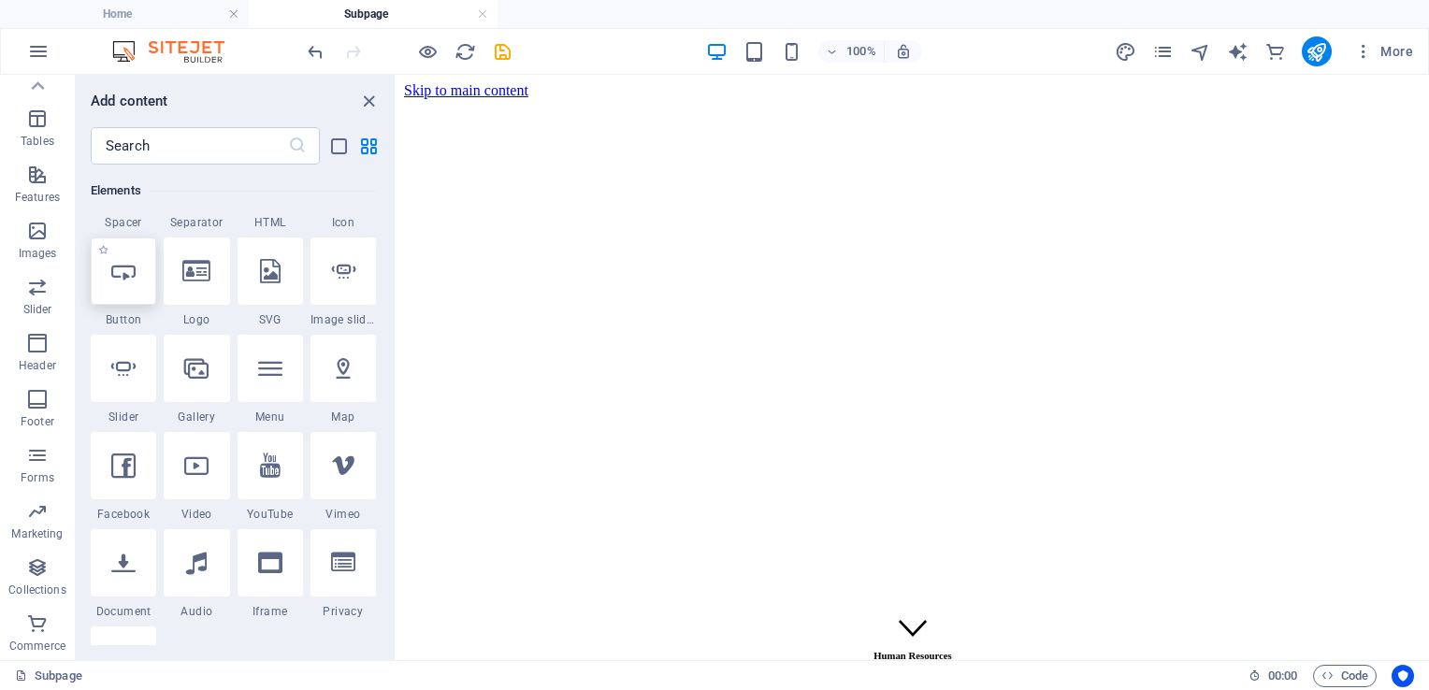
click at [133, 275] on icon at bounding box center [123, 271] width 24 height 24
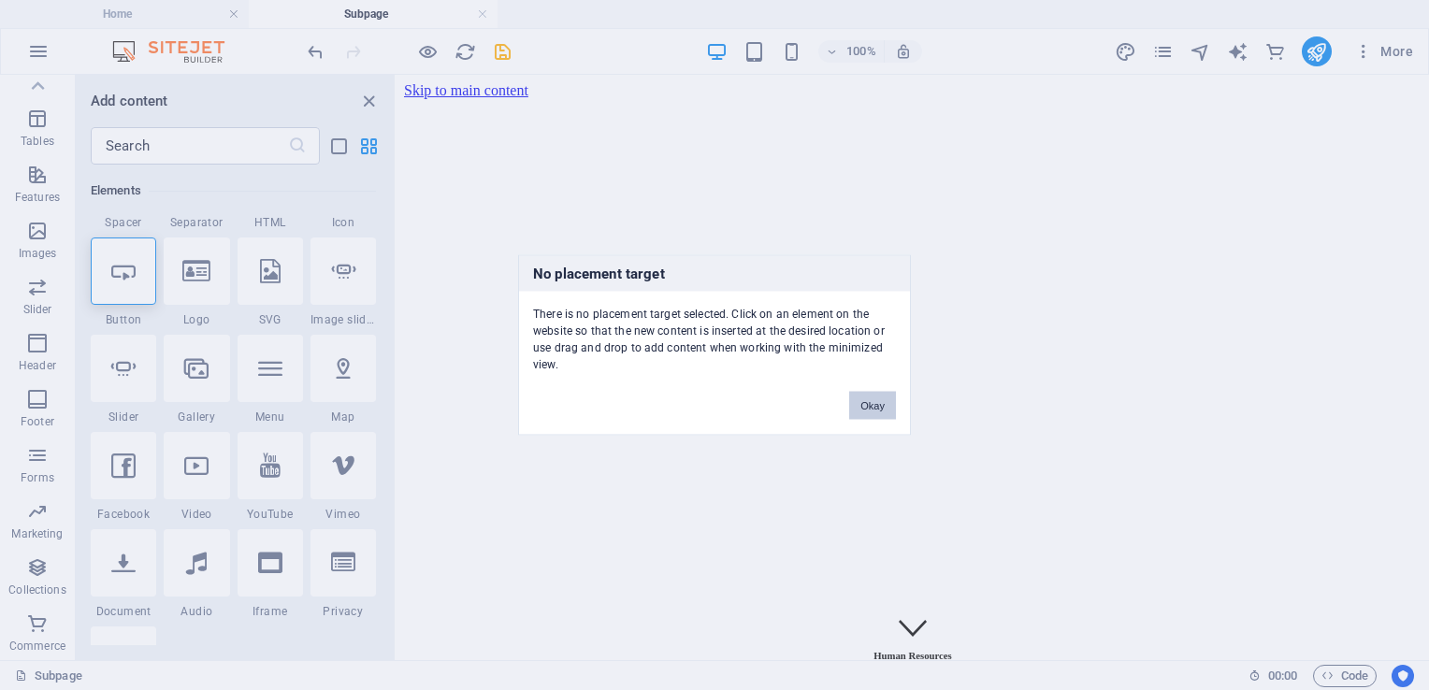
drag, startPoint x: 853, startPoint y: 414, endPoint x: 455, endPoint y: 340, distance: 404.5
click at [853, 414] on button "Okay" at bounding box center [872, 406] width 47 height 28
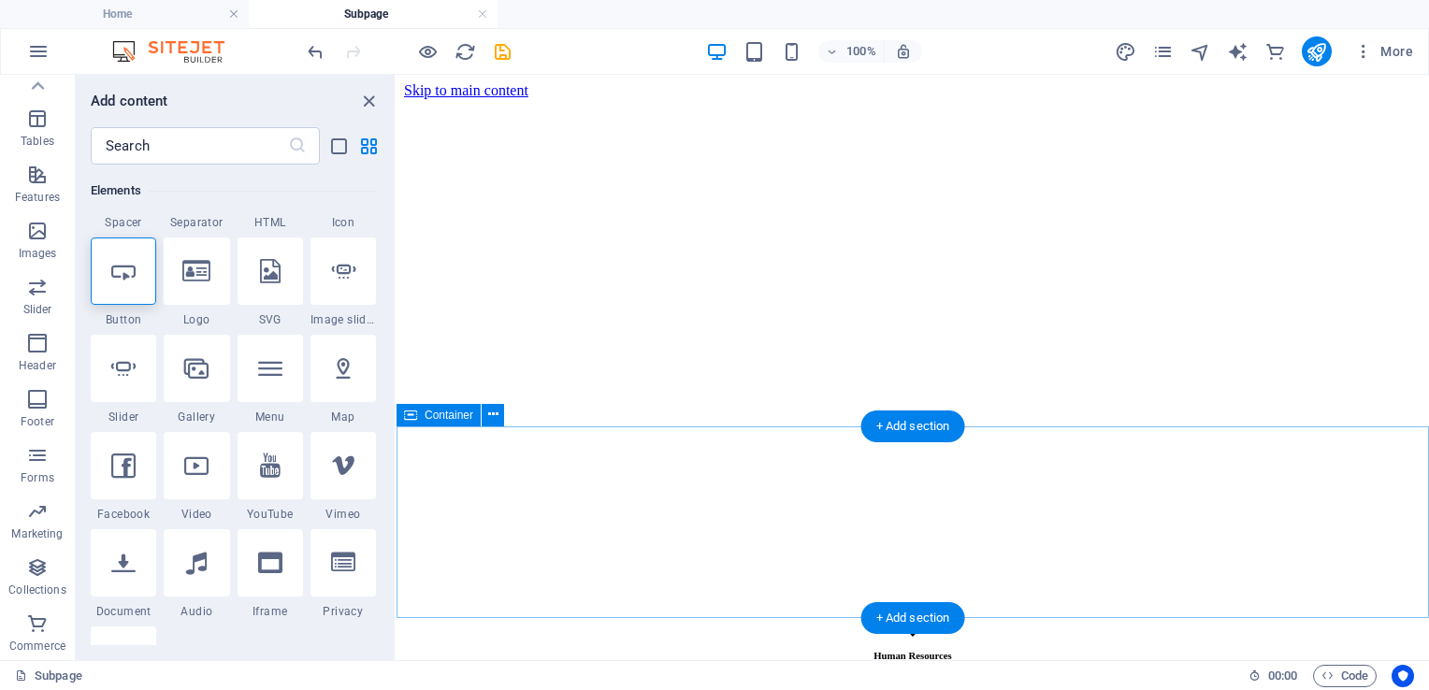
drag, startPoint x: 401, startPoint y: 556, endPoint x: 423, endPoint y: 537, distance: 28.5
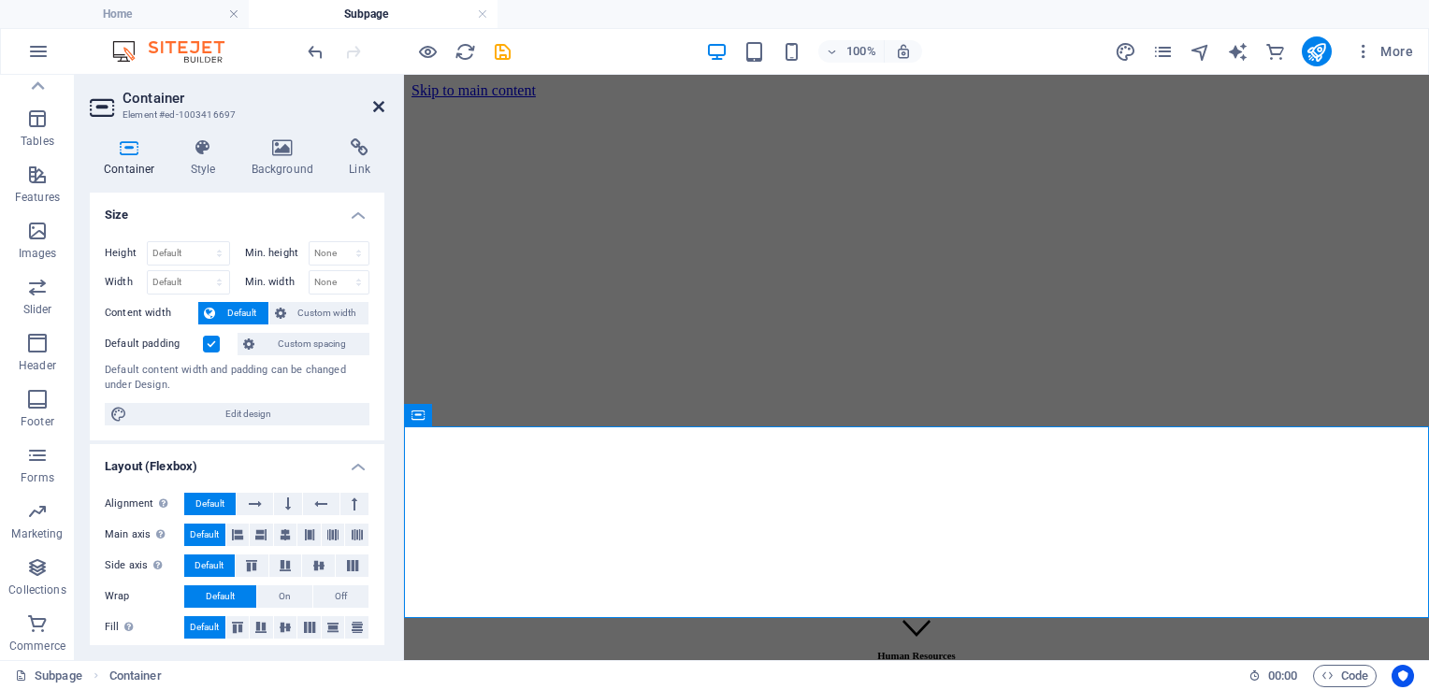
click at [380, 108] on icon at bounding box center [378, 106] width 11 height 15
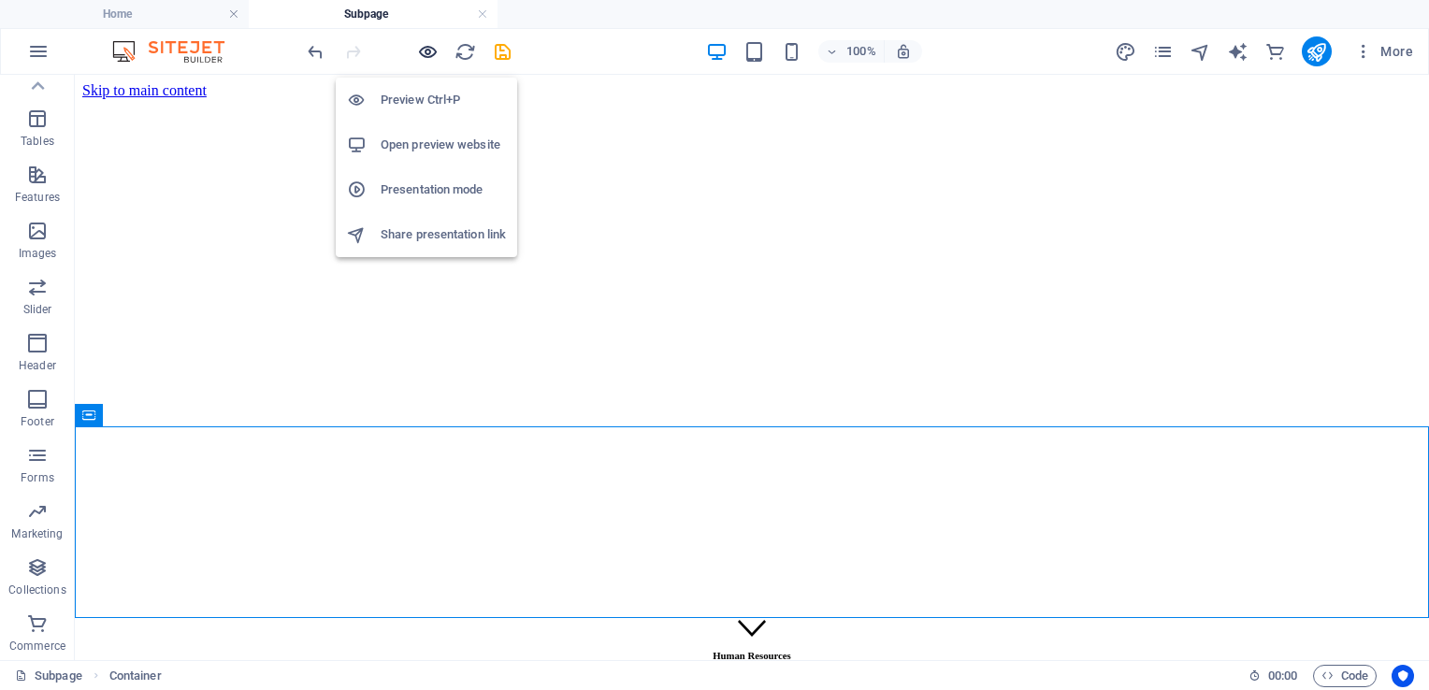
click at [428, 48] on icon "button" at bounding box center [428, 52] width 22 height 22
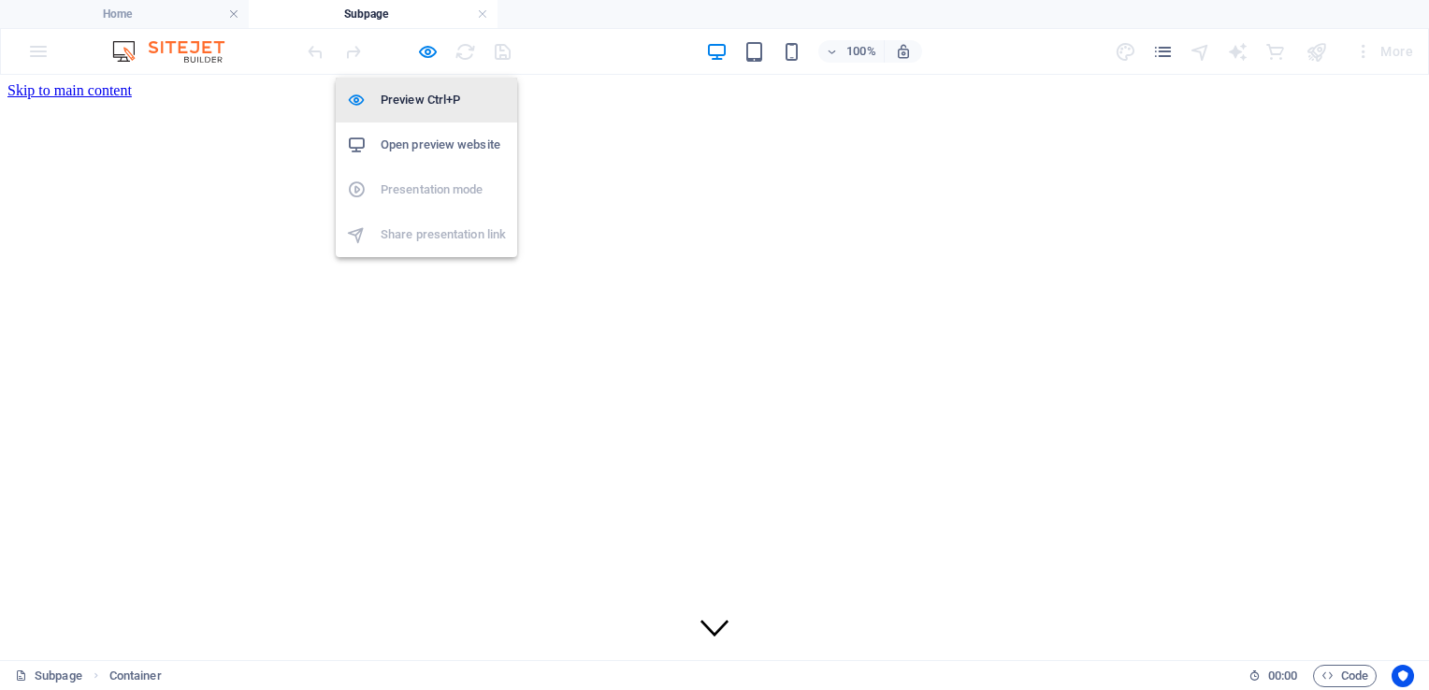
click at [423, 108] on h6 "Preview Ctrl+P" at bounding box center [443, 100] width 125 height 22
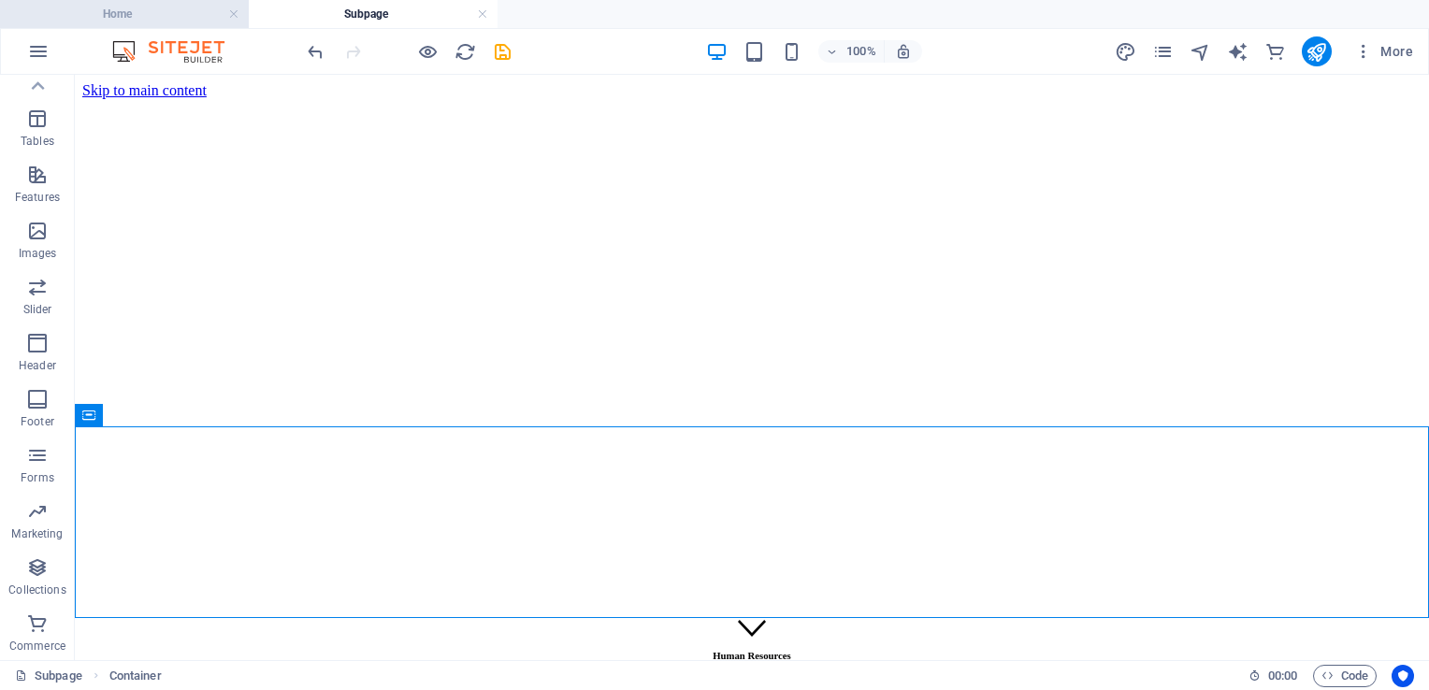
click at [119, 17] on h4 "Home" at bounding box center [124, 14] width 249 height 21
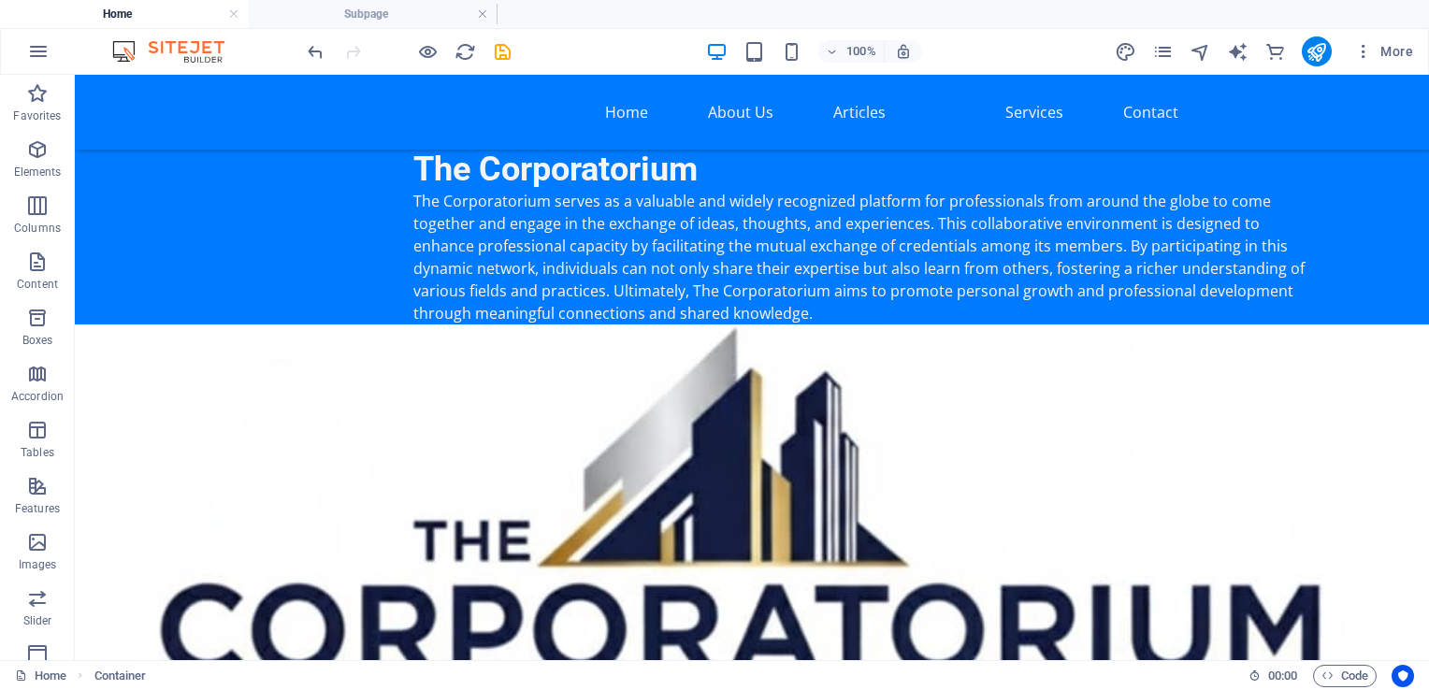
scroll to position [1684, 0]
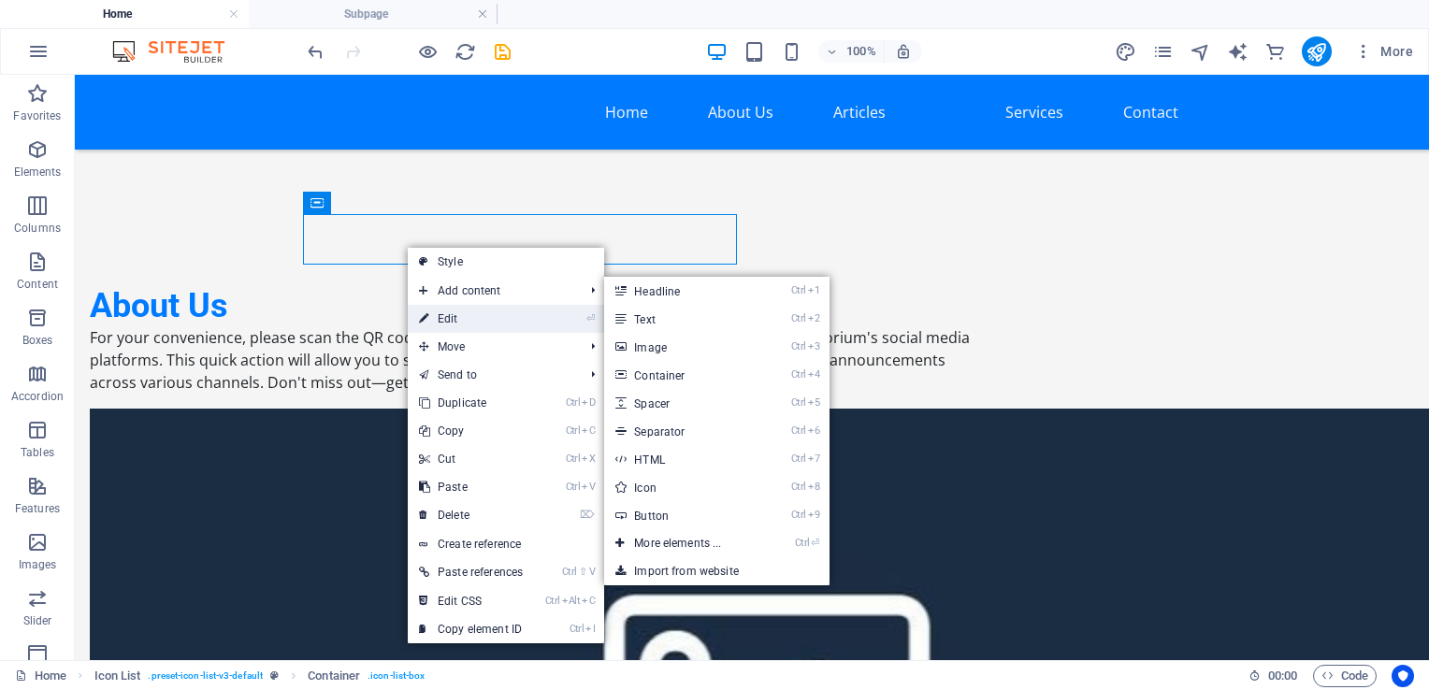
click at [442, 317] on link "⏎ Edit" at bounding box center [471, 319] width 126 height 28
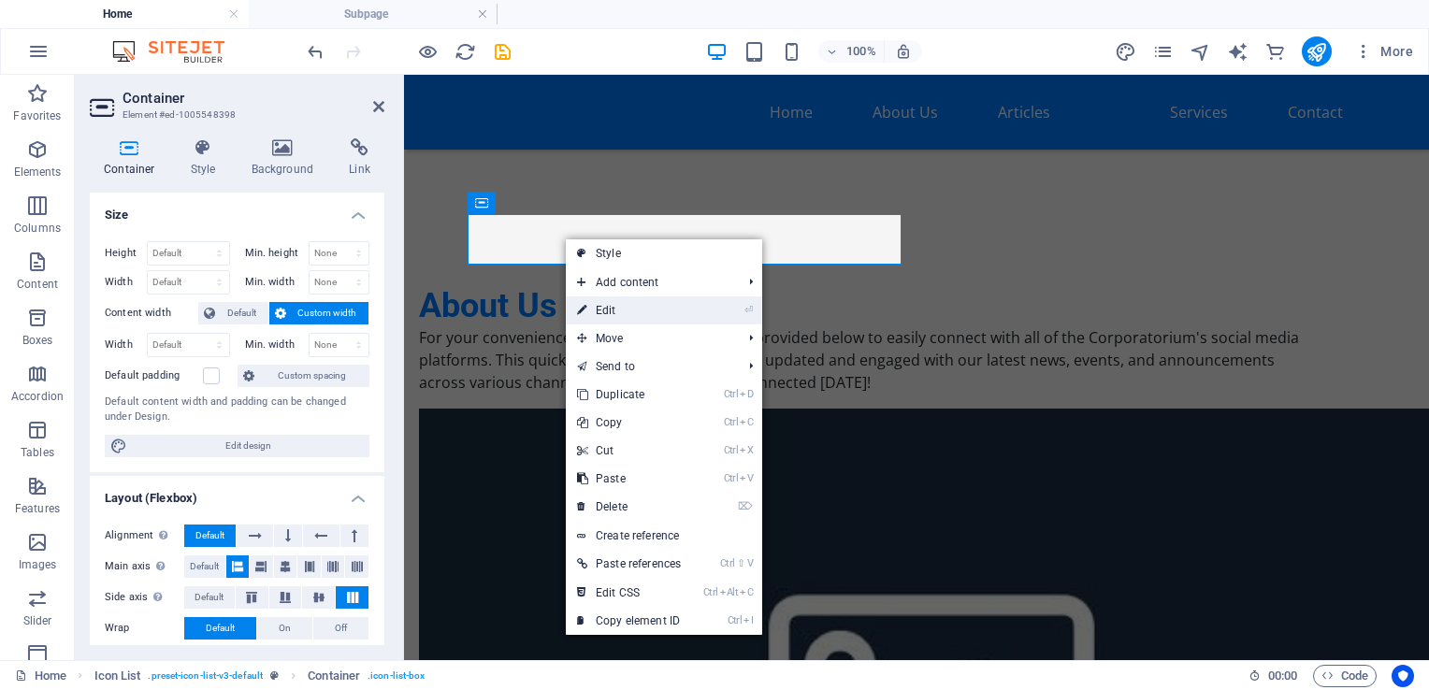
click at [617, 311] on link "⏎ Edit" at bounding box center [629, 310] width 126 height 28
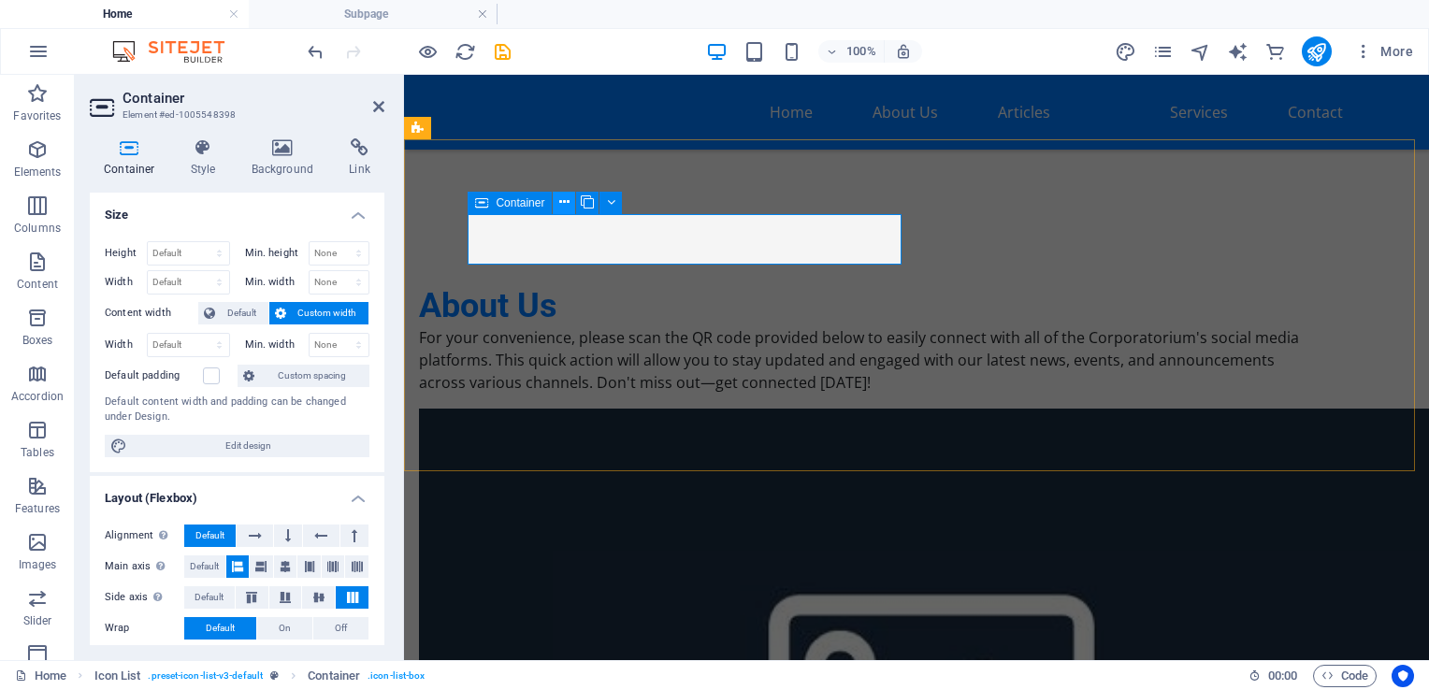
click at [568, 200] on icon at bounding box center [564, 203] width 10 height 20
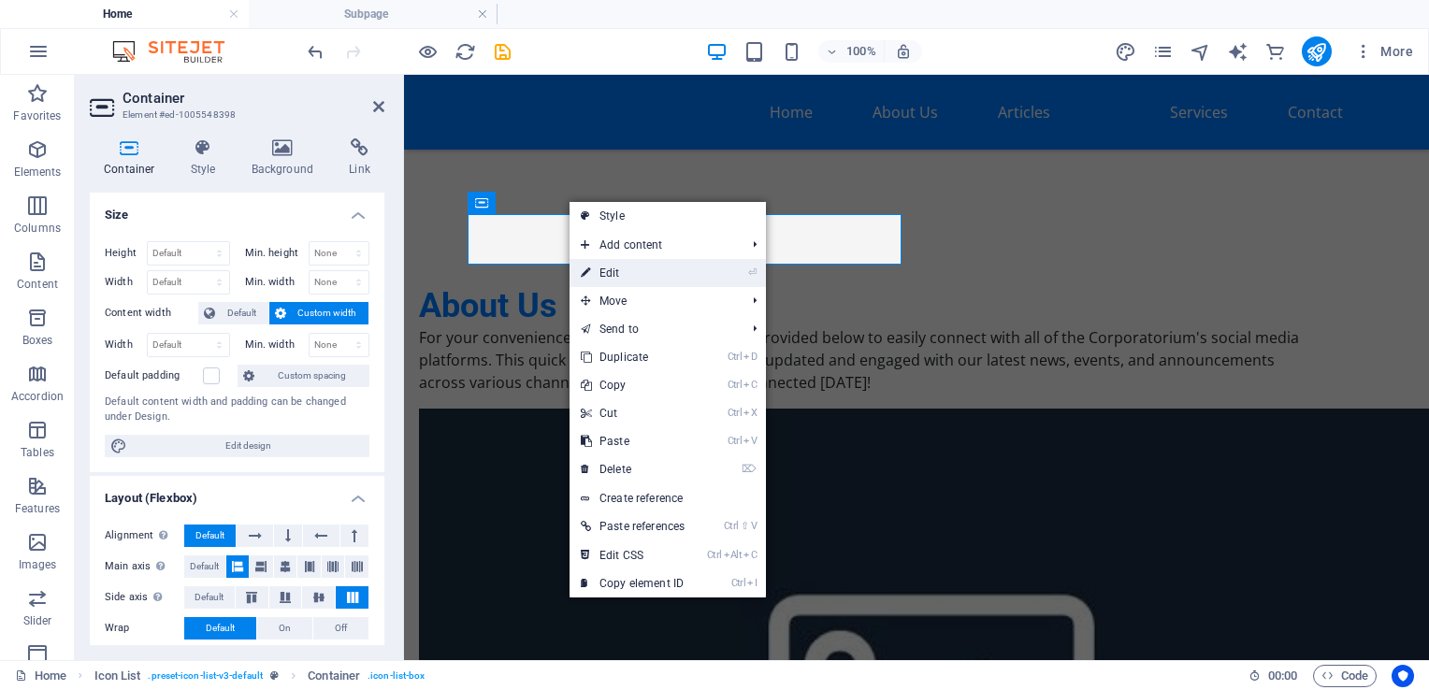
click at [597, 264] on link "⏎ Edit" at bounding box center [633, 273] width 126 height 28
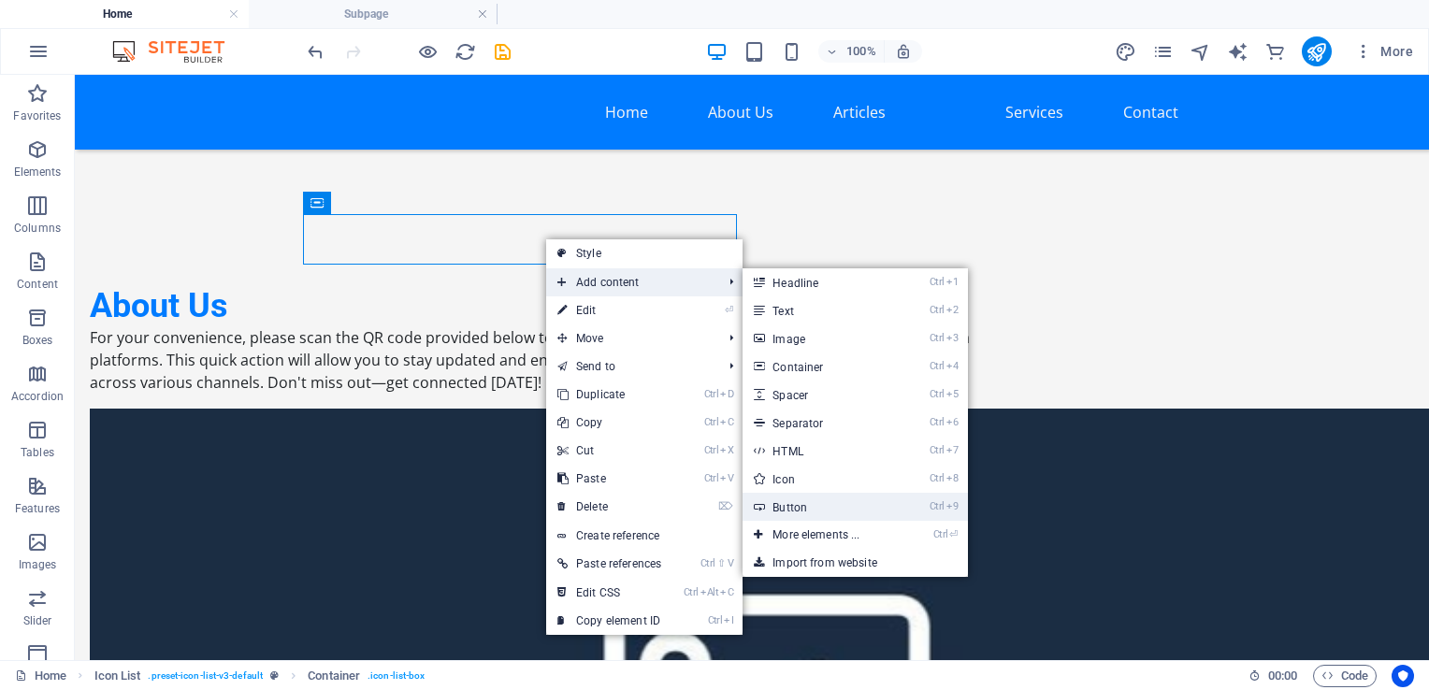
drag, startPoint x: 816, startPoint y: 511, endPoint x: 320, endPoint y: 376, distance: 513.7
click at [816, 511] on link "Ctrl 9 Button" at bounding box center [820, 507] width 154 height 28
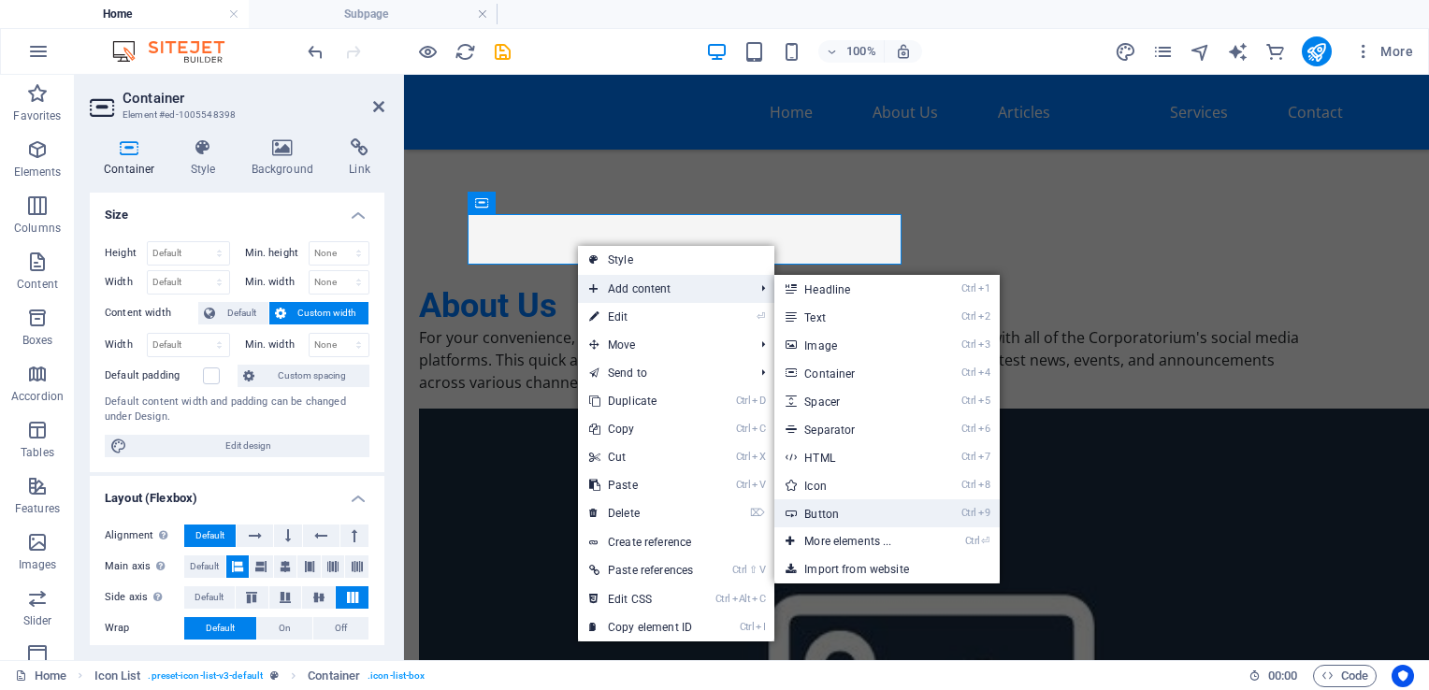
drag, startPoint x: 831, startPoint y: 514, endPoint x: 415, endPoint y: 440, distance: 422.0
click at [831, 514] on link "Ctrl 9 Button" at bounding box center [851, 513] width 154 height 28
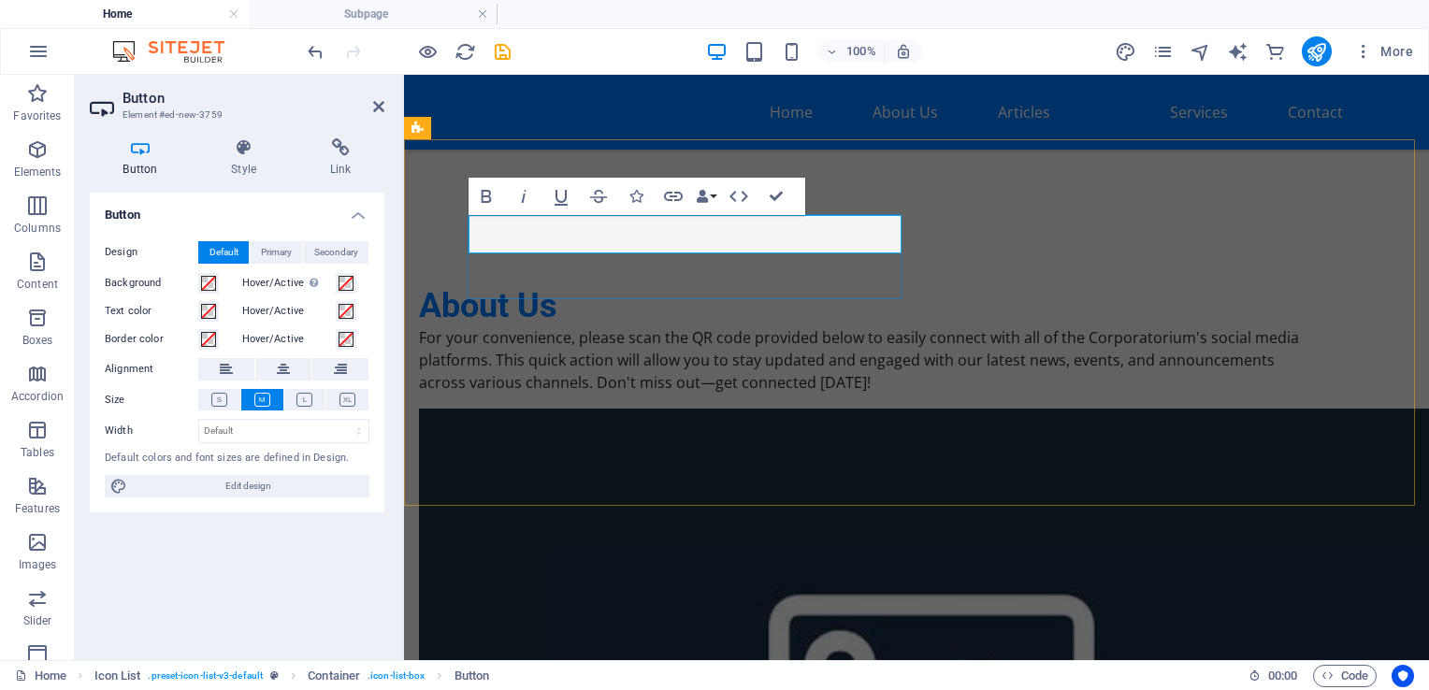
drag, startPoint x: 591, startPoint y: 237, endPoint x: 510, endPoint y: 234, distance: 81.4
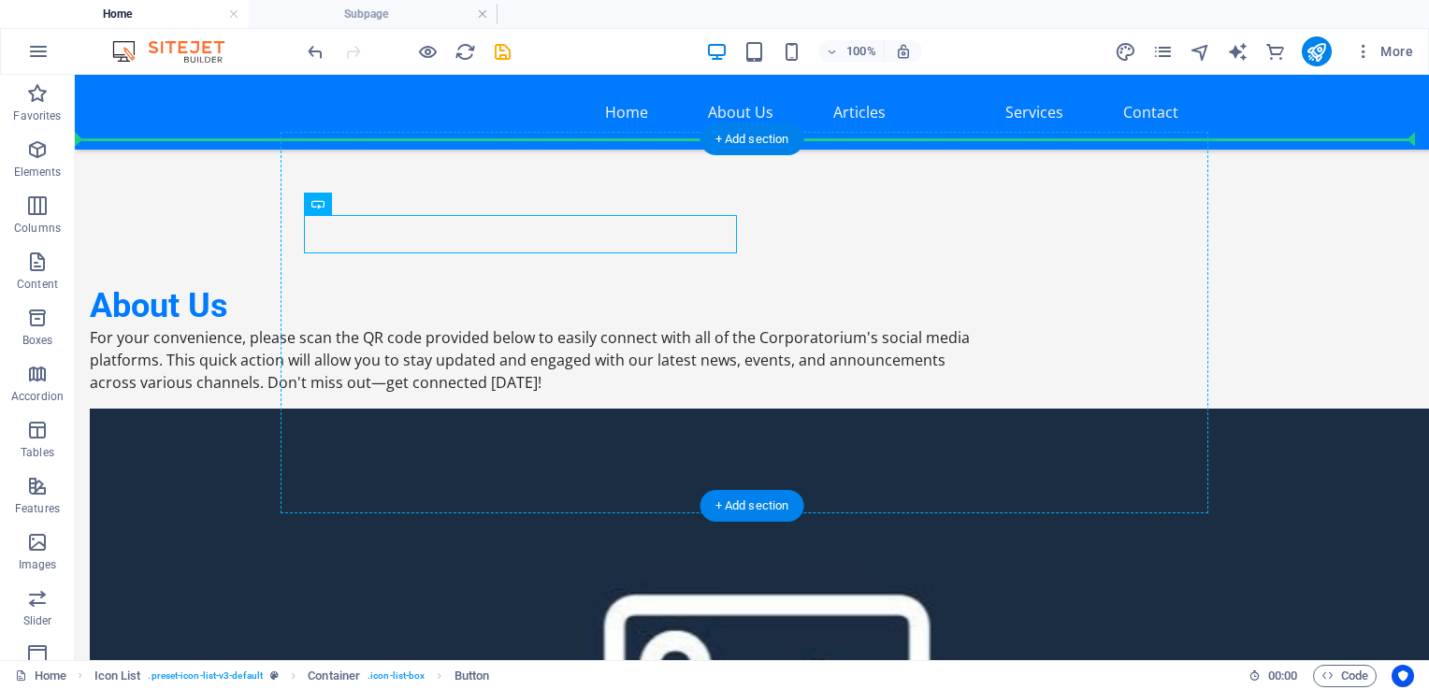
drag, startPoint x: 455, startPoint y: 240, endPoint x: 495, endPoint y: 282, distance: 57.6
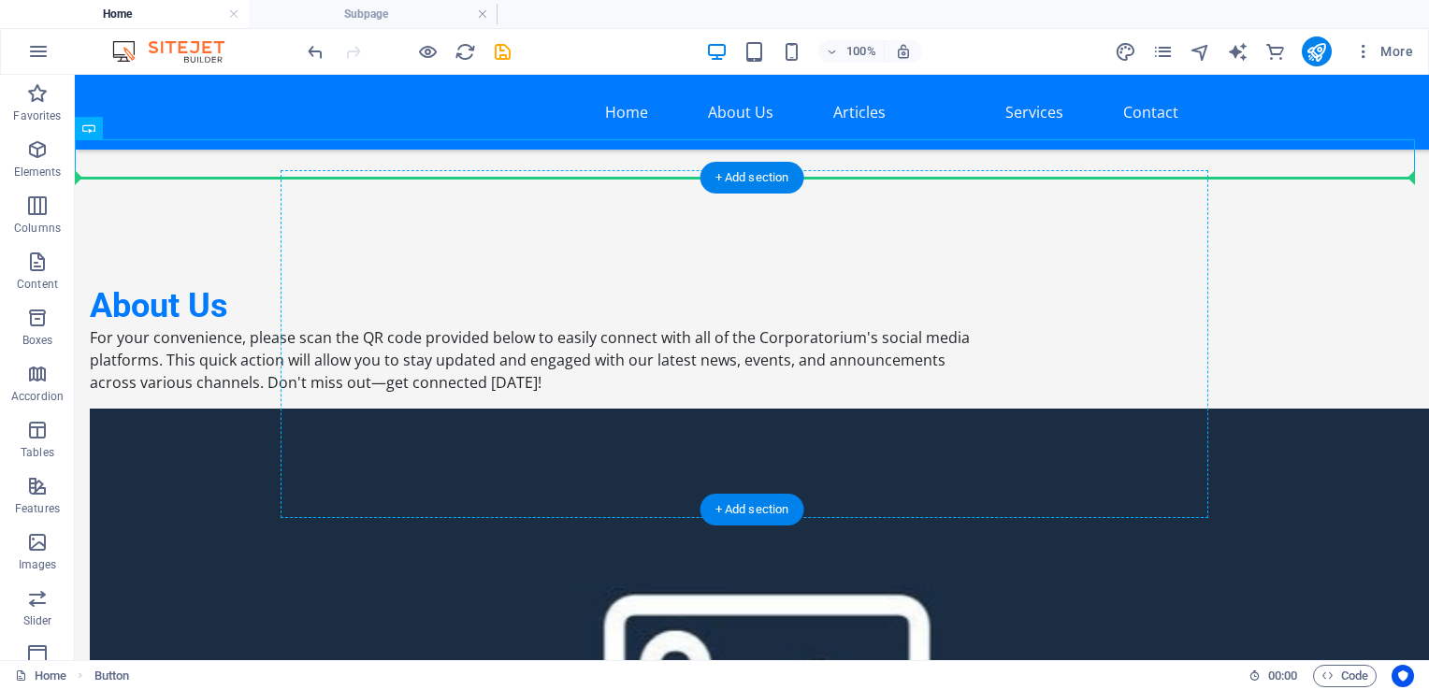
drag, startPoint x: 258, startPoint y: 165, endPoint x: 473, endPoint y: 290, distance: 249.0
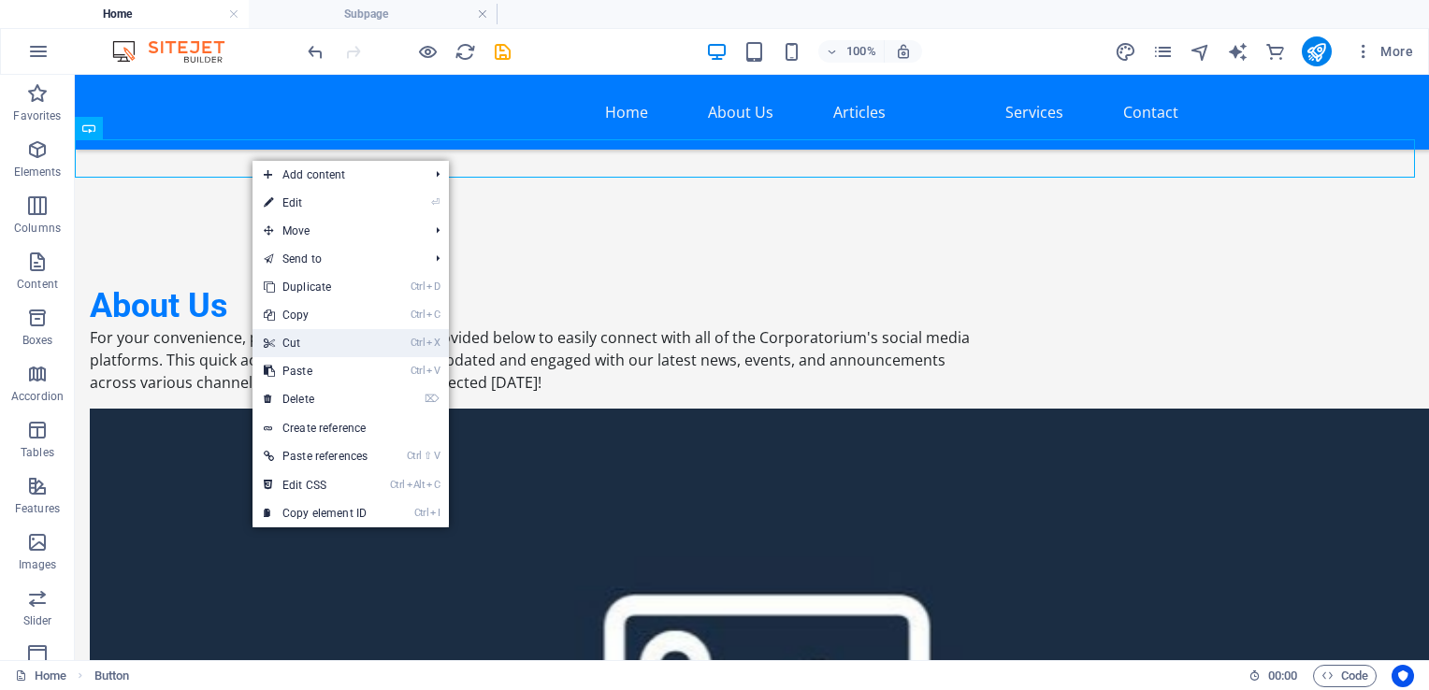
click at [323, 341] on link "Ctrl X Cut" at bounding box center [316, 343] width 126 height 28
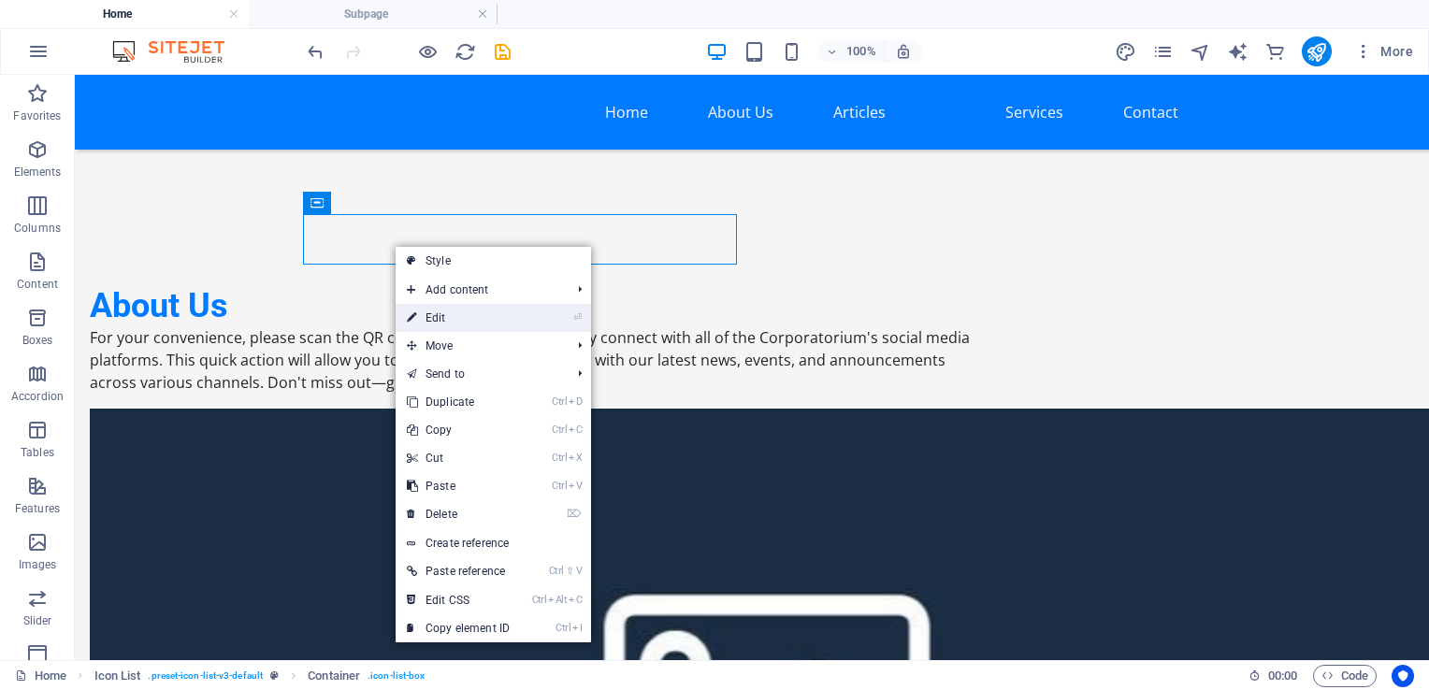
click at [445, 321] on link "⏎ Edit" at bounding box center [458, 318] width 125 height 28
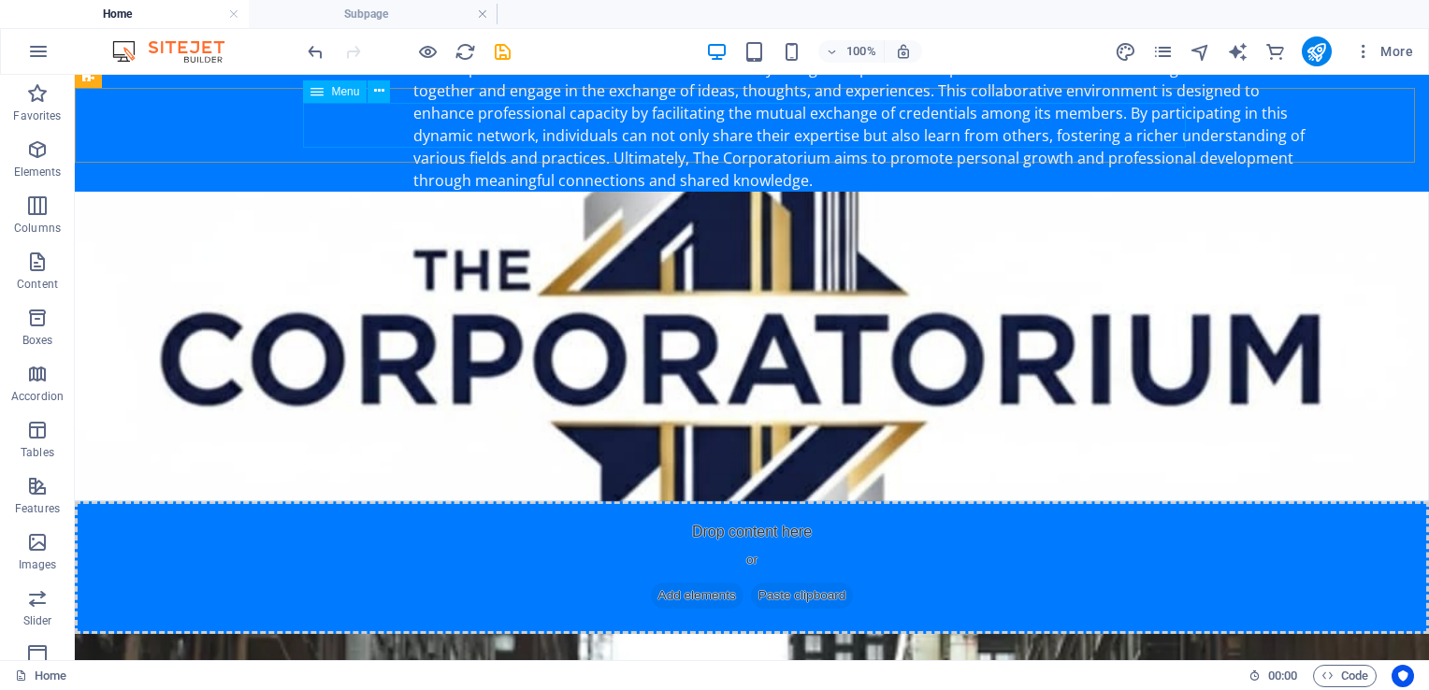
scroll to position [0, 0]
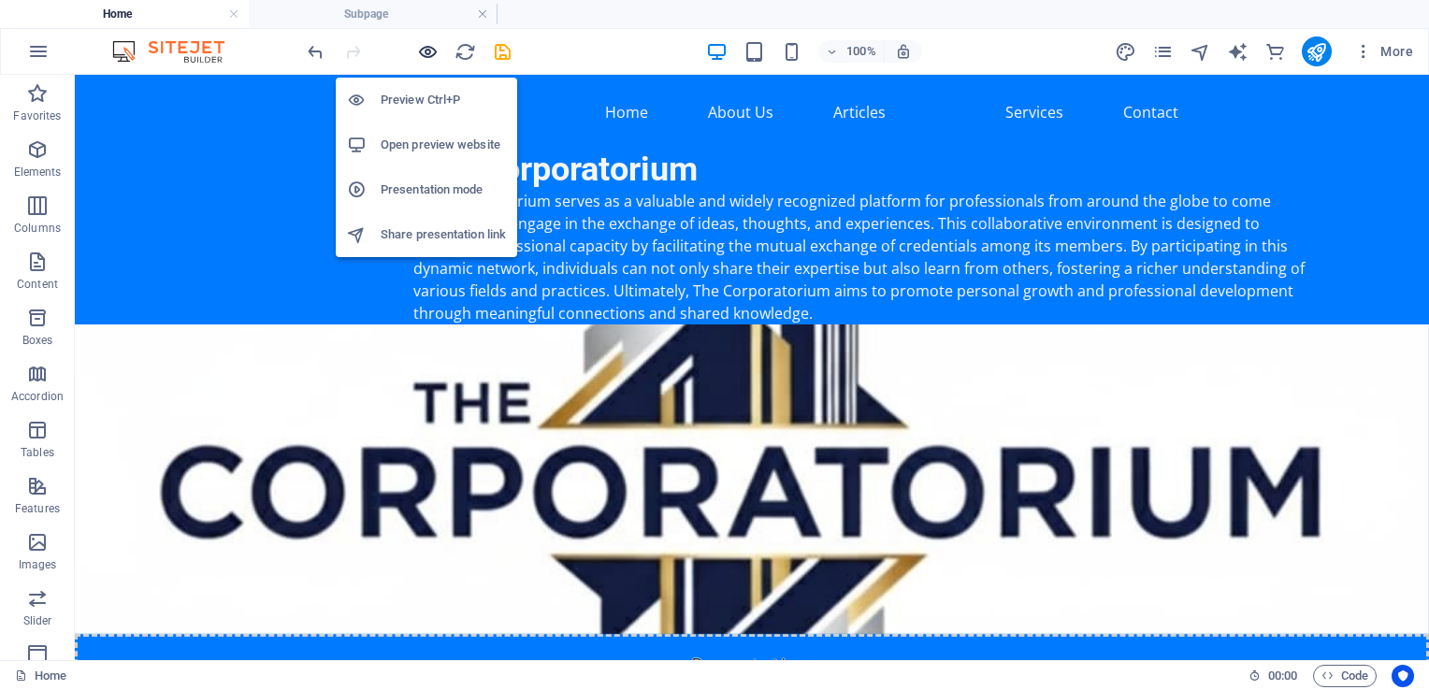
click at [434, 45] on icon "button" at bounding box center [428, 52] width 22 height 22
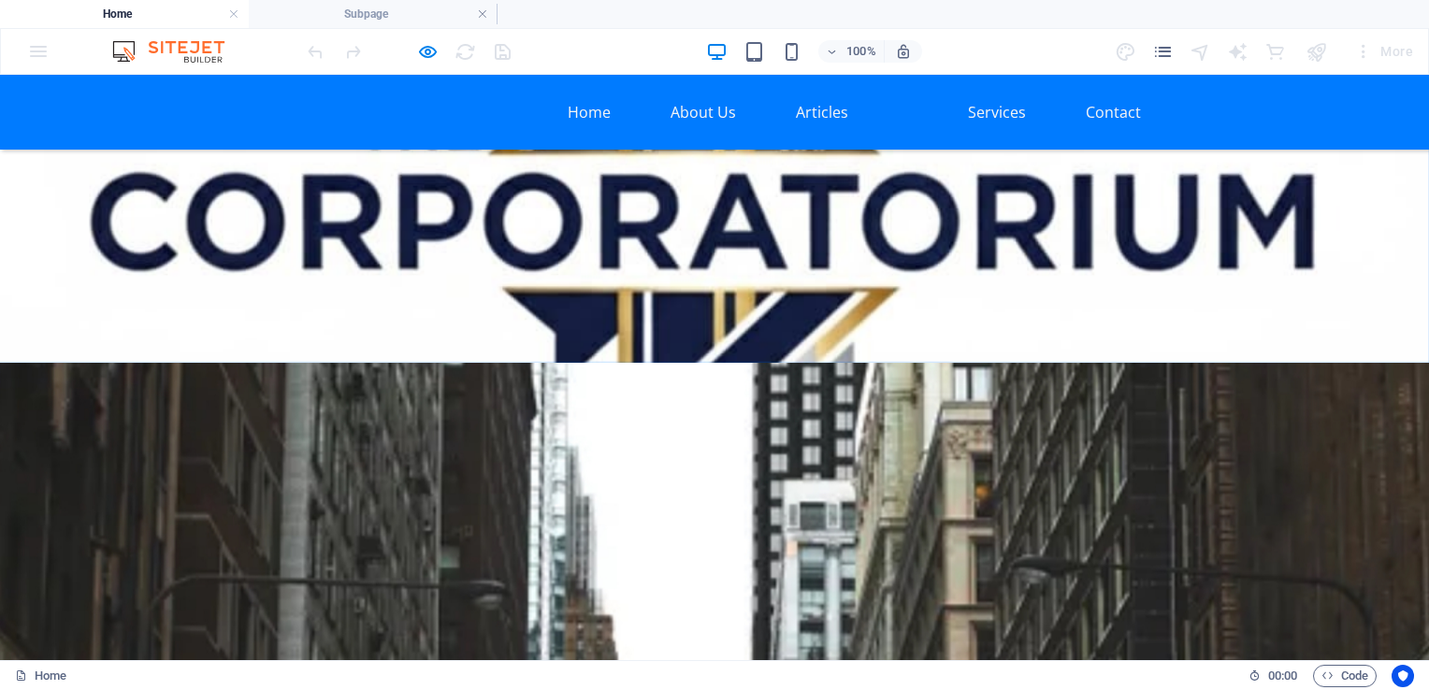
scroll to position [468, 0]
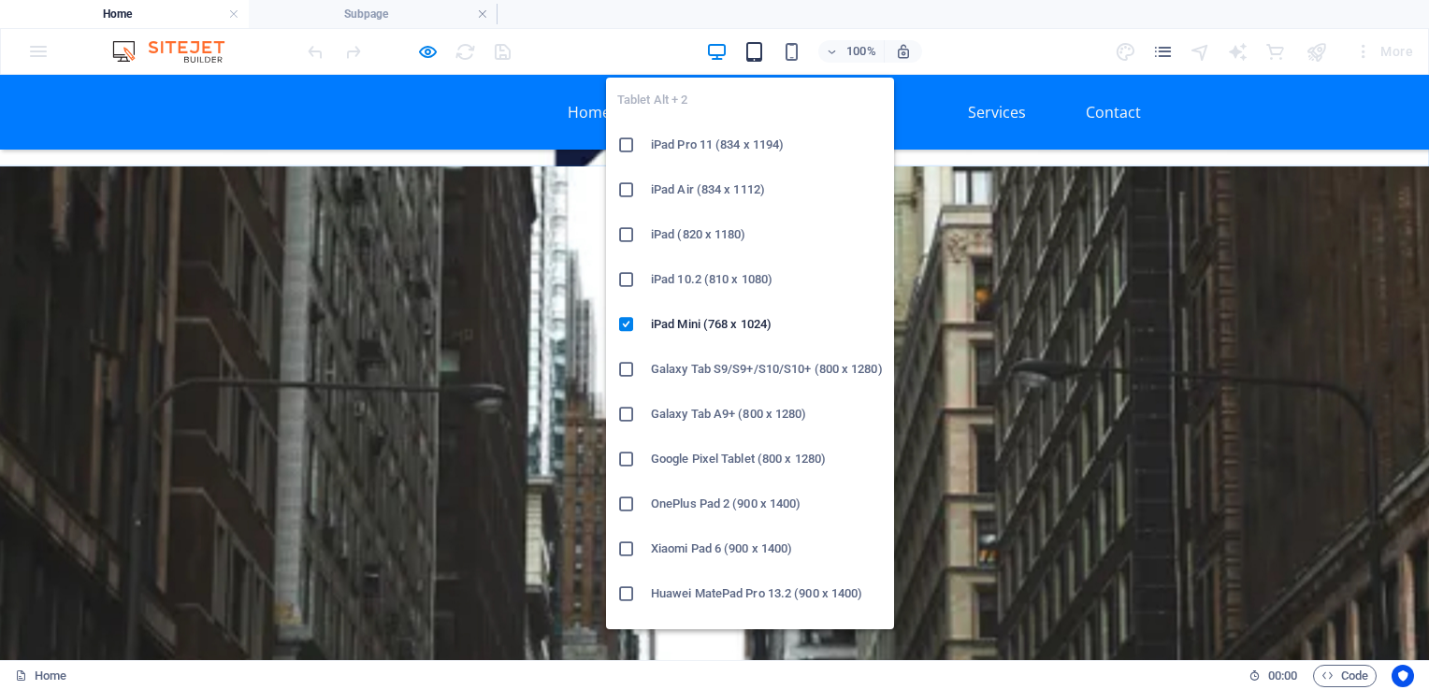
click at [765, 53] on icon "button" at bounding box center [755, 52] width 22 height 22
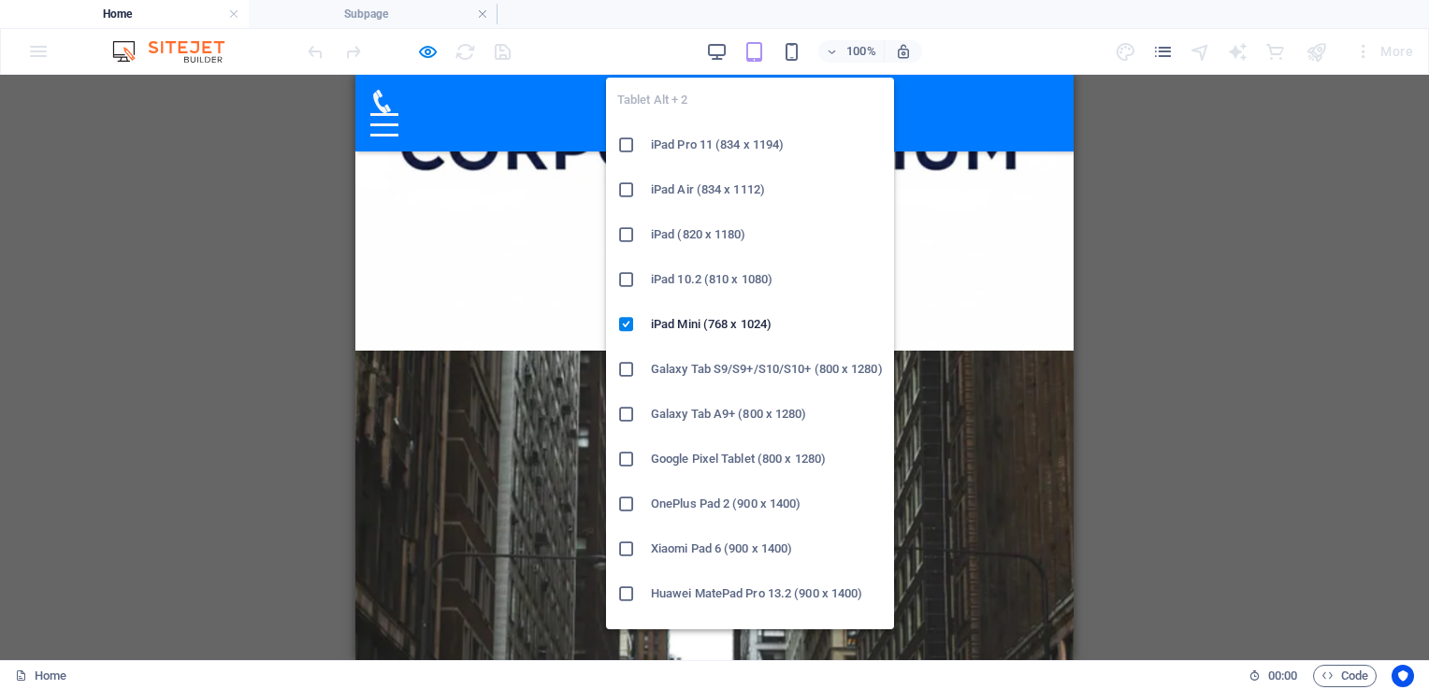
click at [737, 137] on h6 "iPad Pro 11 (834 x 1194)" at bounding box center [767, 145] width 232 height 22
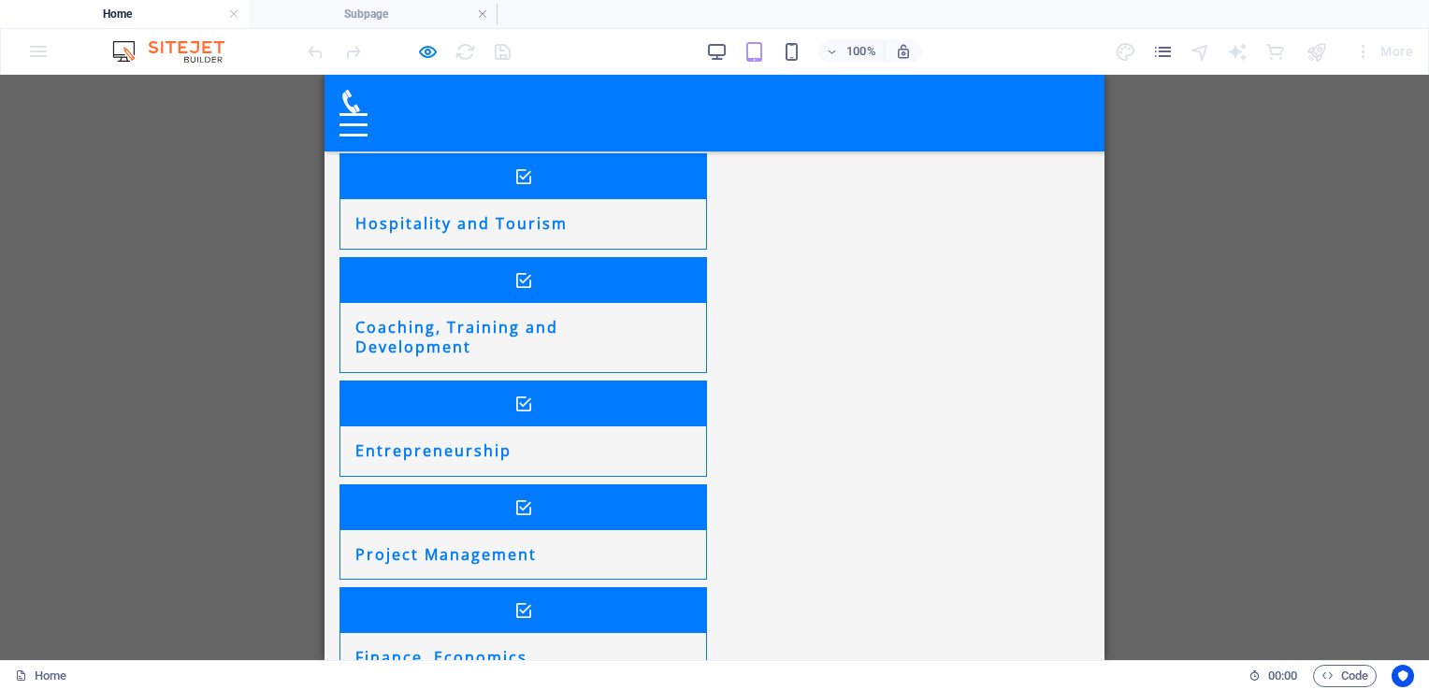
scroll to position [3599, 0]
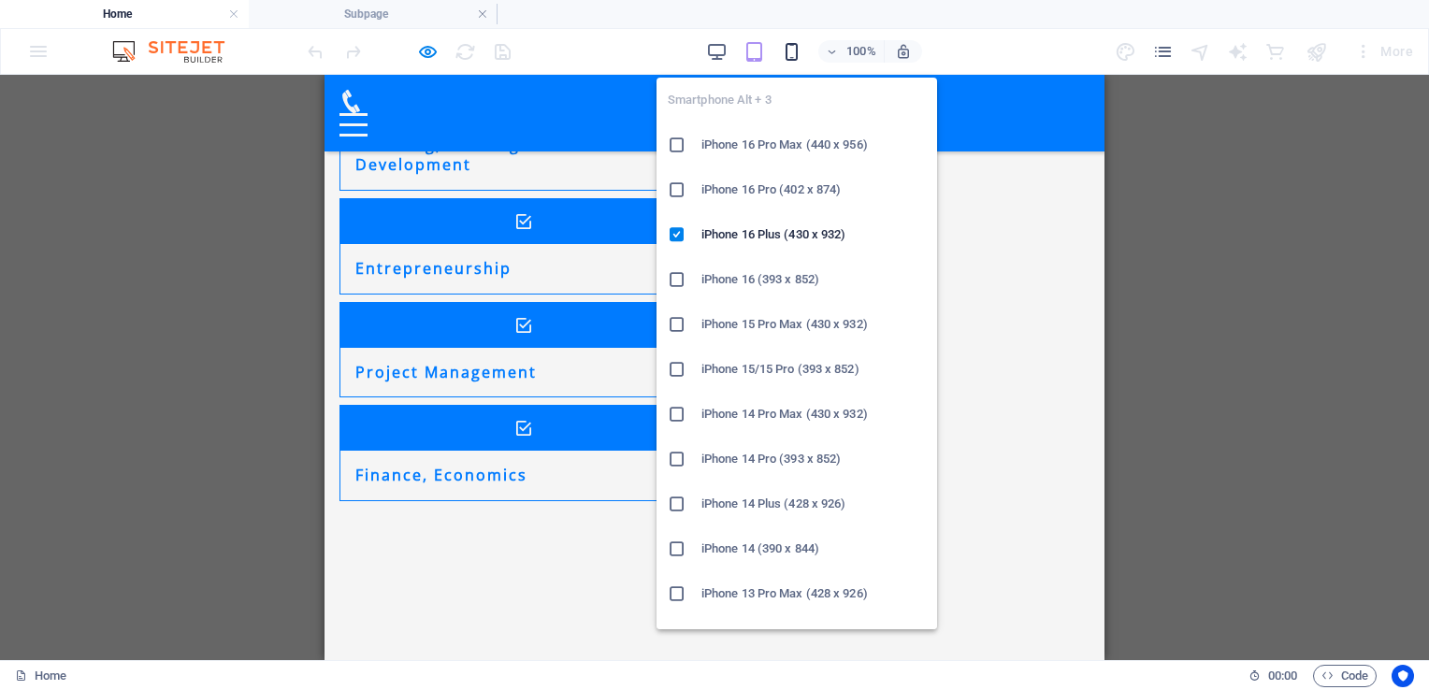
click at [787, 48] on icon "button" at bounding box center [792, 52] width 22 height 22
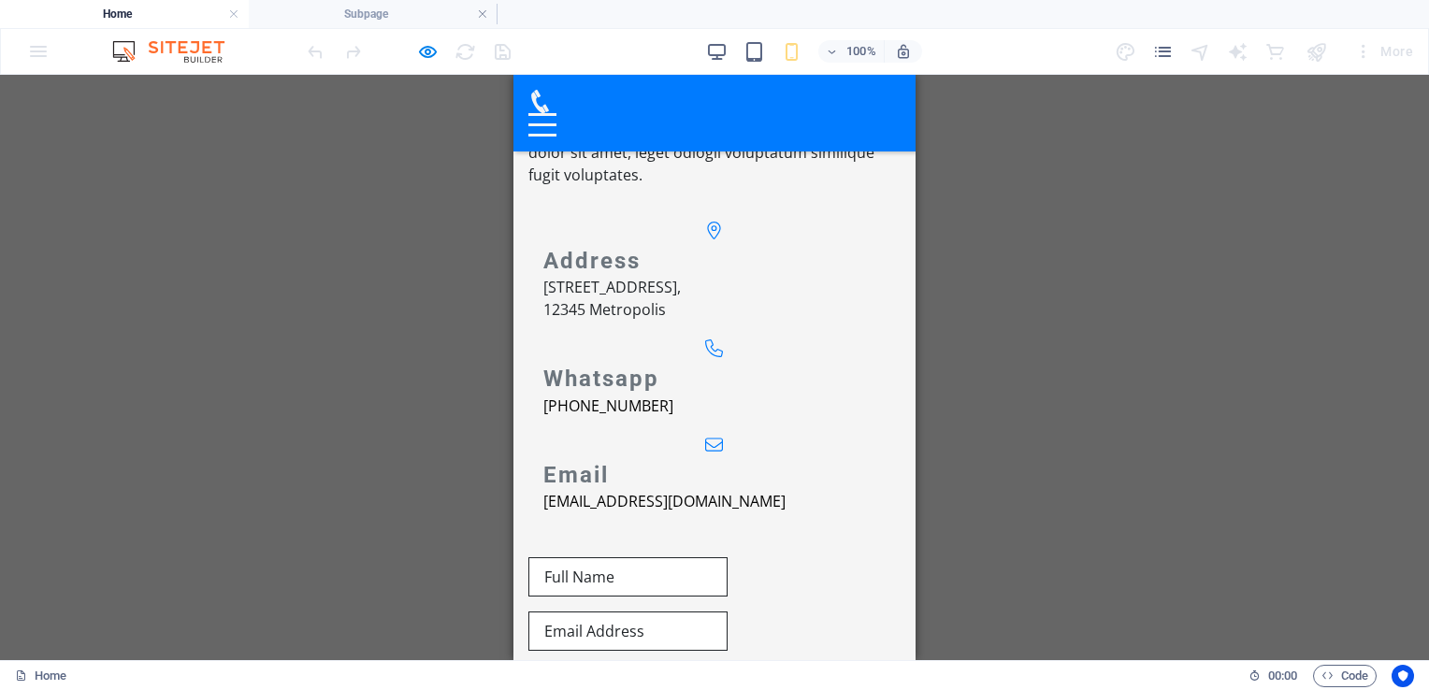
scroll to position [5248, 0]
click at [414, 18] on h4 "Subpage" at bounding box center [373, 14] width 249 height 21
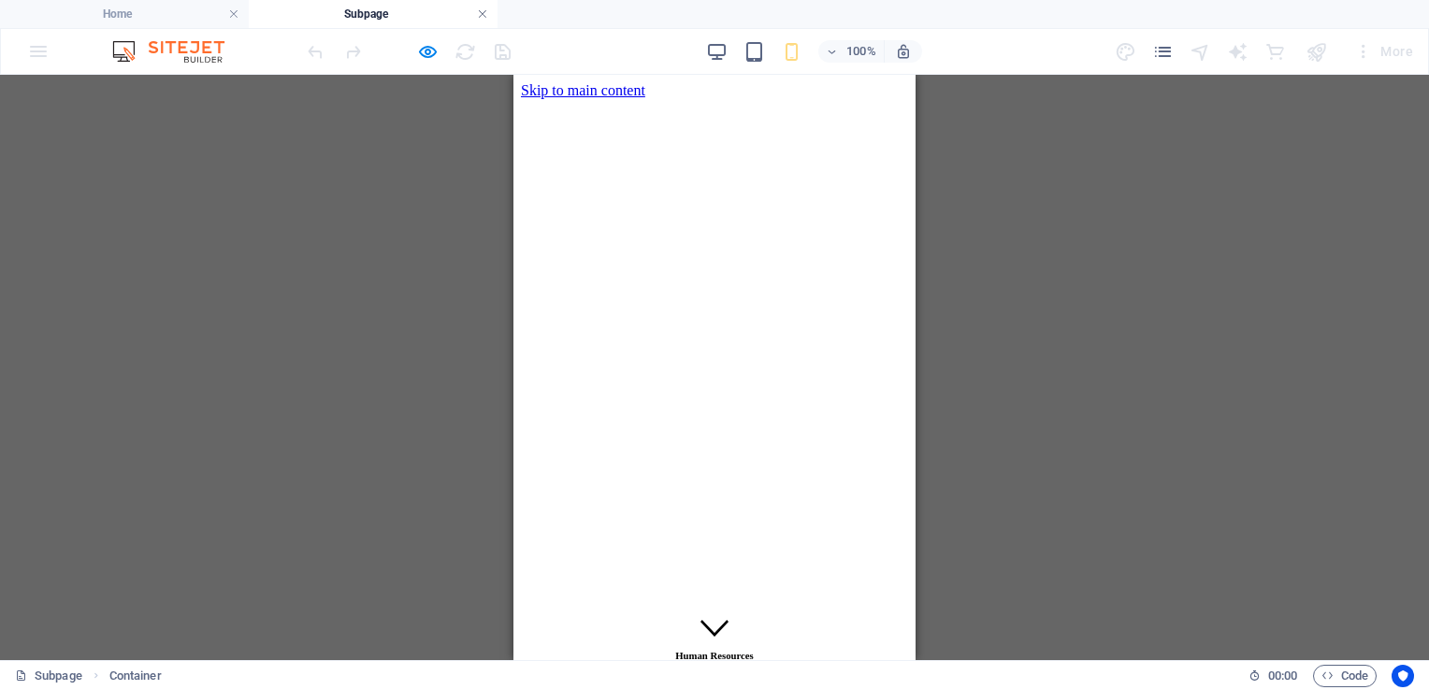
click at [485, 14] on link at bounding box center [482, 15] width 11 height 18
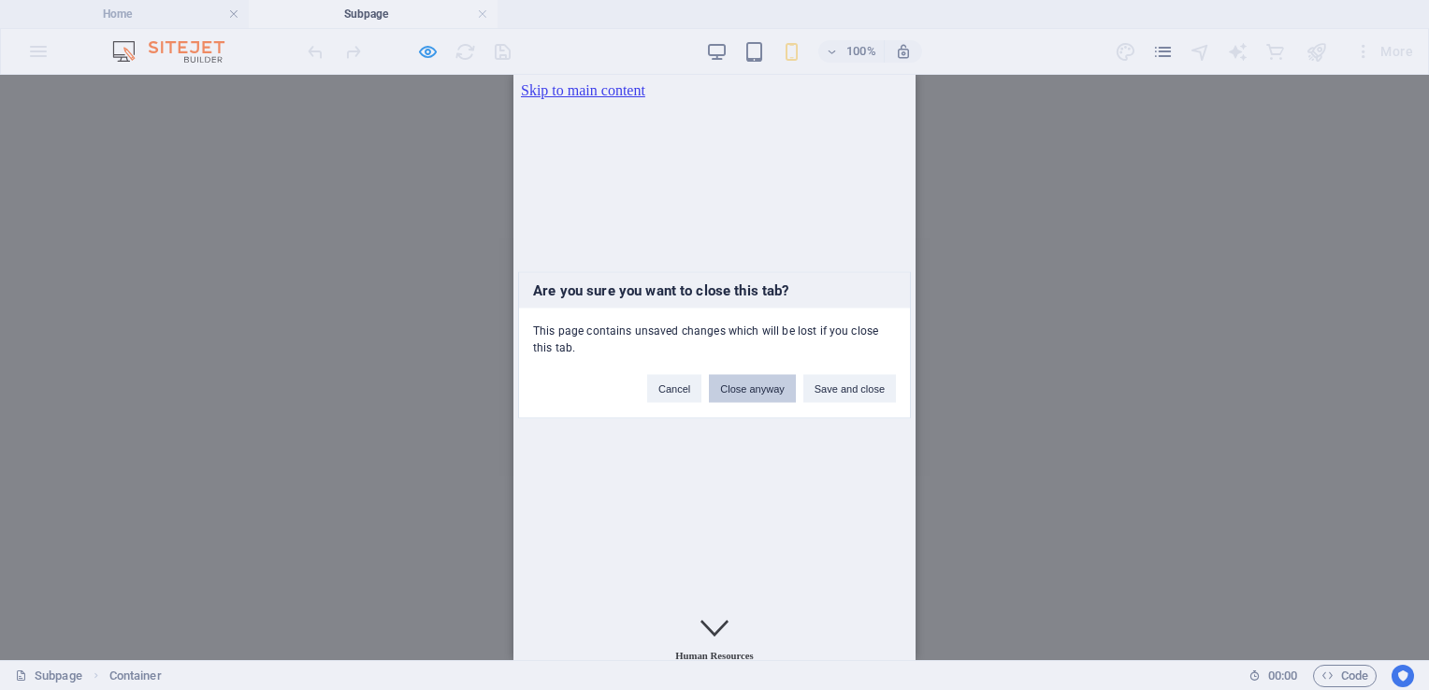
drag, startPoint x: 730, startPoint y: 382, endPoint x: 210, endPoint y: 335, distance: 523.1
click at [730, 382] on button "Close anyway" at bounding box center [752, 389] width 86 height 28
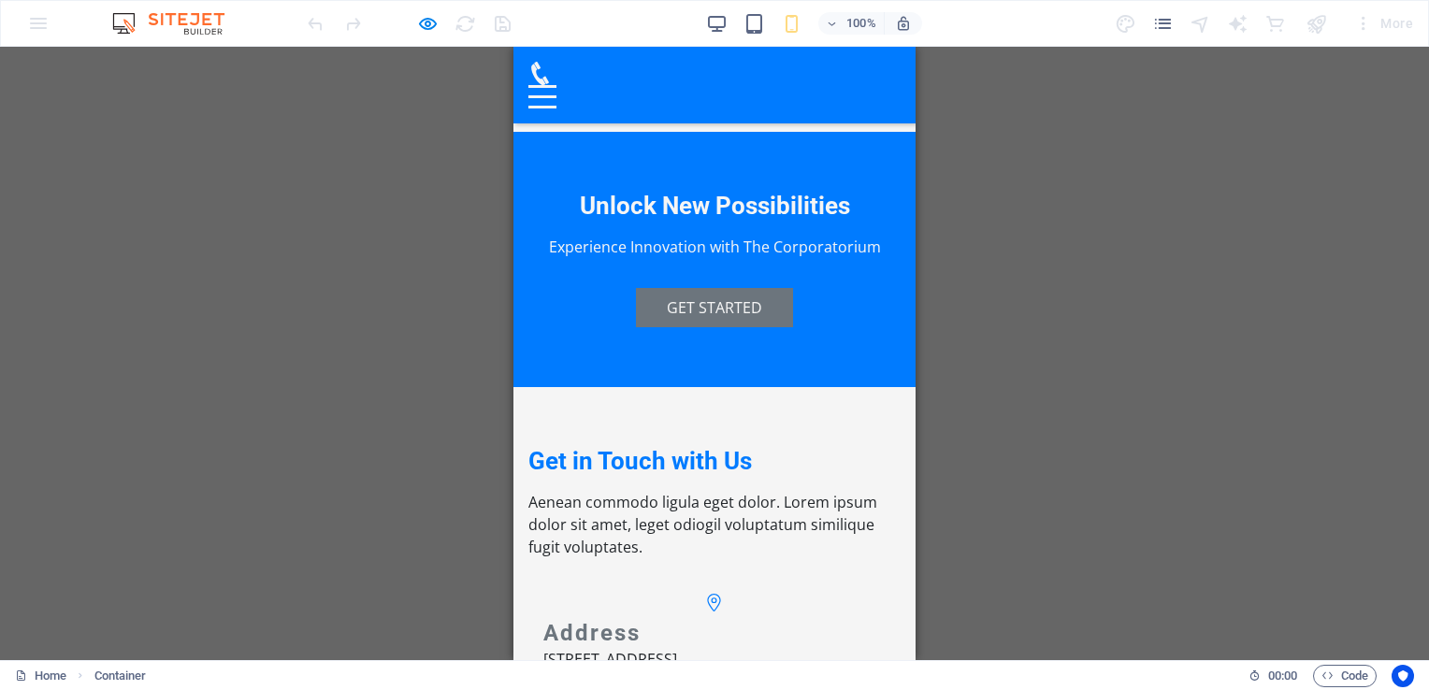
scroll to position [4564, 0]
